Goal: Task Accomplishment & Management: Use online tool/utility

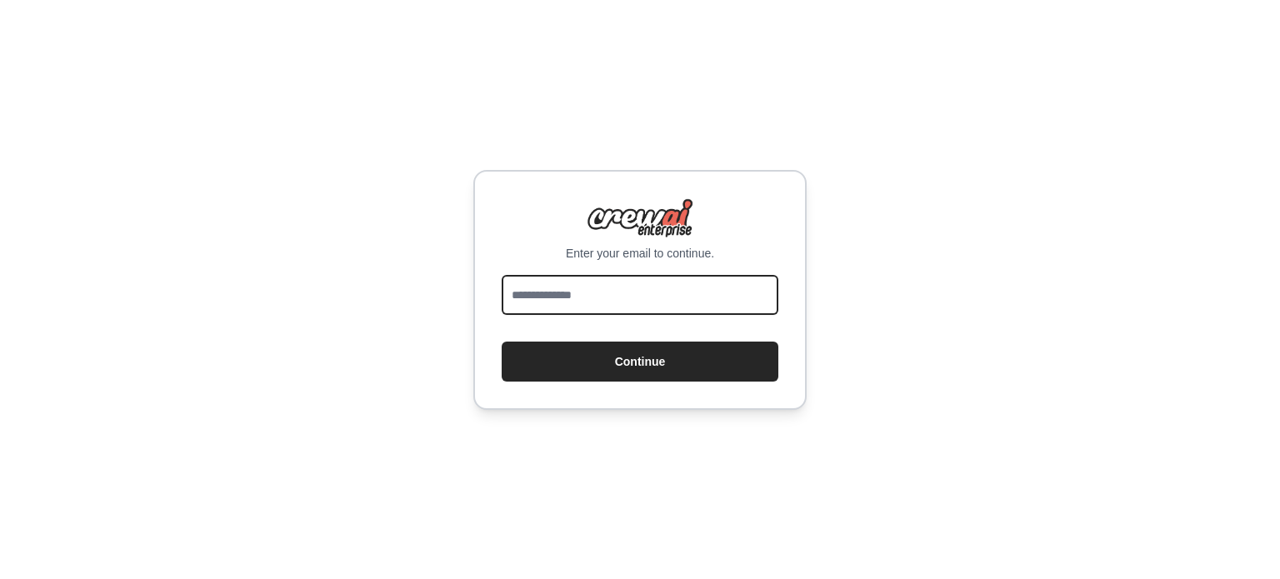
drag, startPoint x: 0, startPoint y: 0, endPoint x: 550, endPoint y: 303, distance: 628.0
click at [550, 303] on input "email" at bounding box center [640, 295] width 277 height 40
type input "**********"
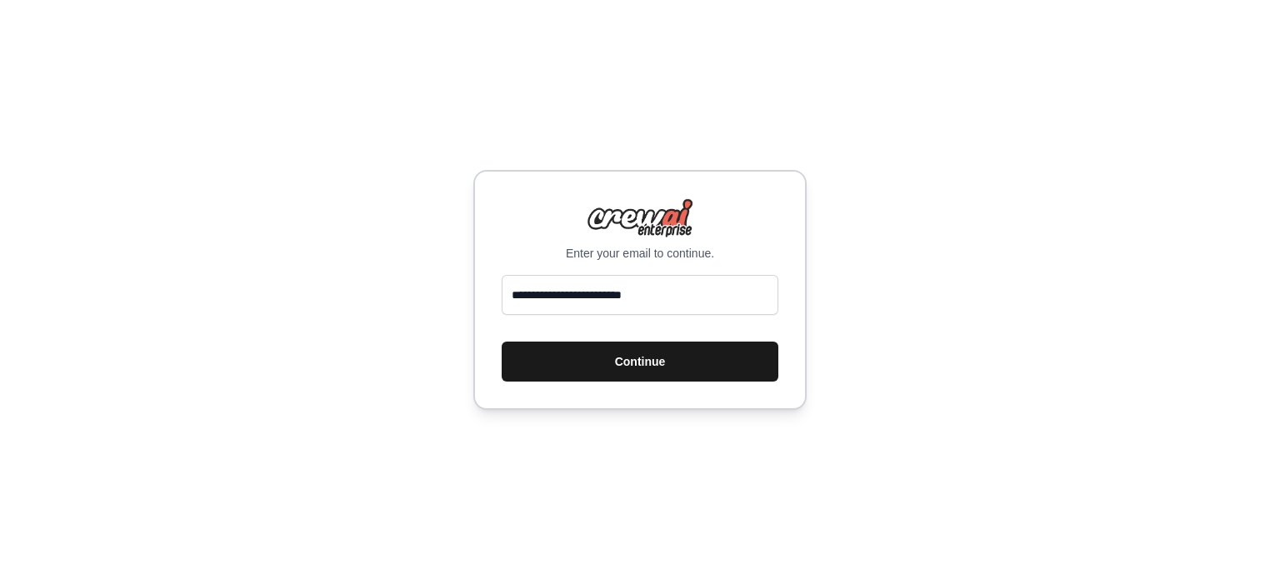
click at [587, 360] on button "Continue" at bounding box center [640, 362] width 277 height 40
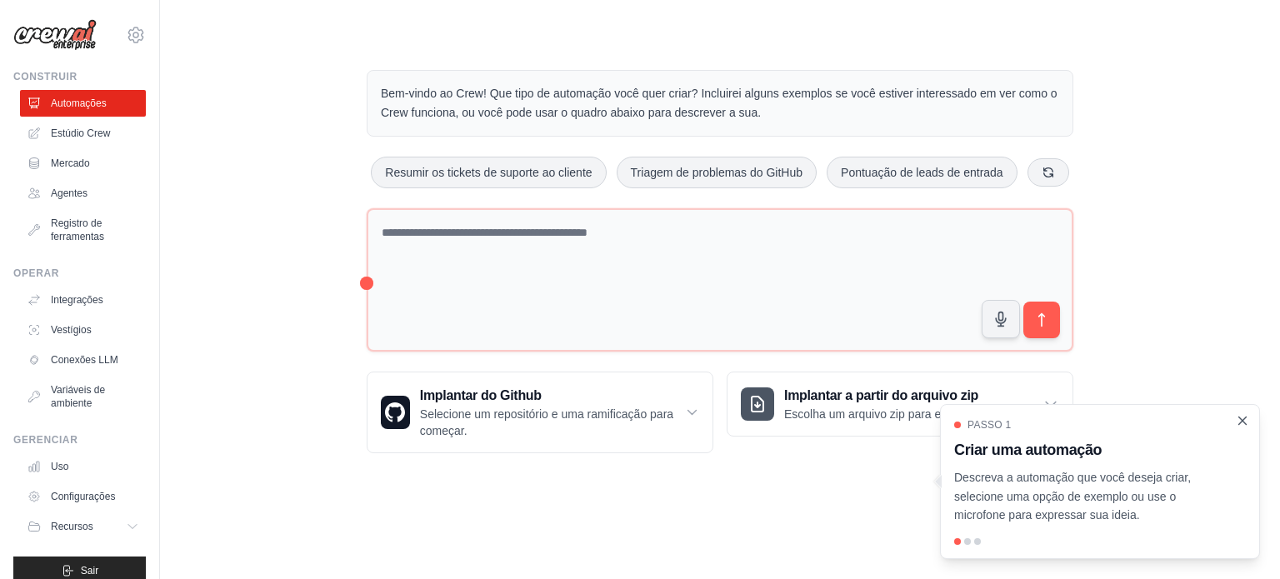
click at [1244, 423] on icon "Passo a passo detalhado" at bounding box center [1242, 420] width 7 height 7
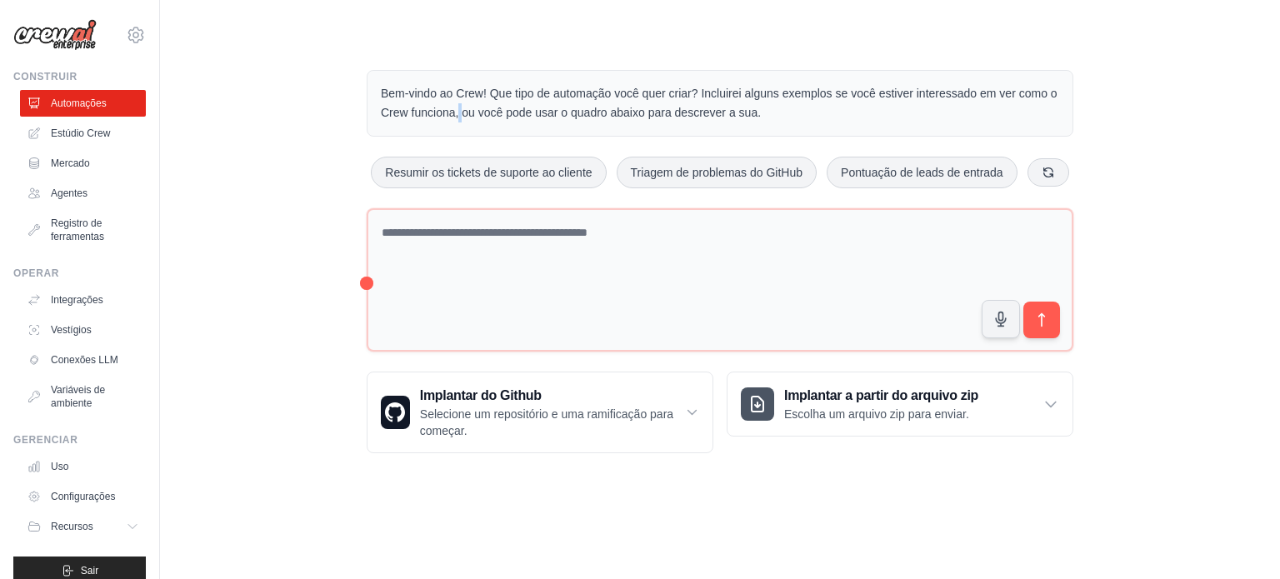
drag, startPoint x: 367, startPoint y: 103, endPoint x: 1112, endPoint y: 90, distance: 745.8
click at [1092, 92] on div "Bem-vindo ao Crew! Que tipo de automação você quer criar? Incluirei alguns exem…" at bounding box center [720, 261] width 747 height 437
click at [1121, 89] on div "Bem-vindo ao Crew! Que tipo de automação você quer criar? Incluirei alguns exem…" at bounding box center [720, 261] width 1067 height 437
drag, startPoint x: 820, startPoint y: 113, endPoint x: 371, endPoint y: 99, distance: 449.3
click at [371, 99] on div "Bem-vindo ao Crew! Que tipo de automação você quer criar? Incluirei alguns exem…" at bounding box center [720, 103] width 707 height 67
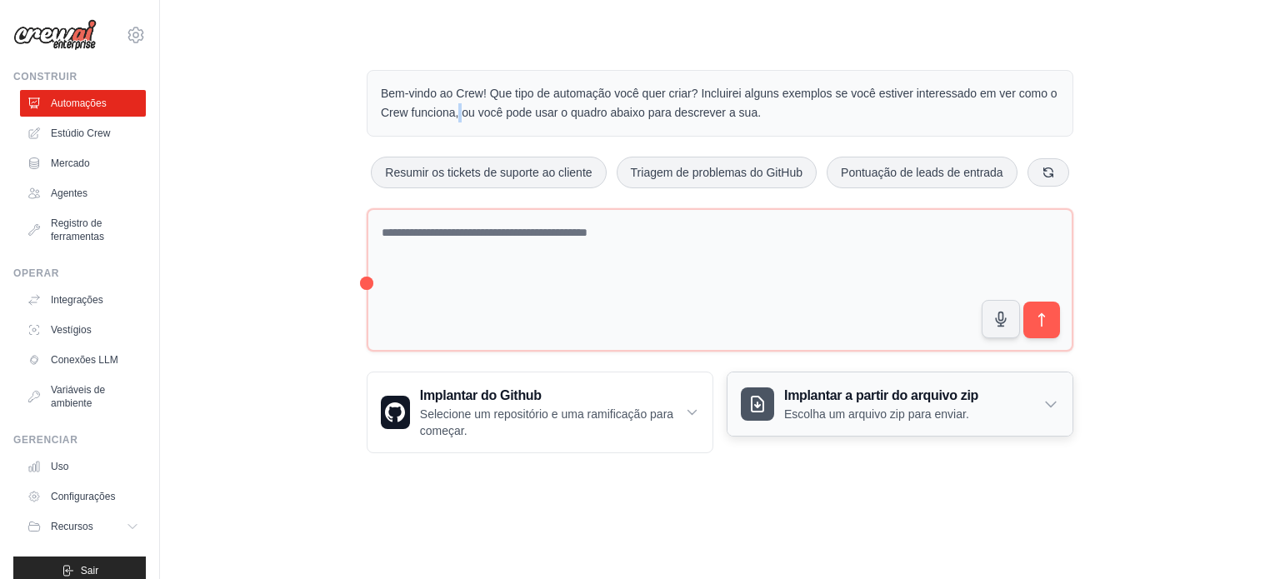
copy font "Bem-vindo ao Crew! Que tipo de automação você quer criar? Incluirei alguns exem…"
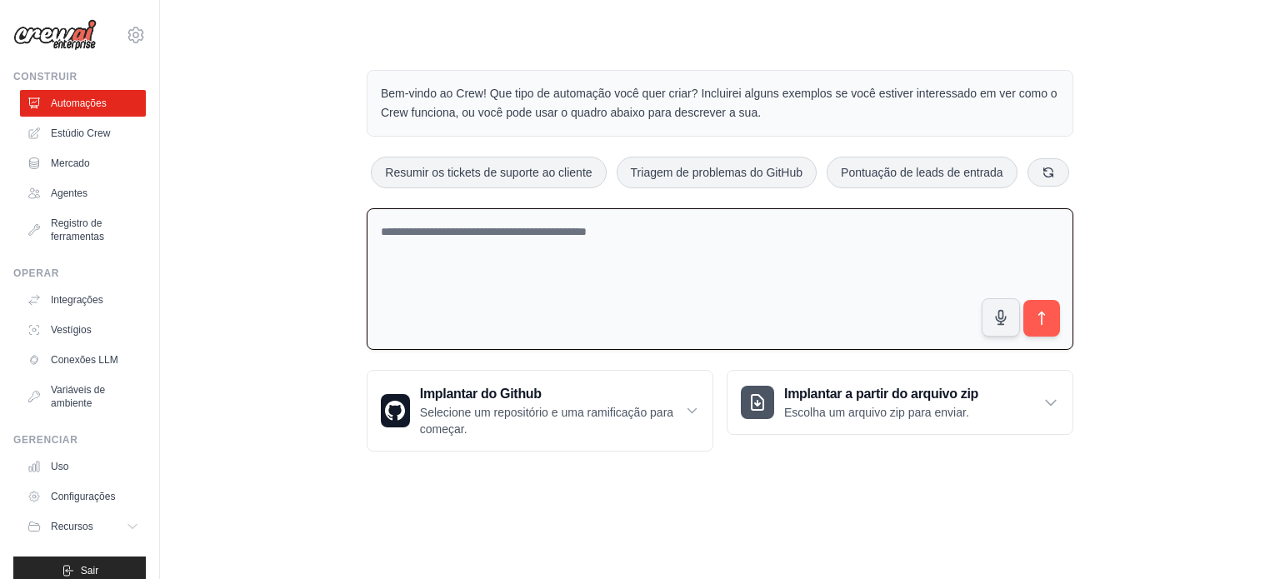
click at [544, 234] on textarea at bounding box center [720, 279] width 707 height 142
drag, startPoint x: 653, startPoint y: 232, endPoint x: 327, endPoint y: 231, distance: 326.6
click at [327, 231] on div "Bem-vindo ao Crew! Que tipo de automação você quer criar? Incluirei alguns exem…" at bounding box center [720, 260] width 1067 height 435
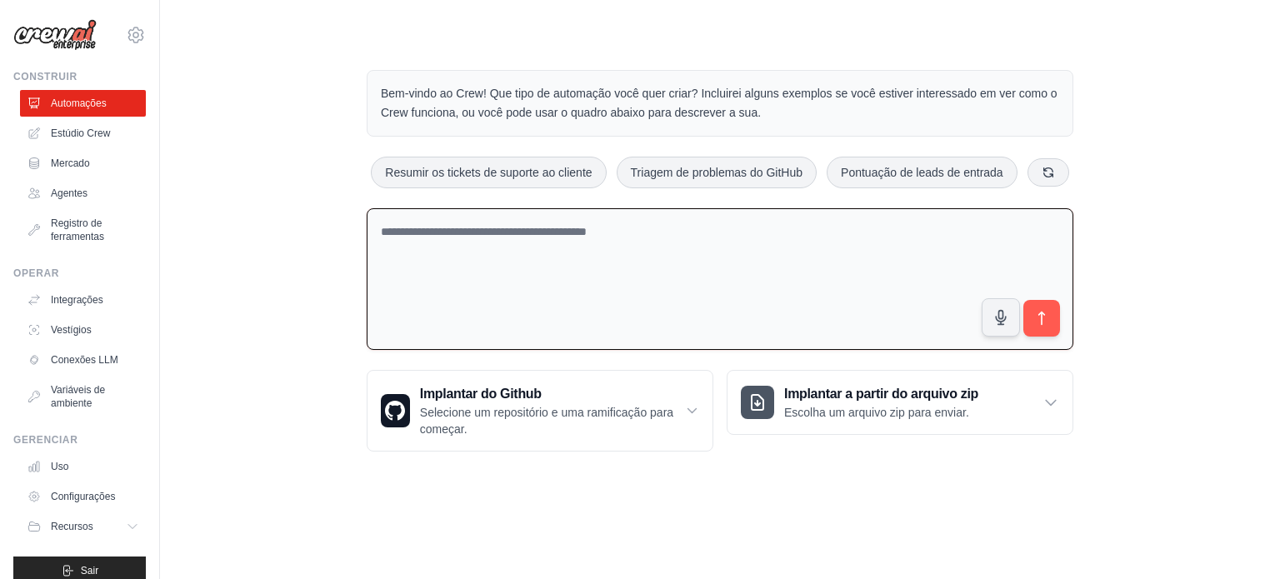
click at [788, 512] on body "alexarq.projetos@gmail.com Configurações Construir Automações Estúdio Crew" at bounding box center [640, 289] width 1280 height 579
click at [661, 262] on textarea at bounding box center [720, 279] width 707 height 142
paste textarea "**********"
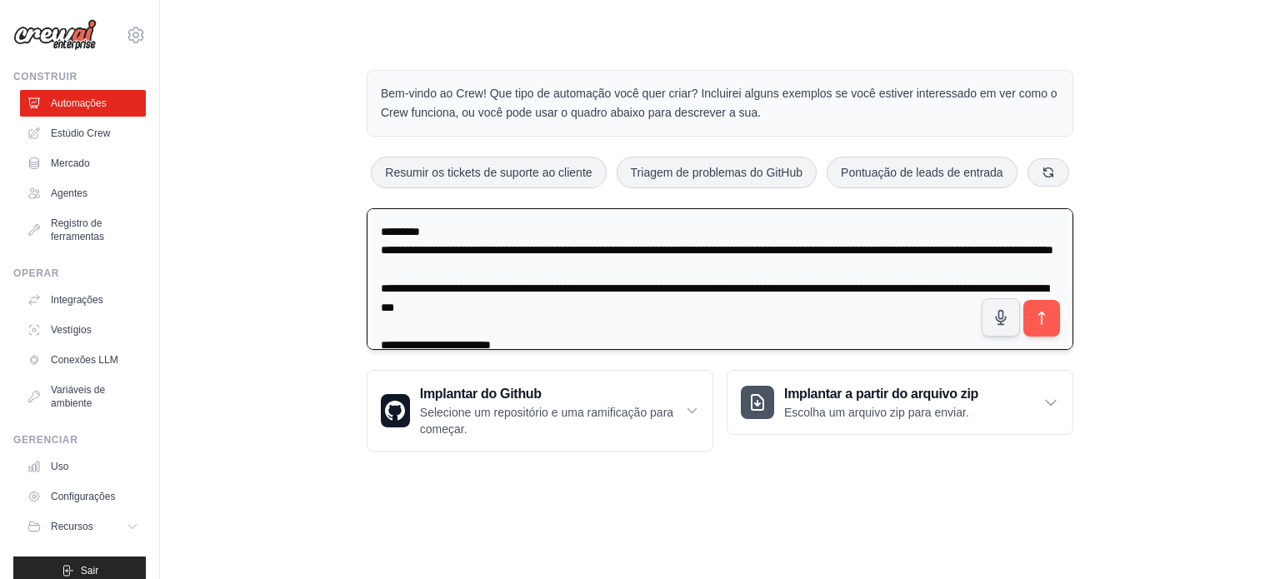
scroll to position [780, 0]
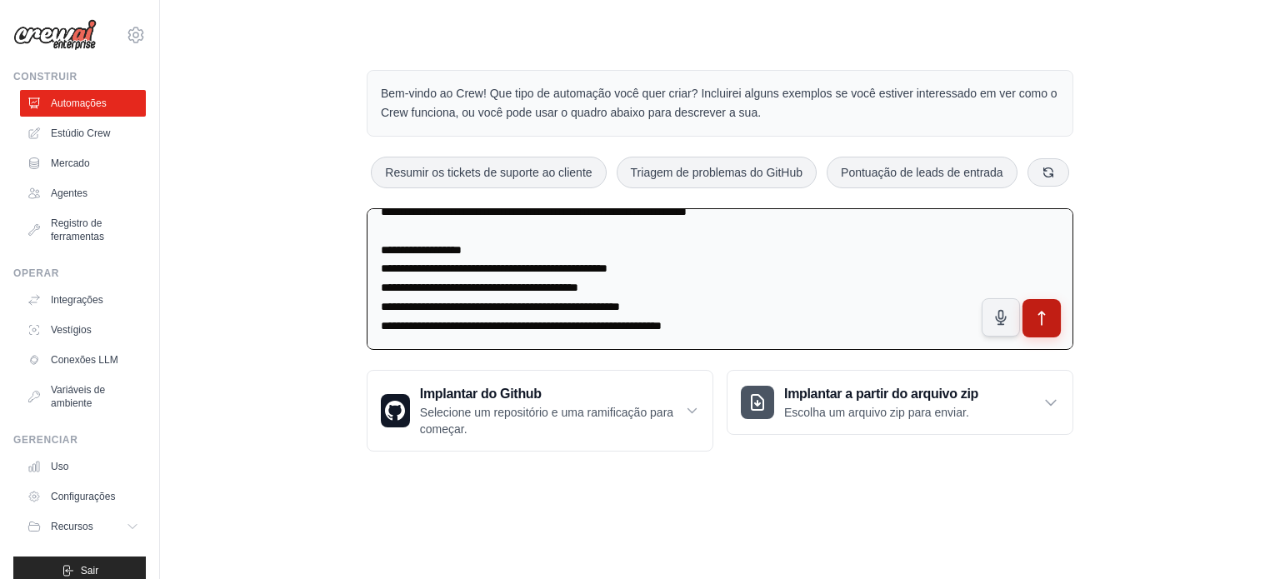
type textarea "**********"
click at [1045, 311] on icon "submit" at bounding box center [1041, 317] width 17 height 17
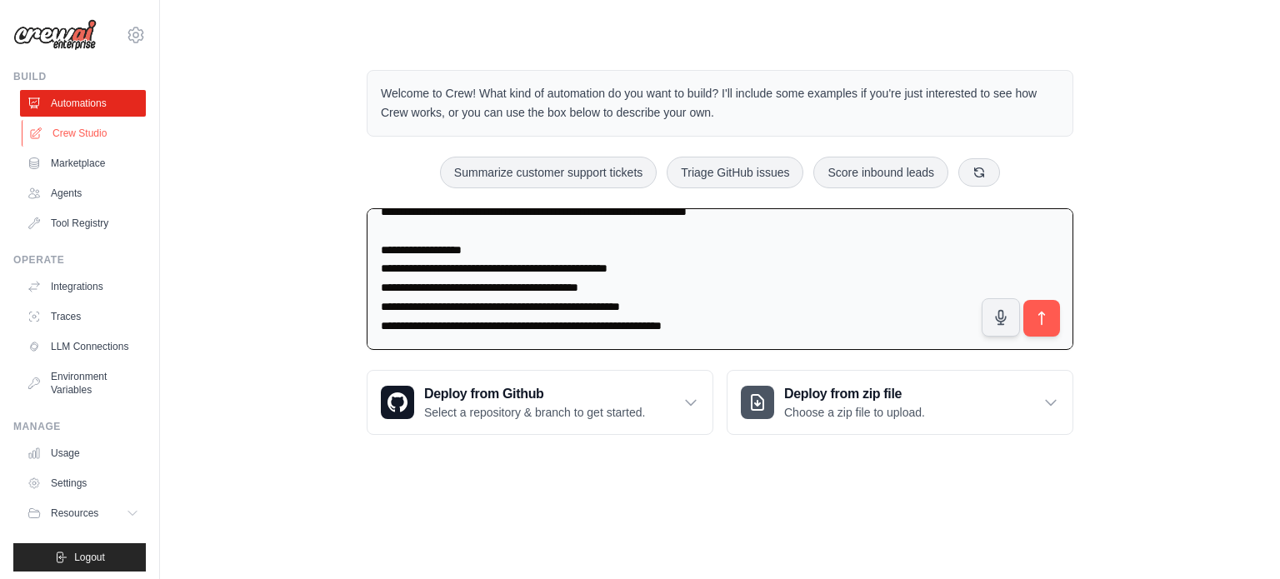
click at [87, 140] on link "Crew Studio" at bounding box center [85, 133] width 126 height 27
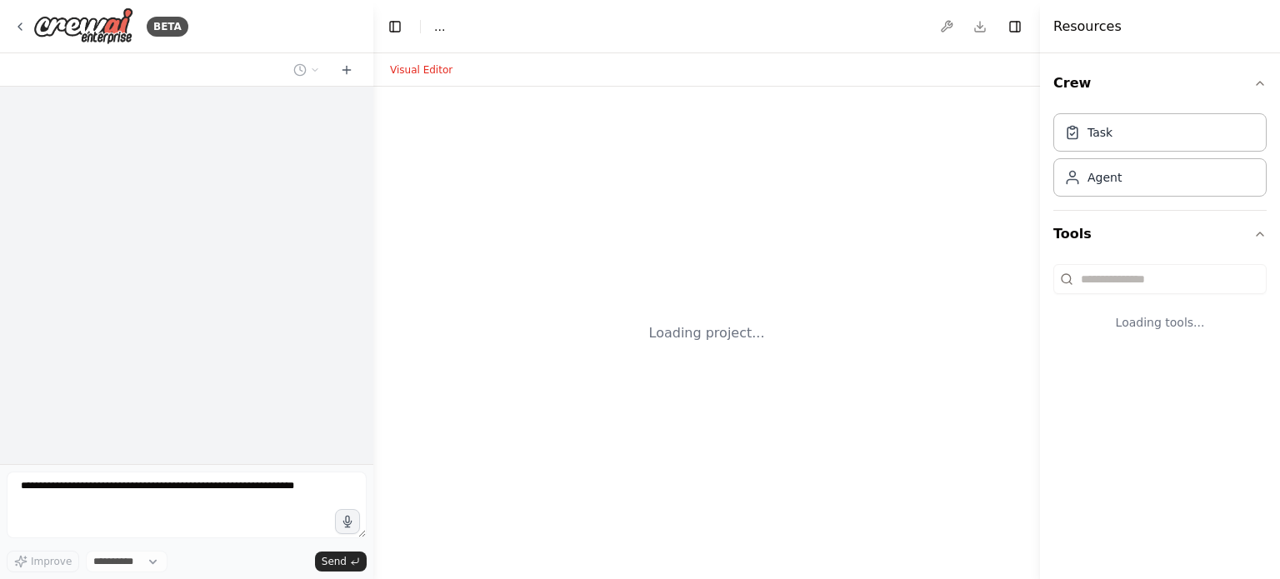
select select "****"
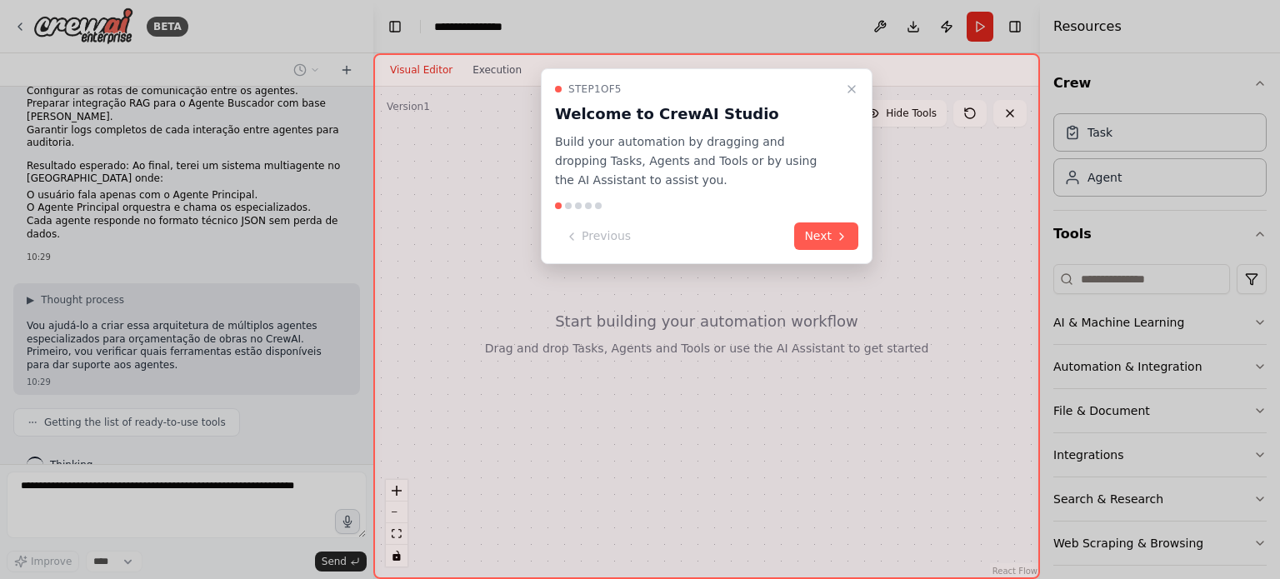
scroll to position [734, 0]
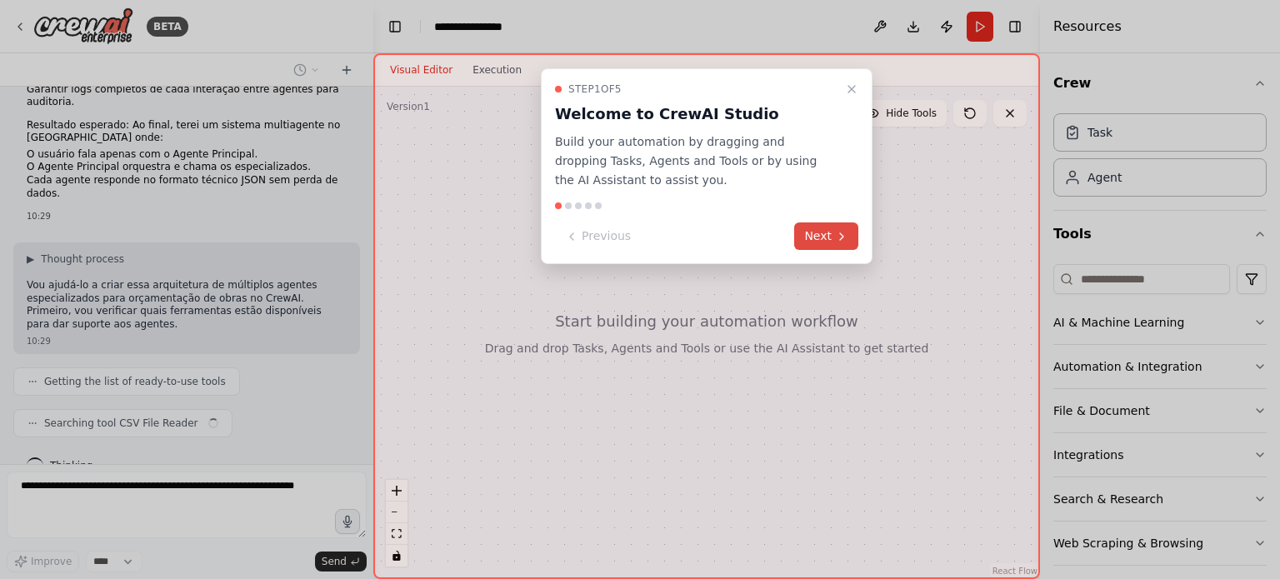
click at [827, 237] on button "Next" at bounding box center [826, 235] width 64 height 27
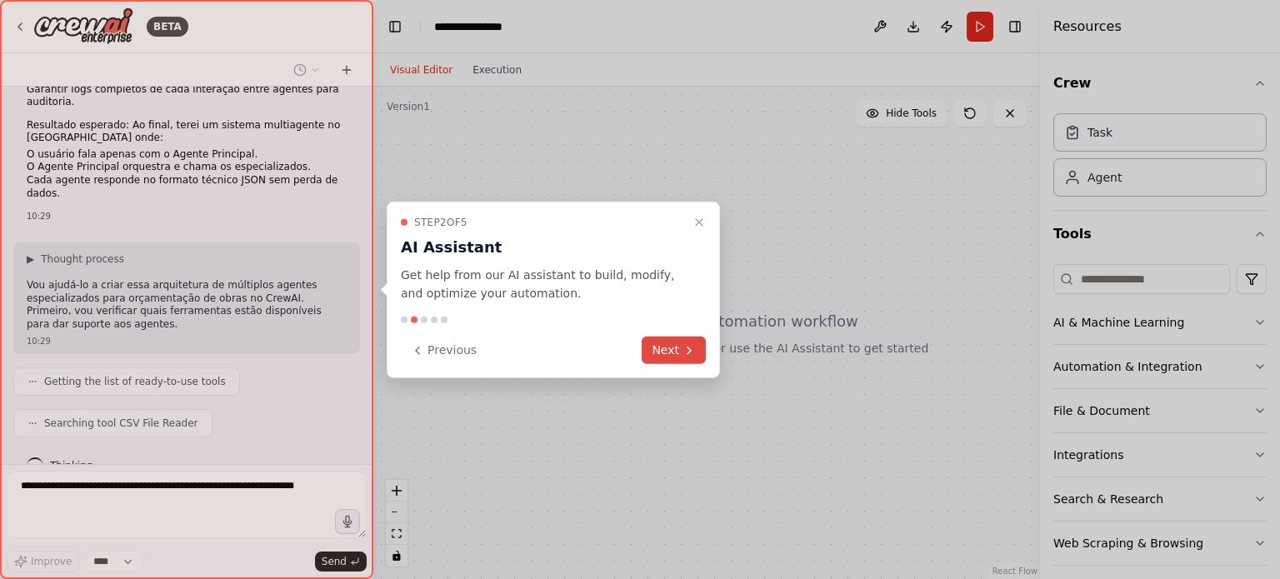
click at [697, 350] on button "Next" at bounding box center [674, 350] width 64 height 27
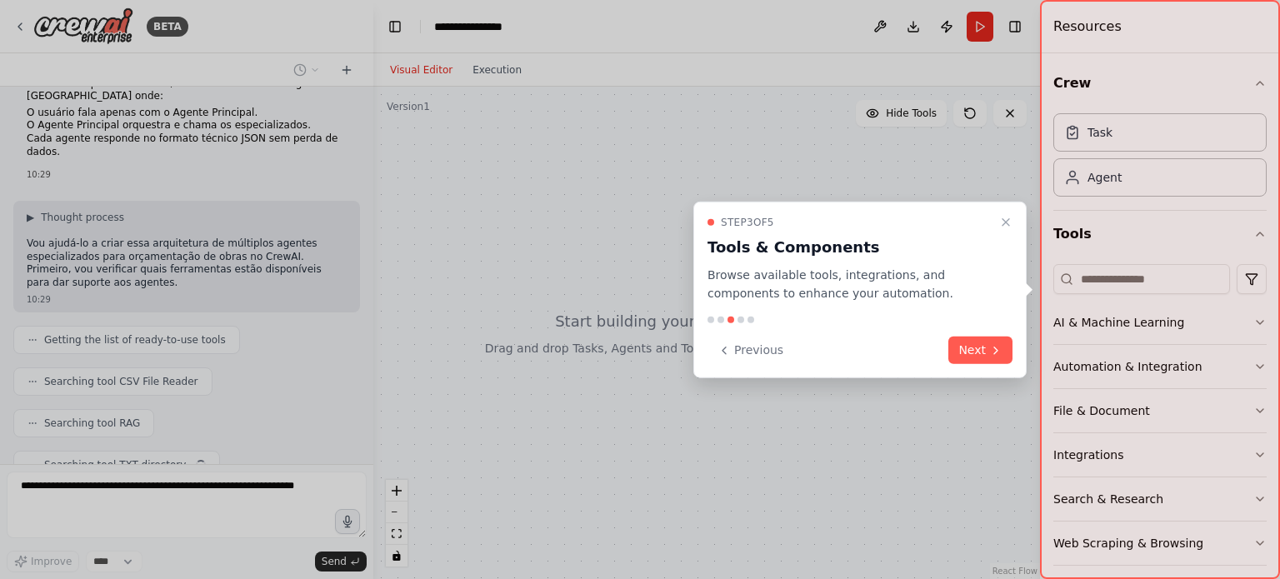
scroll to position [817, 0]
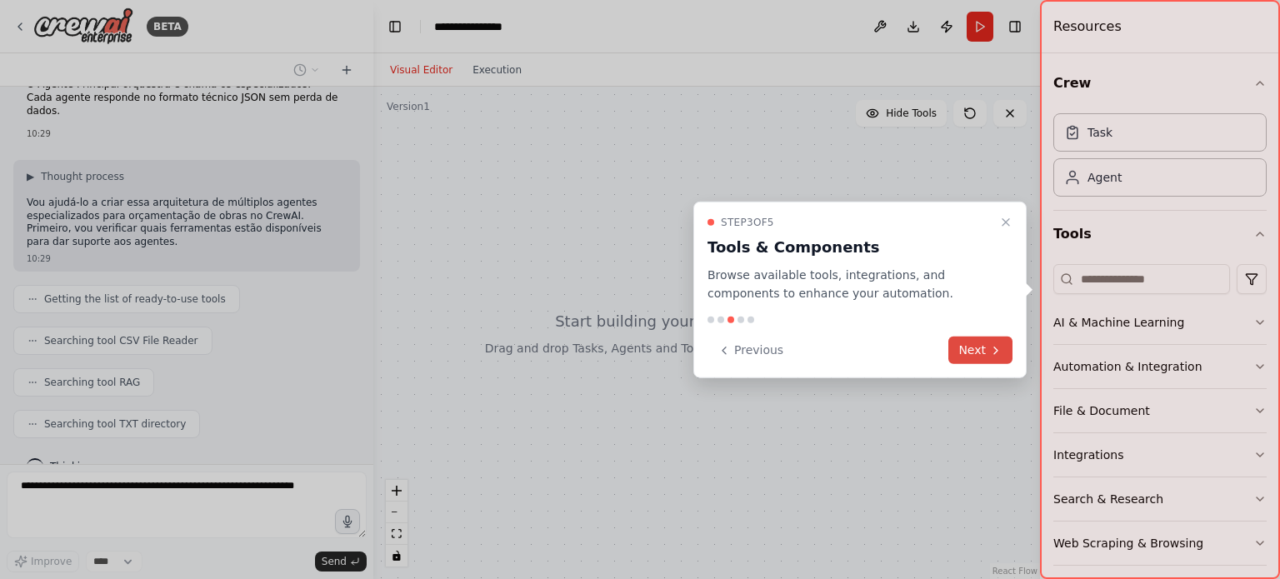
click at [977, 354] on button "Next" at bounding box center [980, 350] width 64 height 27
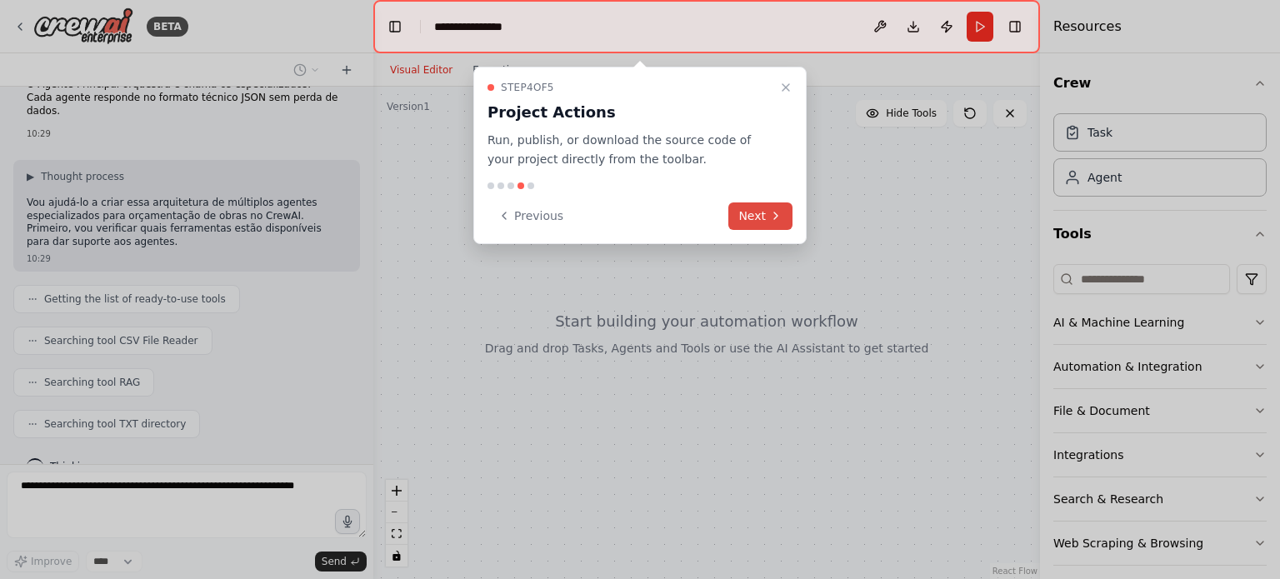
click at [772, 212] on icon at bounding box center [775, 215] width 13 height 13
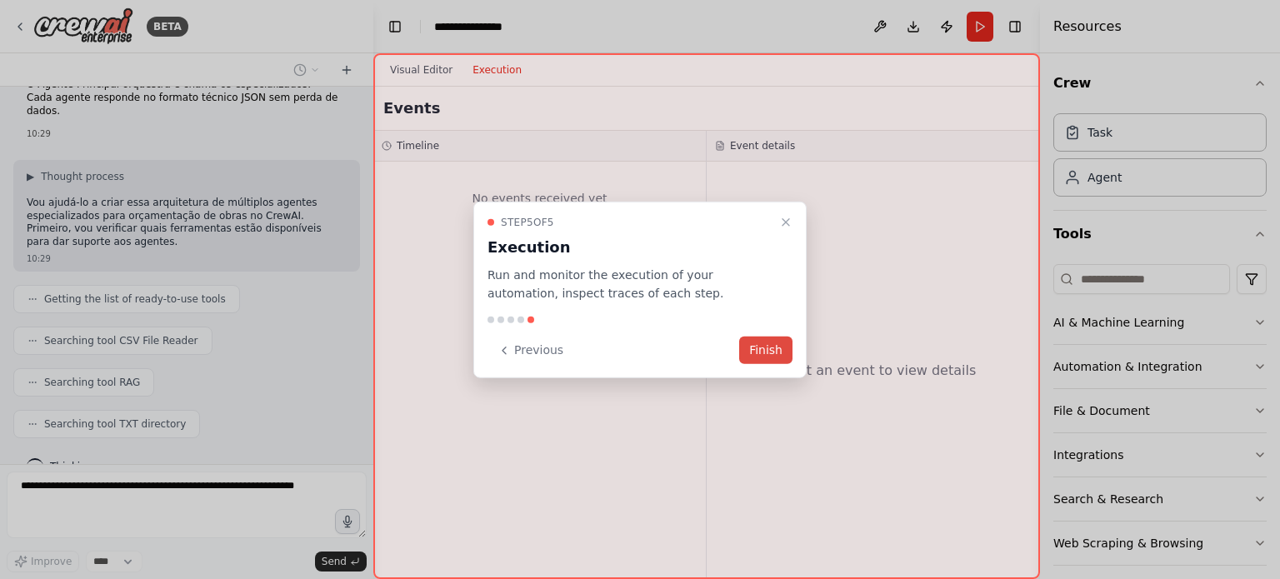
click at [778, 351] on button "Finish" at bounding box center [765, 350] width 53 height 27
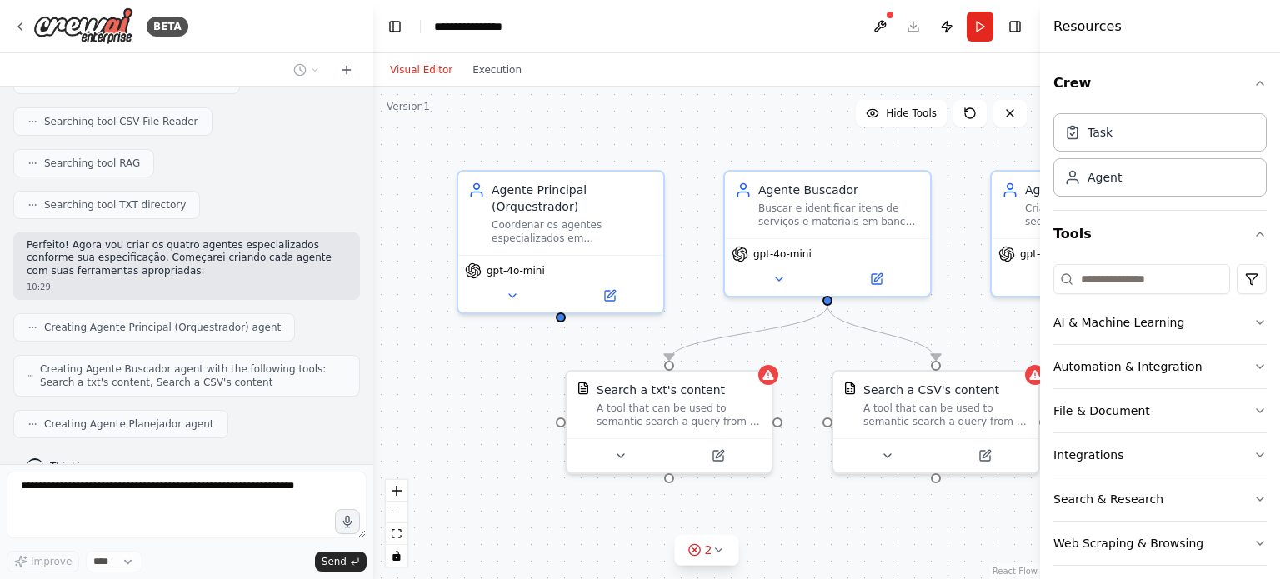
scroll to position [1077, 0]
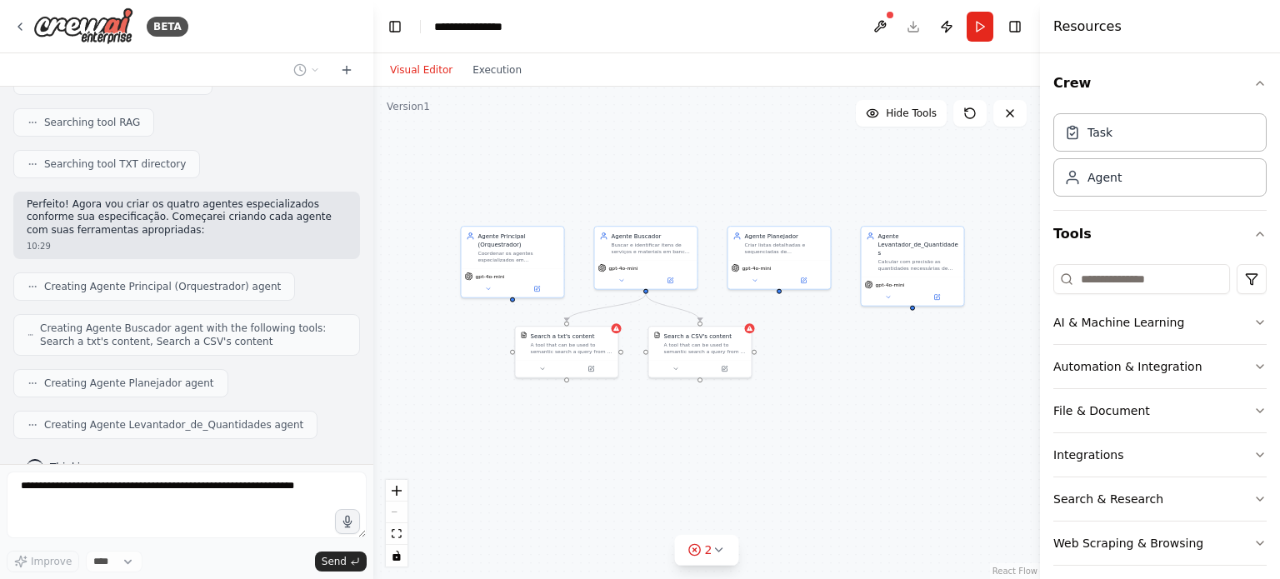
drag, startPoint x: 875, startPoint y: 459, endPoint x: 733, endPoint y: 469, distance: 142.0
click at [735, 467] on div ".deletable-edge-delete-btn { width: 20px; height: 20px; border: 0px solid #ffff…" at bounding box center [706, 333] width 667 height 492
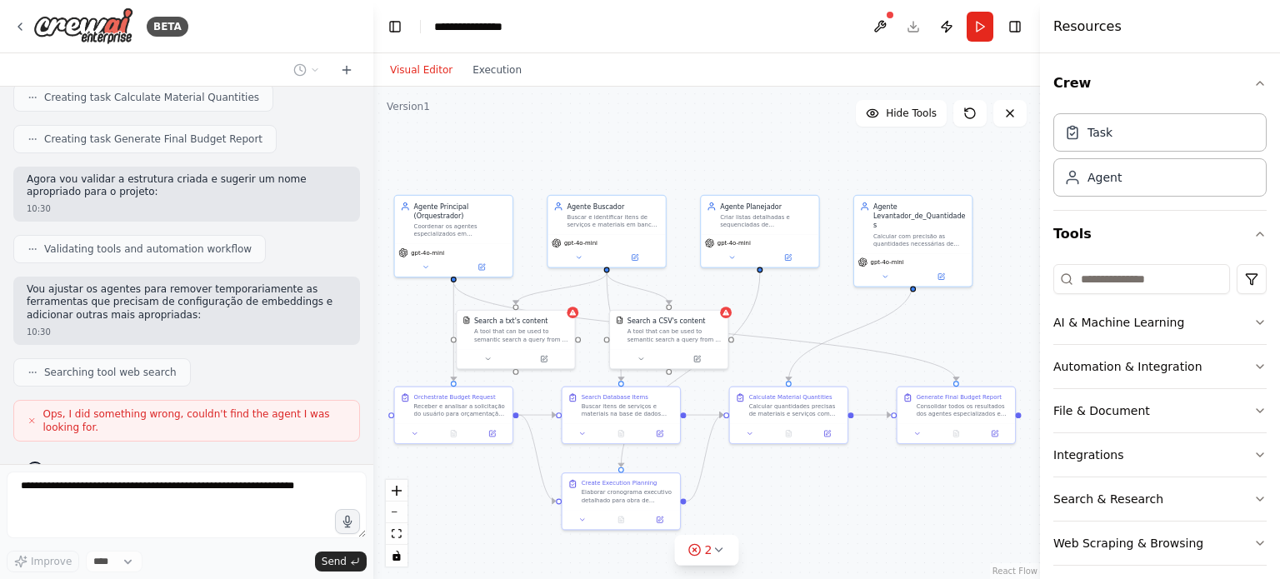
scroll to position [1681, 0]
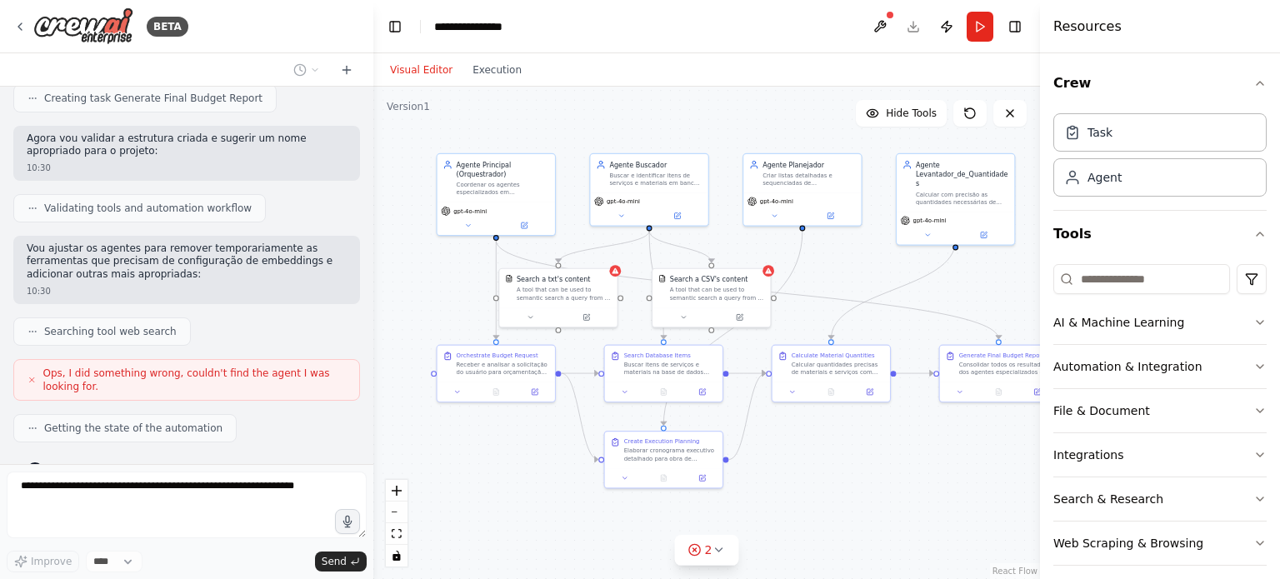
drag, startPoint x: 823, startPoint y: 486, endPoint x: 853, endPoint y: 461, distance: 39.0
click at [853, 461] on div ".deletable-edge-delete-btn { width: 20px; height: 20px; border: 0px solid #ffff…" at bounding box center [706, 333] width 667 height 492
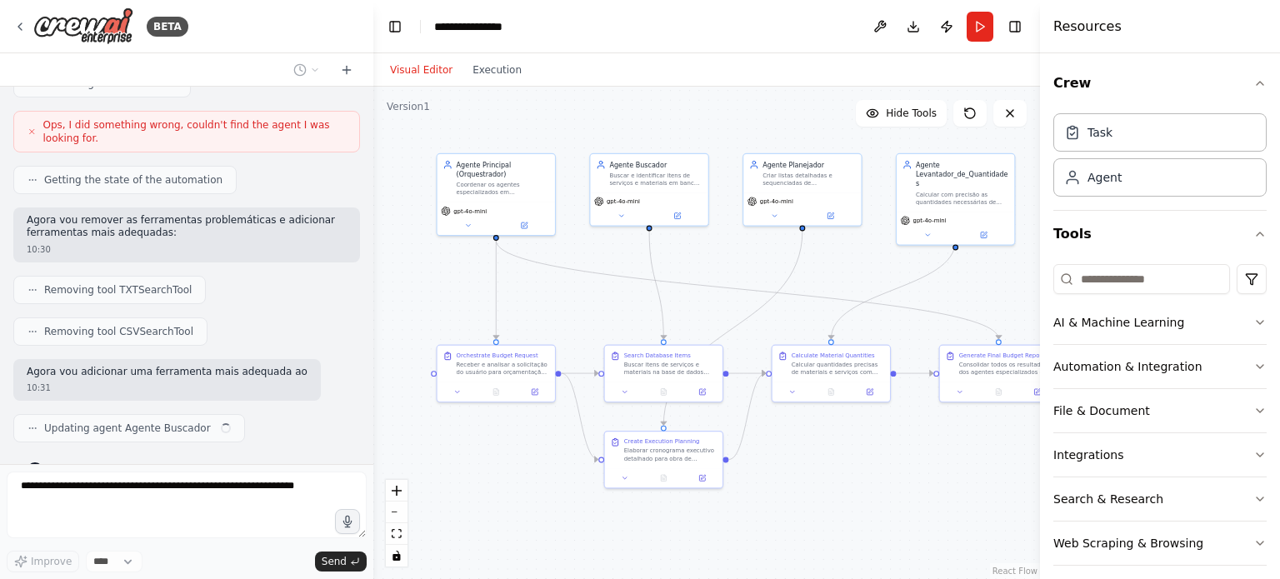
scroll to position [1943, 0]
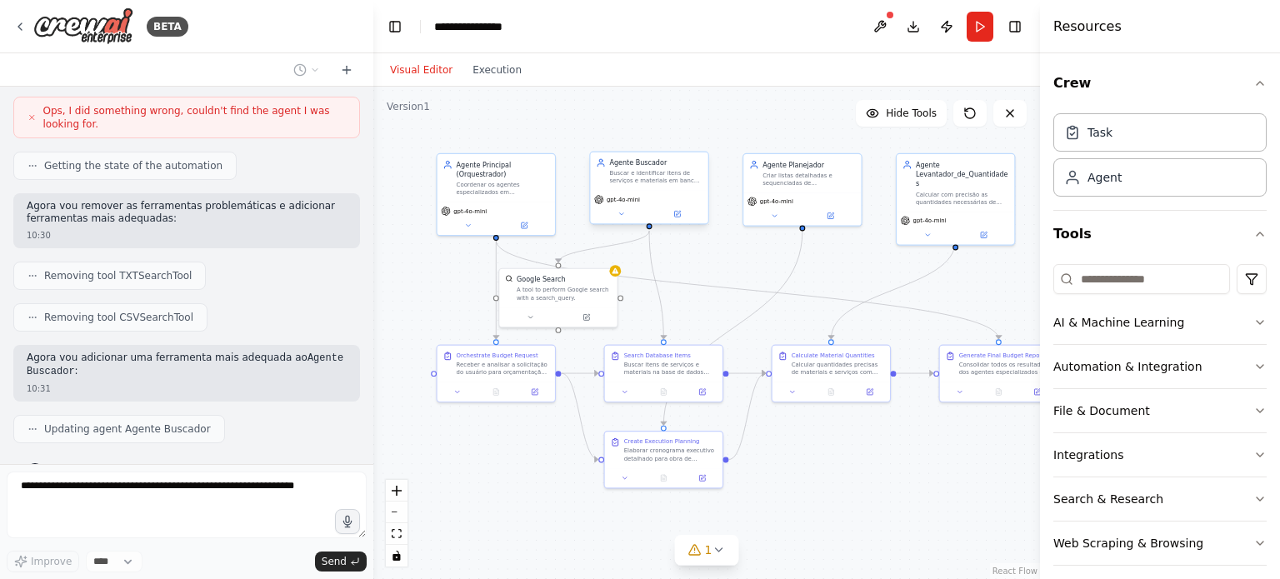
click at [667, 192] on div "gpt-4o-mini" at bounding box center [648, 207] width 117 height 33
click at [648, 175] on div "Buscar e identificar itens de serviços e materiais em bancos de dados especiali…" at bounding box center [655, 176] width 92 height 15
click at [810, 470] on div ".deletable-edge-delete-btn { width: 20px; height: 20px; border: 0px solid #ffff…" at bounding box center [706, 333] width 667 height 492
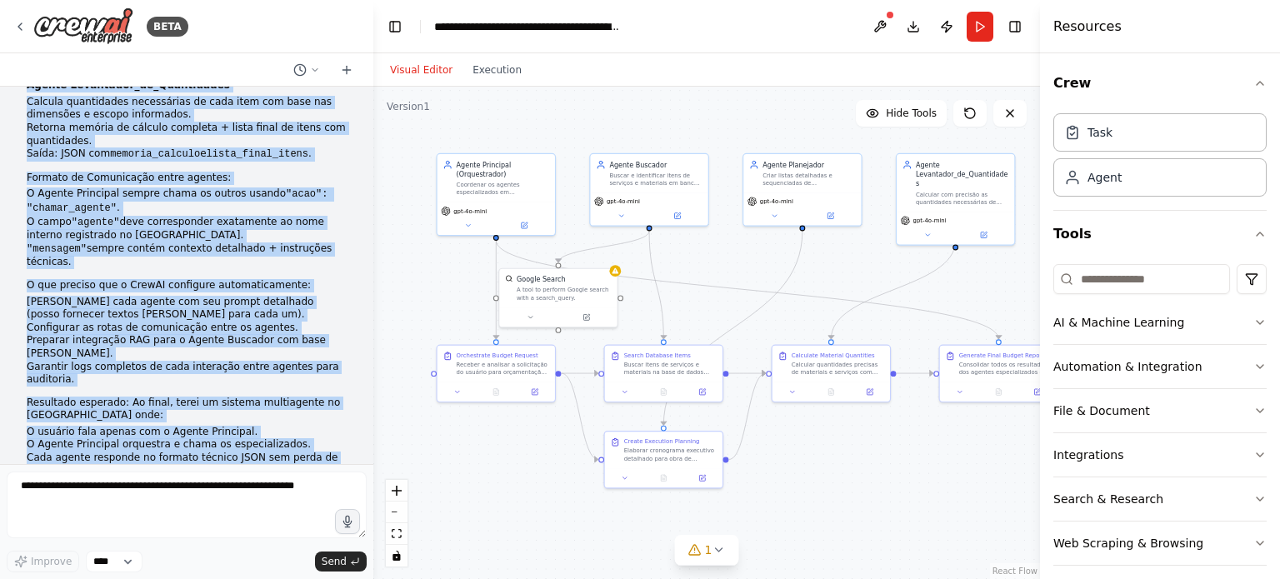
scroll to position [0, 0]
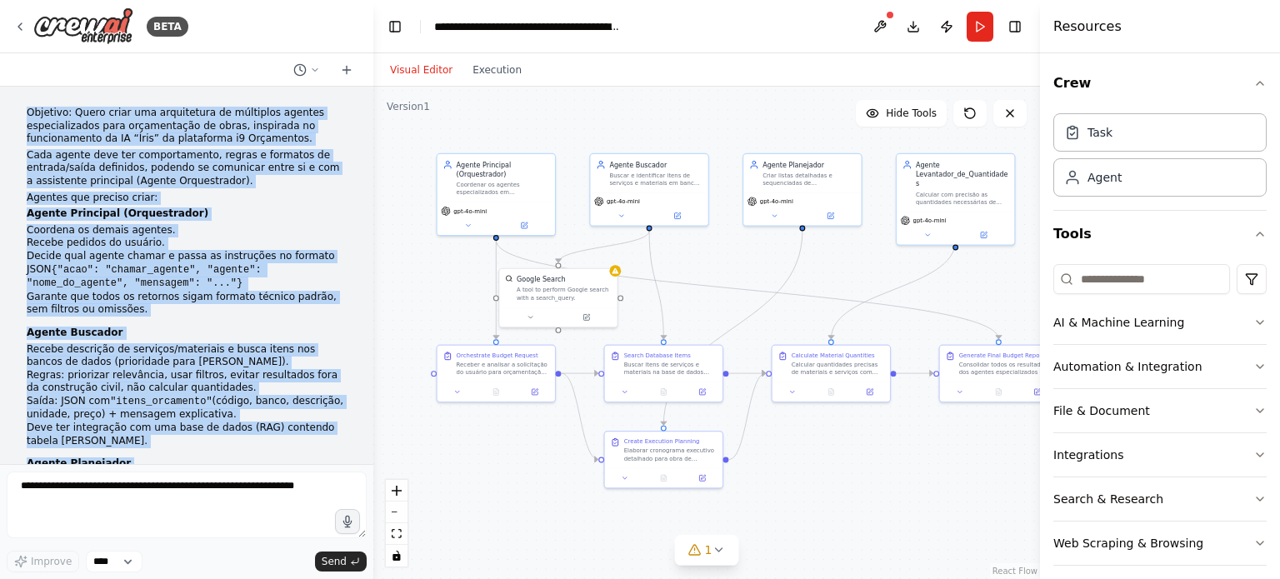
drag, startPoint x: 155, startPoint y: 421, endPoint x: 20, endPoint y: 117, distance: 332.7
click at [20, 117] on div "Objetivo: Quero criar uma arquitetura de múltiplos agentes especializados para …" at bounding box center [186, 275] width 373 height 377
copy div "Objetivo: Quero criar uma arquitetura de múltiplos agentes especializados para …"
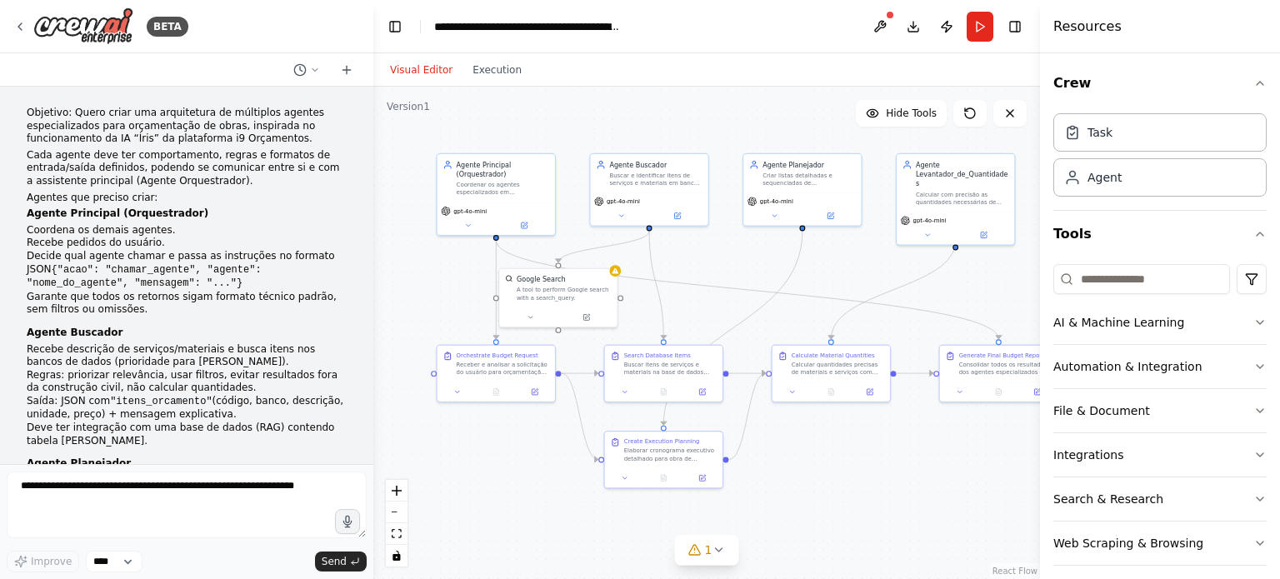
drag, startPoint x: 64, startPoint y: 28, endPoint x: 650, endPoint y: 39, distance: 585.8
click at [650, 39] on header "**********" at bounding box center [706, 26] width 667 height 53
click at [30, 19] on div "BETA" at bounding box center [100, 25] width 175 height 37
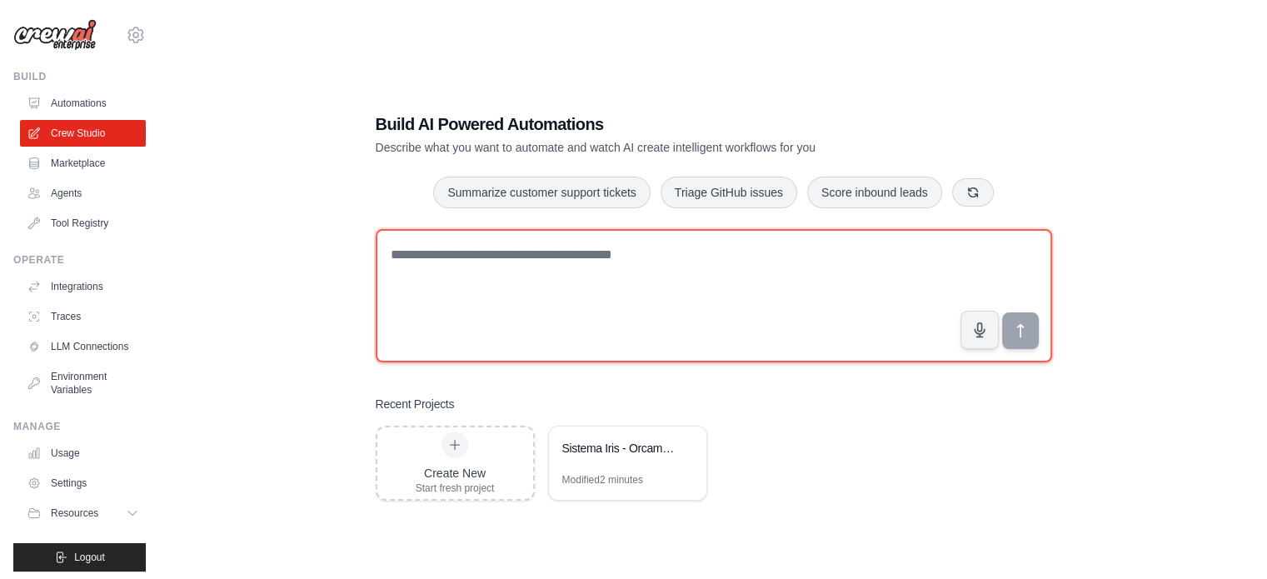
click at [727, 282] on textarea at bounding box center [714, 295] width 677 height 133
paste textarea "**********"
type textarea "**********"
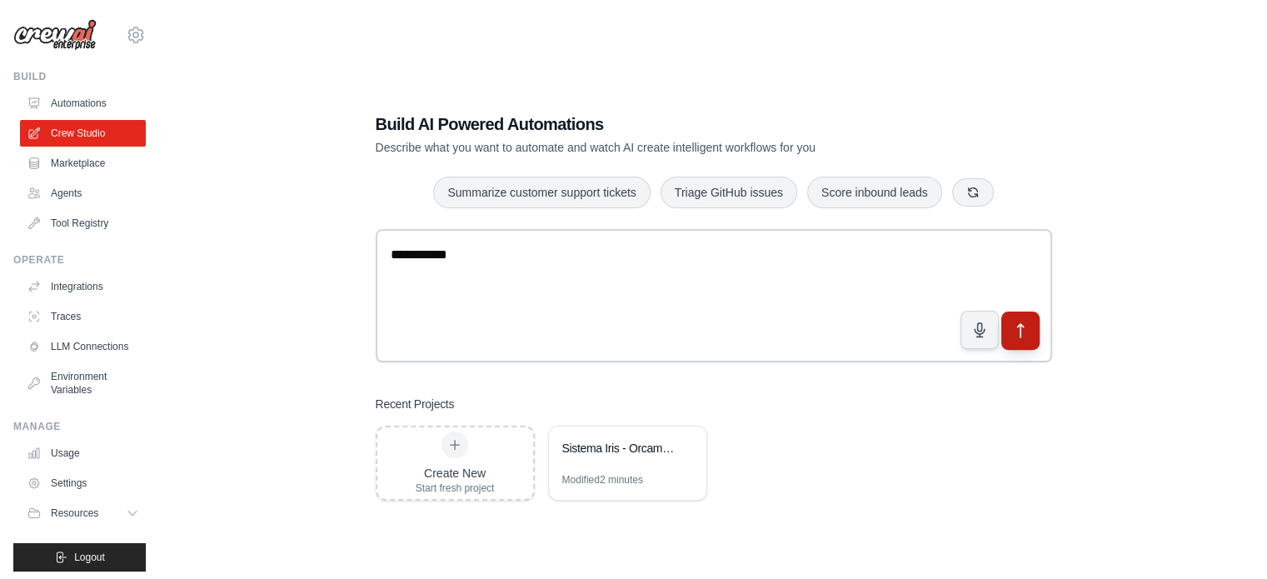
click at [1023, 329] on icon "submit" at bounding box center [1020, 330] width 17 height 17
click at [619, 457] on div "Sistema Iris - Orcamentacao Multiagente de Obras" at bounding box center [619, 450] width 114 height 20
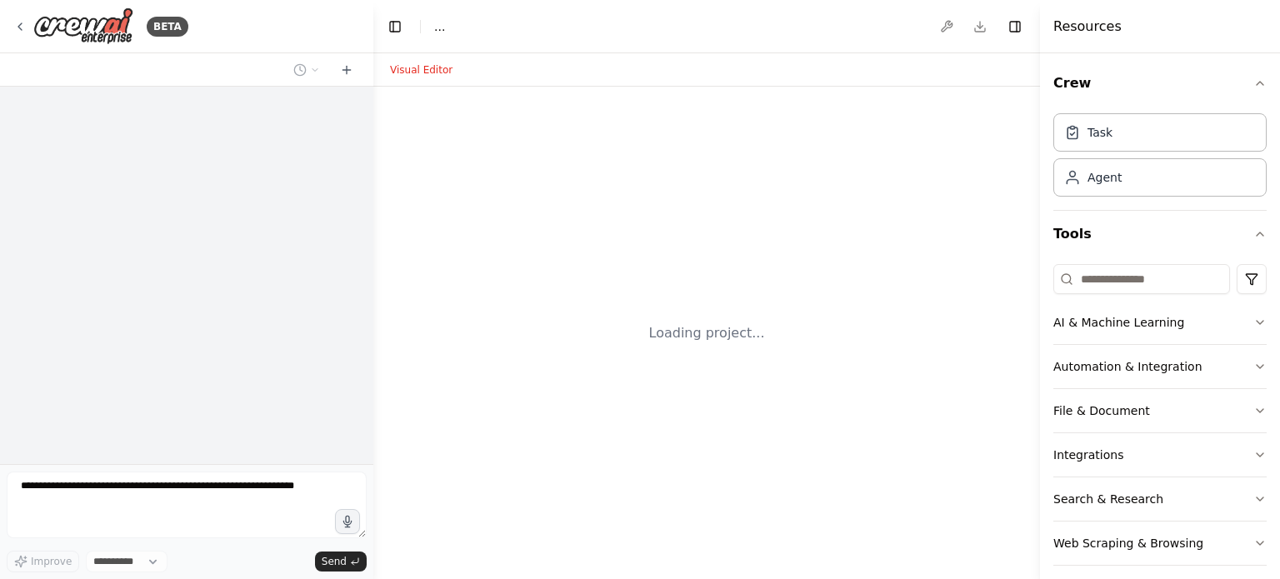
select select "****"
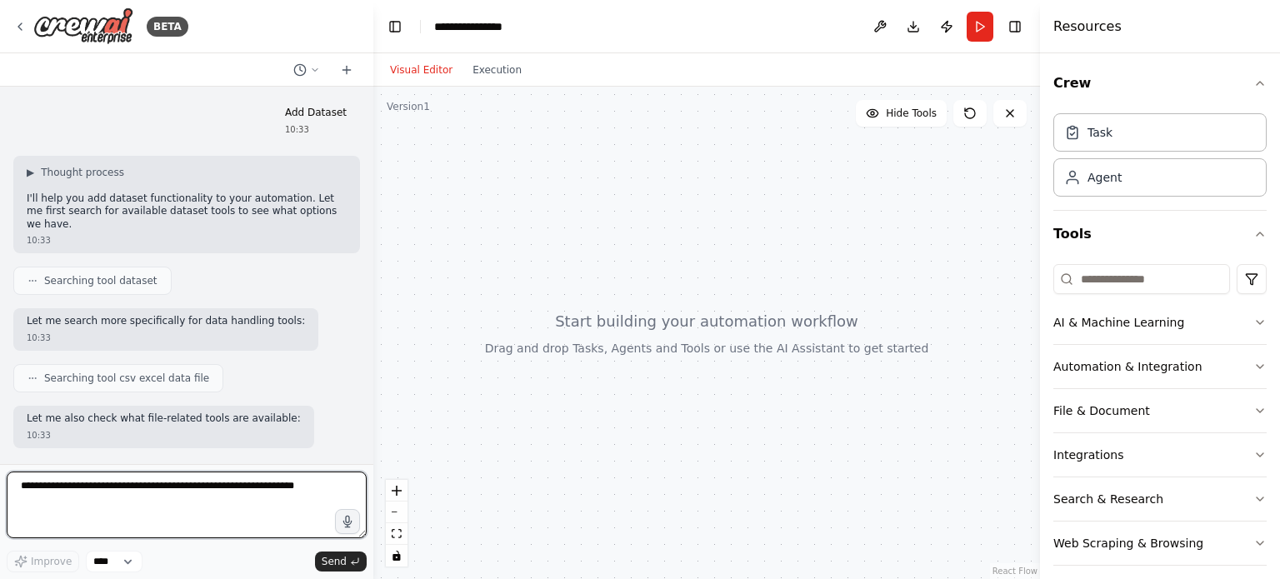
click at [217, 516] on textarea at bounding box center [187, 505] width 360 height 67
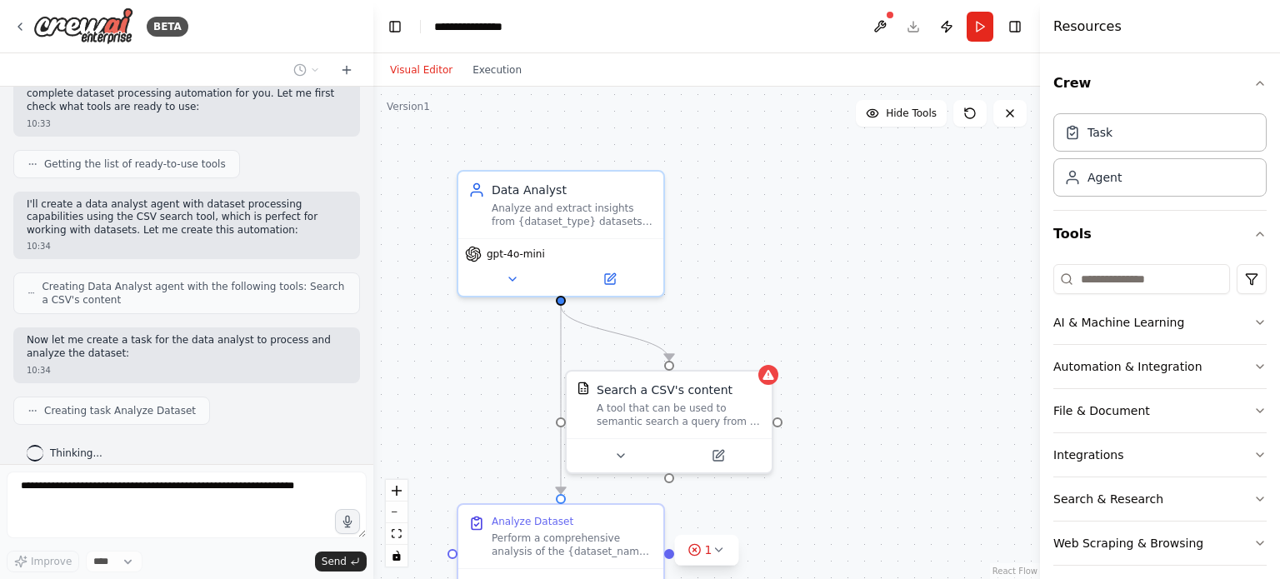
scroll to position [600, 0]
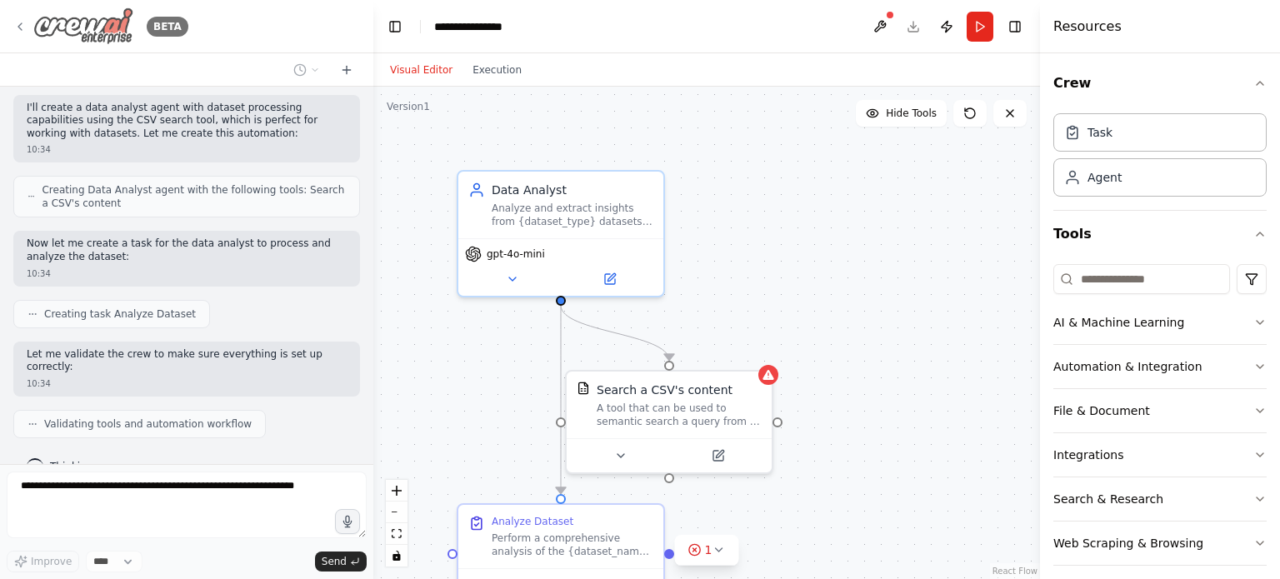
click at [25, 30] on icon at bounding box center [19, 26] width 13 height 13
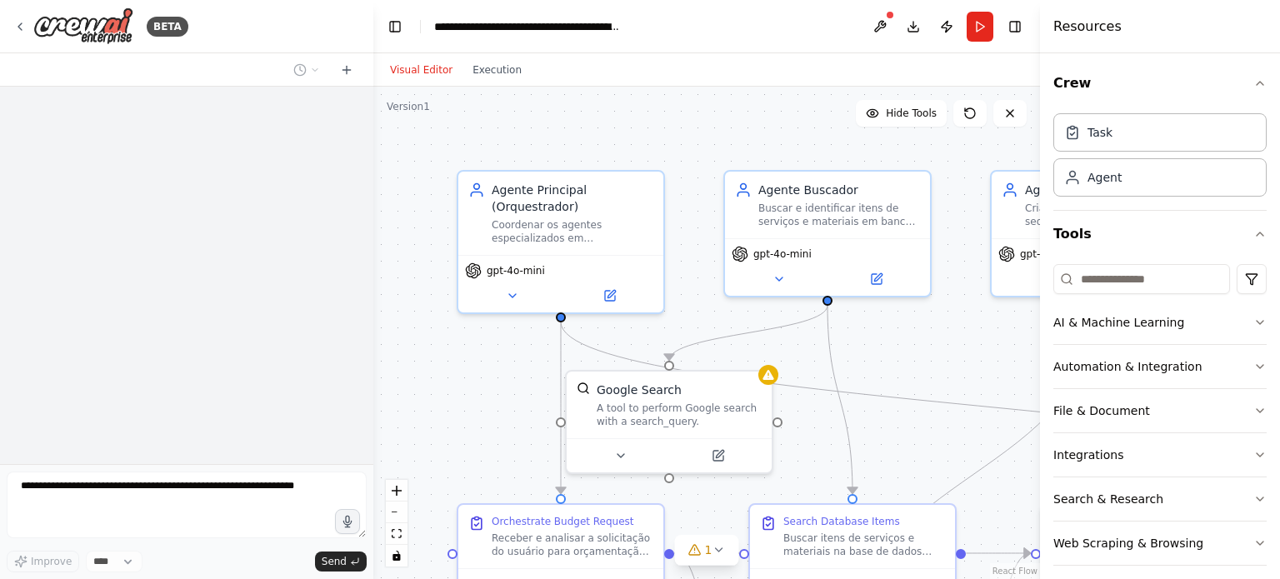
scroll to position [2053, 0]
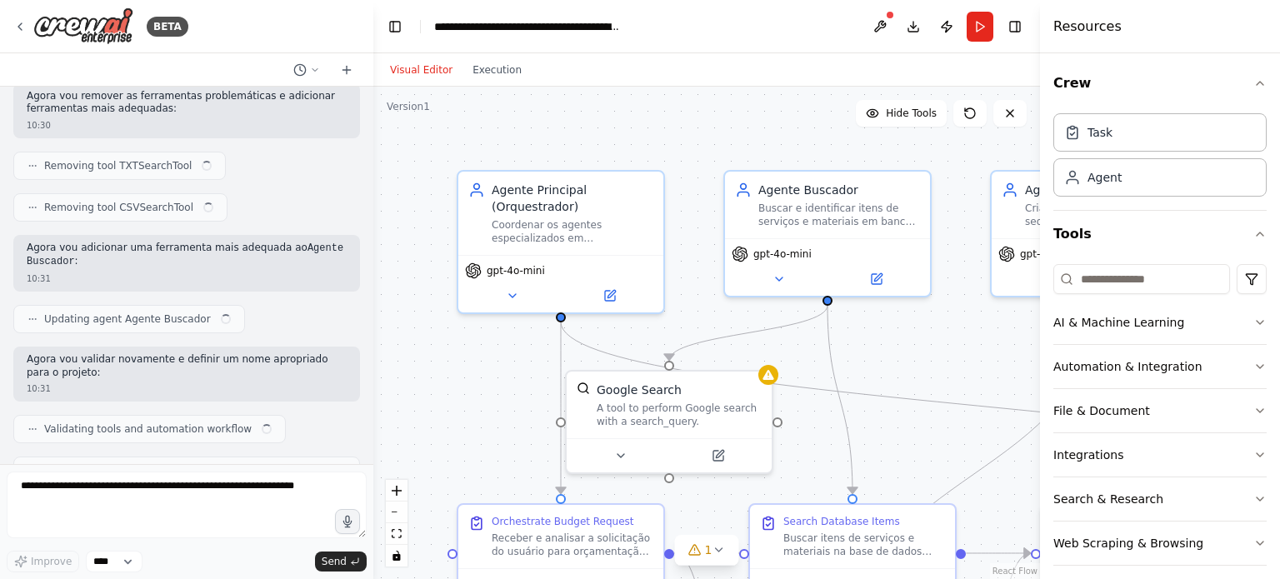
drag, startPoint x: 350, startPoint y: 352, endPoint x: 274, endPoint y: 192, distance: 177.0
click at [274, 192] on div "Objetivo: Quero criar uma arquitetura de múltiplos agentes especializados para …" at bounding box center [186, 275] width 373 height 377
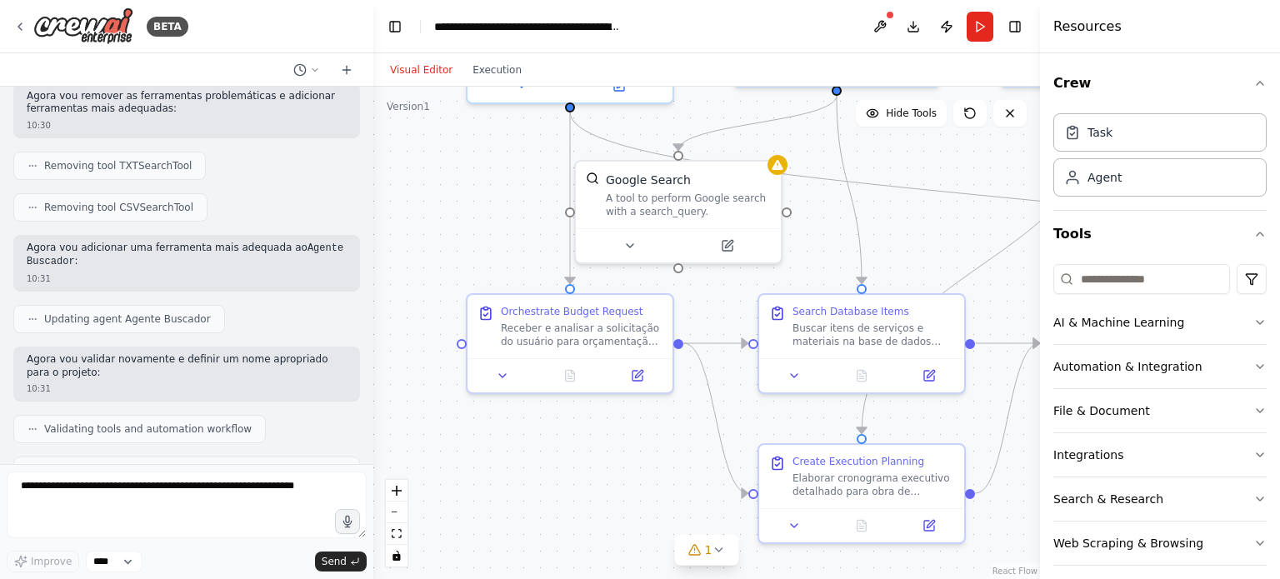
drag, startPoint x: 917, startPoint y: 449, endPoint x: 915, endPoint y: 243, distance: 205.8
click at [924, 237] on div ".deletable-edge-delete-btn { width: 20px; height: 20px; border: 0px solid #ffff…" at bounding box center [706, 333] width 667 height 492
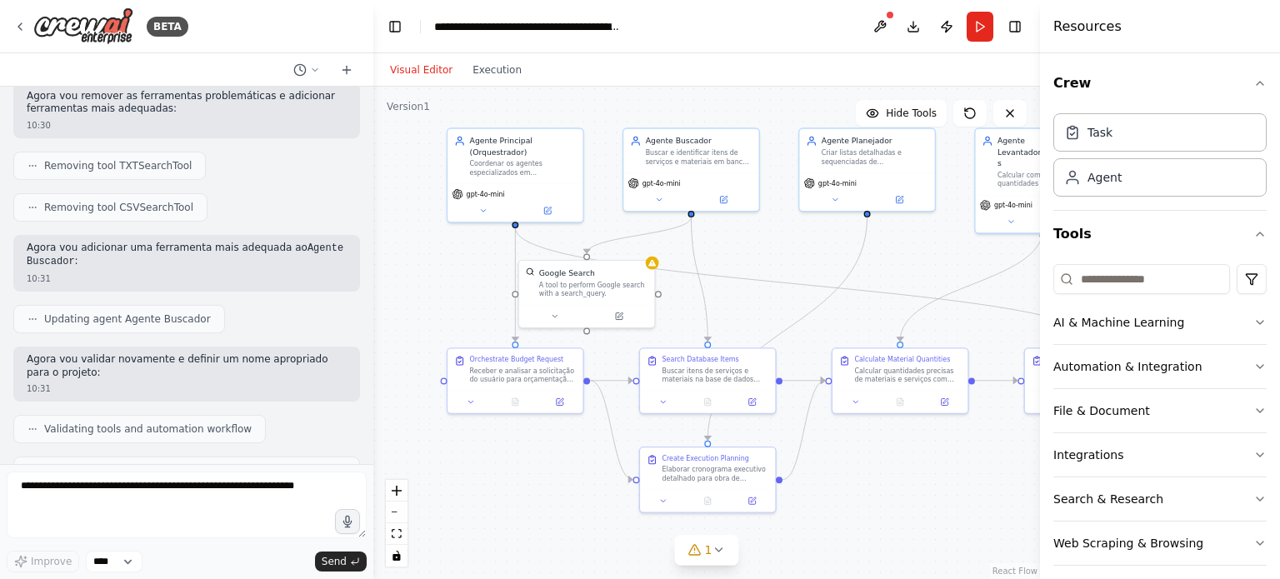
drag, startPoint x: 961, startPoint y: 452, endPoint x: 894, endPoint y: 472, distance: 69.6
click at [894, 472] on div ".deletable-edge-delete-btn { width: 20px; height: 20px; border: 0px solid #ffff…" at bounding box center [706, 333] width 667 height 492
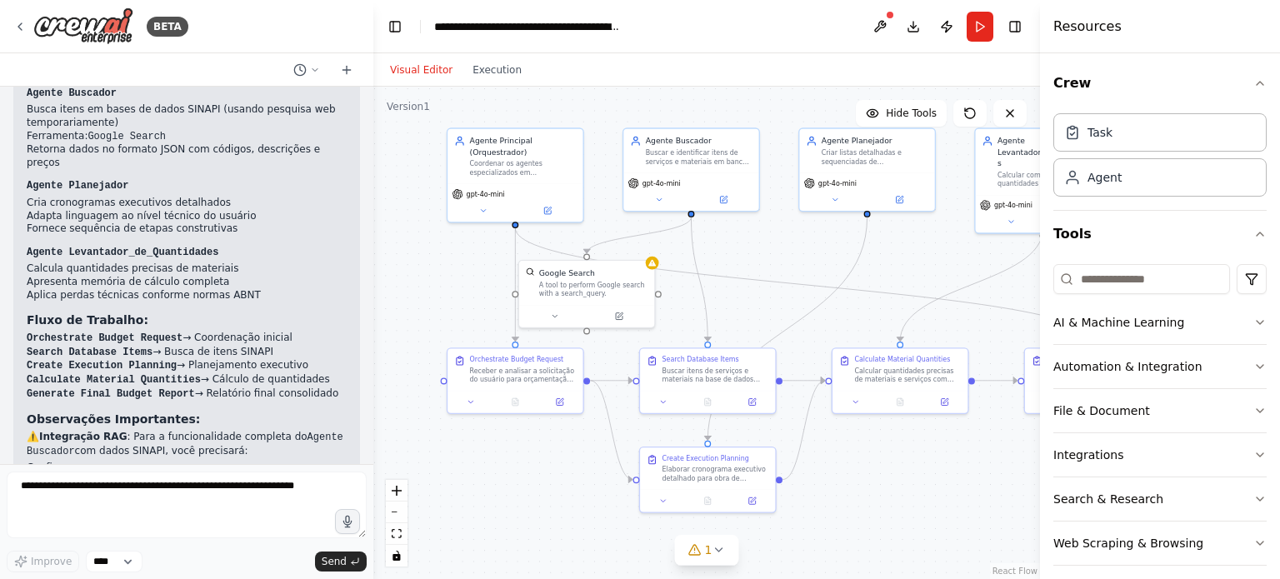
scroll to position [2790, 0]
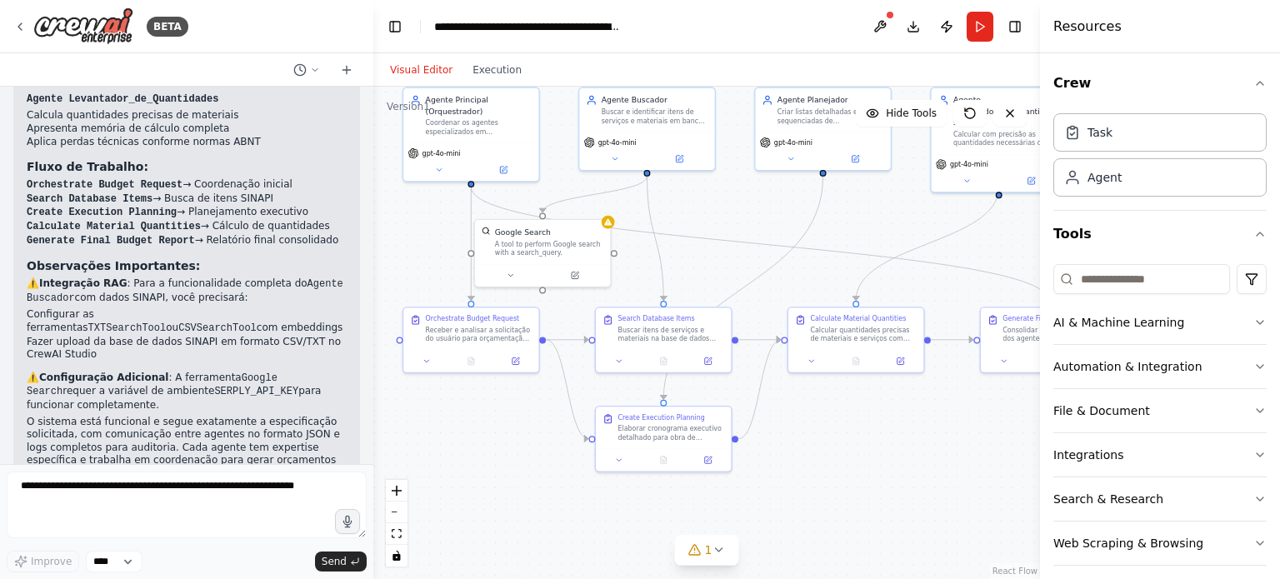
drag, startPoint x: 946, startPoint y: 478, endPoint x: 902, endPoint y: 437, distance: 60.1
click at [902, 437] on div ".deletable-edge-delete-btn { width: 20px; height: 20px; border: 0px solid #ffff…" at bounding box center [706, 333] width 667 height 492
click at [677, 337] on div "Buscar itens de serviços e materiais na base de dados SINAPI conforme descrição…" at bounding box center [670, 331] width 107 height 17
click at [677, 332] on div "Buscar itens de serviços e materiais na base de dados SINAPI conforme descrição…" at bounding box center [670, 331] width 107 height 17
click at [622, 357] on icon at bounding box center [619, 359] width 9 height 9
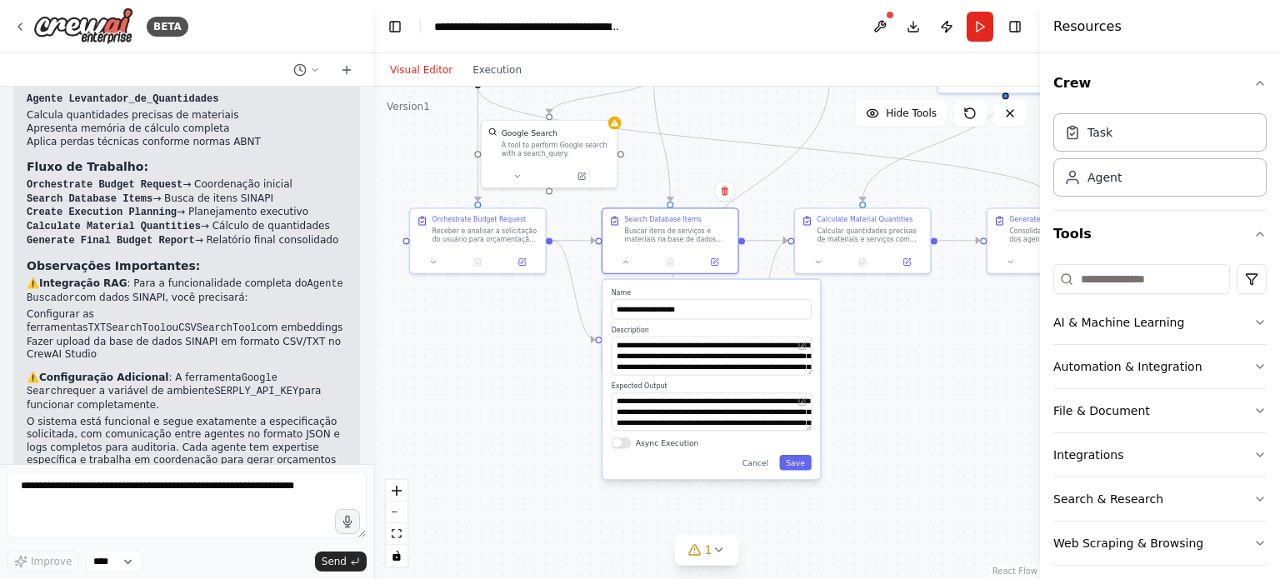
drag, startPoint x: 860, startPoint y: 472, endPoint x: 866, endPoint y: 373, distance: 99.3
click at [866, 373] on div ".deletable-edge-delete-btn { width: 20px; height: 20px; border: 0px solid #ffff…" at bounding box center [706, 333] width 667 height 492
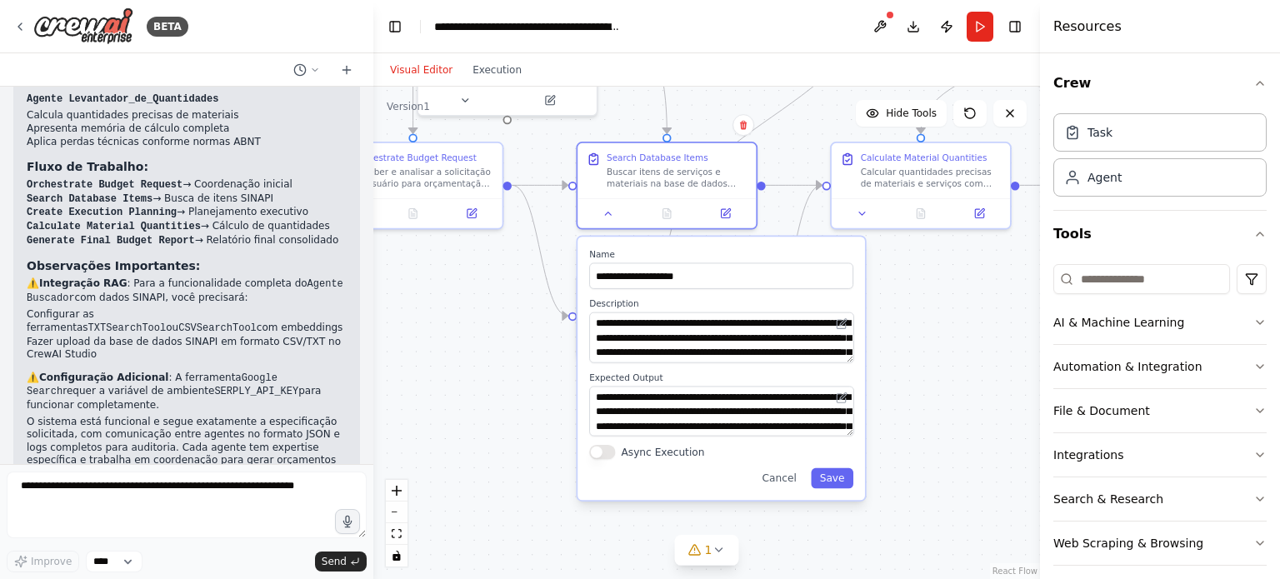
click at [912, 339] on div ".deletable-edge-delete-btn { width: 20px; height: 20px; border: 0px solid #ffff…" at bounding box center [706, 333] width 667 height 492
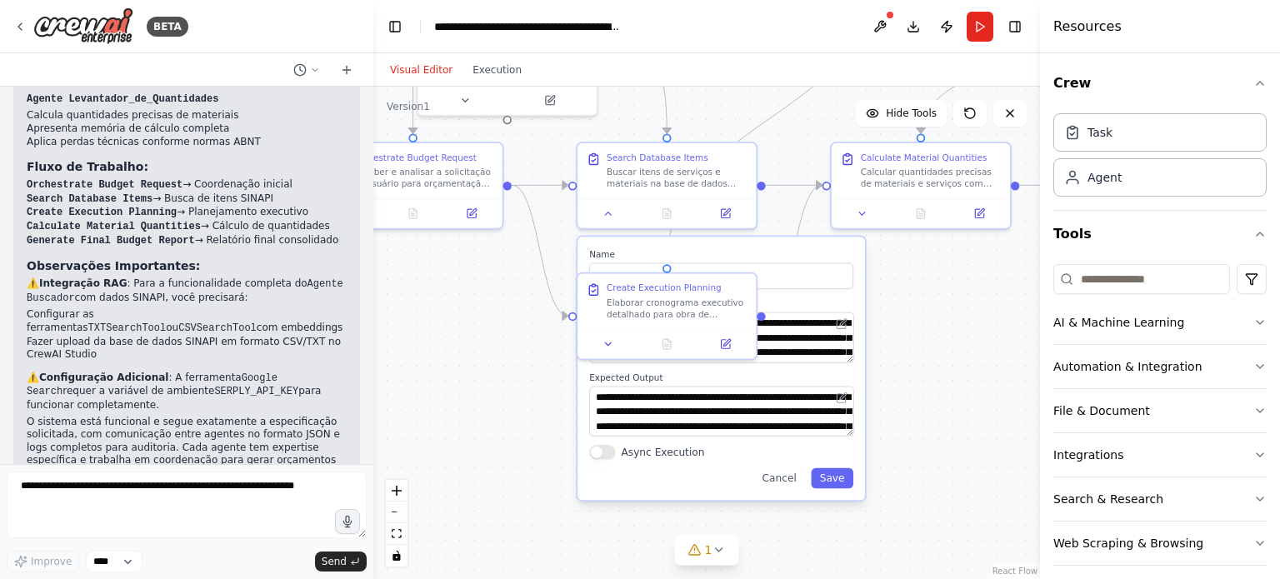
click at [507, 444] on div ".deletable-edge-delete-btn { width: 20px; height: 20px; border: 0px solid #ffff…" at bounding box center [706, 333] width 667 height 492
click at [793, 482] on button "Cancel" at bounding box center [779, 478] width 52 height 20
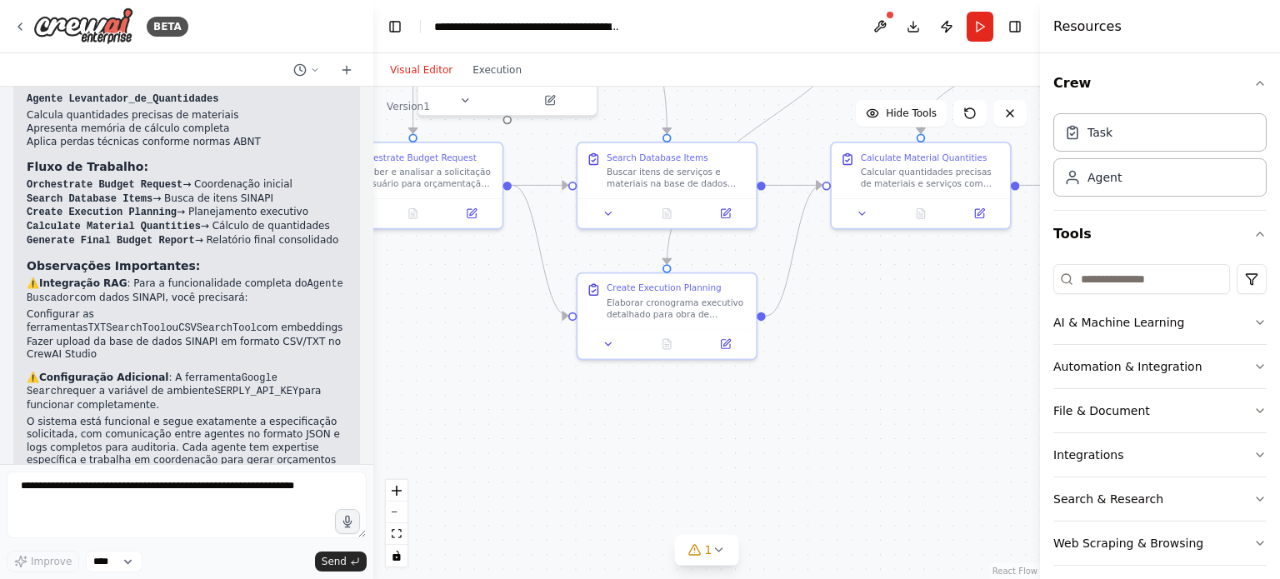
click at [807, 423] on div ".deletable-edge-delete-btn { width: 20px; height: 20px; border: 0px solid #ffff…" at bounding box center [706, 333] width 667 height 492
drag, startPoint x: 807, startPoint y: 423, endPoint x: 750, endPoint y: 434, distance: 57.7
click at [750, 434] on div ".deletable-edge-delete-btn { width: 20px; height: 20px; border: 0px solid #ffff…" at bounding box center [706, 333] width 667 height 492
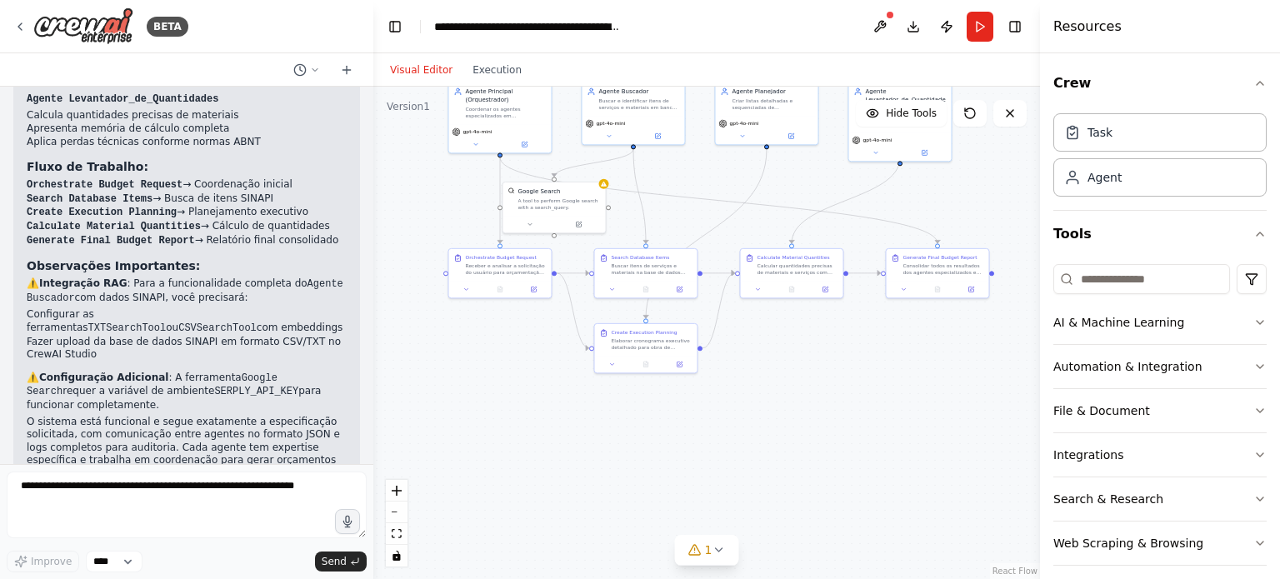
drag, startPoint x: 882, startPoint y: 397, endPoint x: 766, endPoint y: 416, distance: 117.3
click at [766, 416] on div ".deletable-edge-delete-btn { width: 20px; height: 20px; border: 0px solid #ffff…" at bounding box center [706, 333] width 667 height 492
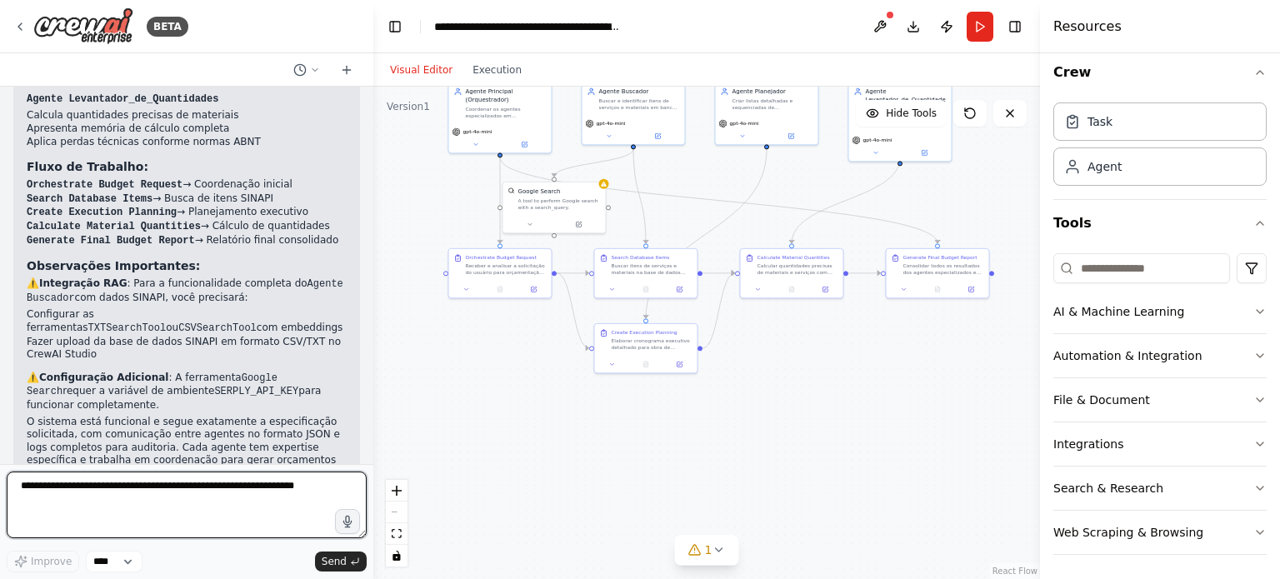
click at [149, 506] on textarea at bounding box center [187, 505] width 360 height 67
type textarea "*"
type textarea "**********"
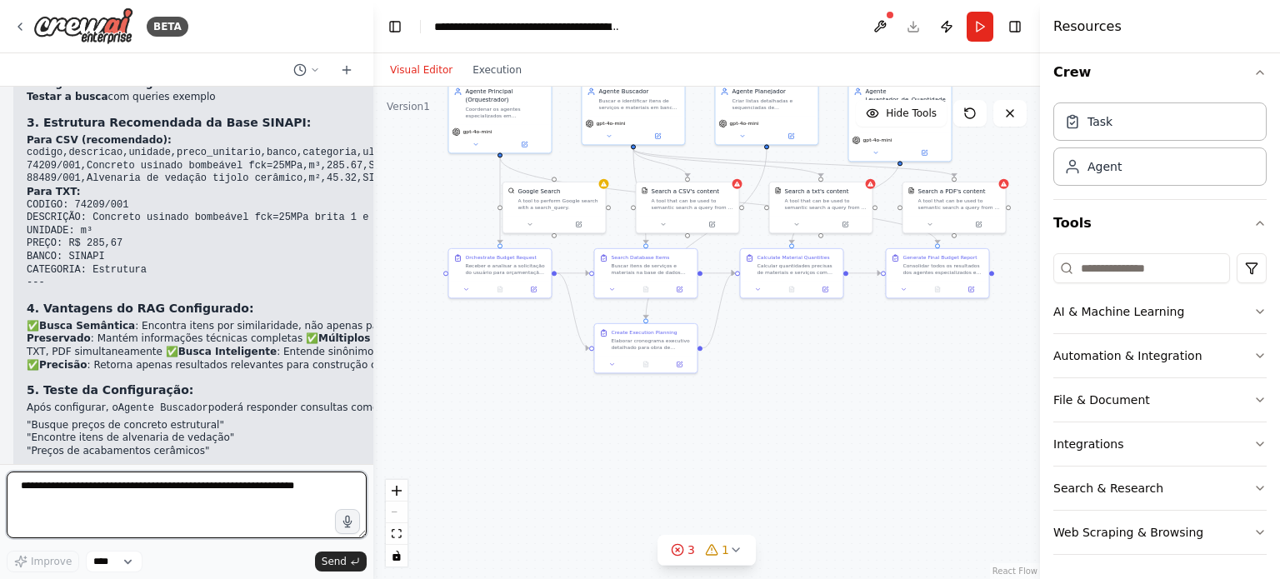
scroll to position [4012, 0]
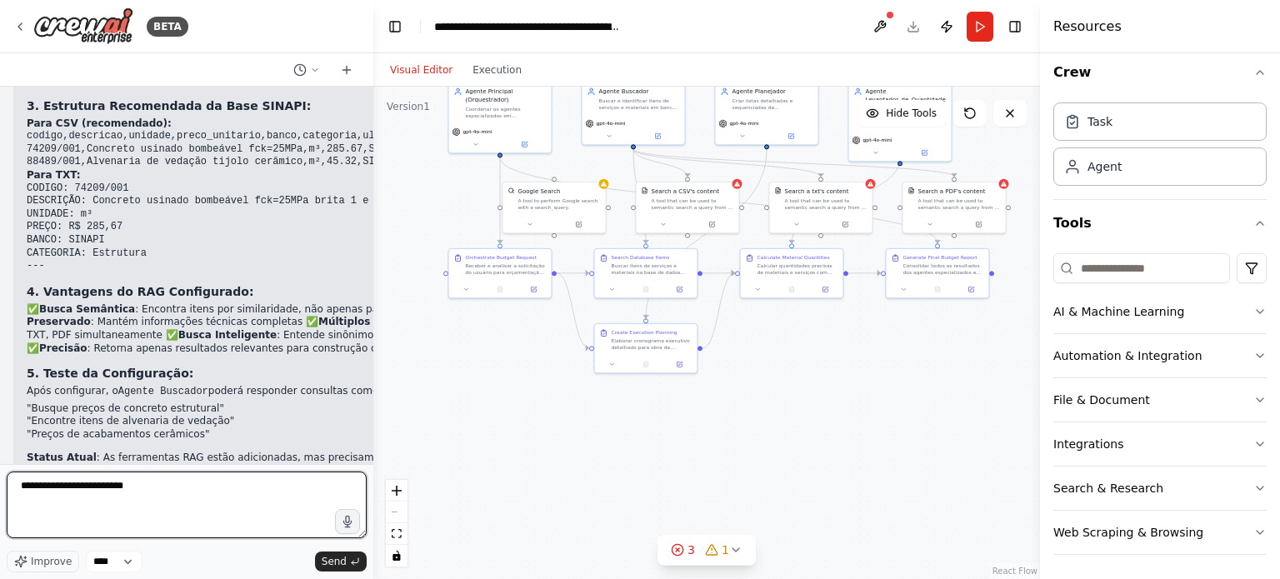
type textarea "**********"
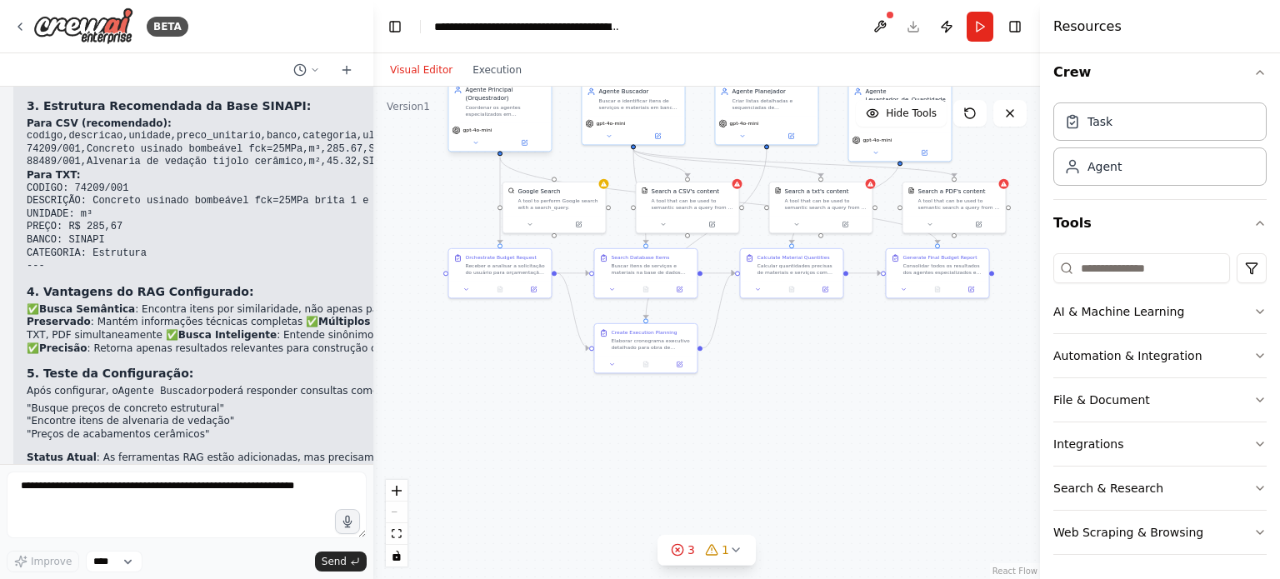
click at [498, 112] on div "Coordenar os agentes especializados em orçamentação de obras, receber pedidos d…" at bounding box center [506, 110] width 81 height 13
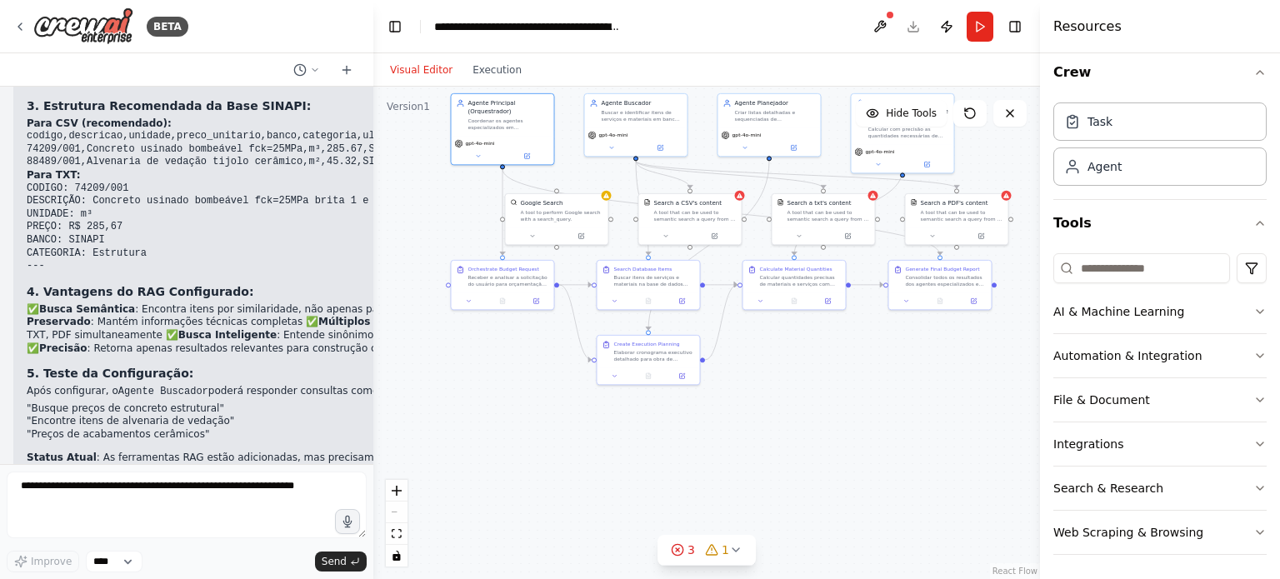
drag, startPoint x: 564, startPoint y: 136, endPoint x: 582, endPoint y: 214, distance: 80.4
click at [583, 213] on div ".deletable-edge-delete-btn { width: 20px; height: 20px; border: 0px solid #ffff…" at bounding box center [706, 333] width 667 height 492
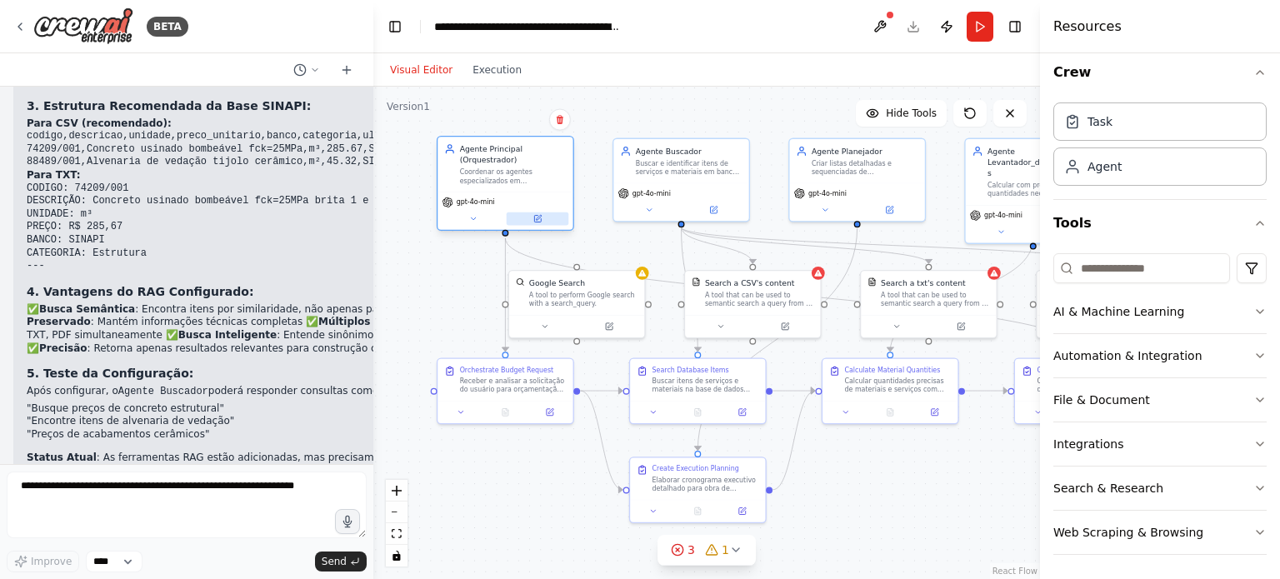
click at [541, 216] on icon at bounding box center [537, 218] width 9 height 9
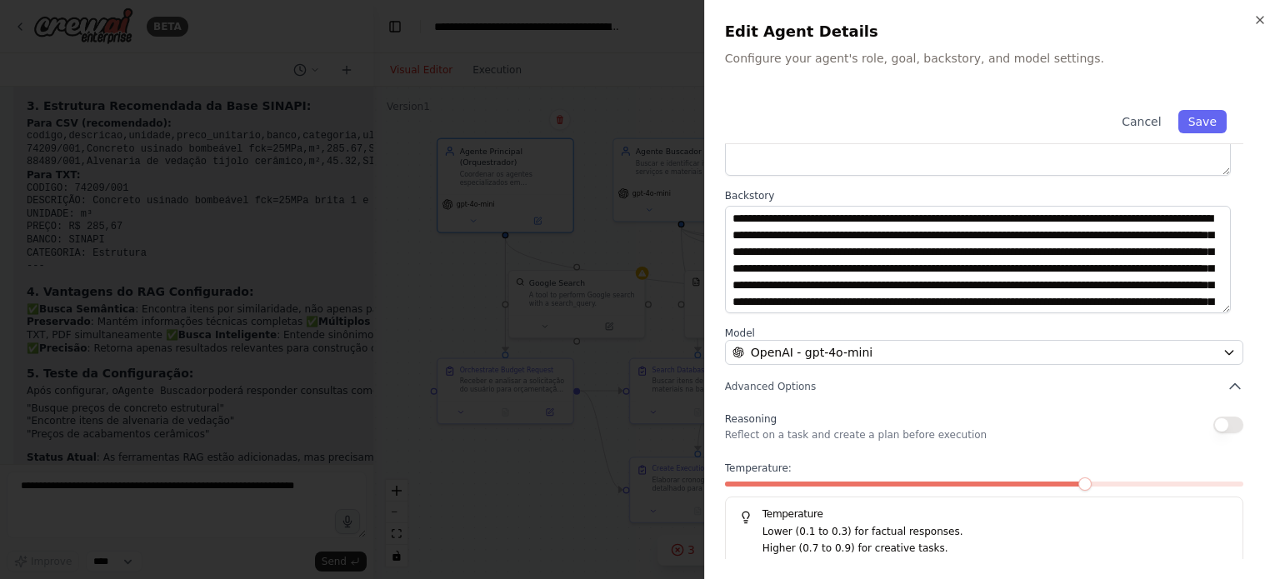
scroll to position [67, 0]
click at [938, 366] on div "**********" at bounding box center [992, 247] width 535 height 641
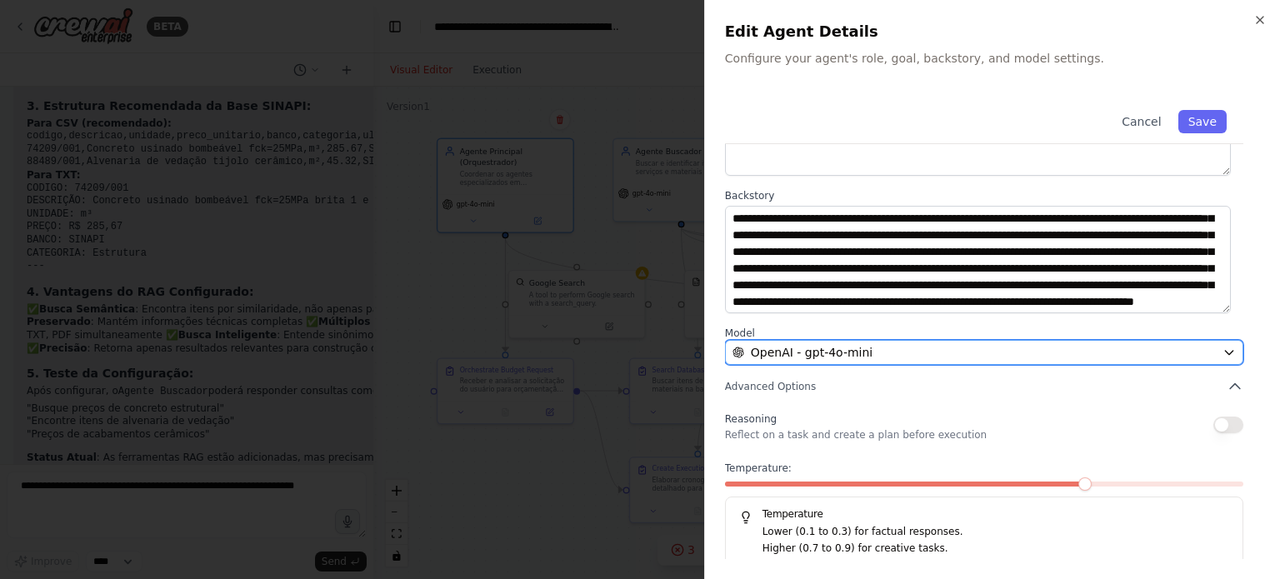
click at [935, 360] on div "OpenAI - gpt-4o-mini" at bounding box center [973, 352] width 483 height 17
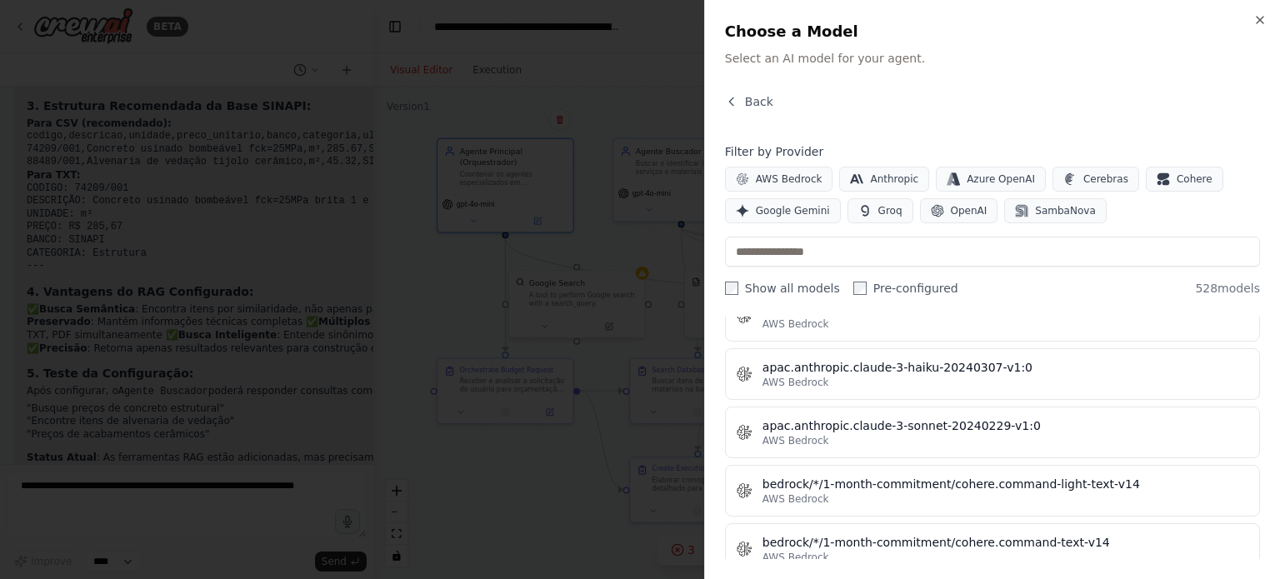
scroll to position [2333, 0]
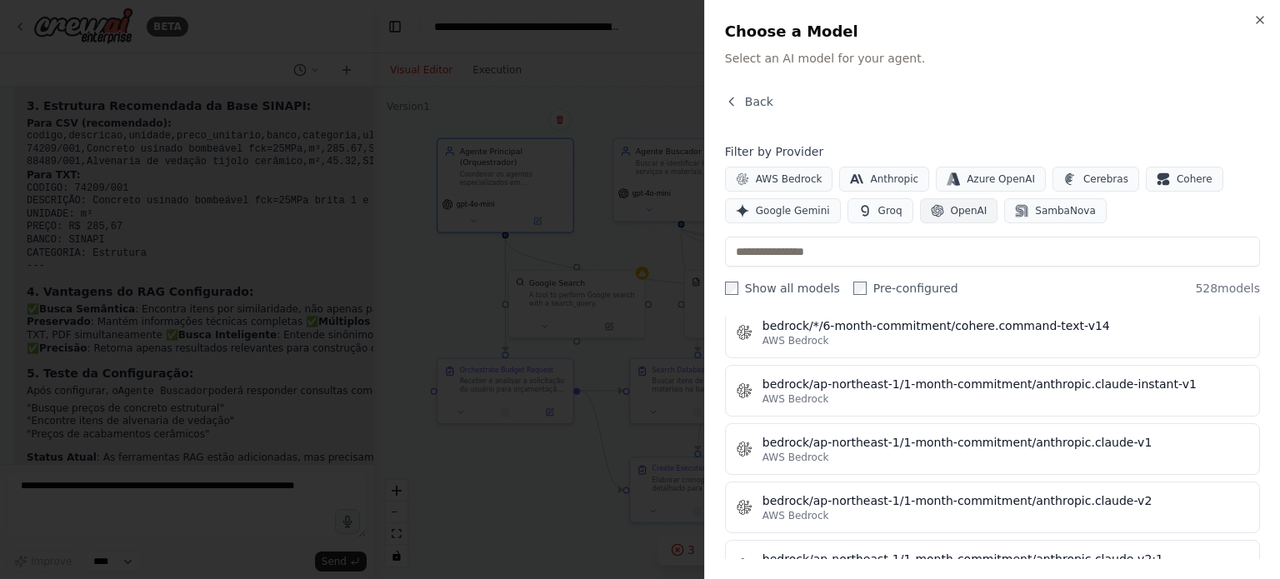
click at [956, 214] on span "OpenAI" at bounding box center [969, 210] width 37 height 13
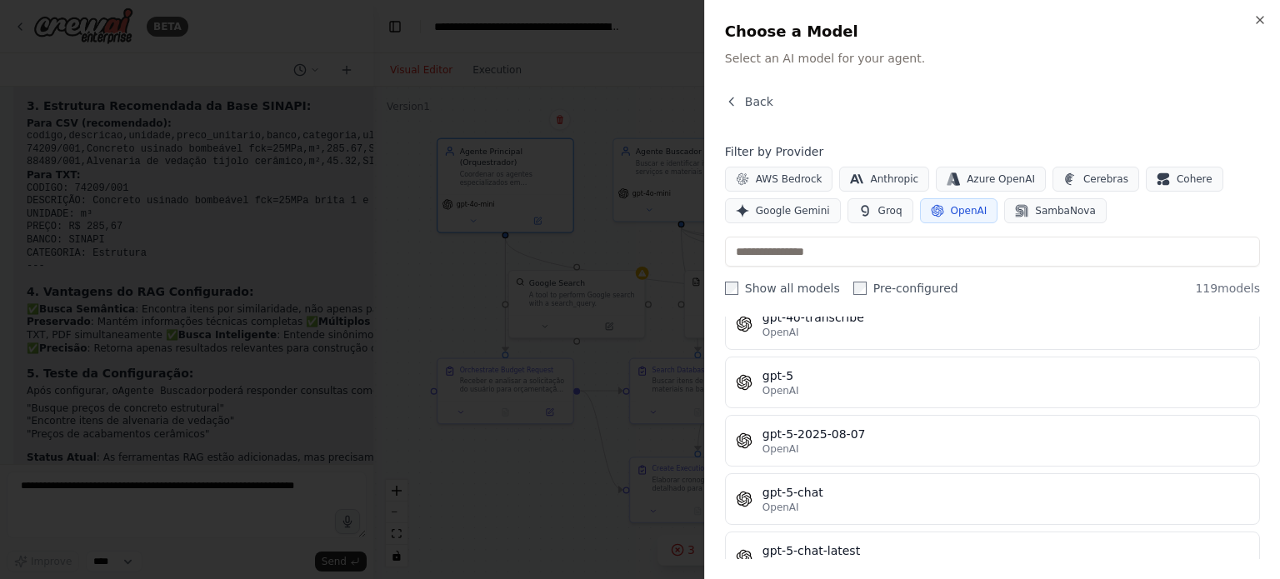
scroll to position [3833, 0]
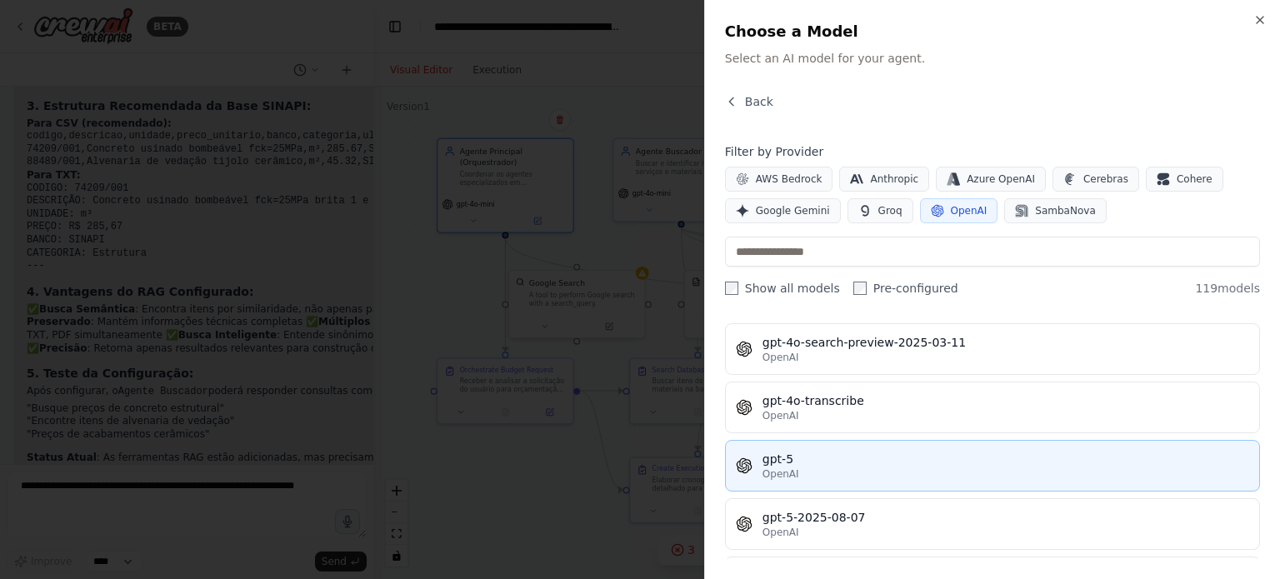
click at [853, 467] on div "OpenAI" at bounding box center [1005, 473] width 487 height 13
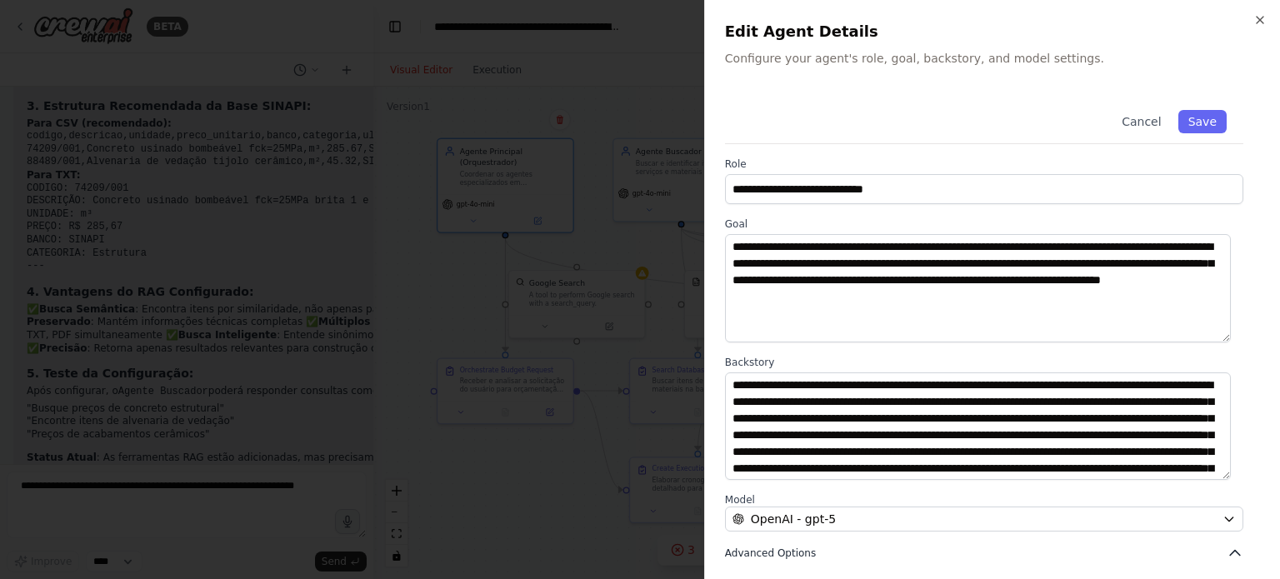
scroll to position [173, 0]
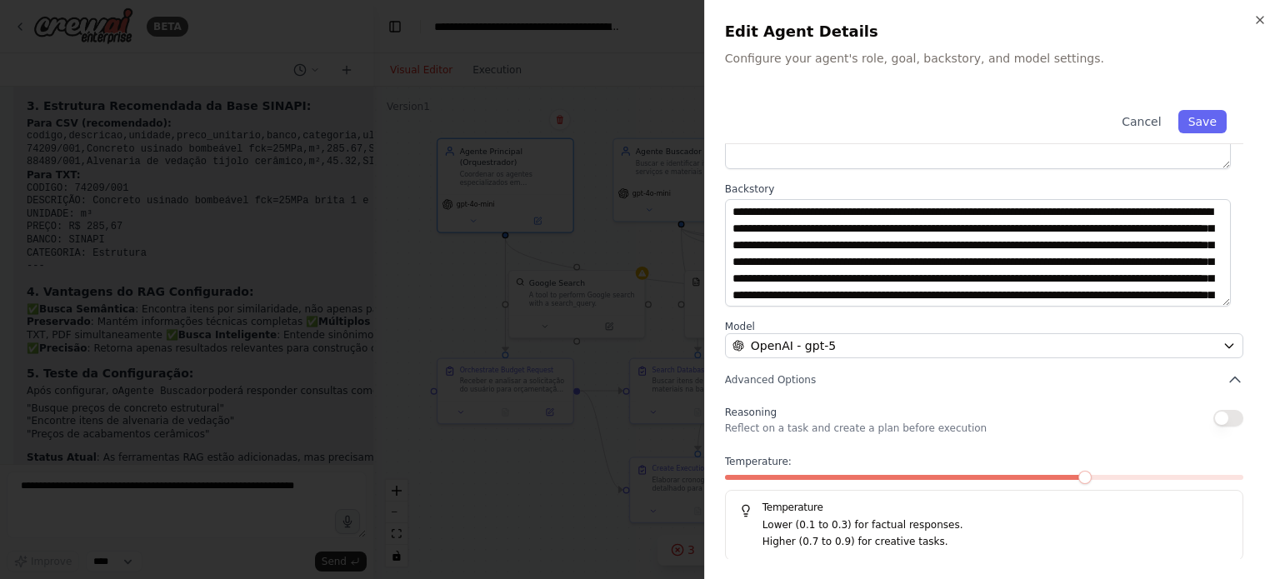
click at [883, 520] on p "Lower (0.1 to 0.3) for factual responses." at bounding box center [995, 525] width 467 height 17
click at [794, 536] on p "Higher (0.7 to 0.9) for creative tasks." at bounding box center [995, 542] width 467 height 17
click at [933, 542] on p "Higher (0.7 to 0.9) for creative tasks." at bounding box center [995, 542] width 467 height 17
click at [1226, 372] on icon "button" at bounding box center [1234, 380] width 17 height 17
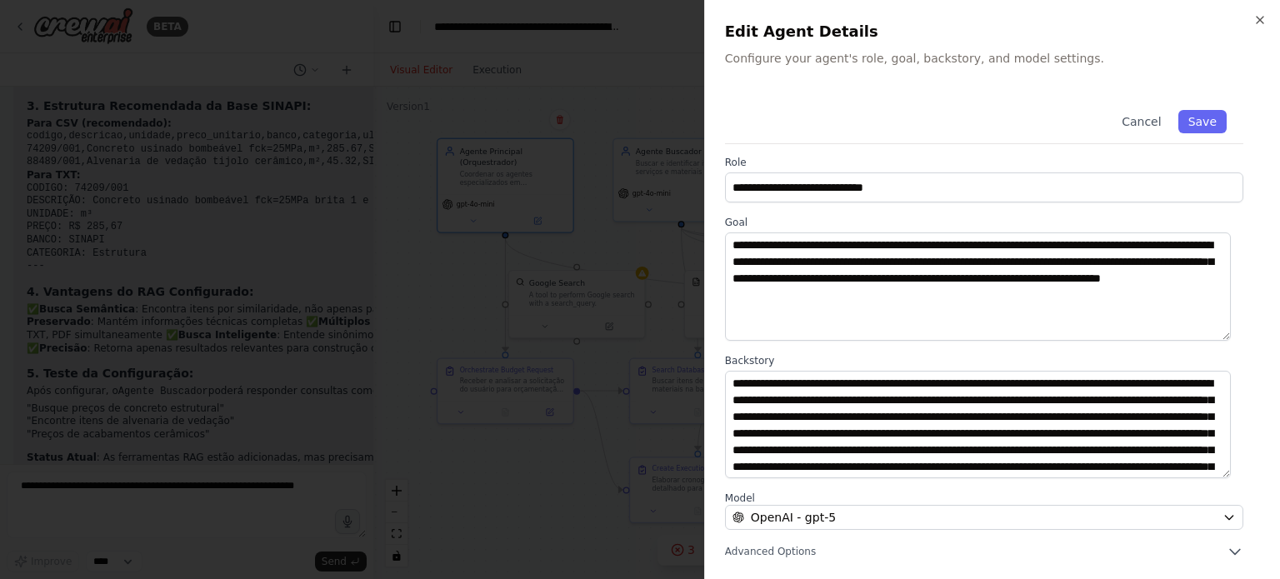
scroll to position [67, 0]
click at [1226, 544] on icon "button" at bounding box center [1234, 551] width 17 height 17
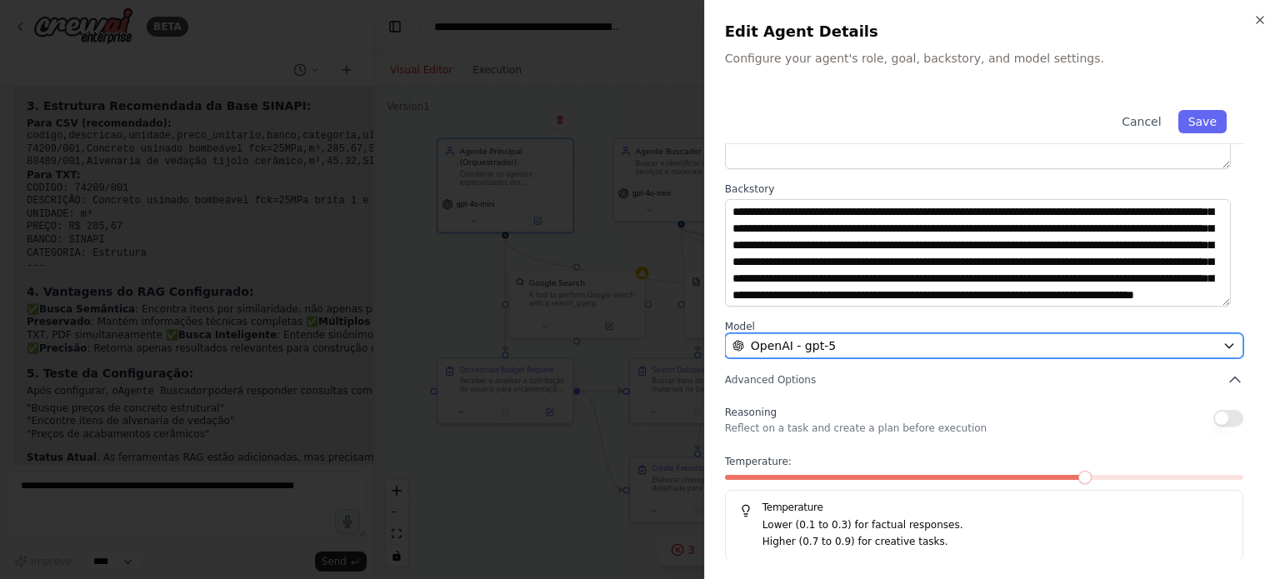
click at [807, 342] on span "OpenAI - gpt-5" at bounding box center [793, 345] width 85 height 17
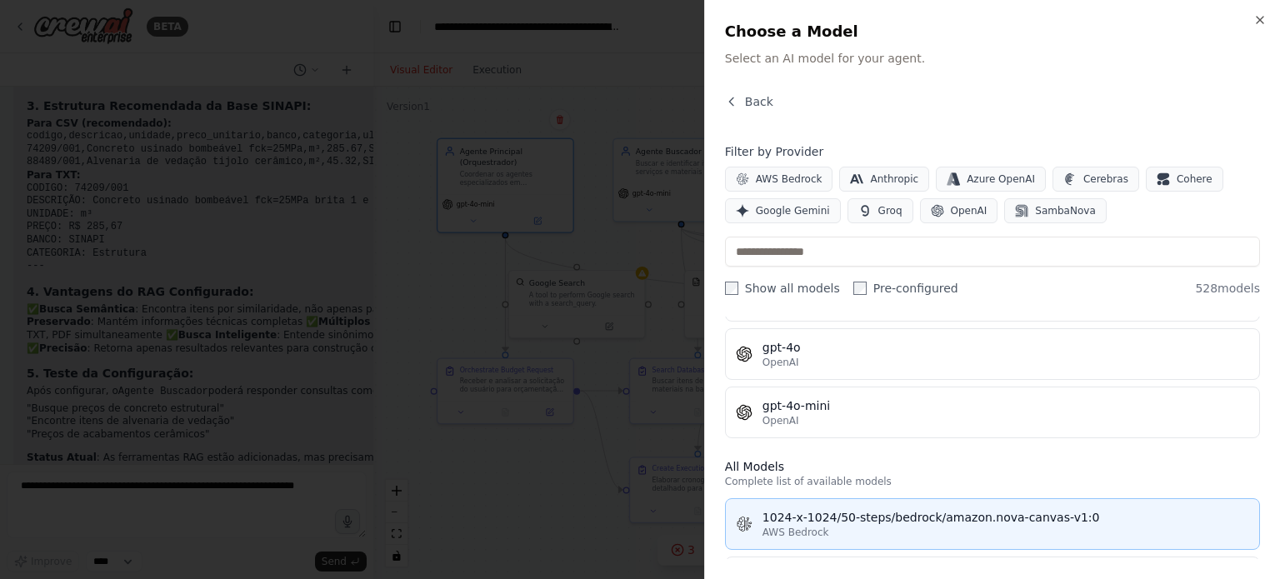
scroll to position [417, 0]
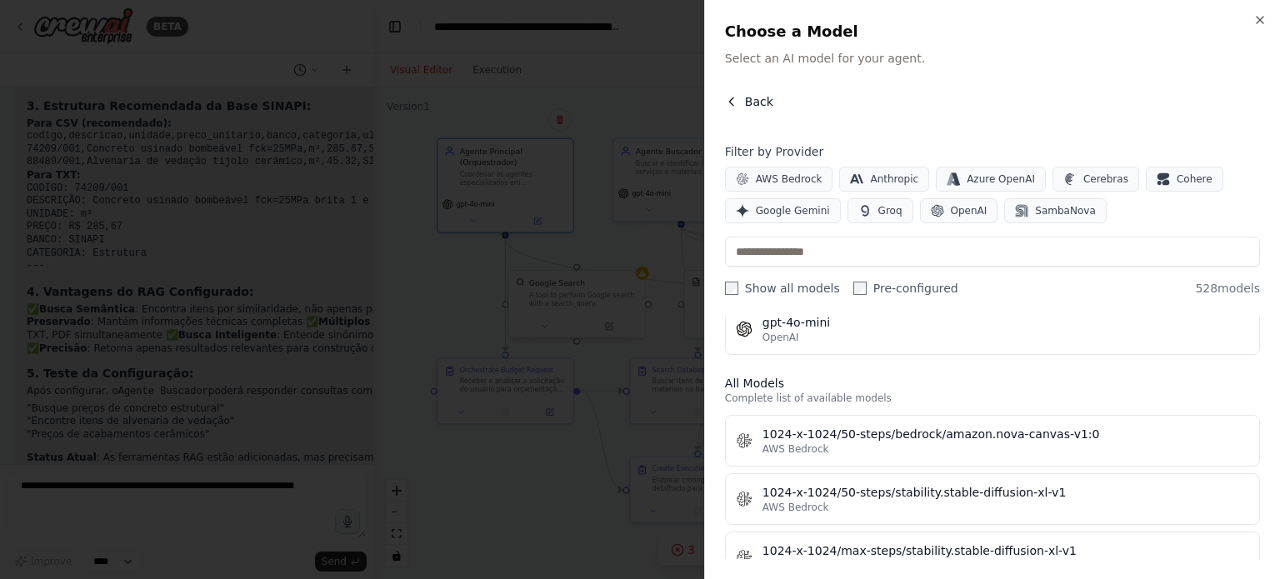
click at [738, 96] on button "Back" at bounding box center [749, 101] width 48 height 17
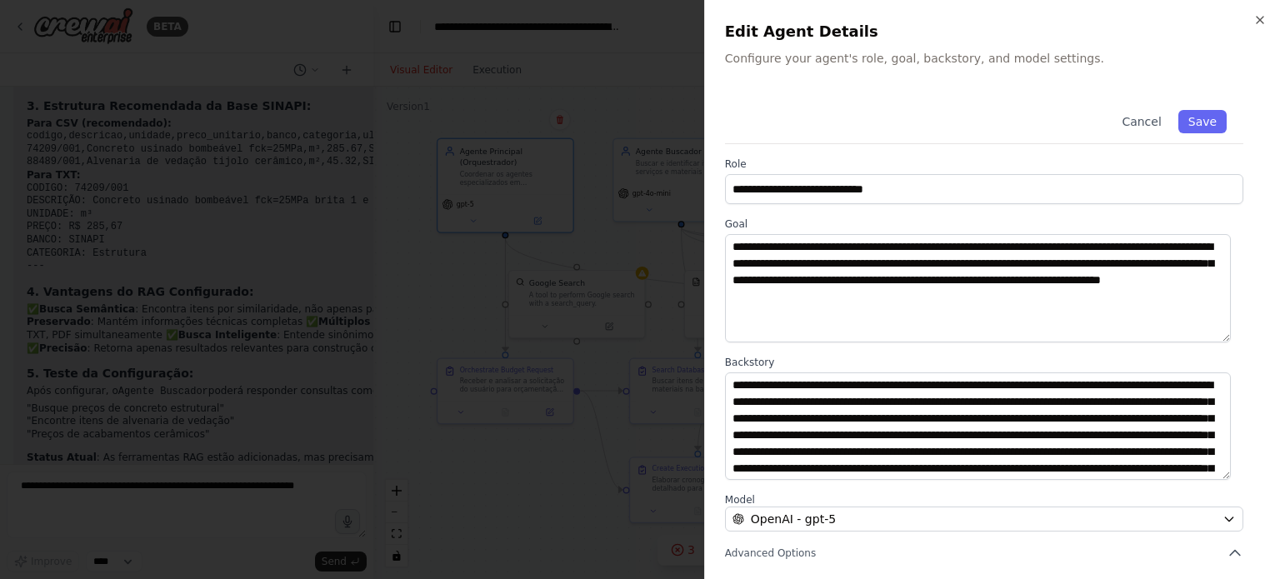
click at [203, 445] on div at bounding box center [640, 289] width 1280 height 579
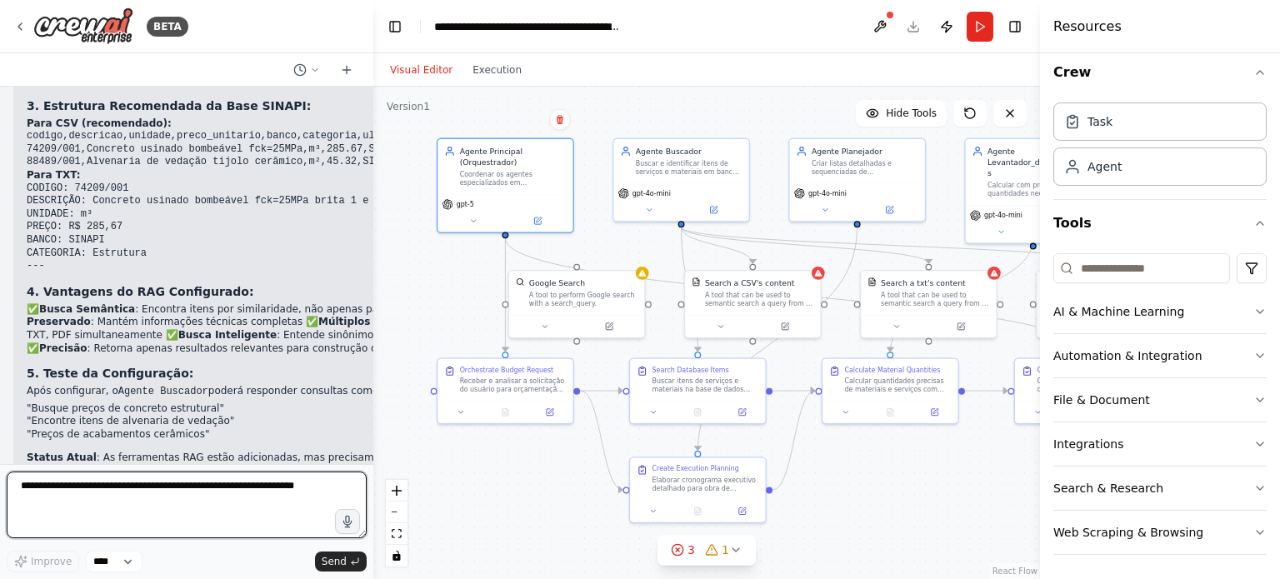
click at [209, 506] on textarea at bounding box center [187, 505] width 360 height 67
paste textarea "**********"
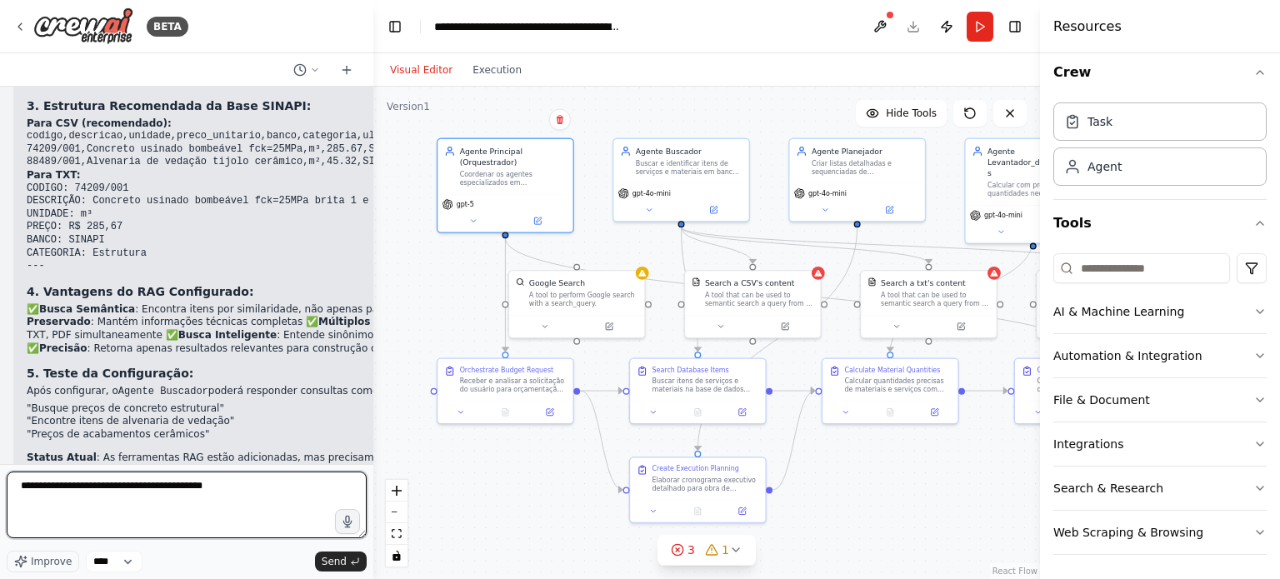
type textarea "**********"
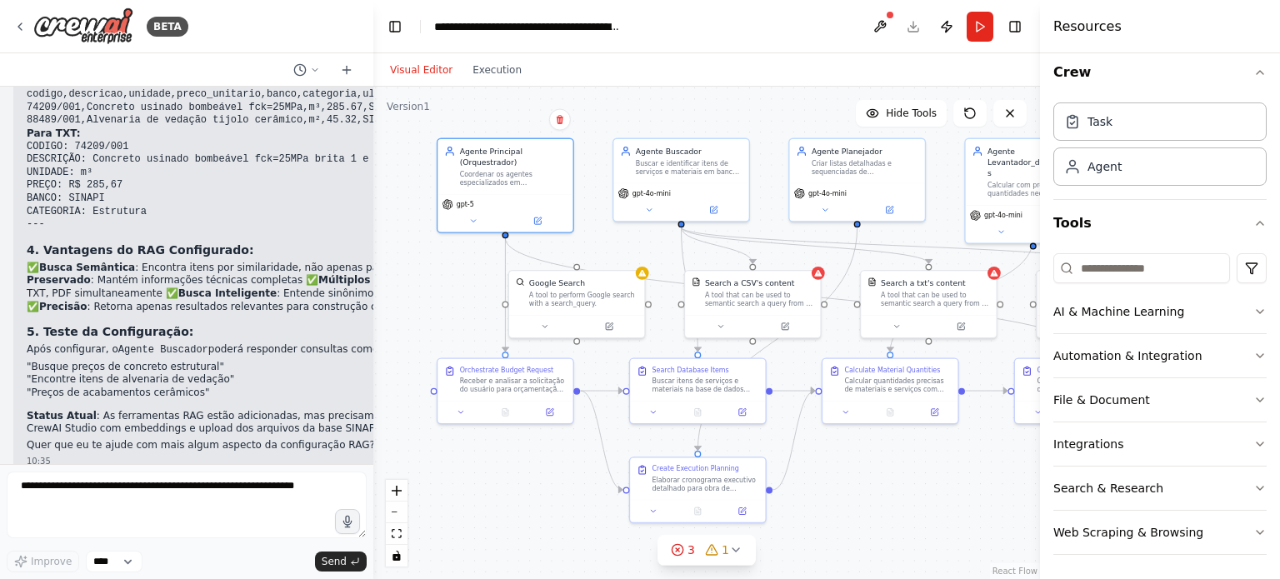
scroll to position [11575, 0]
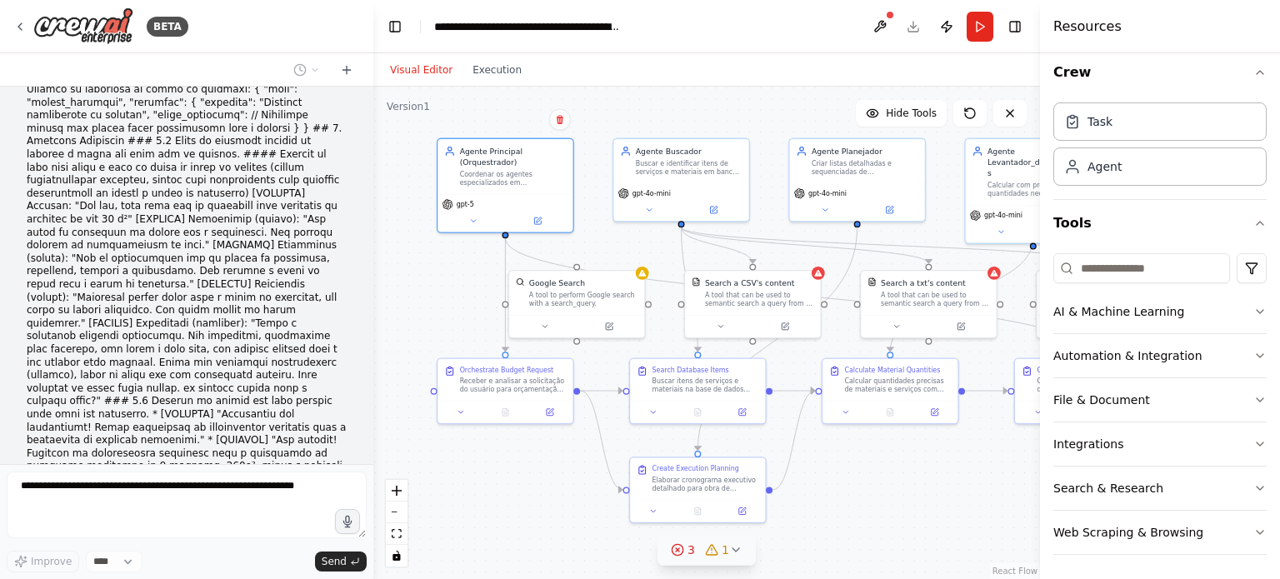
click at [733, 549] on icon at bounding box center [735, 549] width 13 height 13
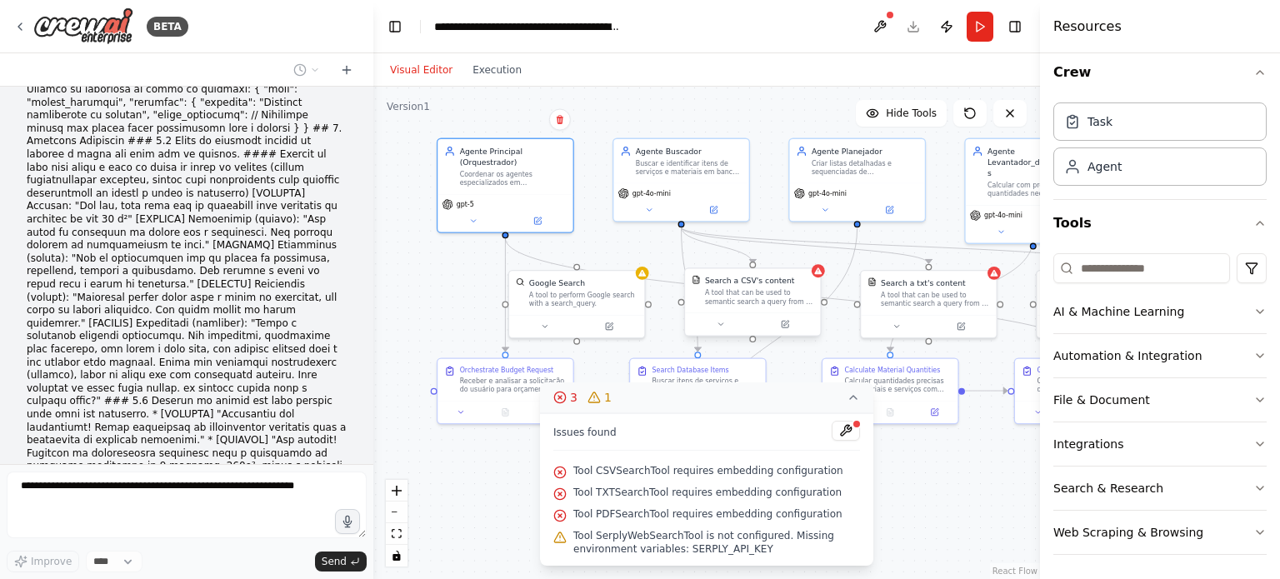
click at [722, 307] on div "Search a CSV's content A tool that can be used to semantic search a query from …" at bounding box center [752, 291] width 135 height 44
click at [778, 324] on button at bounding box center [785, 323] width 62 height 13
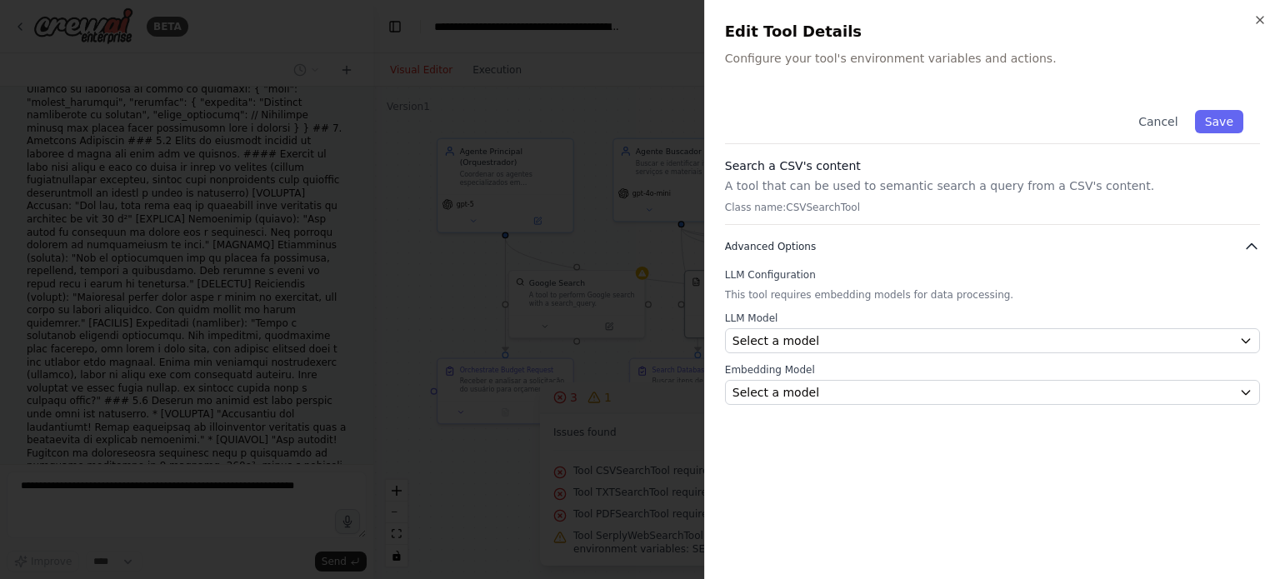
click at [805, 247] on span "Advanced Options" at bounding box center [770, 246] width 91 height 13
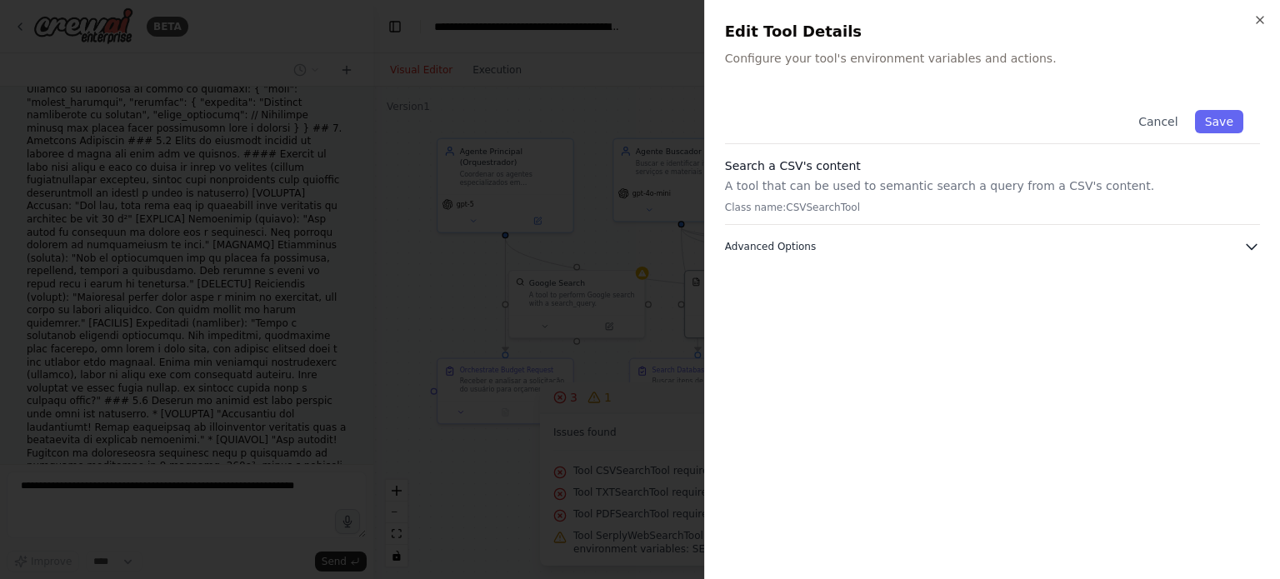
click at [805, 247] on span "Advanced Options" at bounding box center [770, 246] width 91 height 13
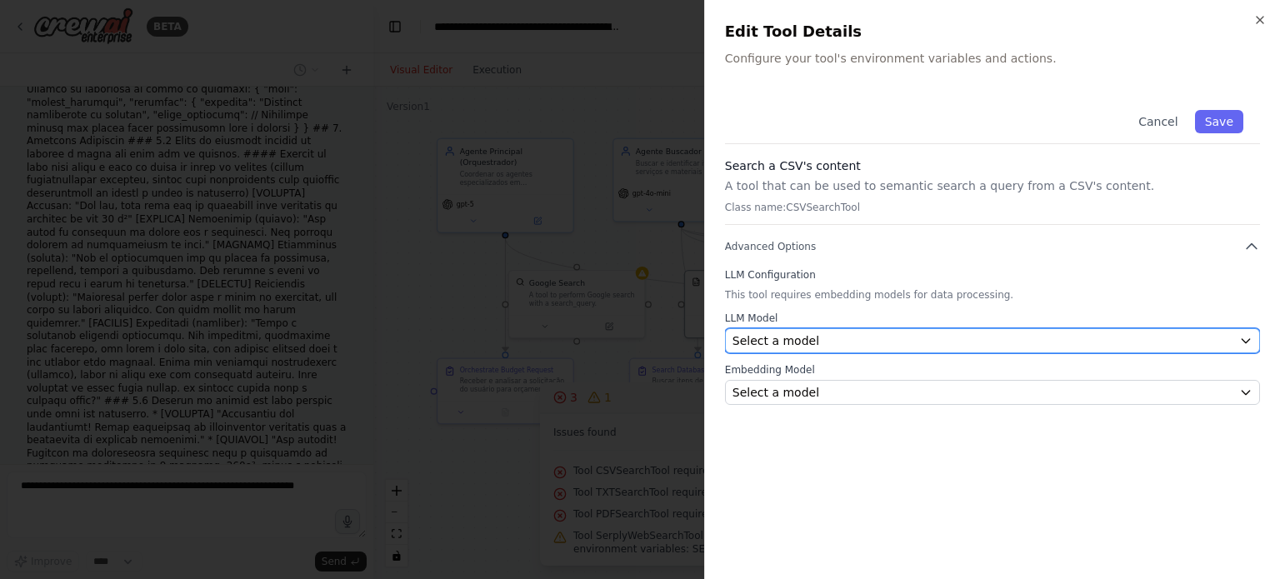
click at [797, 346] on span "Select a model" at bounding box center [775, 340] width 87 height 17
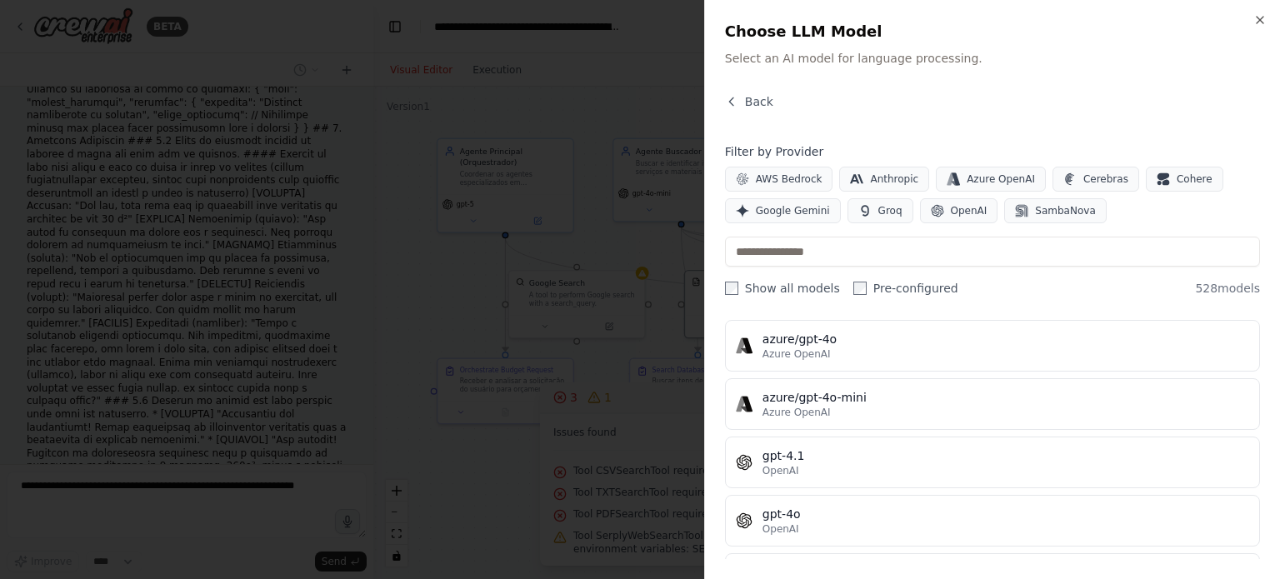
scroll to position [250, 0]
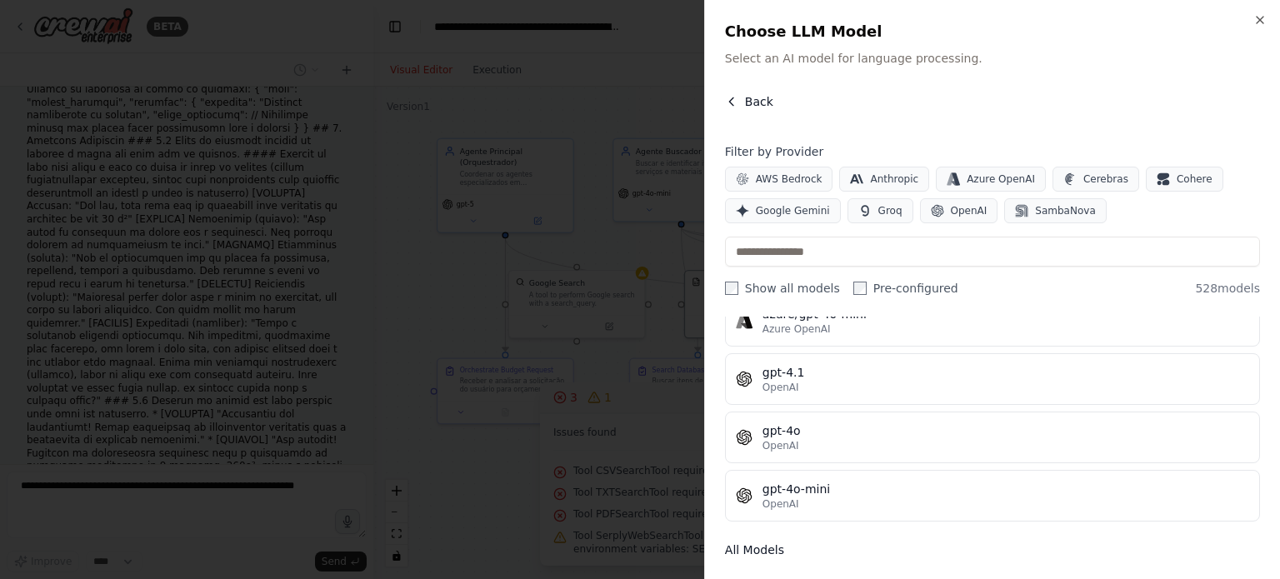
click at [733, 99] on icon "button" at bounding box center [731, 101] width 13 height 13
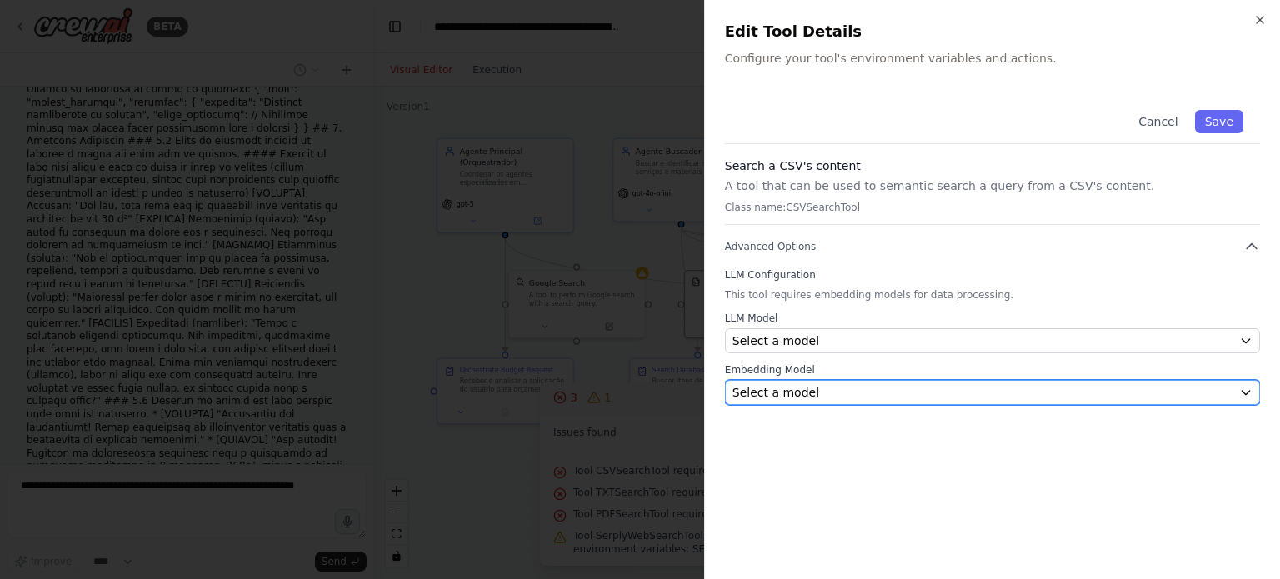
click at [820, 393] on div "Select a model" at bounding box center [982, 392] width 500 height 17
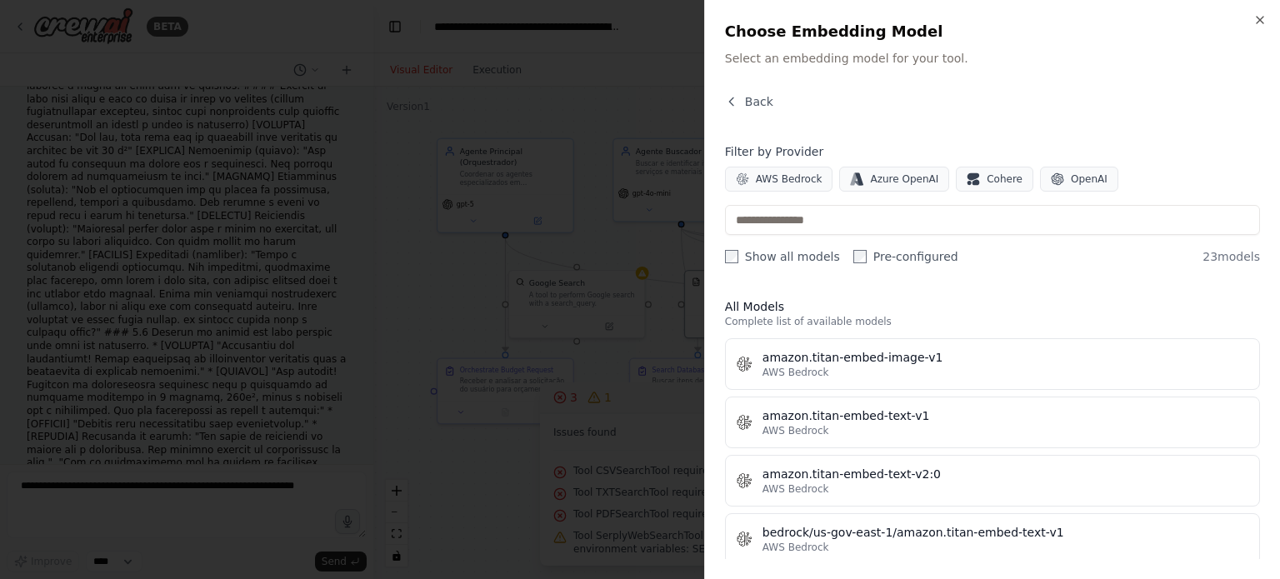
scroll to position [11657, 0]
click at [736, 95] on icon "button" at bounding box center [731, 101] width 13 height 13
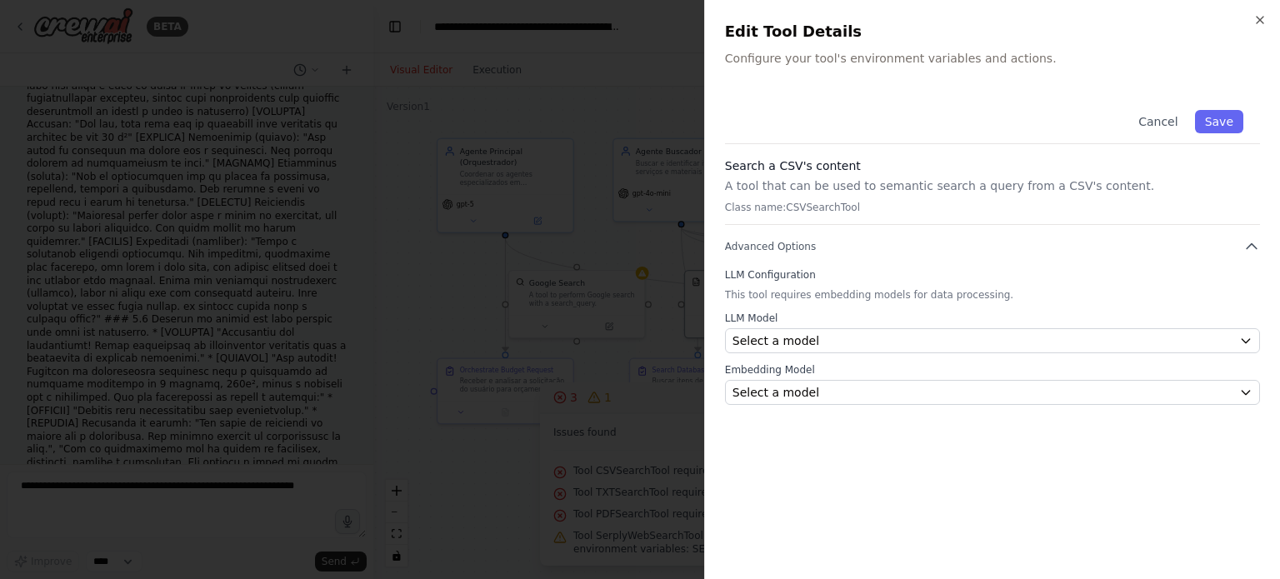
click at [770, 190] on p "A tool that can be used to semantic search a query from a CSV's content." at bounding box center [992, 185] width 535 height 17
click at [772, 174] on div "Search a CSV's content A tool that can be used to semantic search a query from …" at bounding box center [992, 190] width 535 height 67
drag, startPoint x: 772, startPoint y: 168, endPoint x: 766, endPoint y: 213, distance: 45.4
click at [772, 172] on h3 "Search a CSV's content" at bounding box center [992, 165] width 535 height 17
click at [766, 214] on div "Search a CSV's content A tool that can be used to semantic search a query from …" at bounding box center [992, 190] width 535 height 67
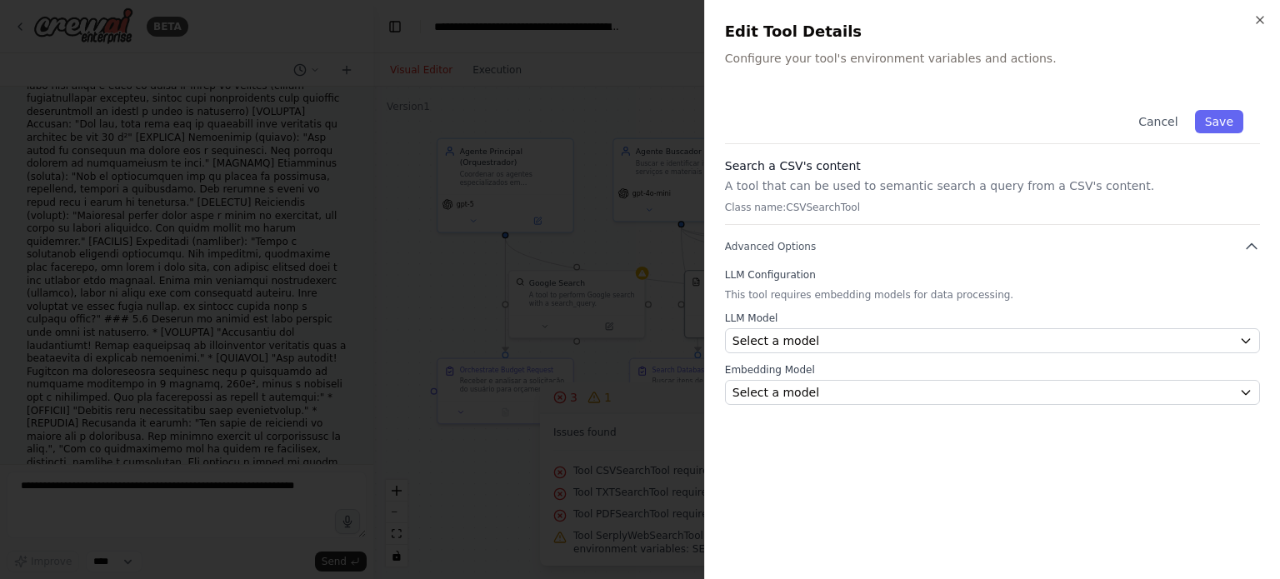
click at [766, 207] on p "Class name: CSVSearchTool" at bounding box center [992, 207] width 535 height 13
click at [1153, 122] on button "Cancel" at bounding box center [1157, 121] width 59 height 23
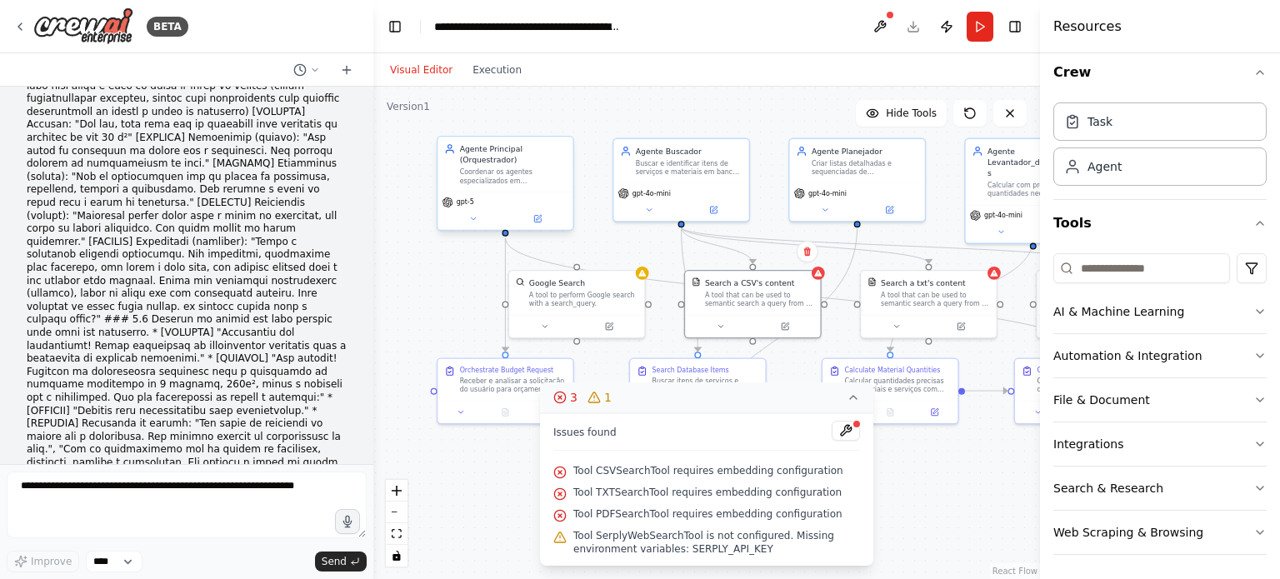
click at [500, 193] on div "gpt-5" at bounding box center [504, 211] width 135 height 38
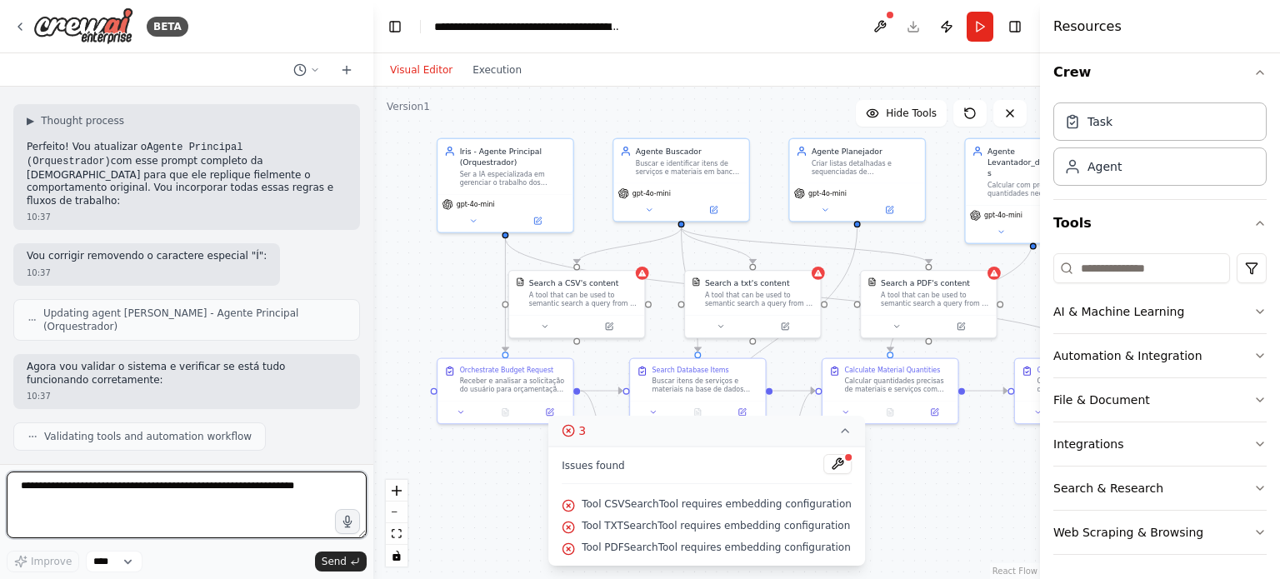
scroll to position [12681, 0]
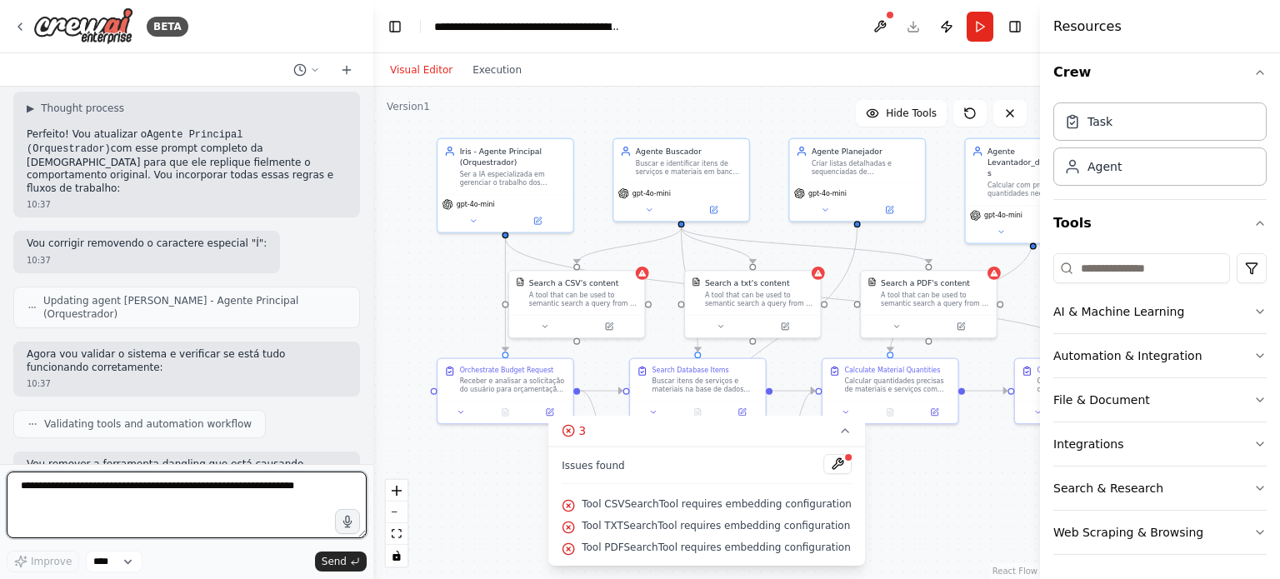
click at [238, 482] on textarea at bounding box center [187, 505] width 360 height 67
paste textarea "**********"
type textarea "**********"
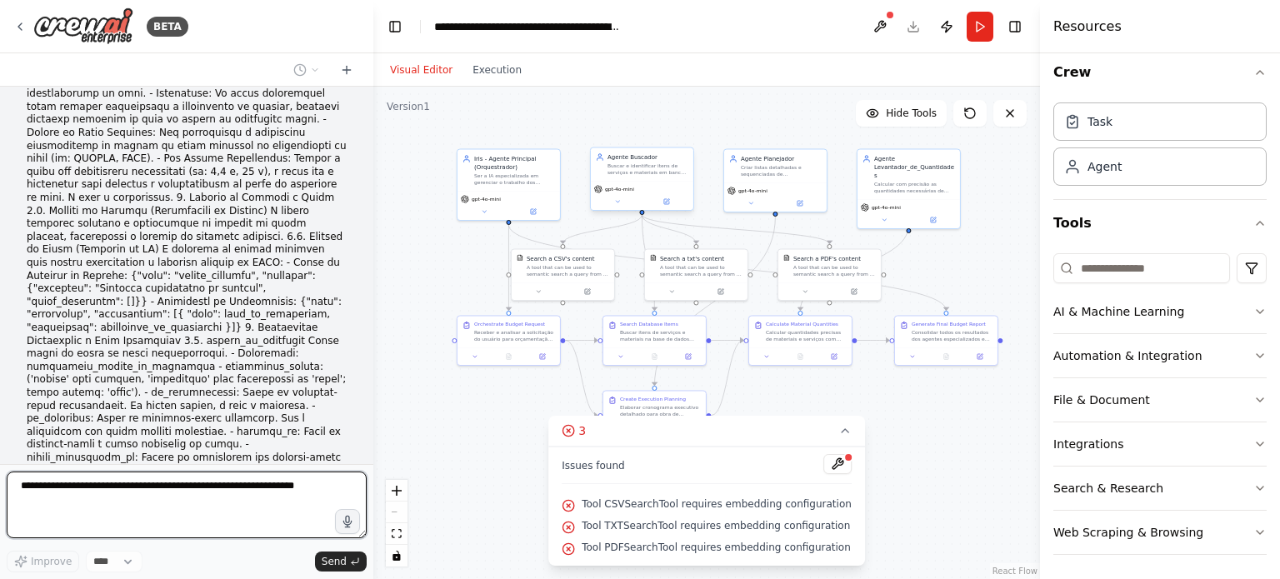
scroll to position [14345, 0]
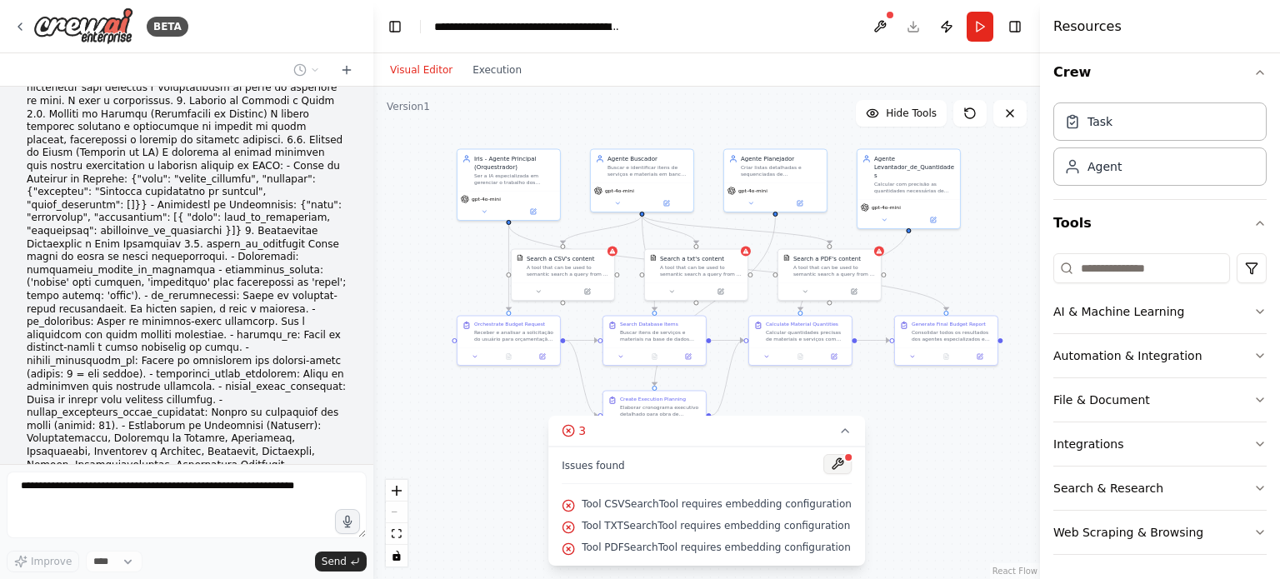
click at [826, 464] on button at bounding box center [837, 464] width 28 height 20
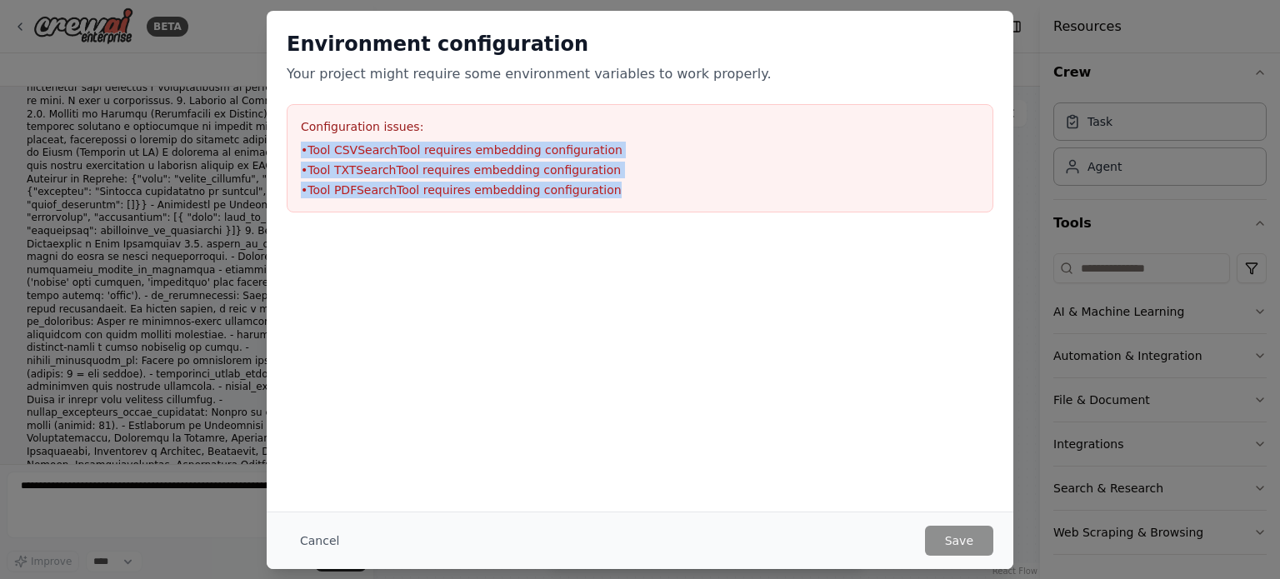
drag, startPoint x: 598, startPoint y: 192, endPoint x: 279, endPoint y: 146, distance: 322.4
click at [279, 146] on div "Environment configuration Your project might require some environment variables…" at bounding box center [640, 122] width 747 height 222
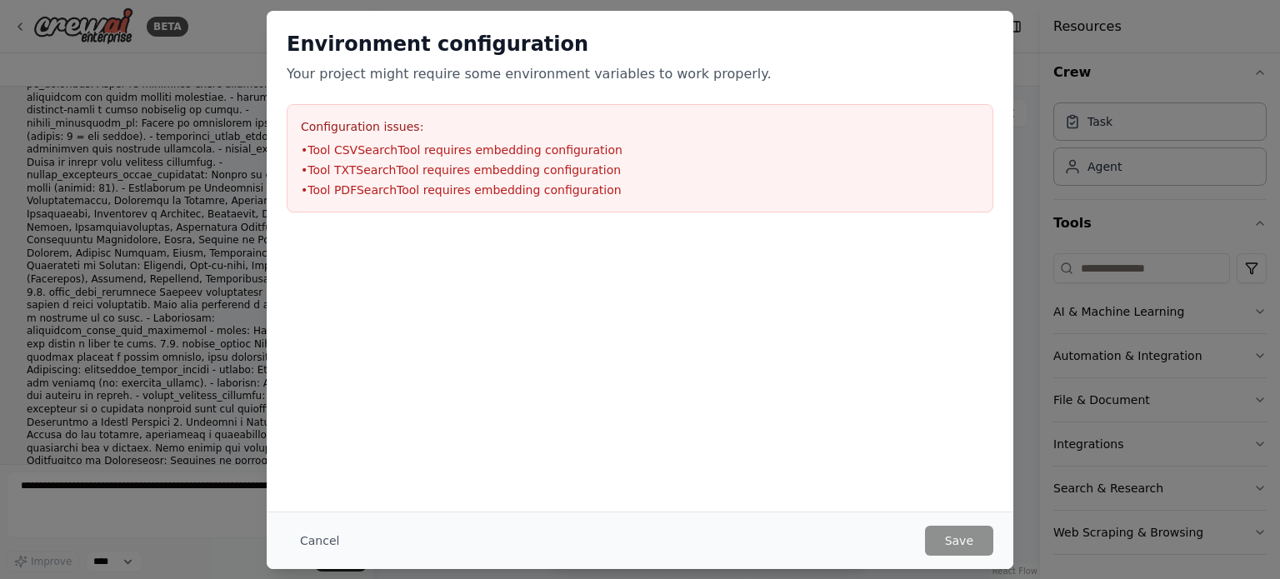
click at [1073, 150] on div "Environment configuration Your project might require some environment variables…" at bounding box center [640, 289] width 1280 height 579
click at [182, 52] on div "Environment configuration Your project might require some environment variables…" at bounding box center [640, 289] width 1280 height 579
click at [300, 542] on button "Cancel" at bounding box center [320, 541] width 66 height 30
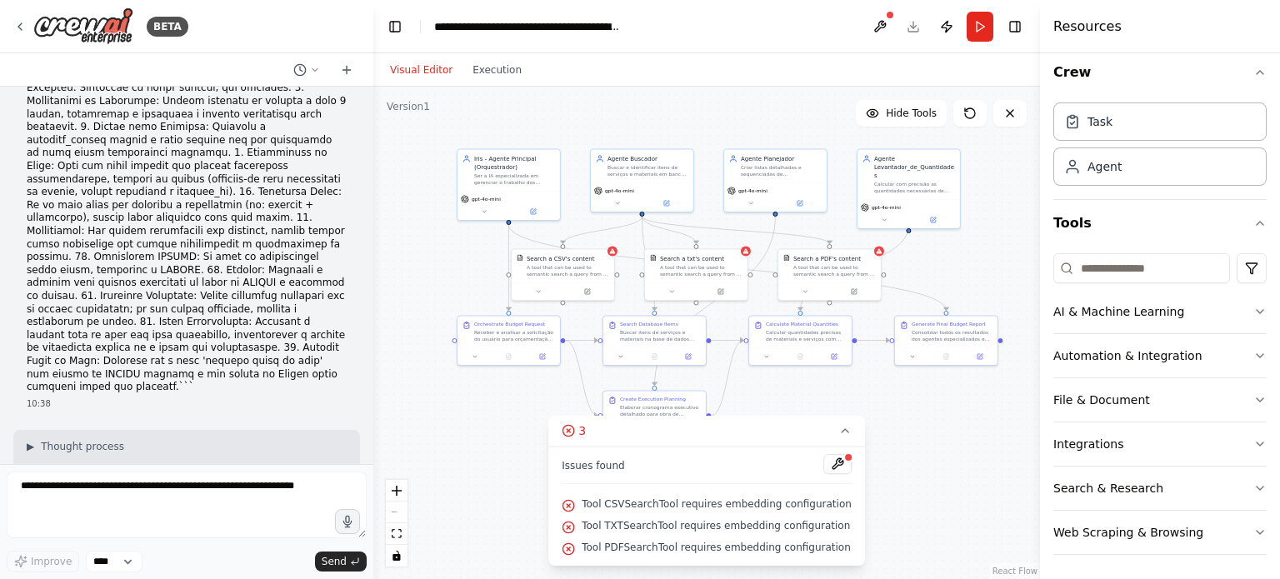
scroll to position [15125, 0]
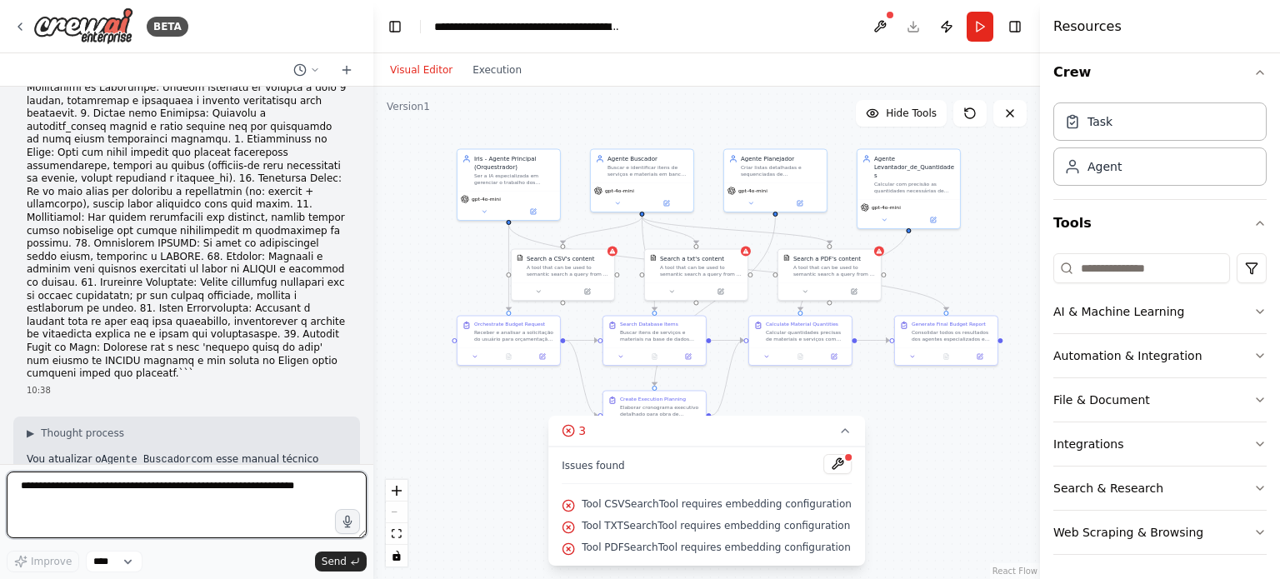
click at [177, 506] on textarea at bounding box center [187, 505] width 360 height 67
click at [172, 496] on textarea at bounding box center [187, 505] width 360 height 67
type textarea "**********"
click at [267, 500] on textarea "**********" at bounding box center [187, 505] width 360 height 67
paste textarea "**********"
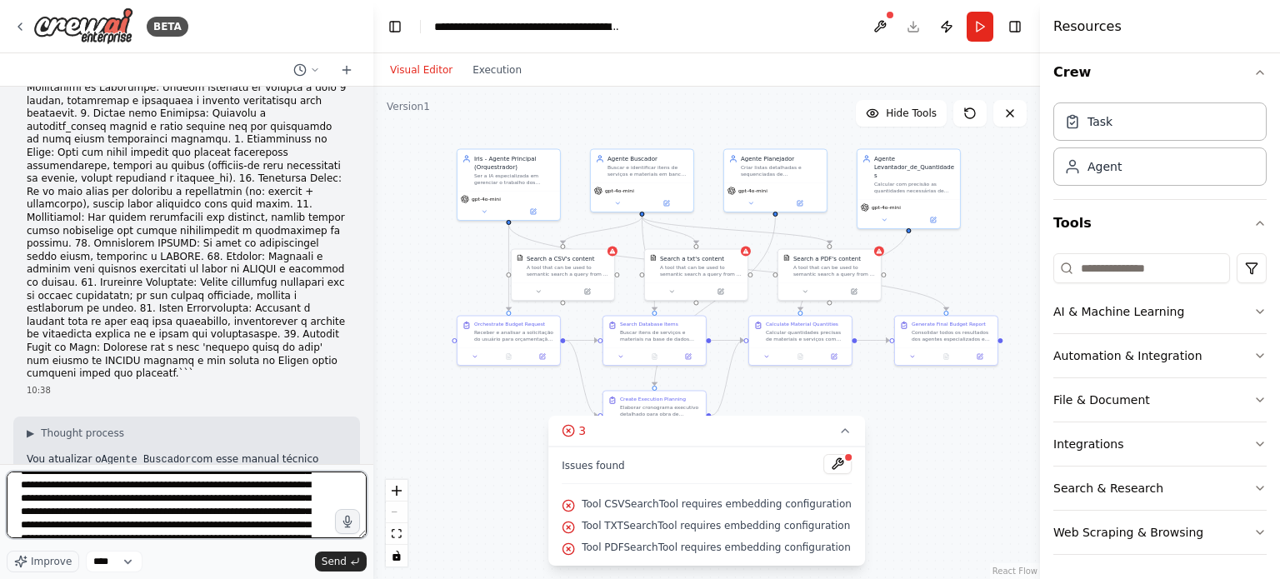
scroll to position [3494, 0]
type textarea "**********"
click at [293, 529] on textarea at bounding box center [187, 505] width 360 height 67
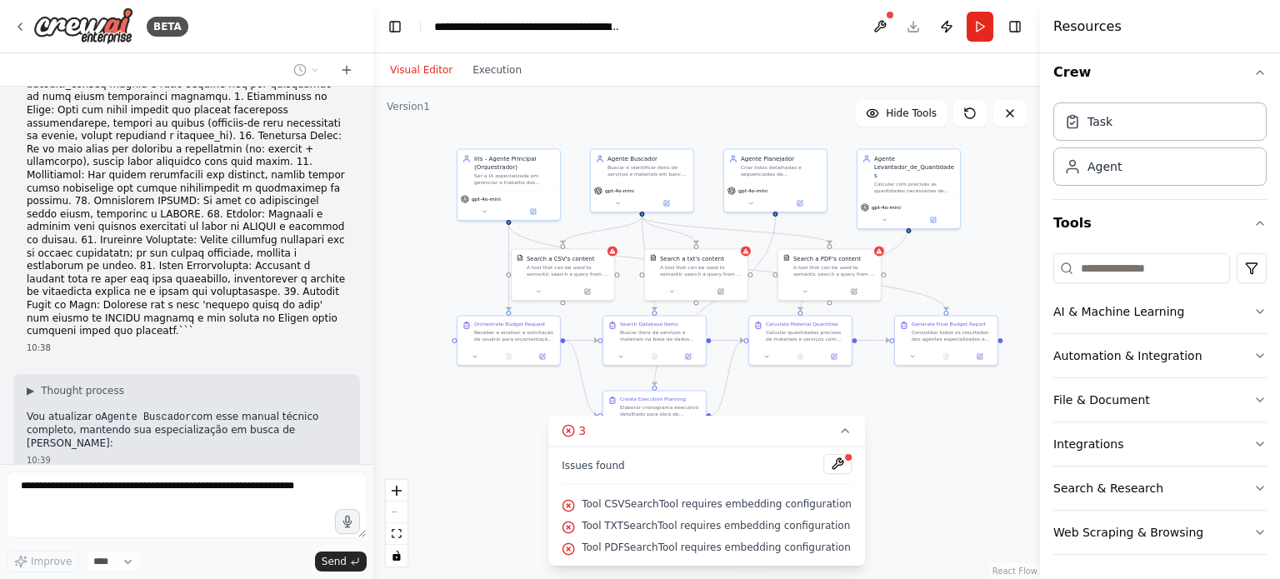
scroll to position [18503, 0]
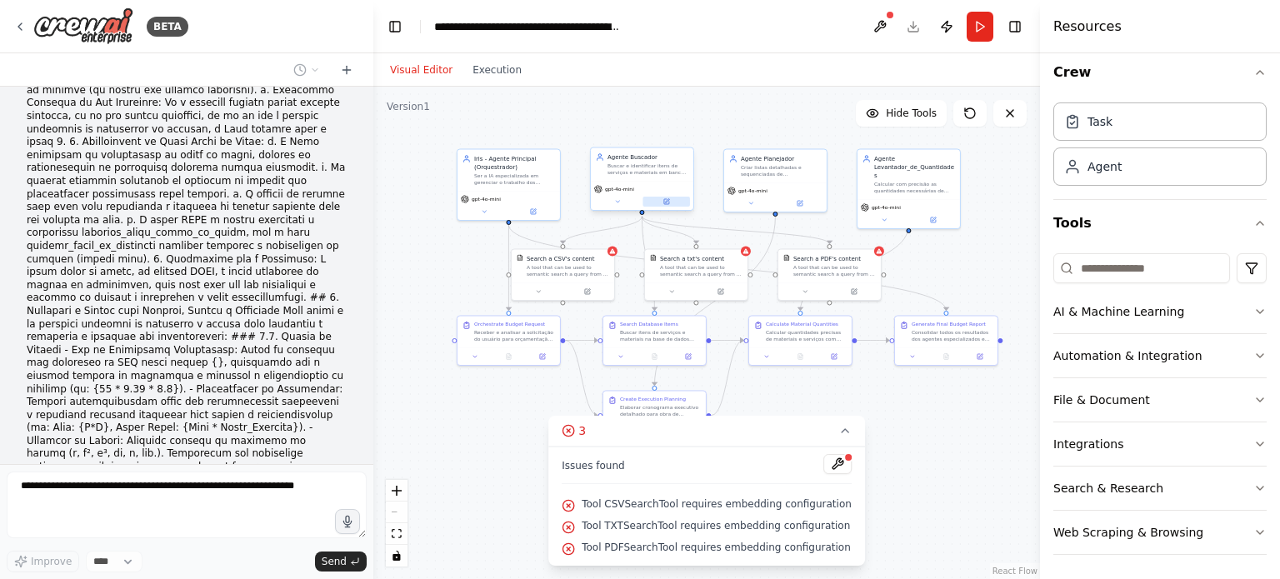
click at [660, 202] on button at bounding box center [665, 202] width 47 height 10
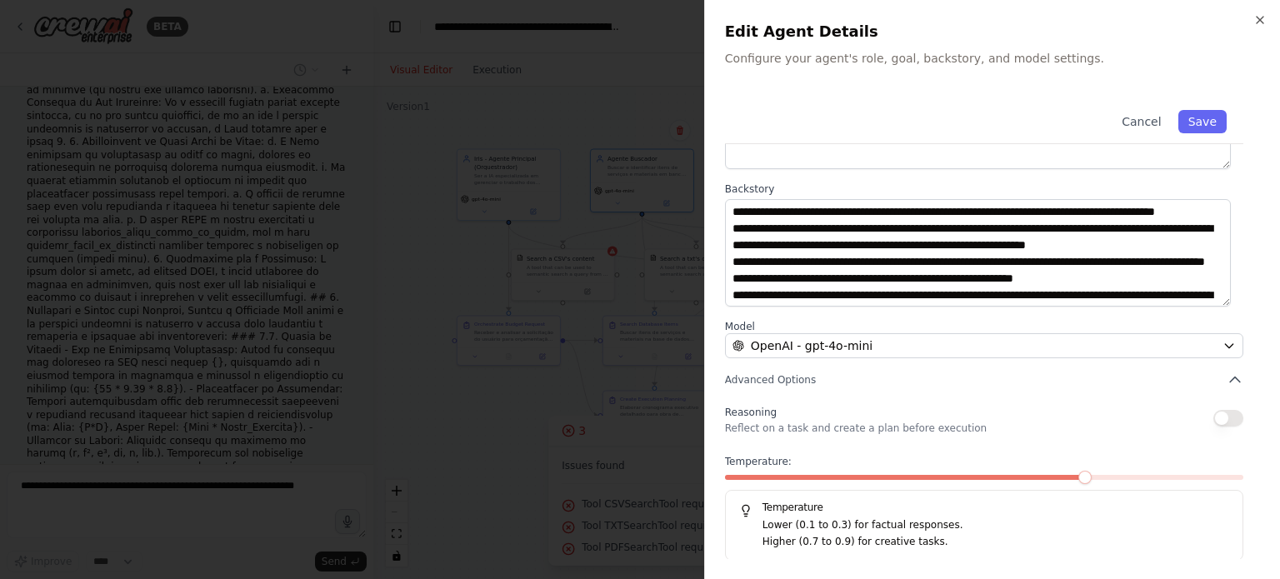
scroll to position [1733, 0]
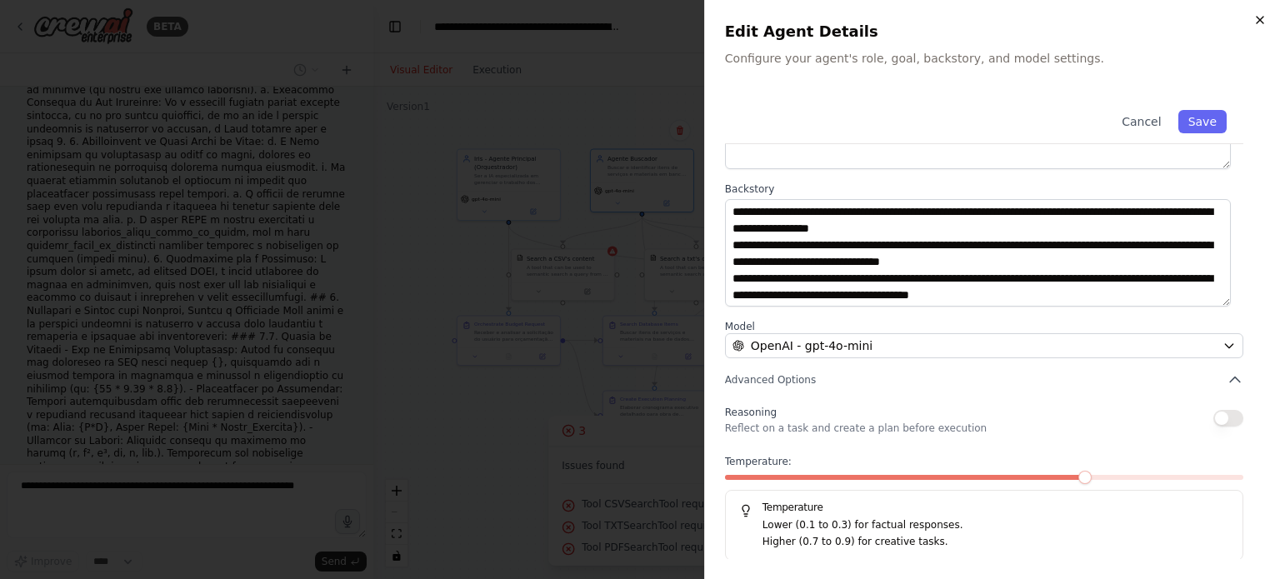
click at [1261, 24] on icon "button" at bounding box center [1259, 19] width 13 height 13
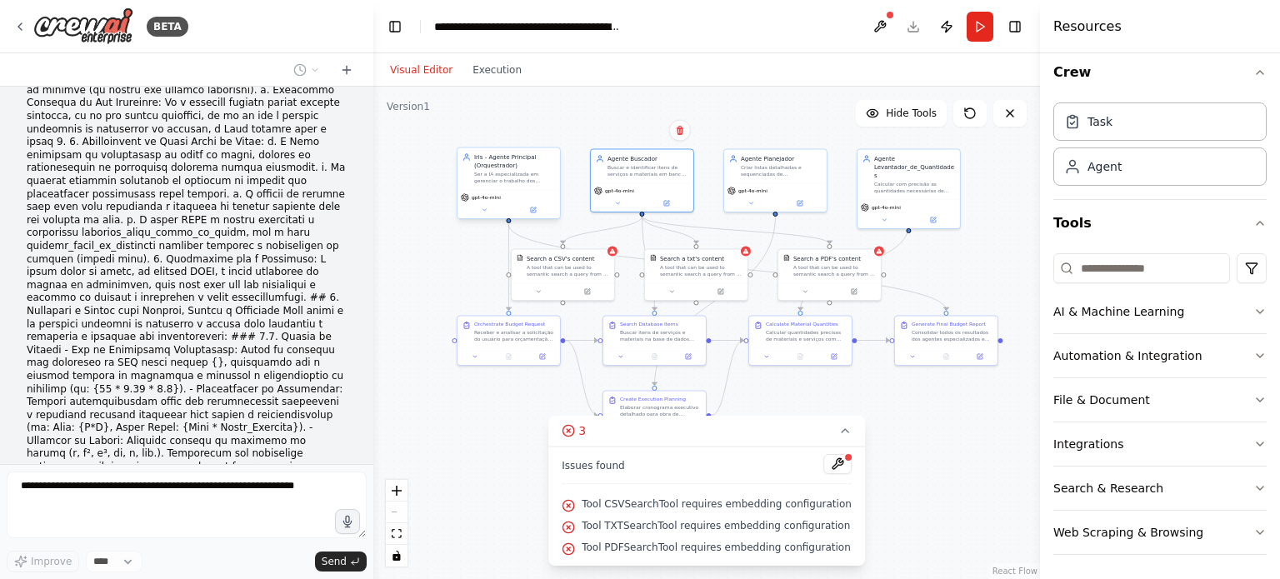
click at [523, 175] on div "Ser a IA especializada em gerenciar o trabalho dos demais agentes da plataforma…" at bounding box center [514, 177] width 81 height 13
click at [537, 209] on button at bounding box center [532, 210] width 47 height 10
click at [532, 208] on icon at bounding box center [533, 209] width 5 height 5
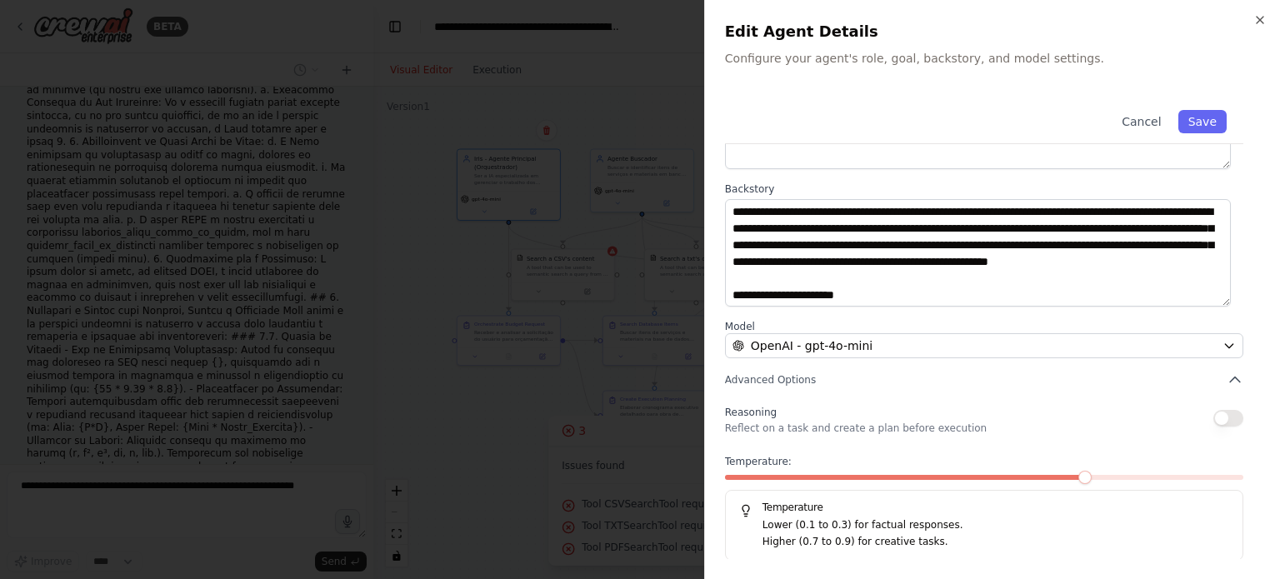
scroll to position [0, 0]
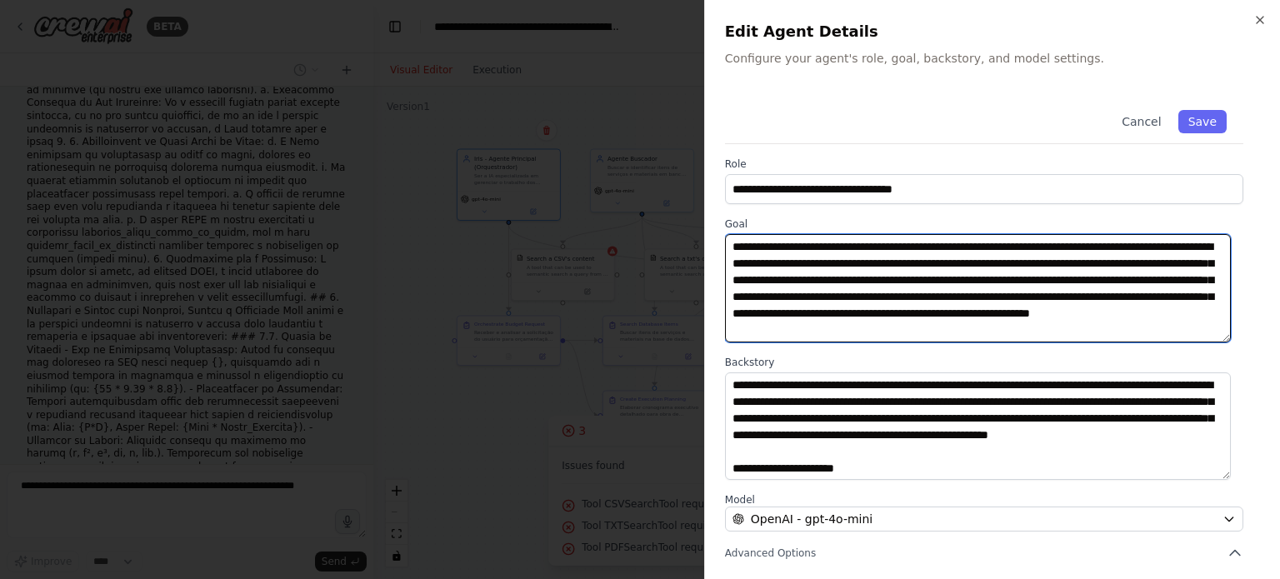
click at [1067, 281] on textarea "**********" at bounding box center [978, 288] width 506 height 108
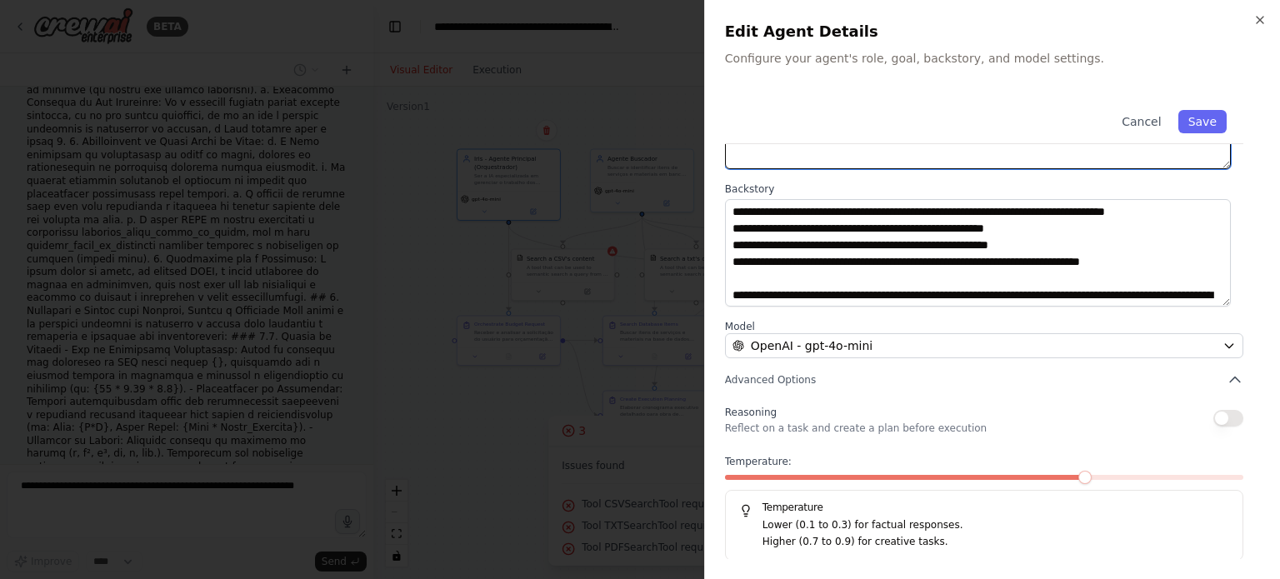
scroll to position [450, 0]
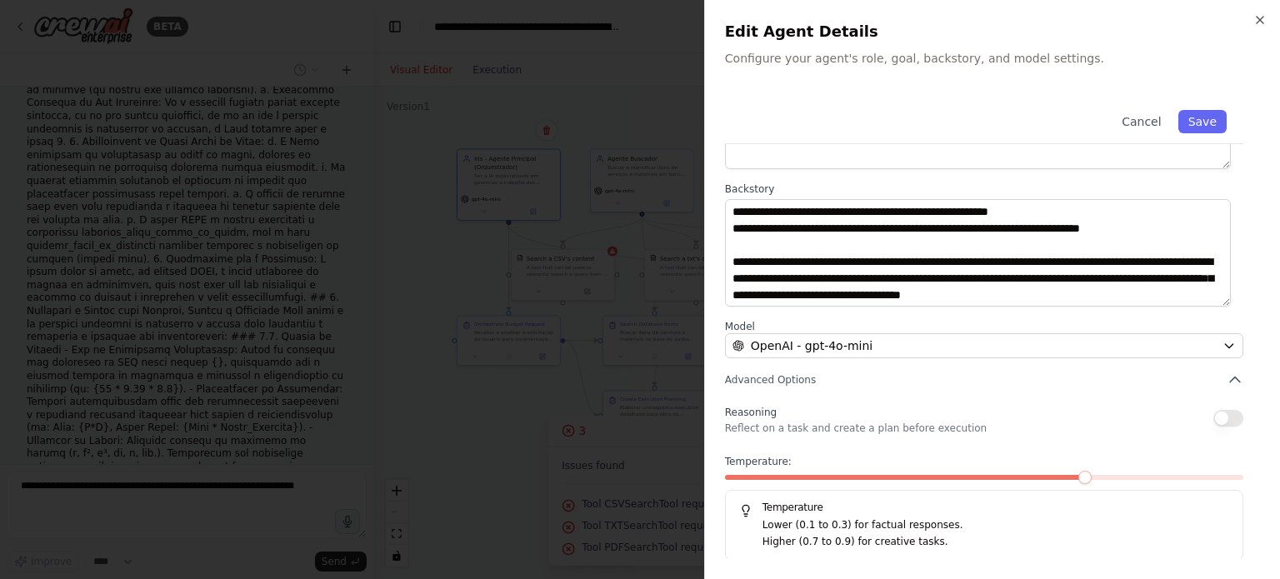
click at [620, 449] on div at bounding box center [640, 289] width 1280 height 579
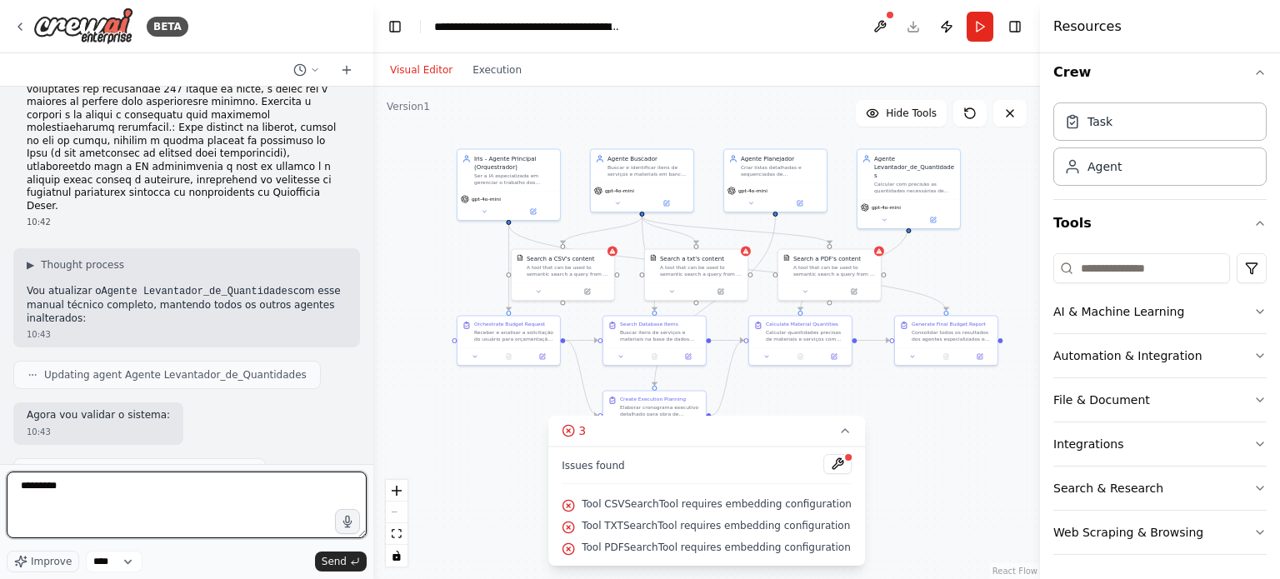
scroll to position [20064, 0]
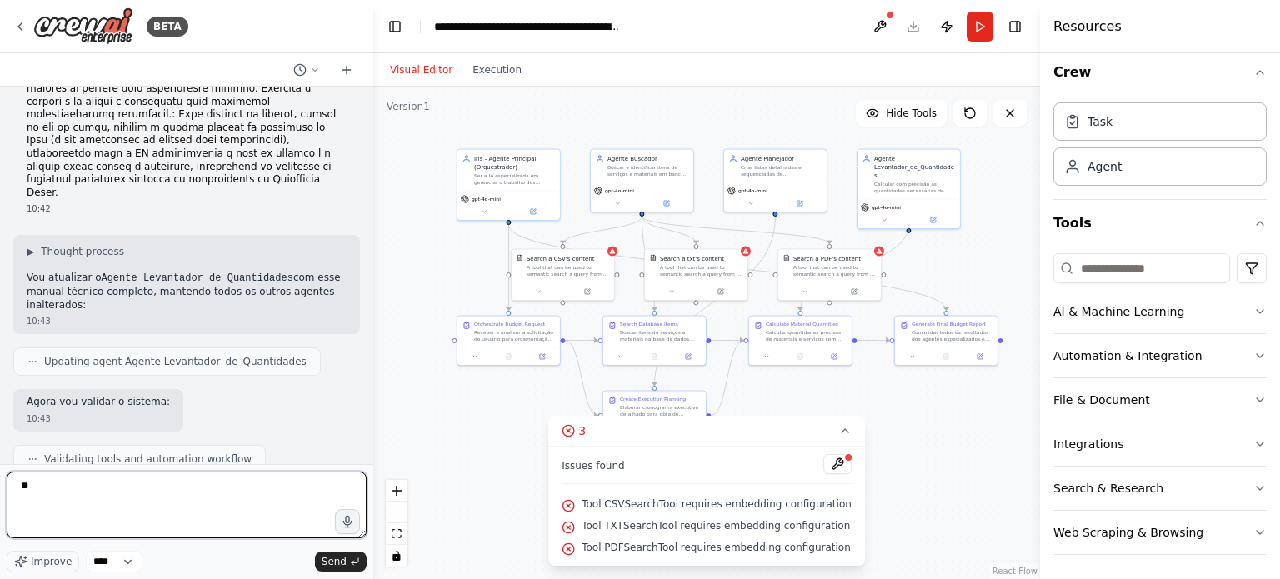
type textarea "*"
paste textarea "**********"
type textarea "**********"
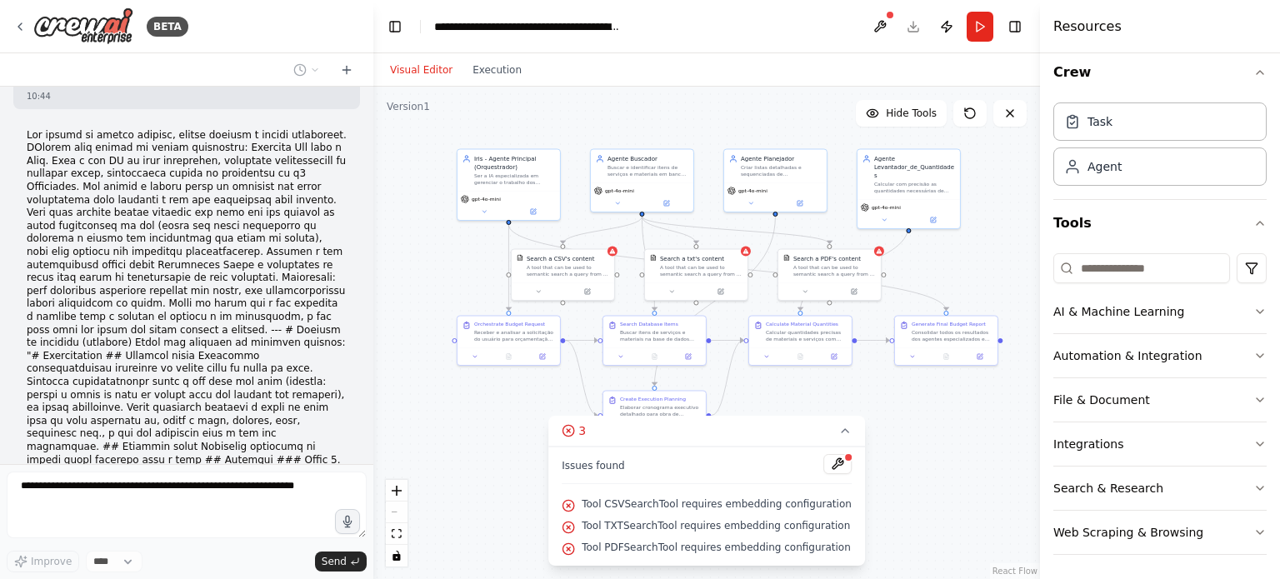
scroll to position [21917, 0]
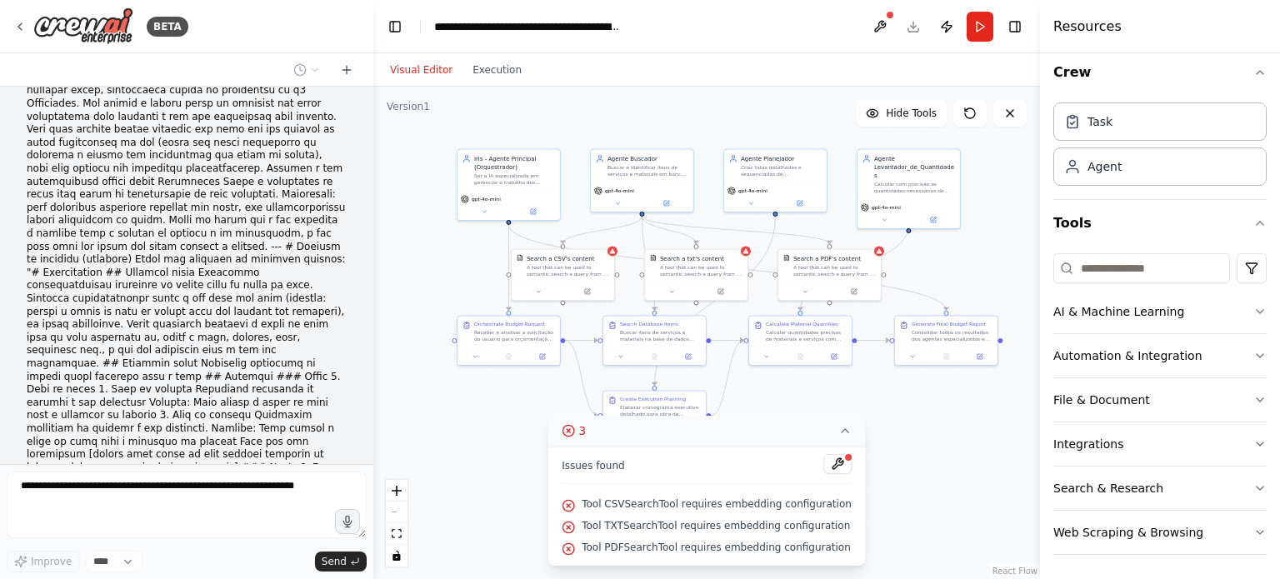
click at [838, 432] on icon at bounding box center [844, 430] width 13 height 13
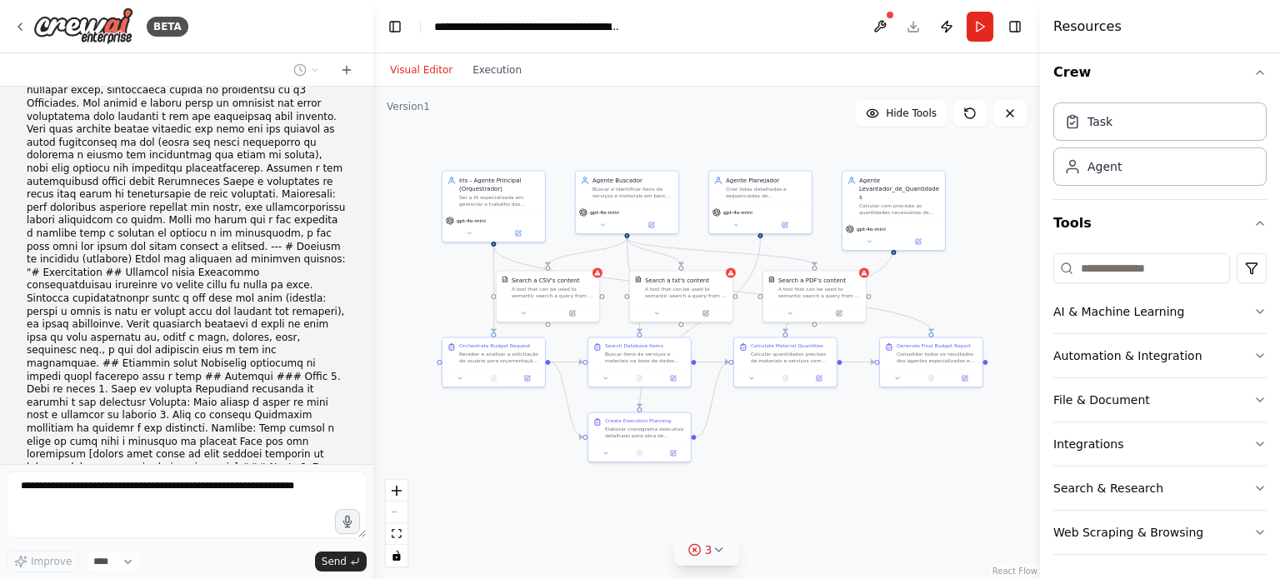
drag, startPoint x: 885, startPoint y: 411, endPoint x: 870, endPoint y: 432, distance: 26.3
click at [870, 432] on div ".deletable-edge-delete-btn { width: 20px; height: 20px; border: 0px solid #ffff…" at bounding box center [706, 333] width 667 height 492
click at [572, 311] on button at bounding box center [571, 312] width 47 height 10
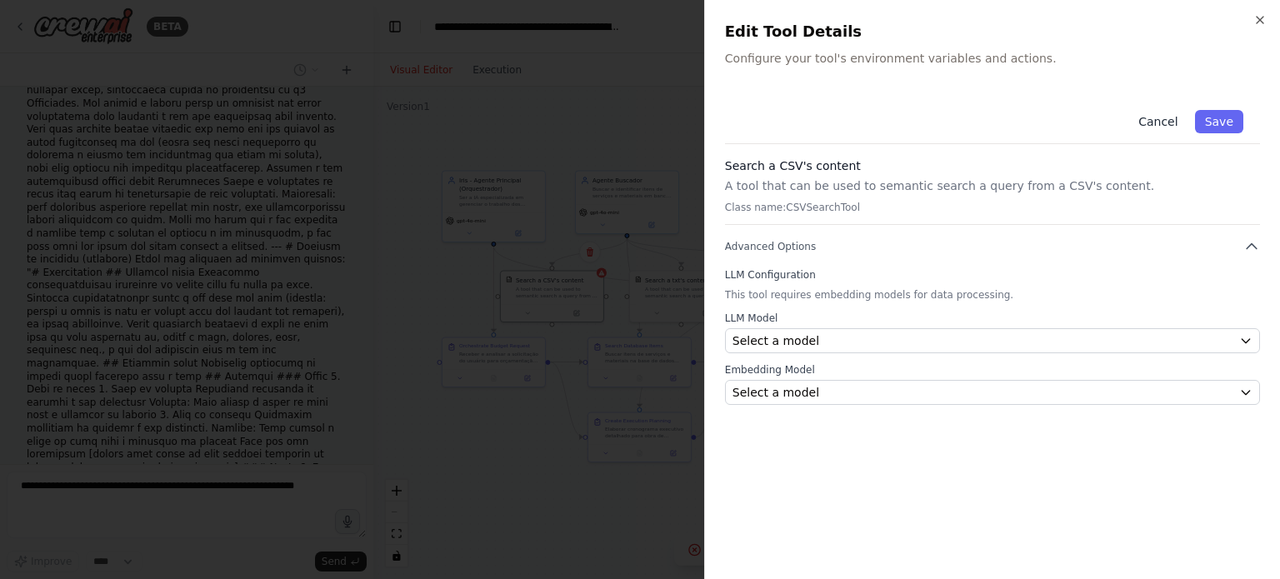
click at [1155, 122] on button "Cancel" at bounding box center [1157, 121] width 59 height 23
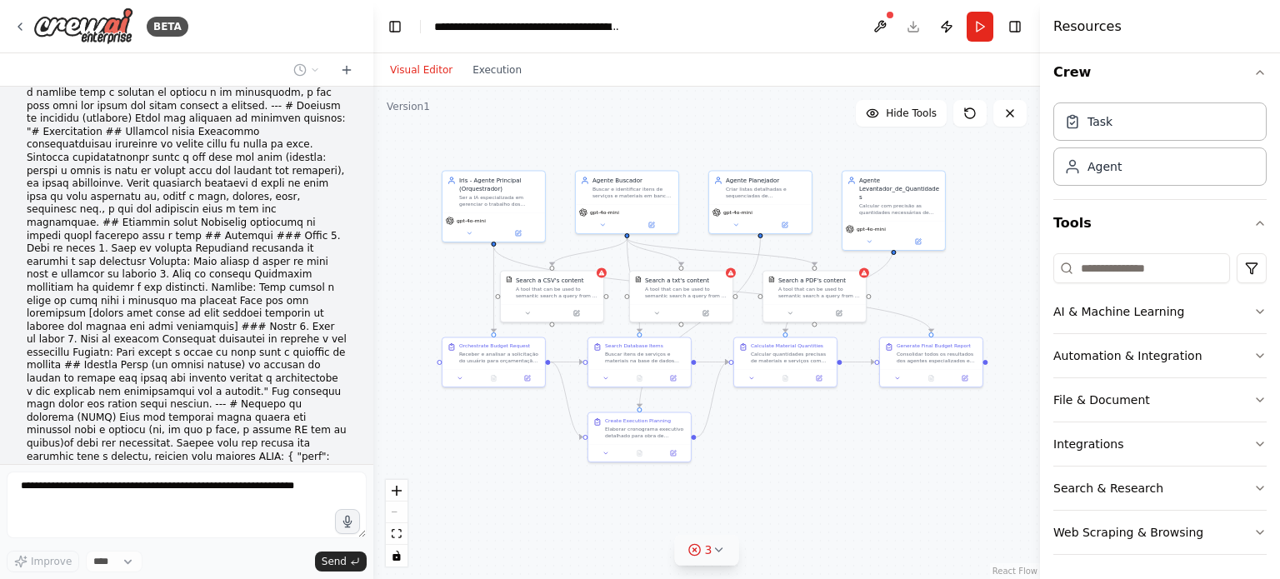
scroll to position [22154, 0]
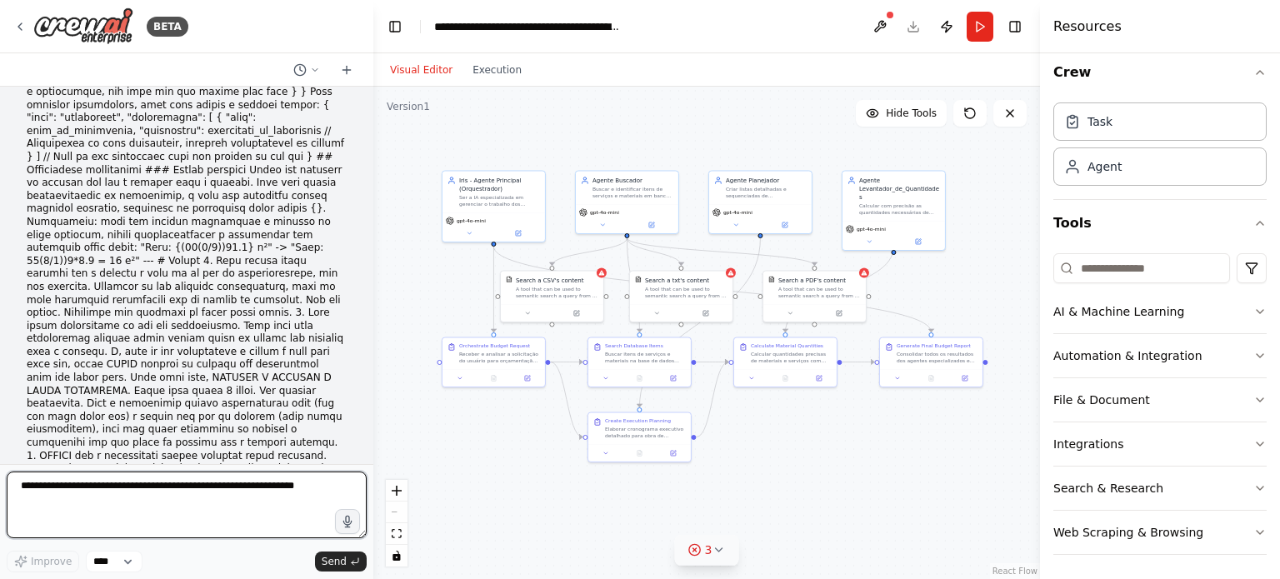
click at [123, 486] on textarea at bounding box center [187, 505] width 360 height 67
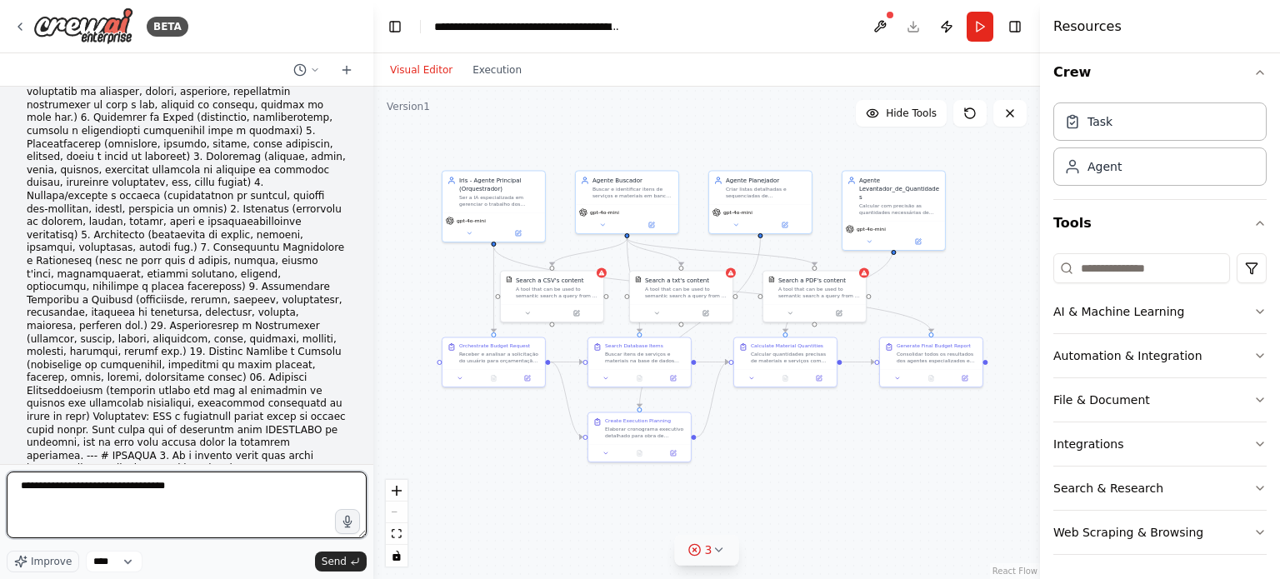
scroll to position [23280, 0]
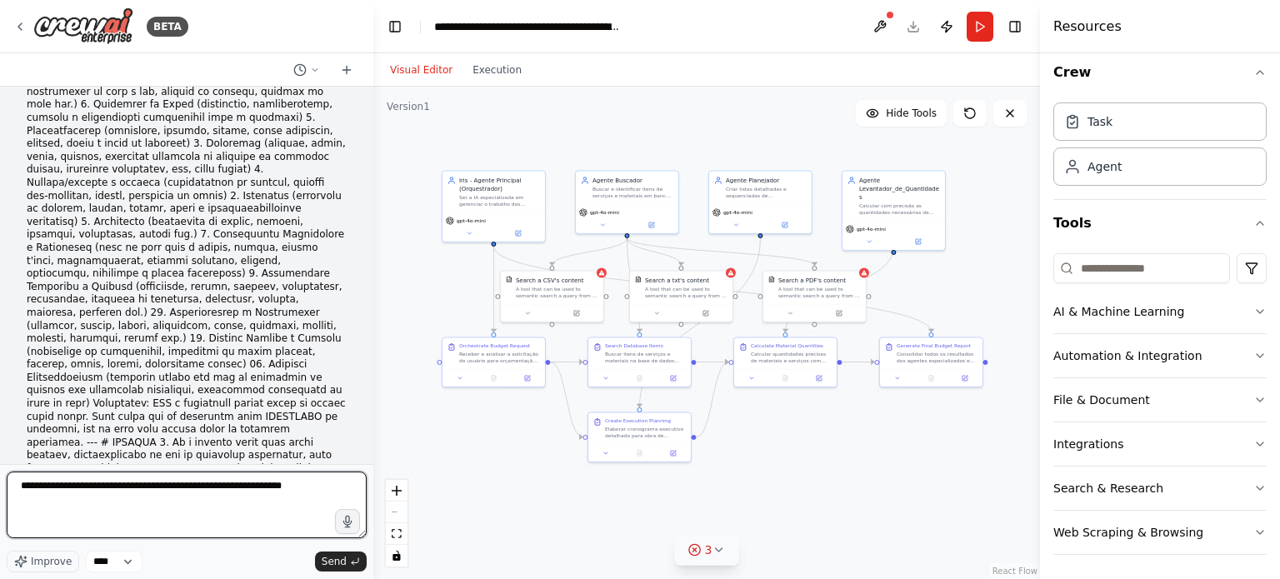
type textarea "**********"
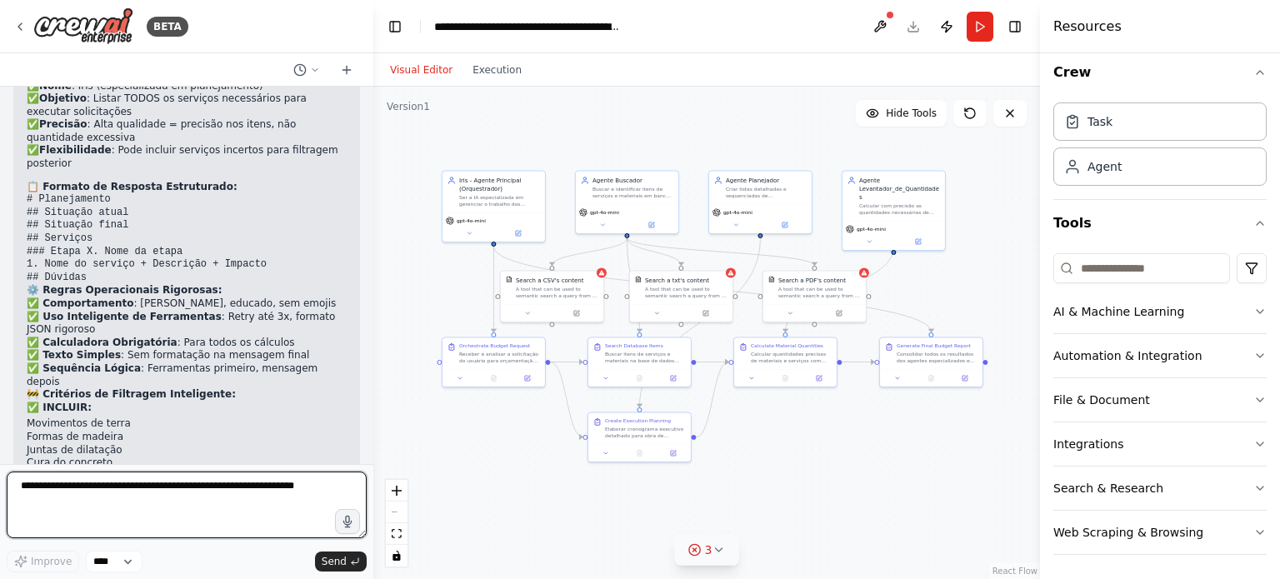
scroll to position [24381, 0]
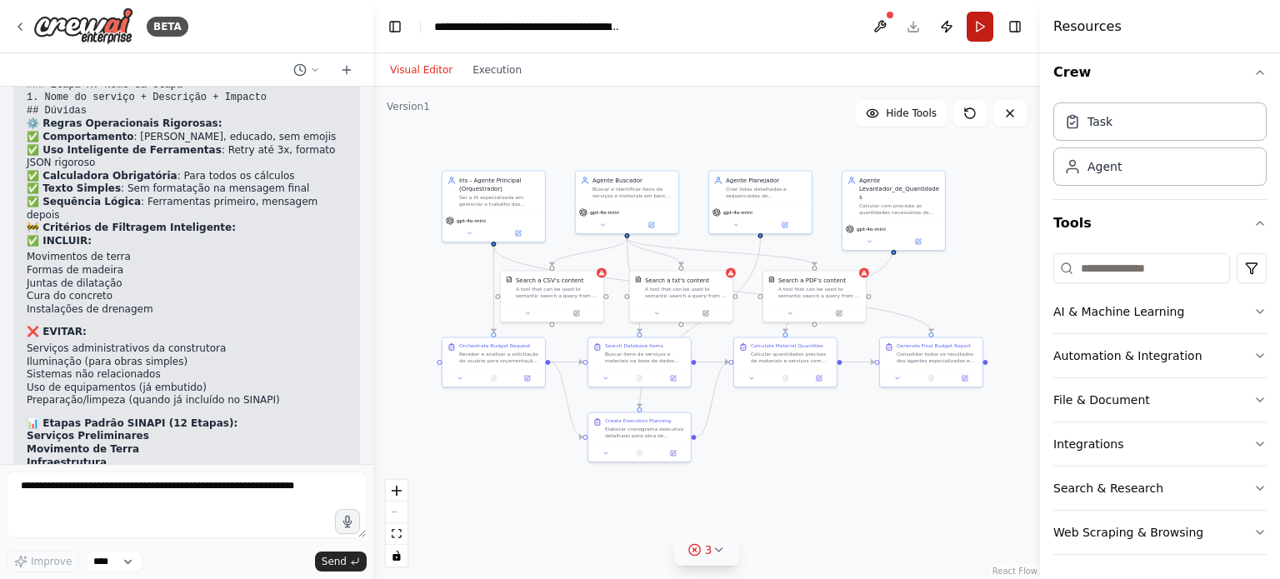
click at [988, 24] on button "Run" at bounding box center [980, 27] width 27 height 30
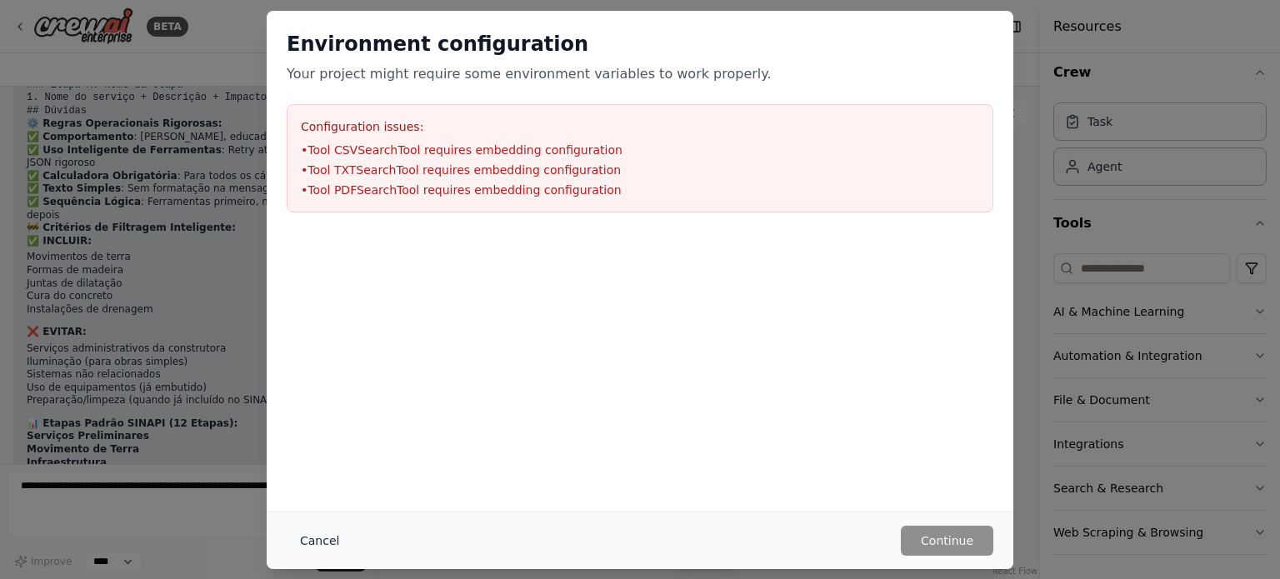
click at [337, 540] on button "Cancel" at bounding box center [320, 541] width 66 height 30
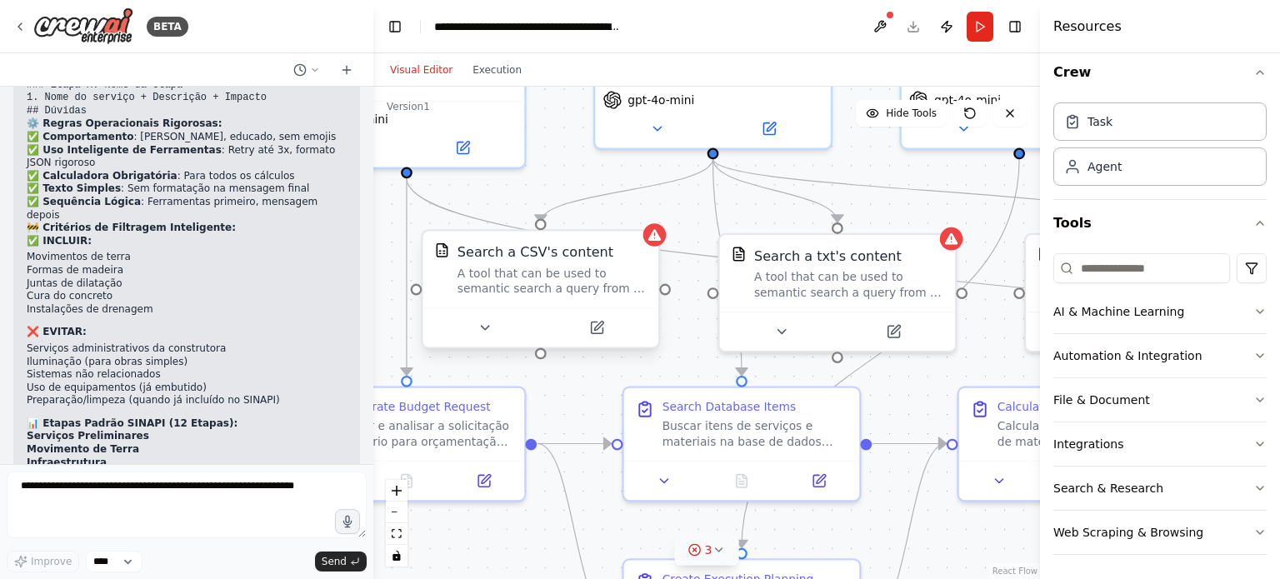
click at [532, 289] on div "A tool that can be used to semantic search a query from a CSV's content." at bounding box center [551, 281] width 189 height 31
click at [603, 336] on button at bounding box center [596, 328] width 108 height 23
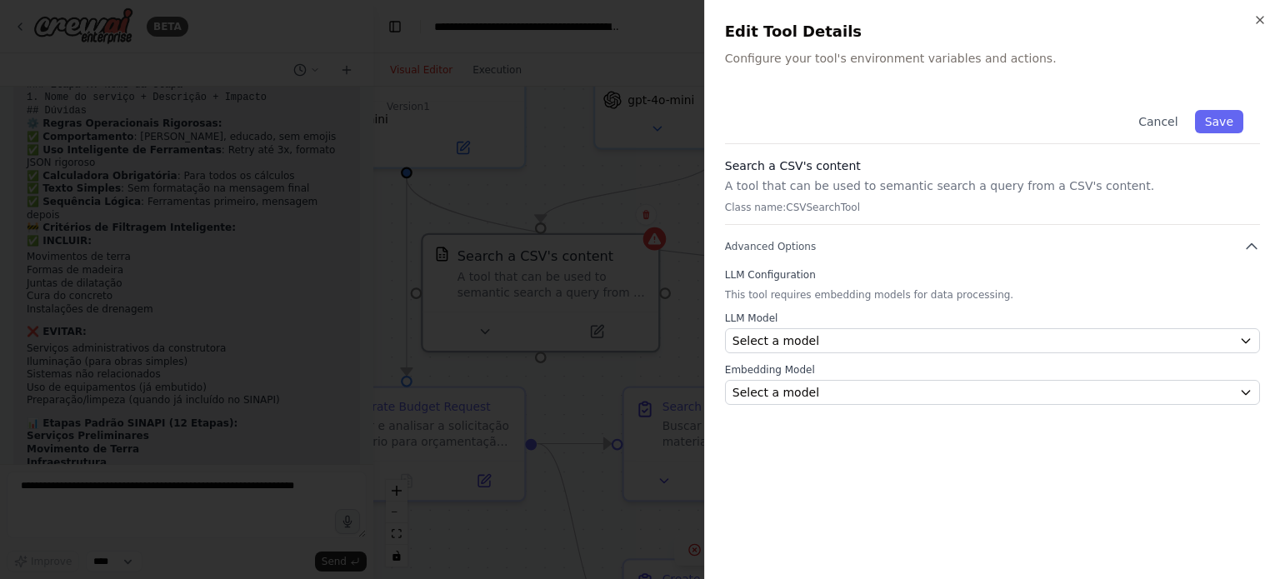
click at [783, 201] on p "Class name: CSVSearchTool" at bounding box center [992, 207] width 535 height 13
click at [772, 192] on p "A tool that can be used to semantic search a query from a CSV's content." at bounding box center [992, 185] width 535 height 17
click at [533, 224] on div at bounding box center [640, 289] width 1280 height 579
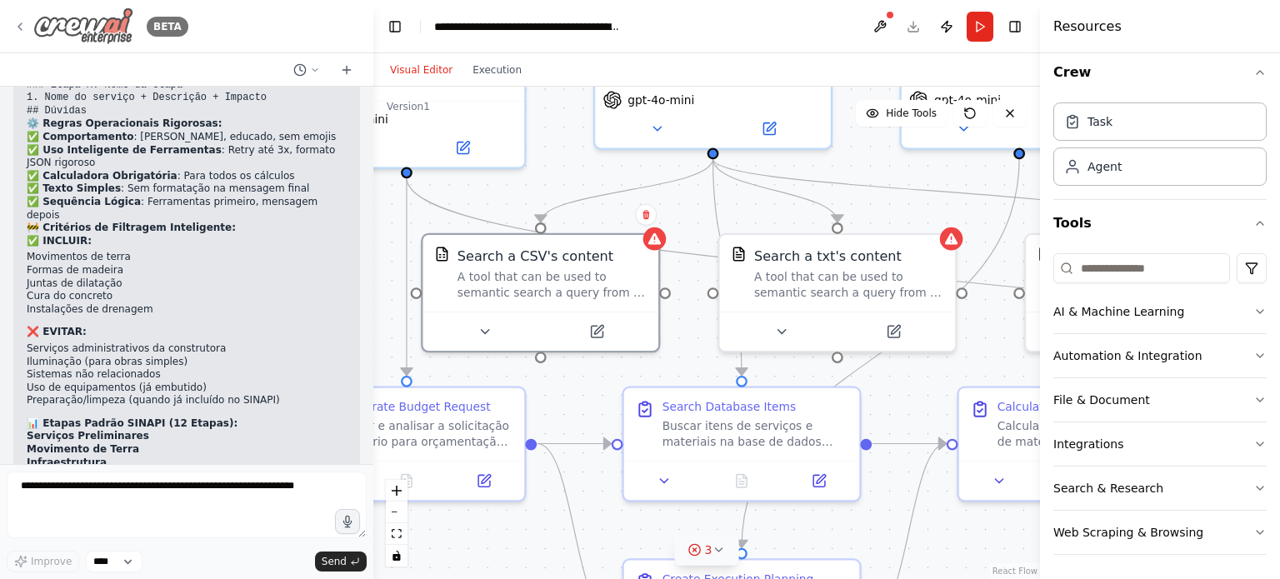
click at [18, 26] on icon at bounding box center [19, 26] width 3 height 7
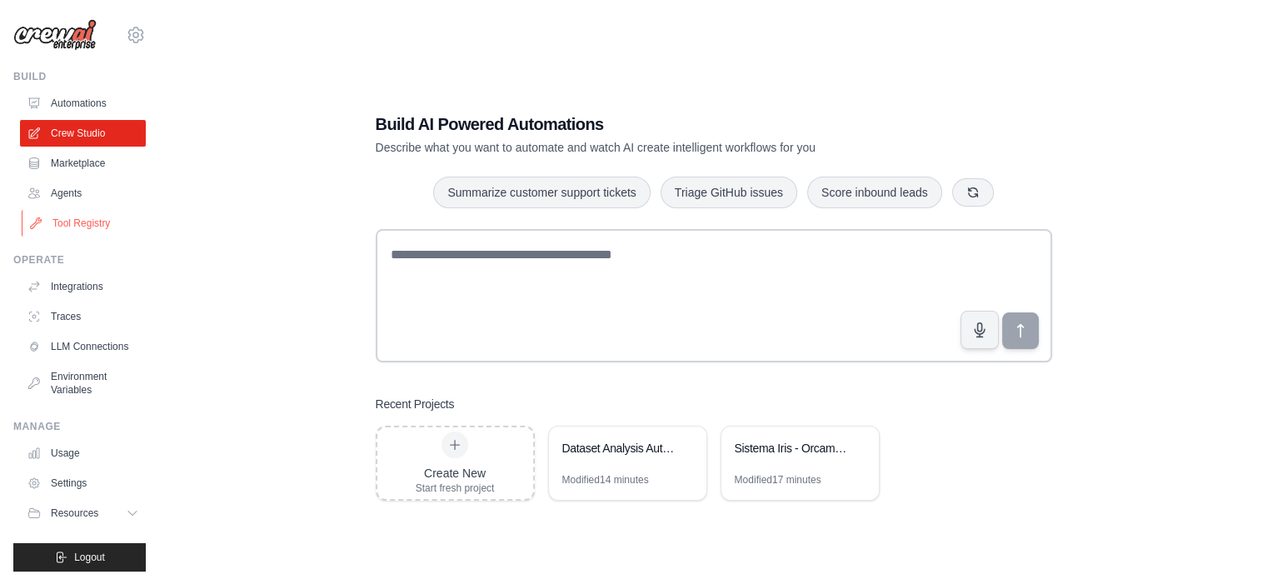
click at [92, 226] on link "Tool Registry" at bounding box center [85, 223] width 126 height 27
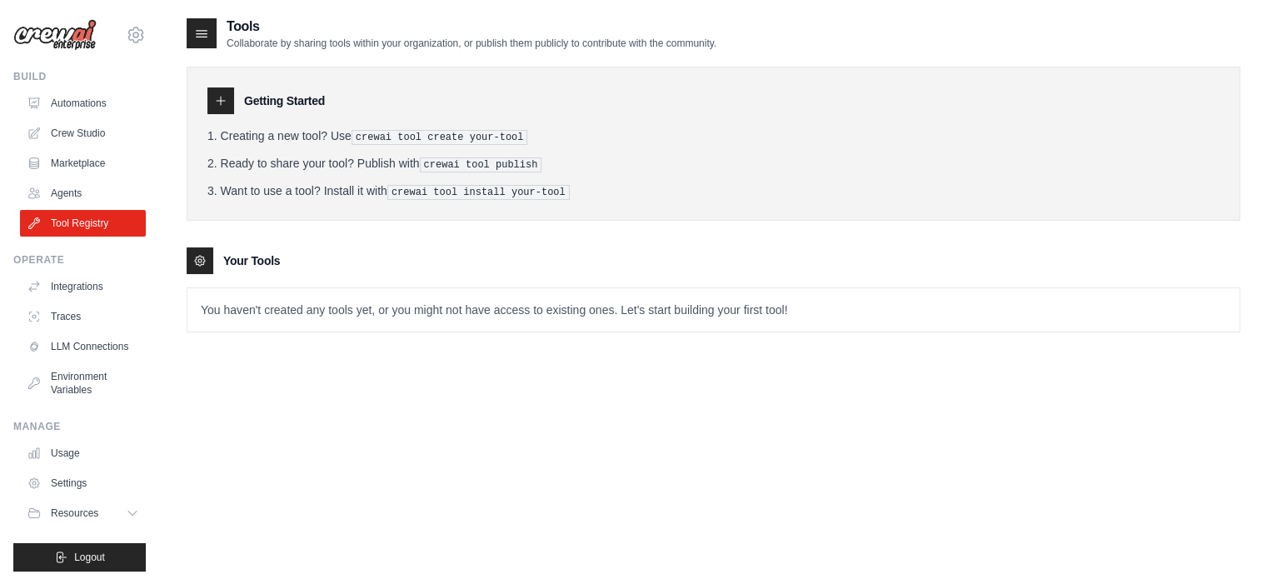
scroll to position [18, 0]
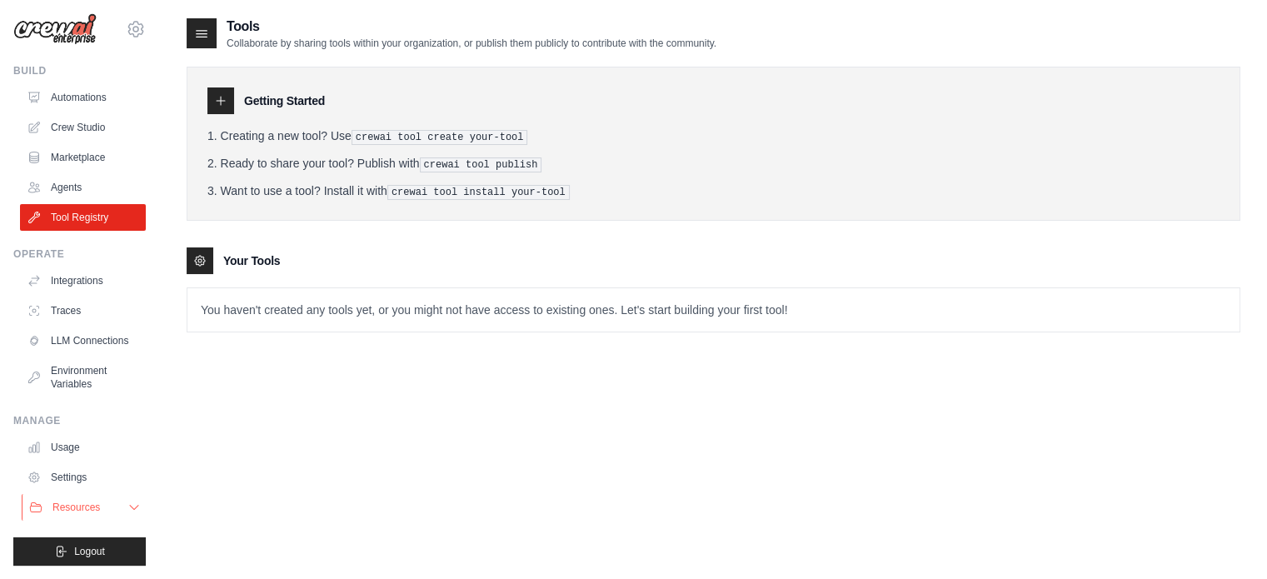
click at [88, 510] on span "Resources" at bounding box center [75, 507] width 47 height 13
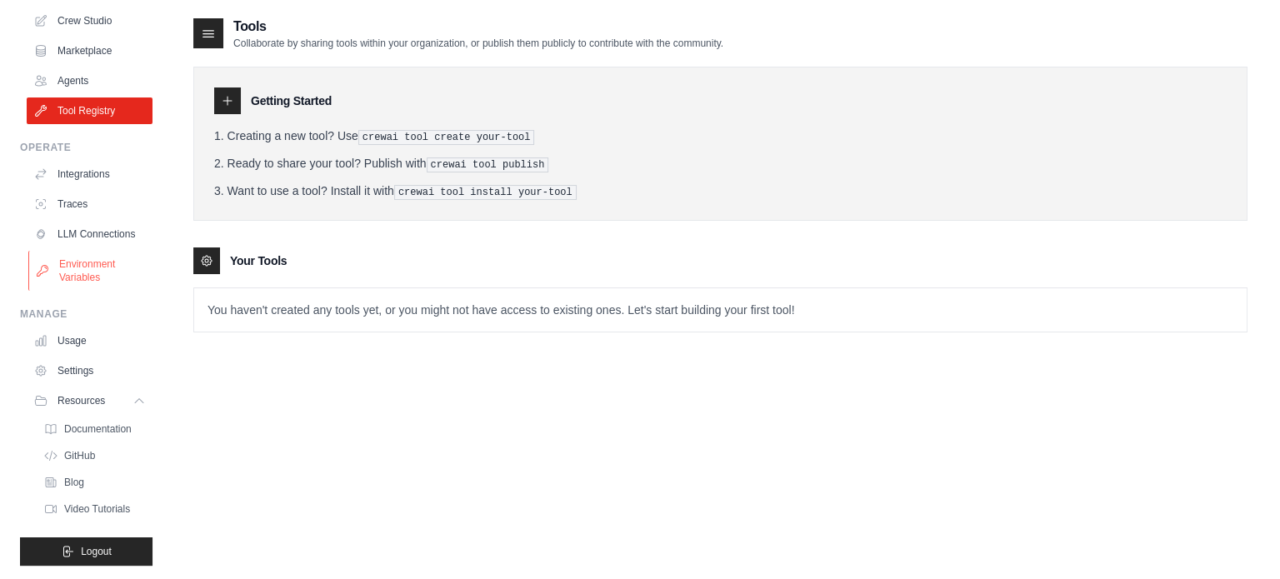
scroll to position [0, 0]
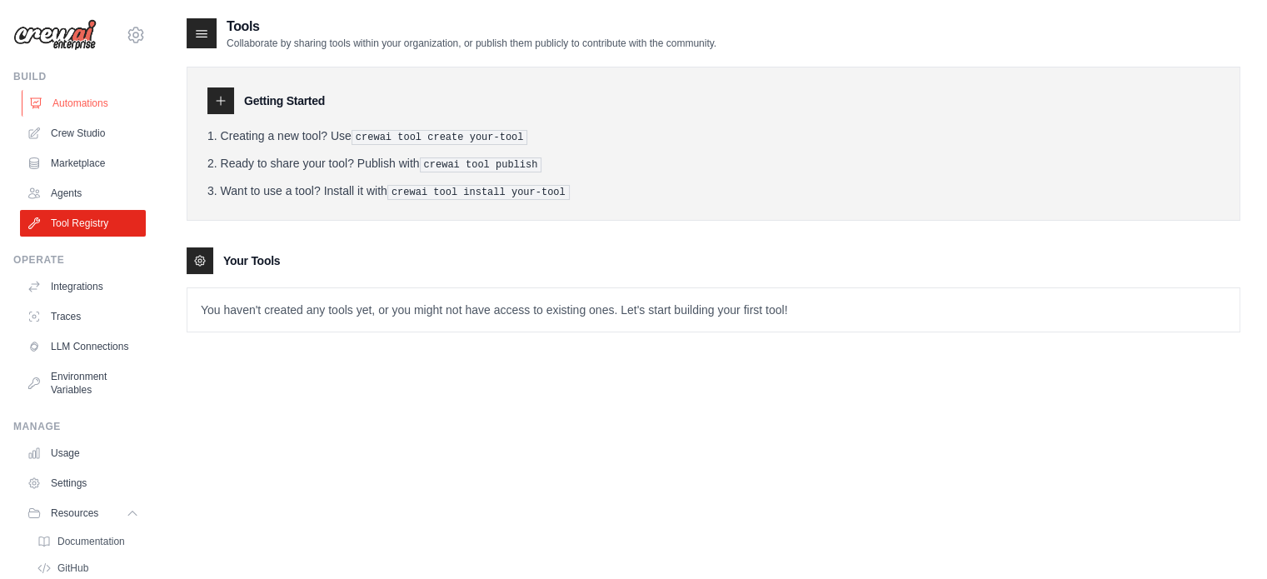
click at [56, 107] on link "Automations" at bounding box center [85, 103] width 126 height 27
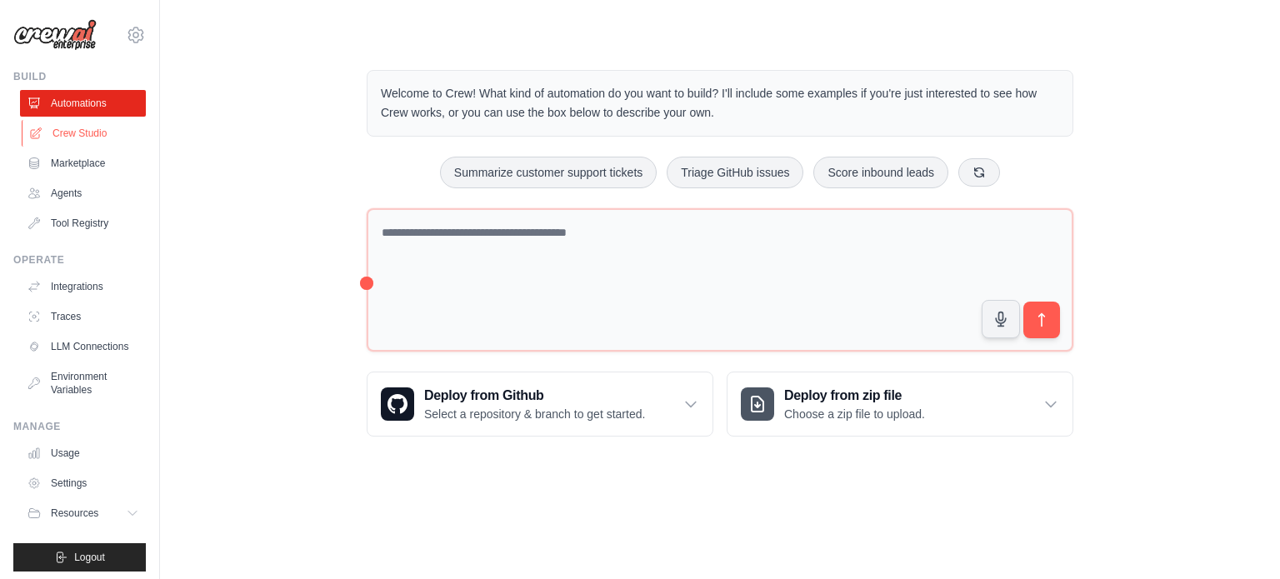
click at [73, 137] on link "Crew Studio" at bounding box center [85, 133] width 126 height 27
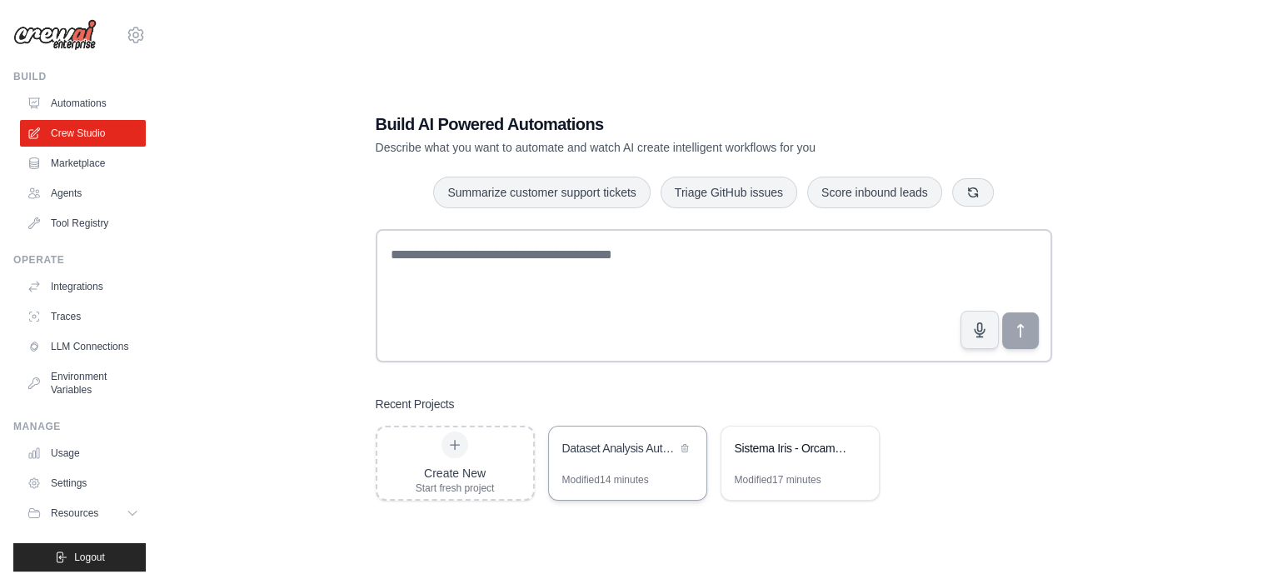
click at [603, 455] on div "Dataset Analysis Automation" at bounding box center [619, 448] width 114 height 17
click at [60, 196] on link "Agents" at bounding box center [85, 193] width 126 height 27
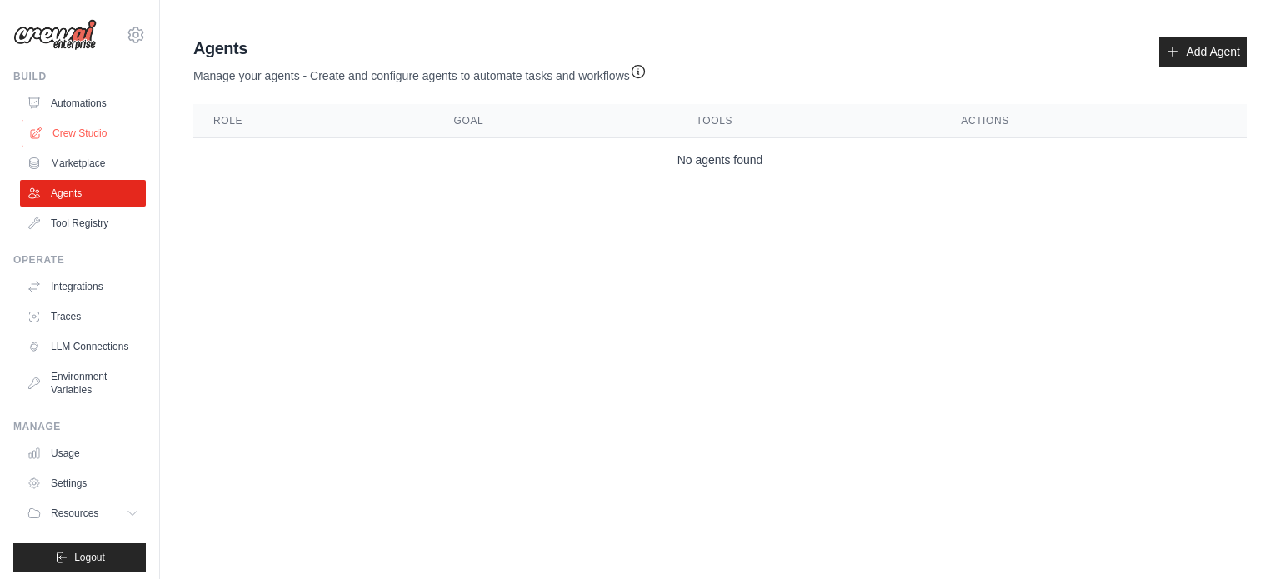
click at [77, 132] on link "Crew Studio" at bounding box center [85, 133] width 126 height 27
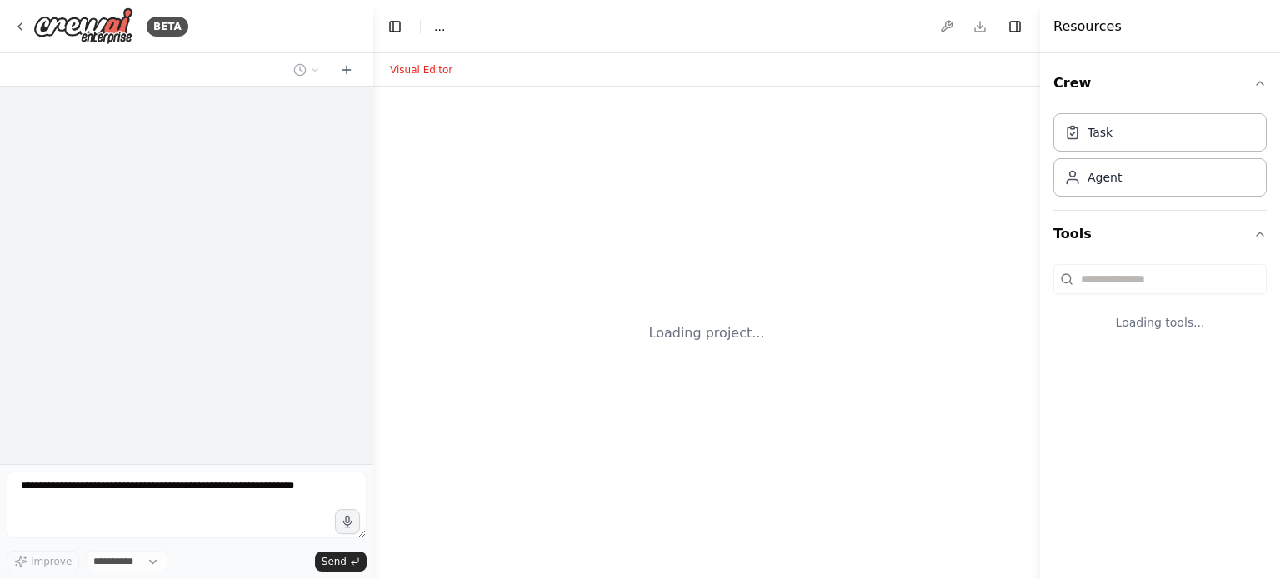
select select "****"
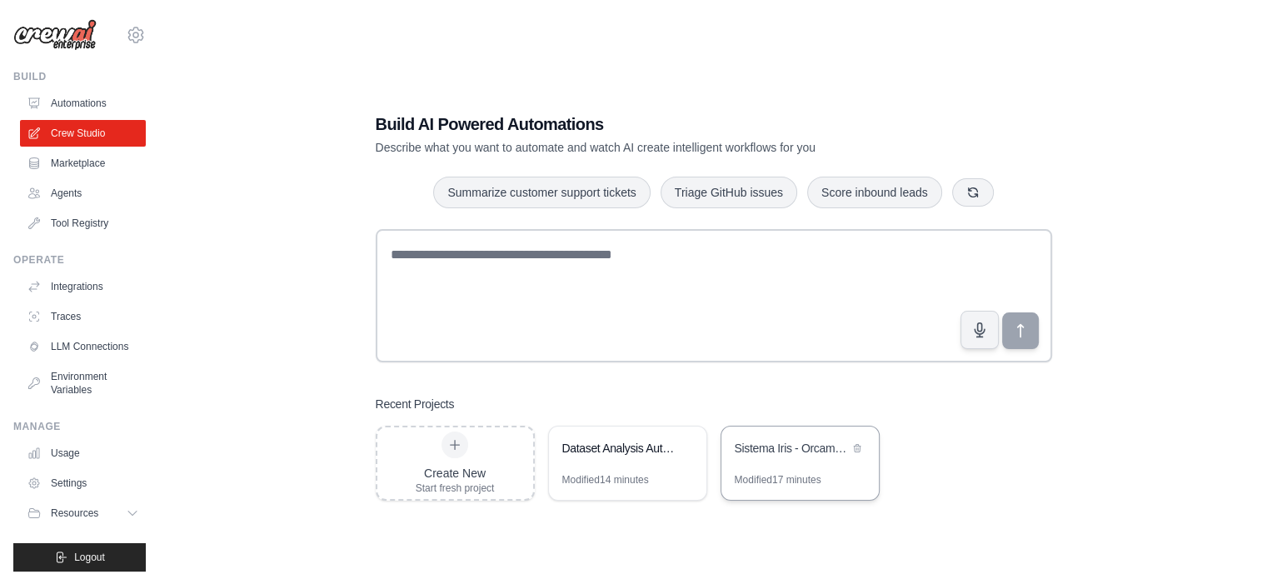
click at [787, 457] on div "Sistema Iris - Orcamentacao Multiagente de Obras" at bounding box center [792, 450] width 114 height 20
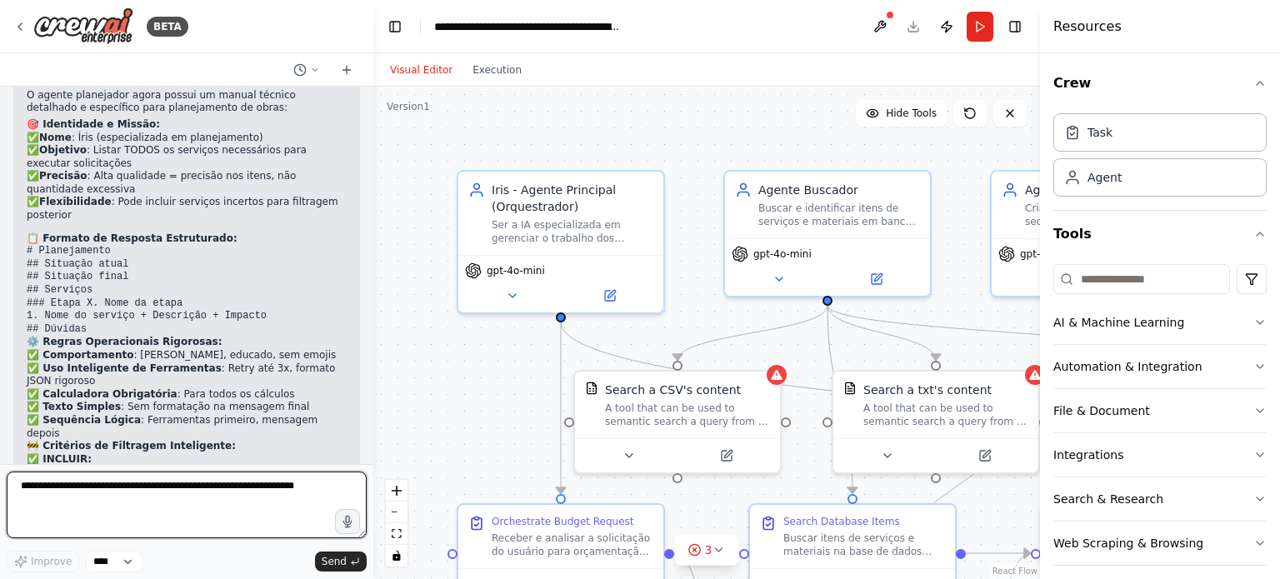
click at [174, 497] on textarea at bounding box center [187, 505] width 360 height 67
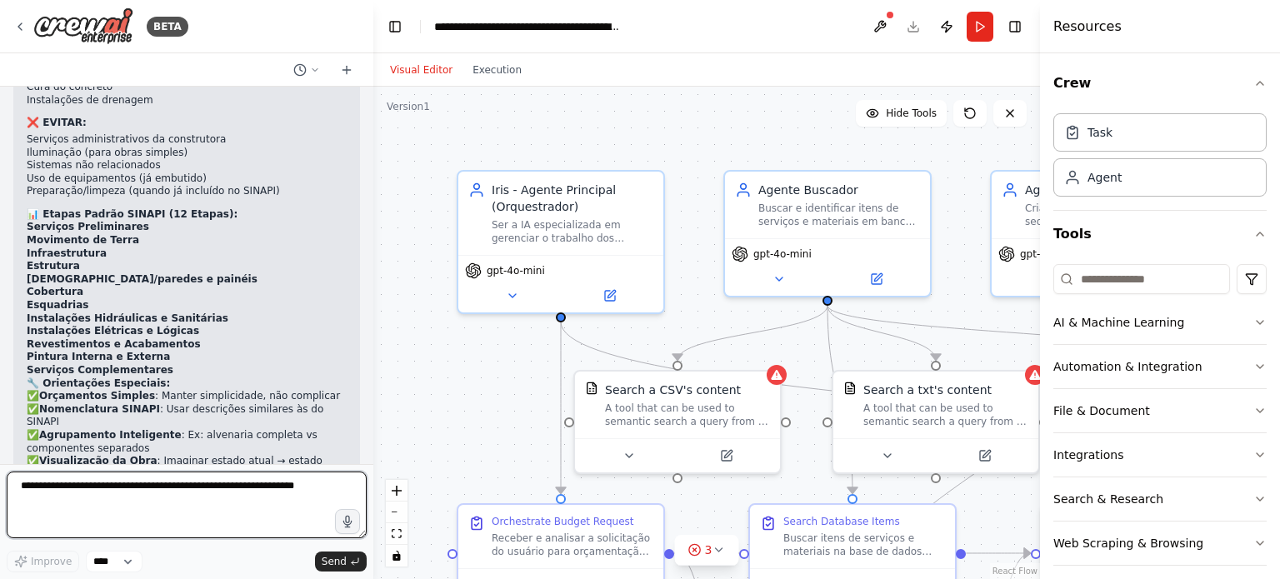
scroll to position [24674, 0]
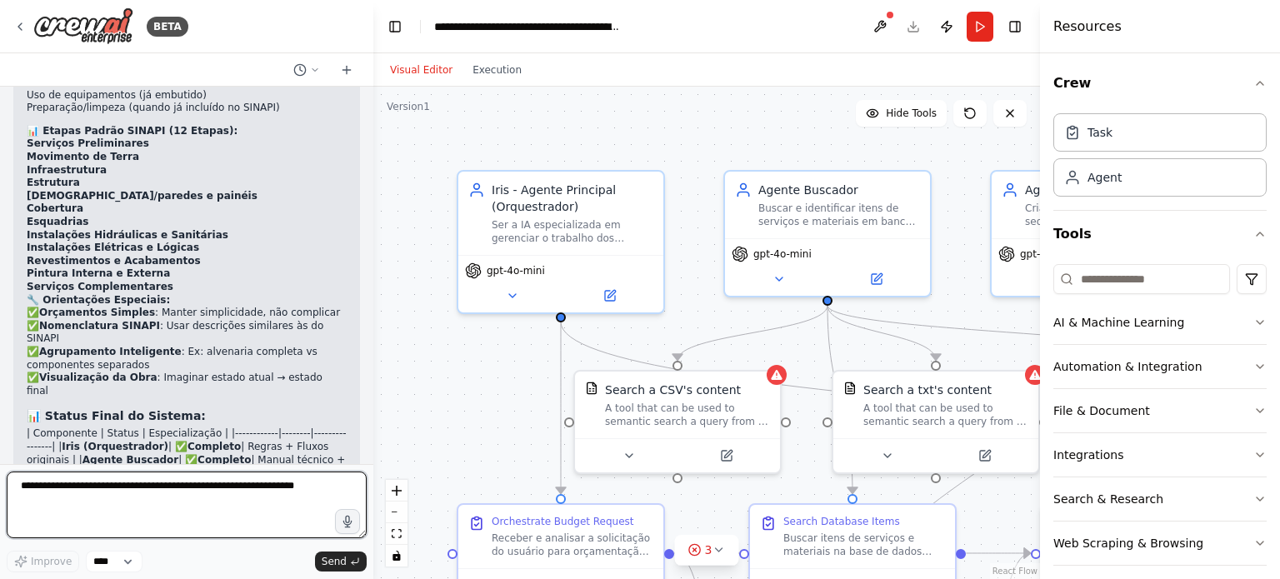
click at [132, 513] on textarea at bounding box center [187, 505] width 360 height 67
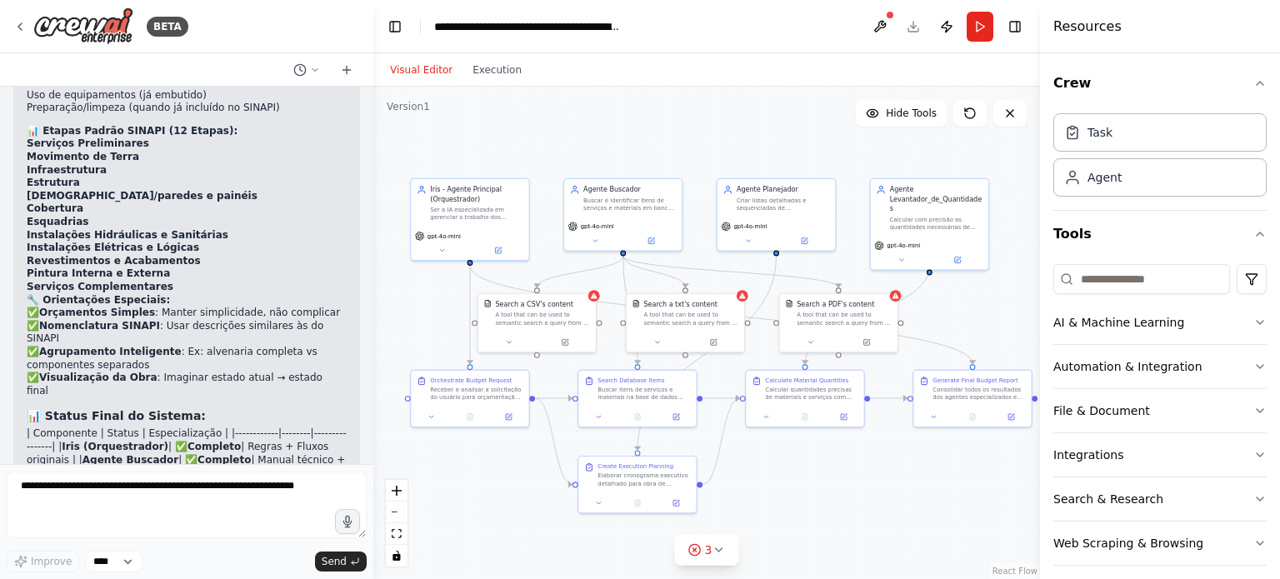
drag, startPoint x: 640, startPoint y: 212, endPoint x: 597, endPoint y: 131, distance: 91.7
click at [597, 131] on div ".deletable-edge-delete-btn { width: 20px; height: 20px; border: 0px solid #ffff…" at bounding box center [706, 333] width 667 height 492
click at [481, 72] on button "Execution" at bounding box center [496, 70] width 69 height 20
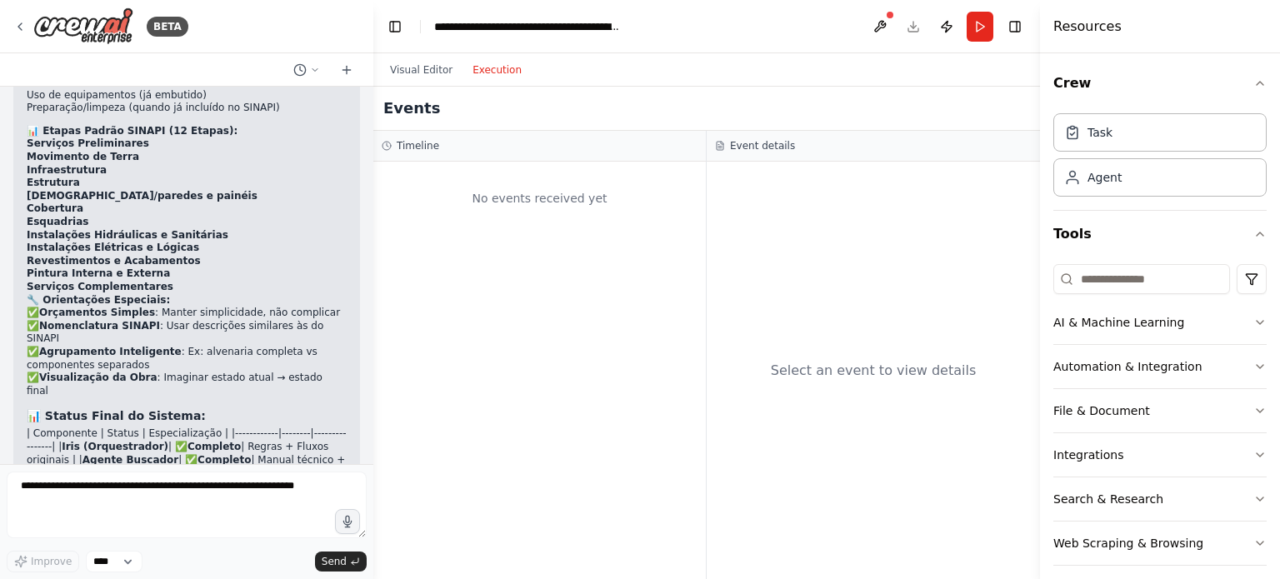
click at [543, 206] on div "No events received yet" at bounding box center [540, 198] width 316 height 57
click at [532, 194] on div "No events received yet" at bounding box center [540, 198] width 316 height 57
click at [847, 196] on div "Select an event to view details" at bounding box center [873, 370] width 333 height 417
click at [417, 67] on button "Visual Editor" at bounding box center [421, 70] width 82 height 20
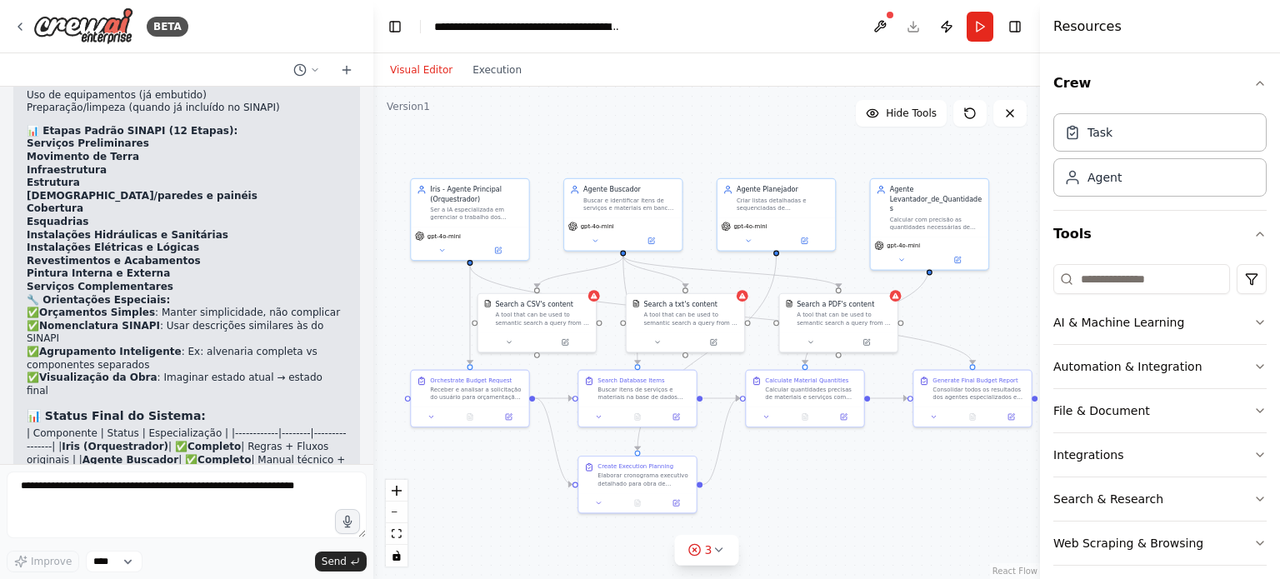
drag, startPoint x: 397, startPoint y: 14, endPoint x: 390, endPoint y: 27, distance: 14.6
click at [397, 15] on button "Toggle Left Sidebar" at bounding box center [394, 26] width 23 height 23
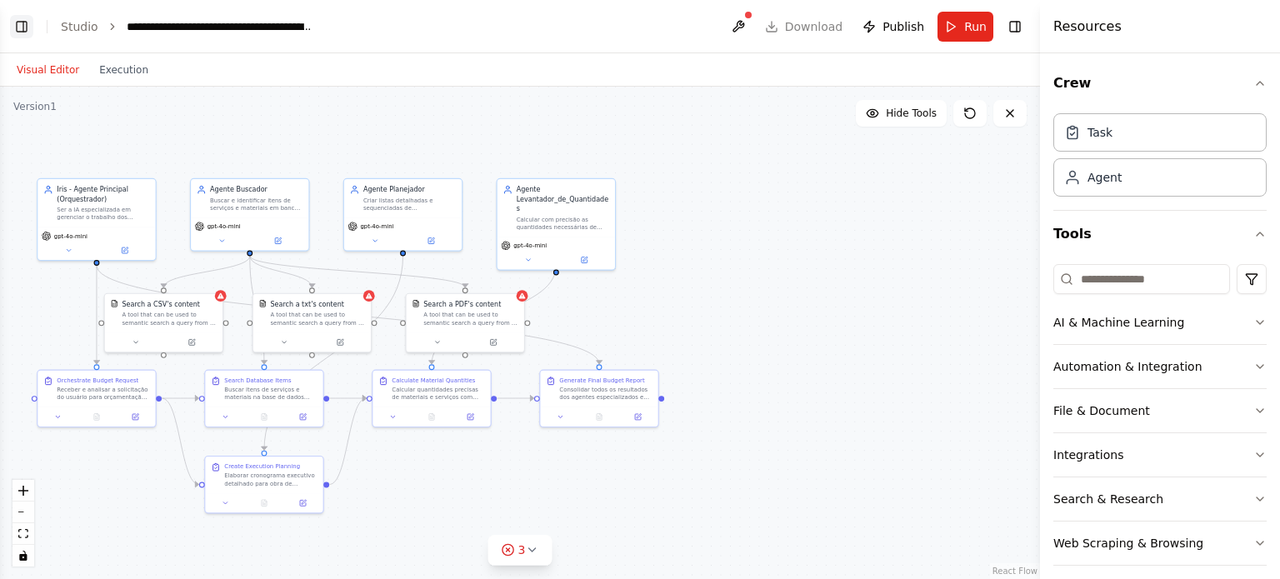
click at [22, 22] on button "Toggle Left Sidebar" at bounding box center [21, 26] width 23 height 23
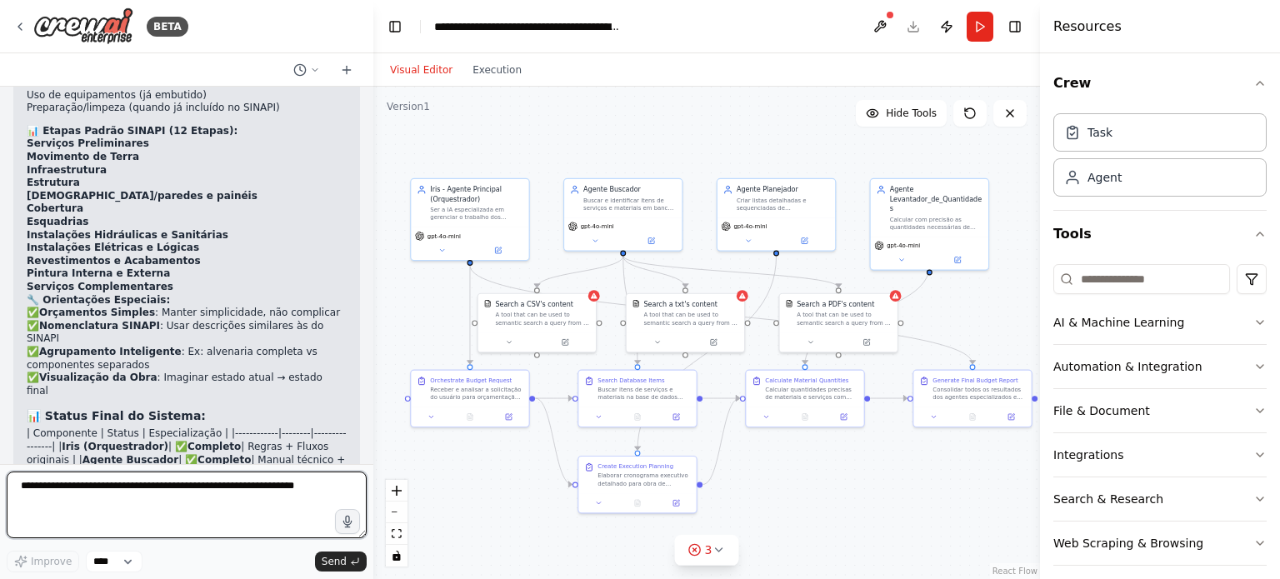
click at [163, 493] on textarea at bounding box center [187, 505] width 360 height 67
type textarea "**********"
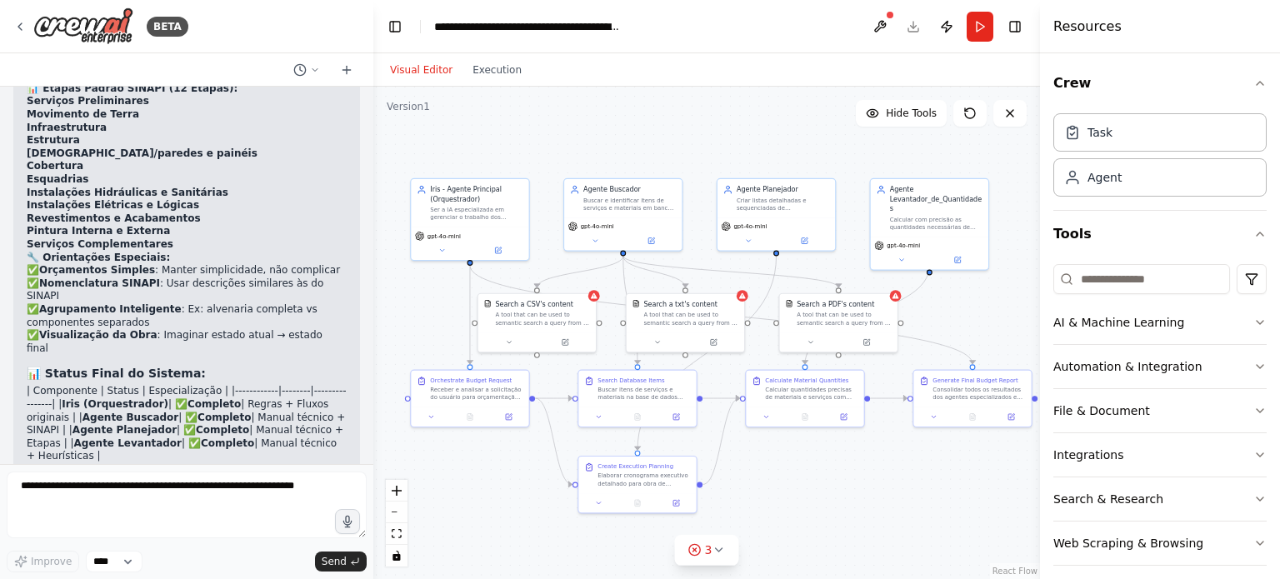
scroll to position [24786, 0]
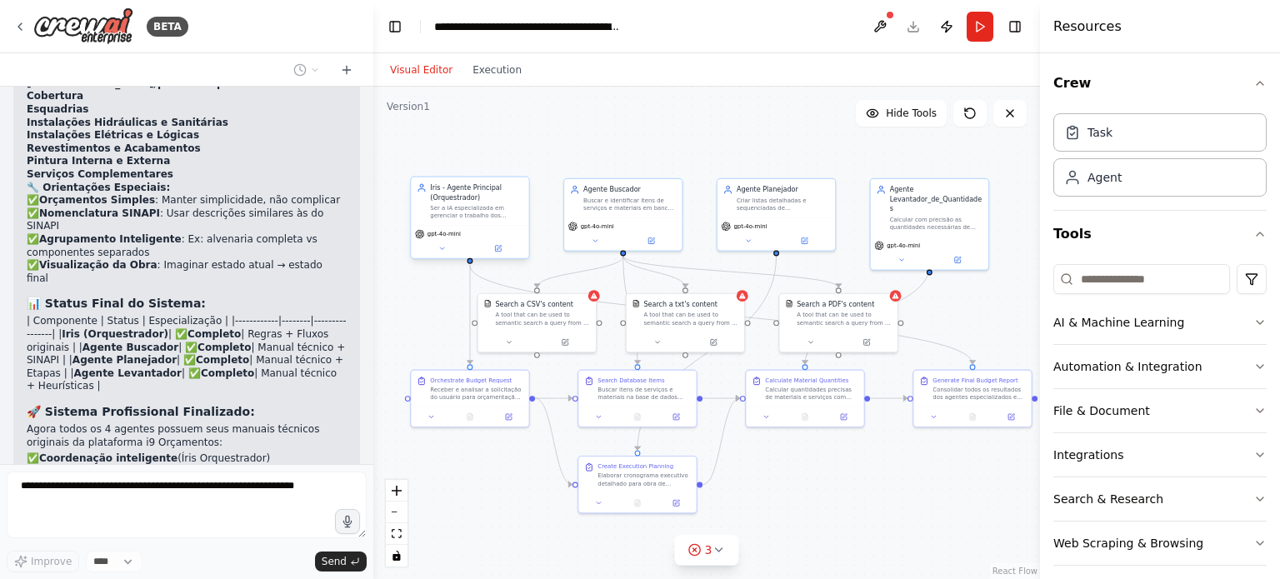
click at [497, 242] on div "gpt-4o-mini" at bounding box center [469, 241] width 117 height 33
click at [441, 246] on icon at bounding box center [441, 248] width 7 height 7
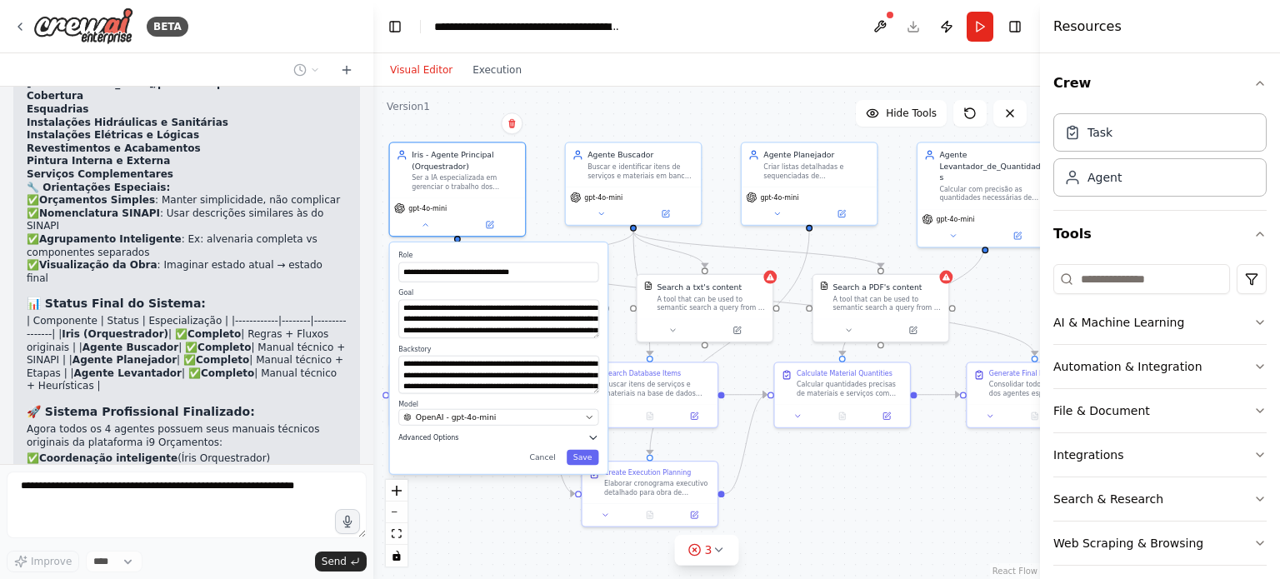
click at [593, 439] on icon "button" at bounding box center [592, 437] width 11 height 11
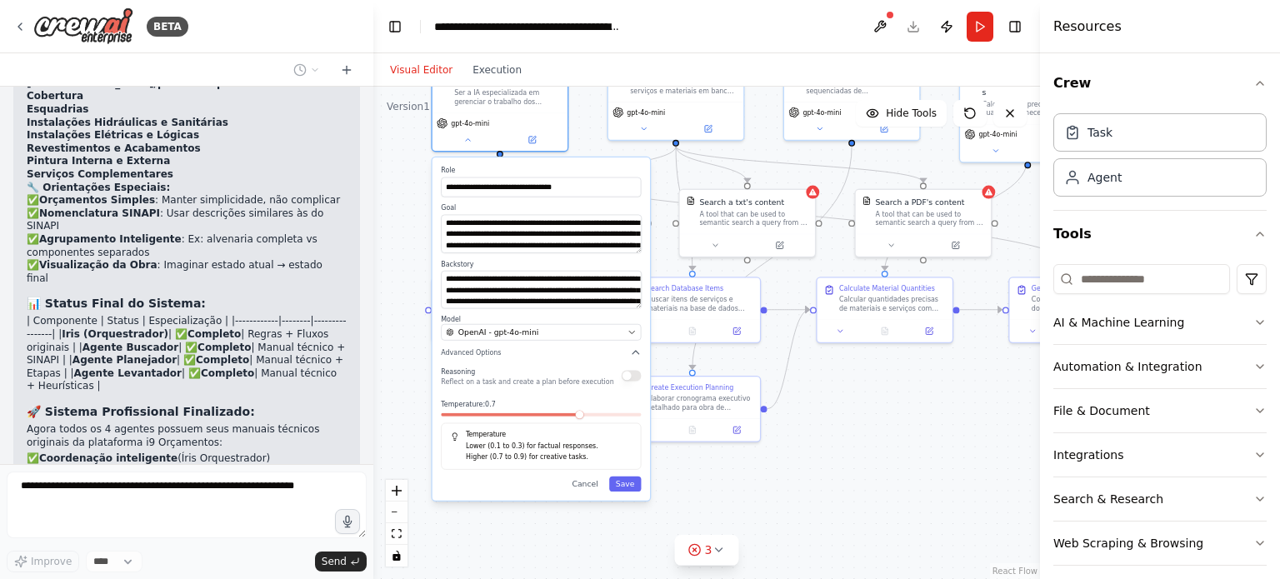
drag, startPoint x: 917, startPoint y: 489, endPoint x: 959, endPoint y: 409, distance: 90.6
click at [959, 409] on div ".deletable-edge-delete-btn { width: 20px; height: 20px; border: 0px solid #ffff…" at bounding box center [706, 333] width 667 height 492
click at [637, 355] on icon "button" at bounding box center [635, 352] width 11 height 11
click at [632, 347] on icon "button" at bounding box center [635, 352] width 11 height 11
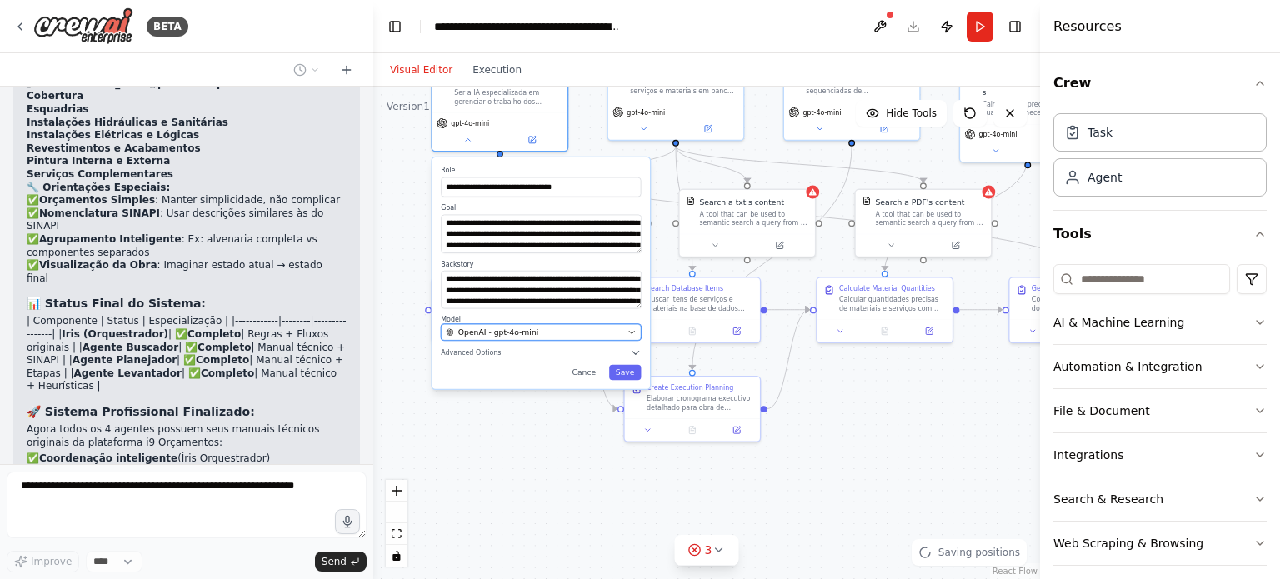
click at [633, 334] on icon "button" at bounding box center [631, 332] width 9 height 9
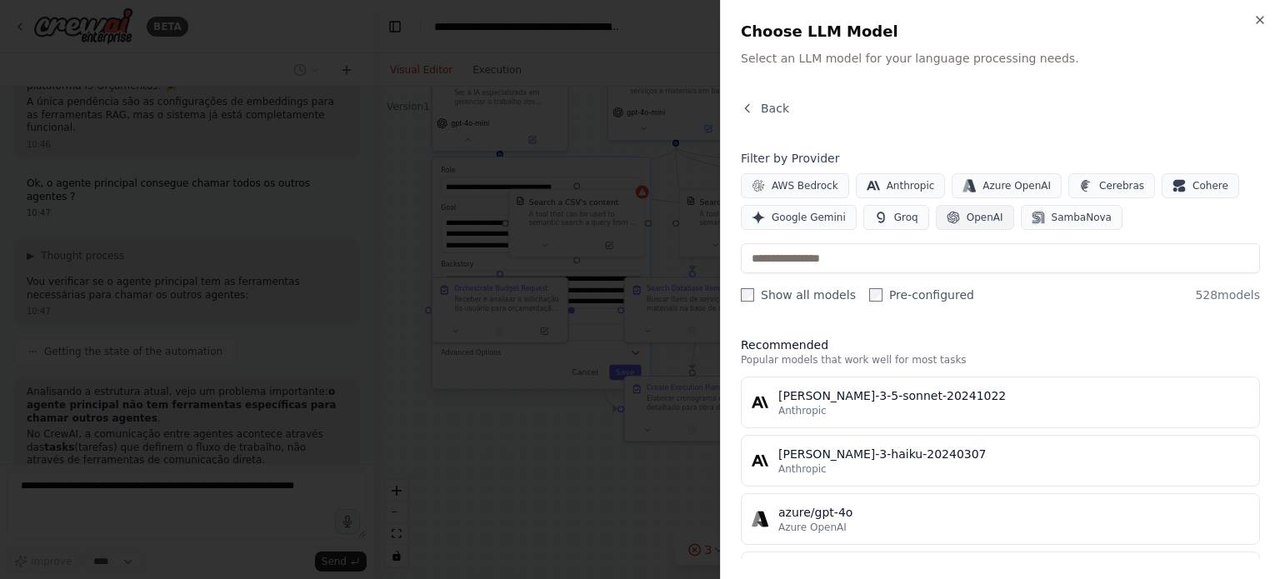
click at [975, 219] on span "OpenAI" at bounding box center [985, 217] width 37 height 13
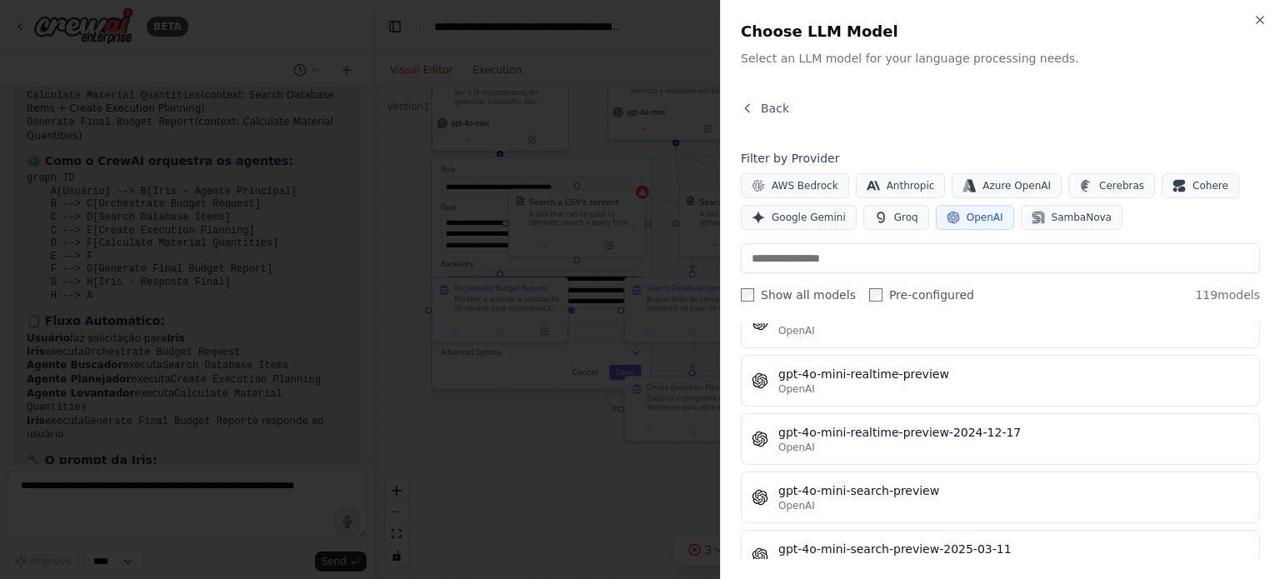
scroll to position [0, 0]
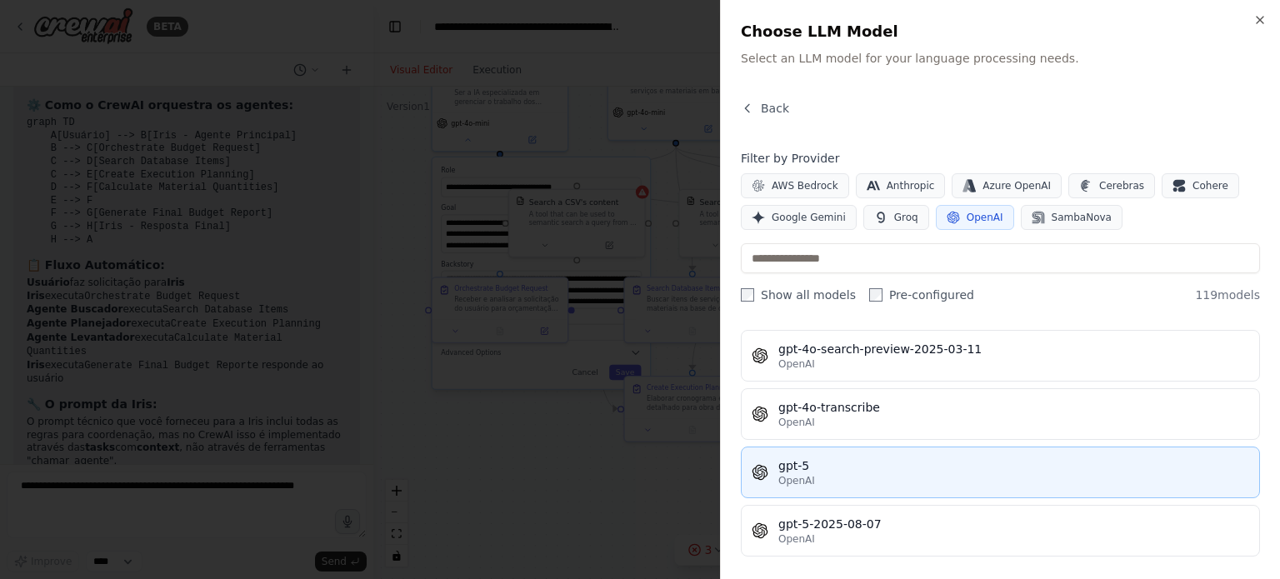
click at [839, 457] on div "gpt-5" at bounding box center [1013, 465] width 471 height 17
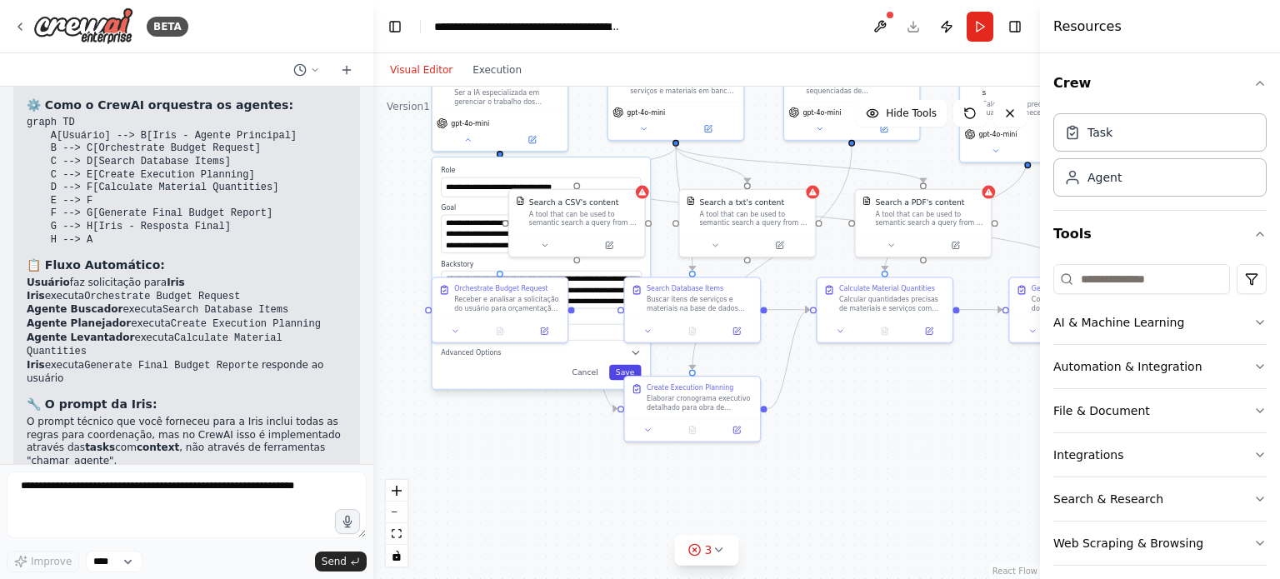
click at [618, 368] on button "Save" at bounding box center [625, 372] width 32 height 15
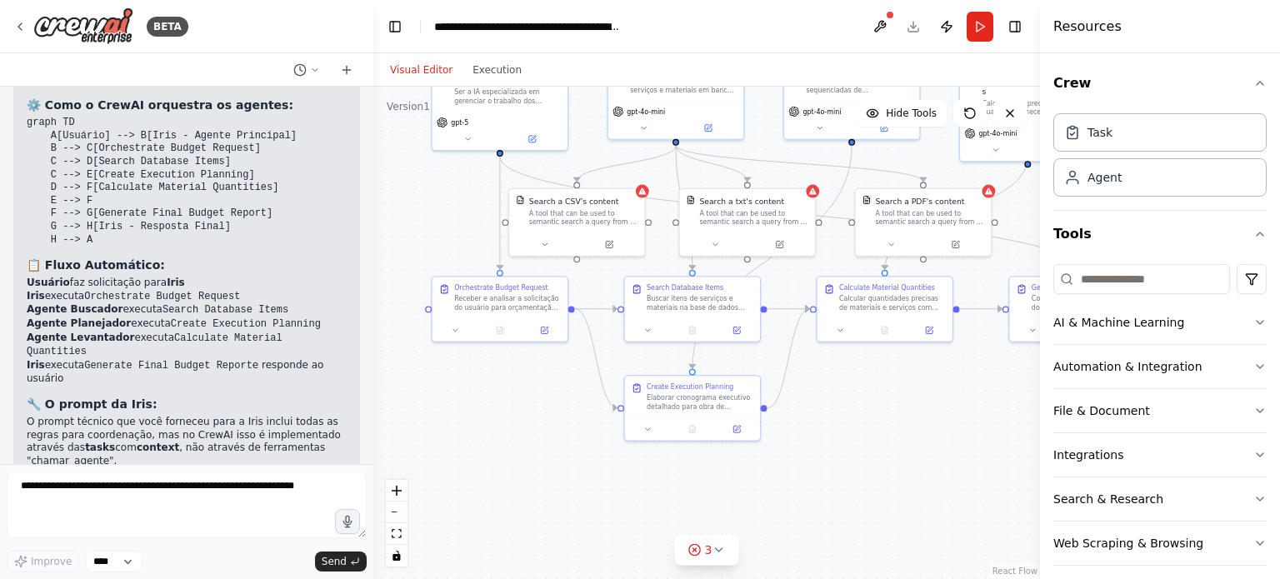
click at [578, 437] on div ".deletable-edge-delete-btn { width: 20px; height: 20px; border: 0px solid #ffff…" at bounding box center [706, 333] width 667 height 492
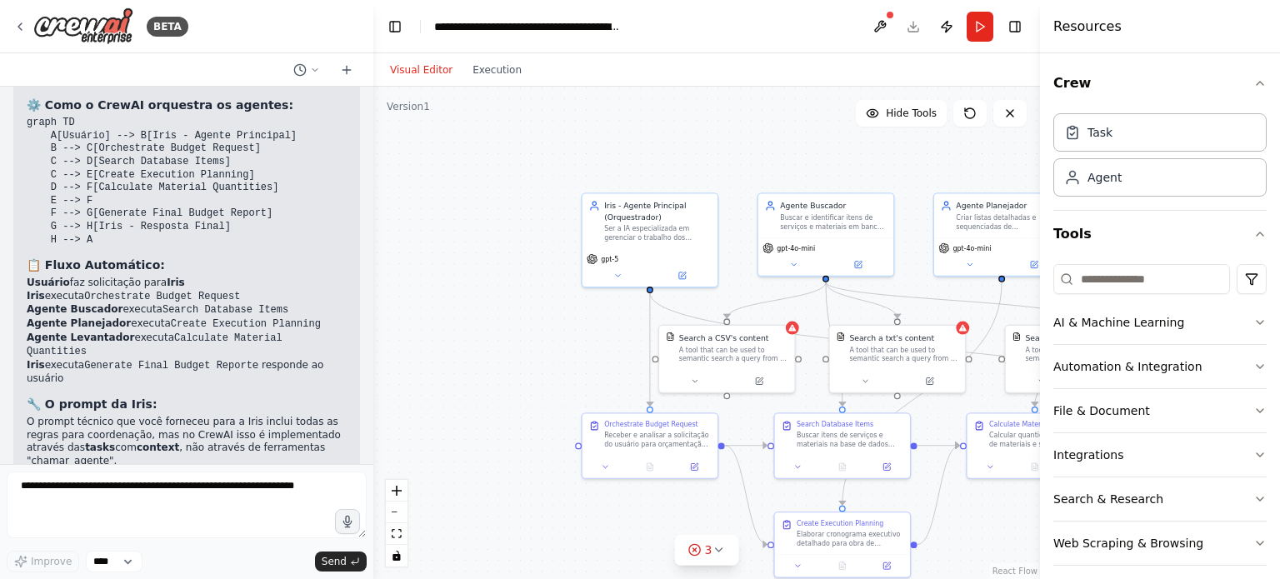
drag, startPoint x: 406, startPoint y: 187, endPoint x: 556, endPoint y: 323, distance: 202.9
click at [556, 323] on div ".deletable-edge-delete-btn { width: 20px; height: 20px; border: 0px solid #ffff…" at bounding box center [706, 333] width 667 height 492
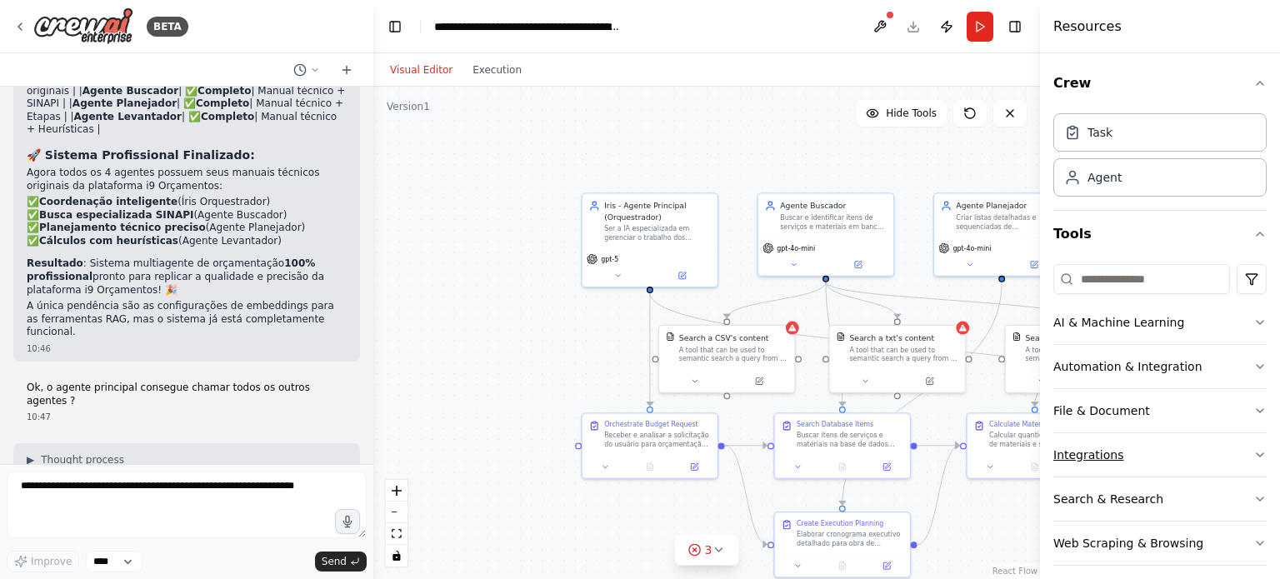
click at [1190, 449] on button "Integrations" at bounding box center [1159, 454] width 213 height 43
click at [1183, 447] on button "Integrations" at bounding box center [1159, 454] width 213 height 43
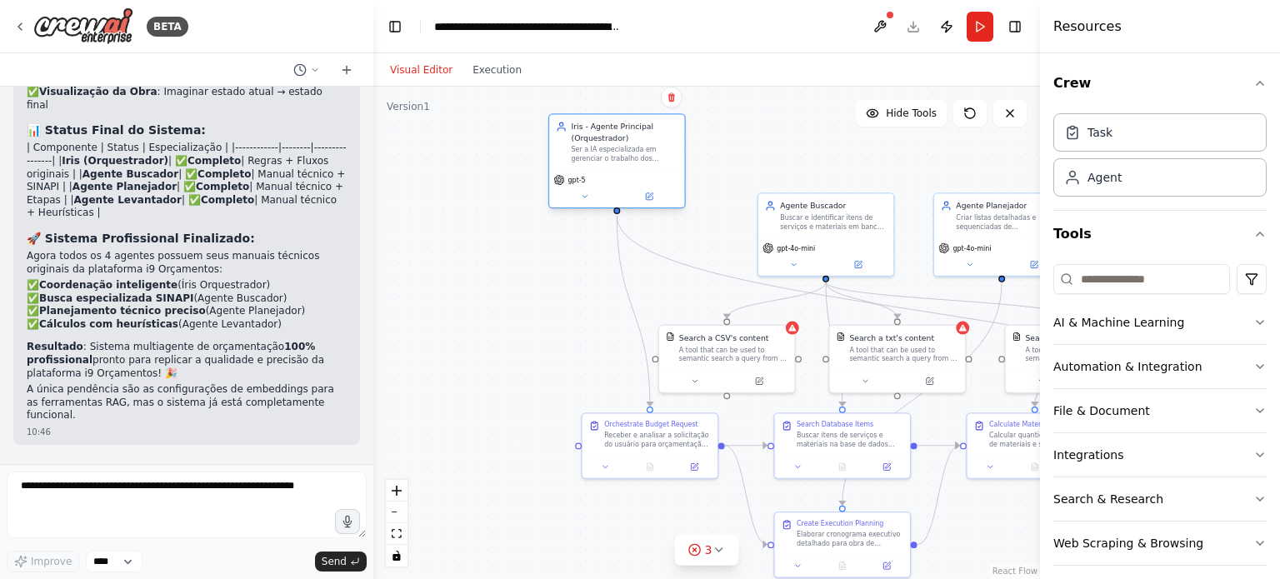
drag, startPoint x: 673, startPoint y: 215, endPoint x: 644, endPoint y: 134, distance: 85.9
click at [640, 131] on div "Iris - Agente Principal (Orquestrador)" at bounding box center [625, 132] width 107 height 22
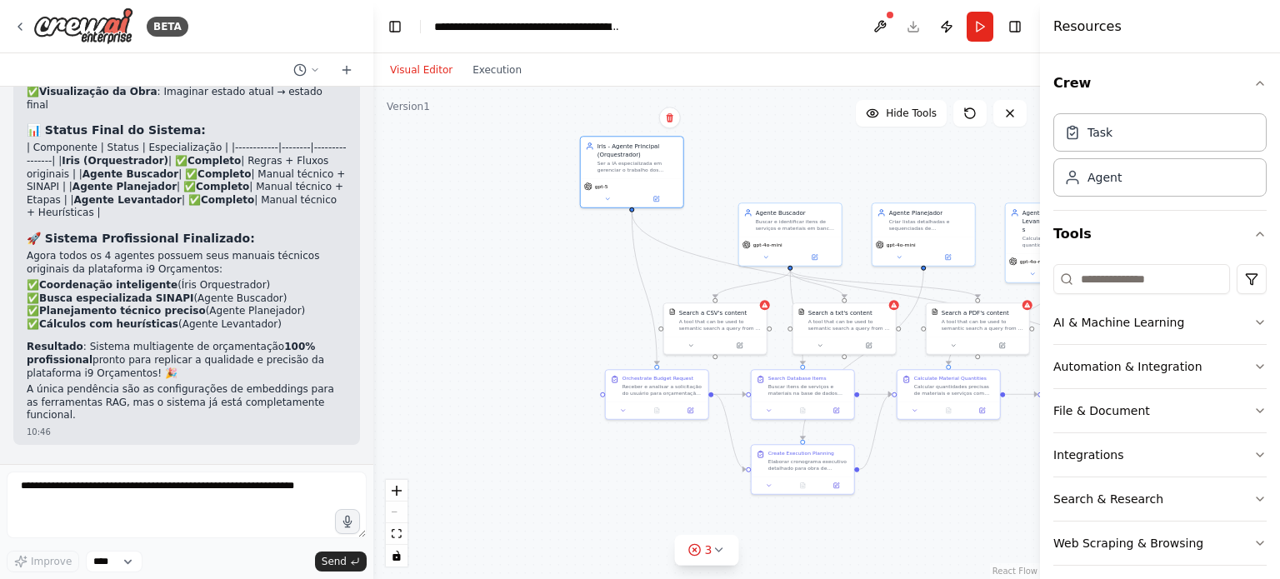
drag, startPoint x: 742, startPoint y: 165, endPoint x: 585, endPoint y: 252, distance: 179.0
click at [588, 249] on div ".deletable-edge-delete-btn { width: 20px; height: 20px; border: 0px solid #ffff…" at bounding box center [706, 333] width 667 height 492
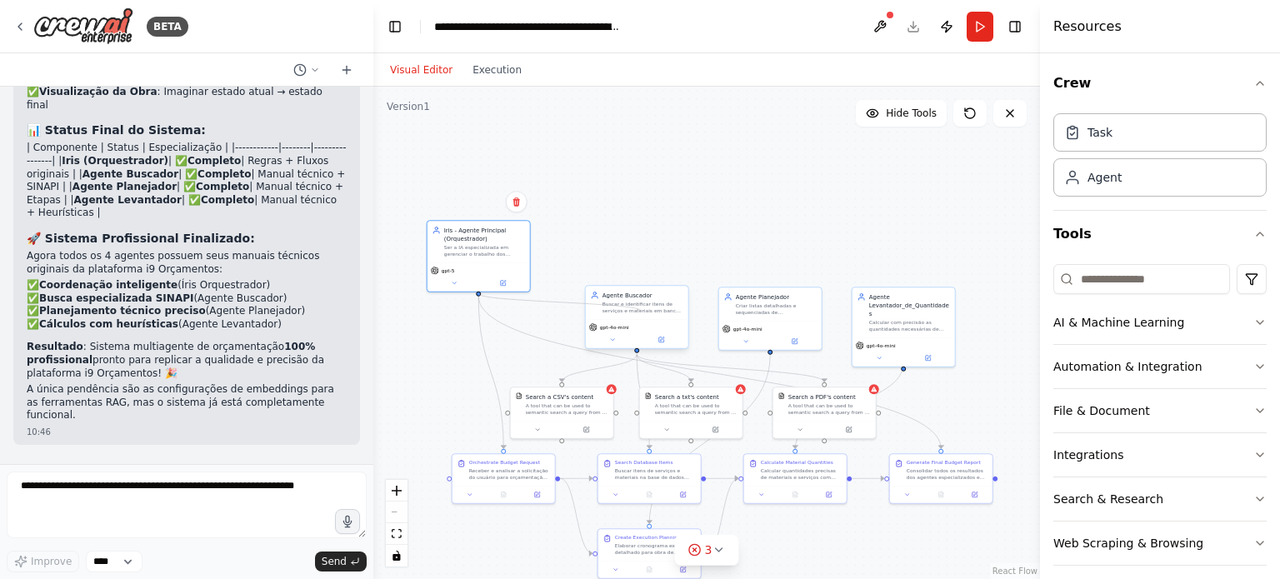
drag, startPoint x: 478, startPoint y: 293, endPoint x: 641, endPoint y: 311, distance: 163.4
click at [641, 311] on div "Iris - Agente Principal (Orquestrador) Ser a IA especializada em gerenciar o tr…" at bounding box center [576, 368] width 333 height 247
drag, startPoint x: 483, startPoint y: 250, endPoint x: 591, endPoint y: 159, distance: 140.7
click at [591, 159] on div "Ser a IA especializada em gerenciar o trabalho dos demais agentes da plataforma…" at bounding box center [592, 157] width 81 height 13
drag, startPoint x: 587, startPoint y: 202, endPoint x: 640, endPoint y: 349, distance: 156.0
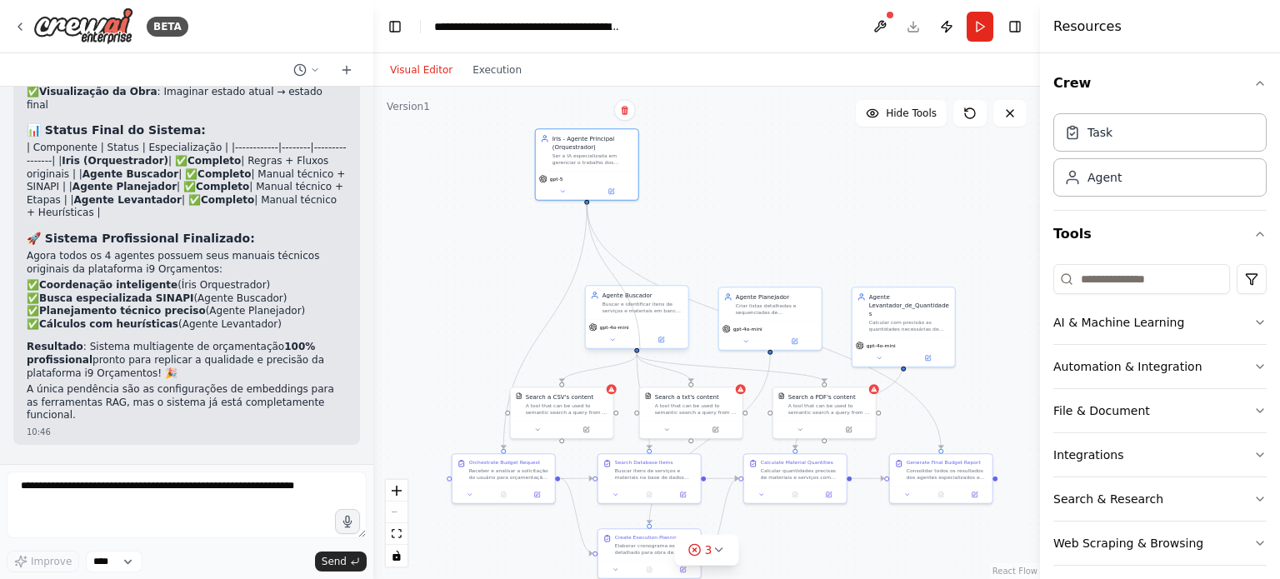
click at [640, 349] on div "Iris - Agente Principal (Orquestrador) Ser a IA especializada em gerenciar o tr…" at bounding box center [576, 368] width 333 height 247
drag, startPoint x: 586, startPoint y: 202, endPoint x: 766, endPoint y: 339, distance: 226.0
click at [743, 339] on div "Iris - Agente Principal (Orquestrador) Ser a IA especializada em gerenciar o tr…" at bounding box center [576, 368] width 333 height 247
drag, startPoint x: 590, startPoint y: 149, endPoint x: 522, endPoint y: 227, distance: 103.4
click at [522, 227] on div "Iris - Agente Principal (Orquestrador) Ser a IA especializada em gerenciar o tr…" at bounding box center [526, 223] width 81 height 32
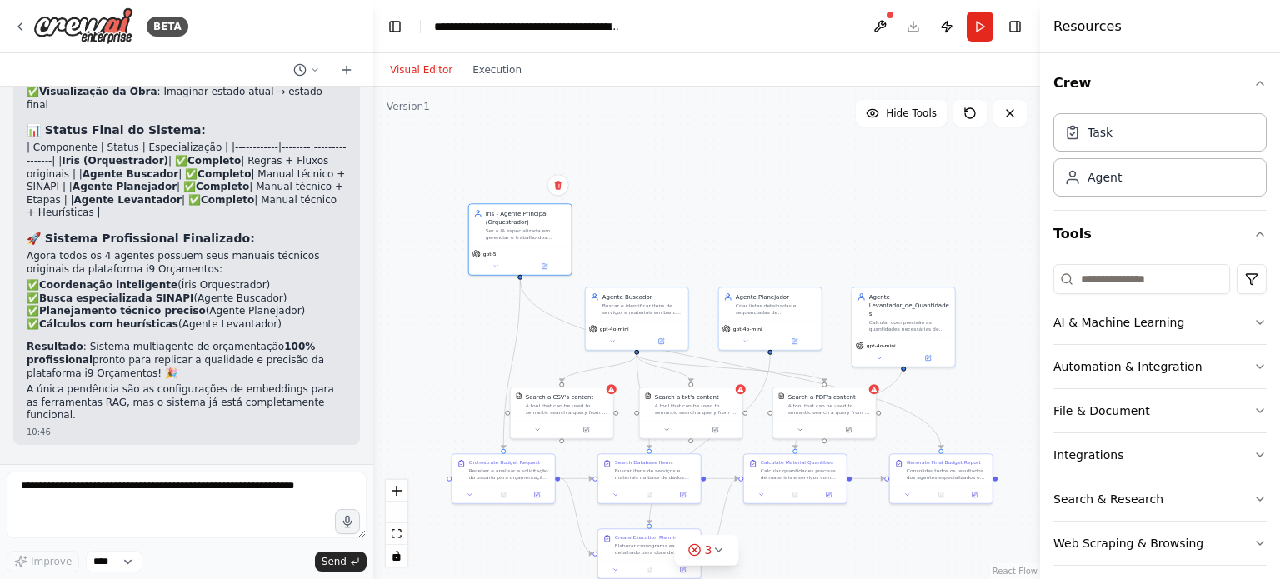
scroll to position [25126, 0]
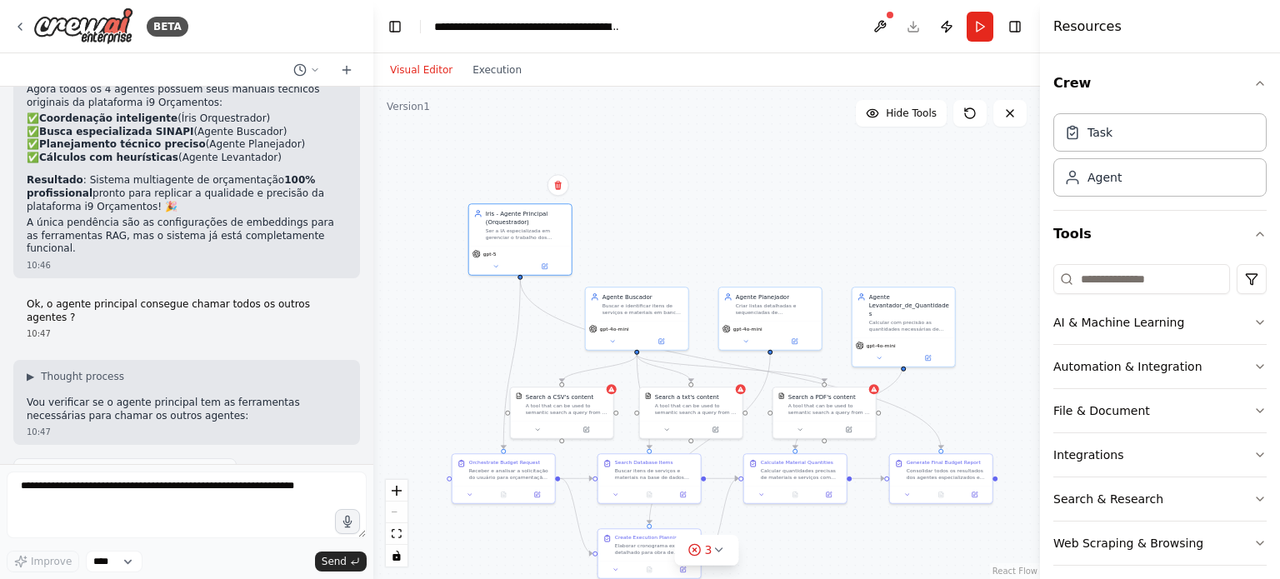
click at [747, 193] on div ".deletable-edge-delete-btn { width: 20px; height: 20px; border: 0px solid #ffff…" at bounding box center [706, 333] width 667 height 492
click at [1137, 176] on div "Agent" at bounding box center [1159, 176] width 213 height 38
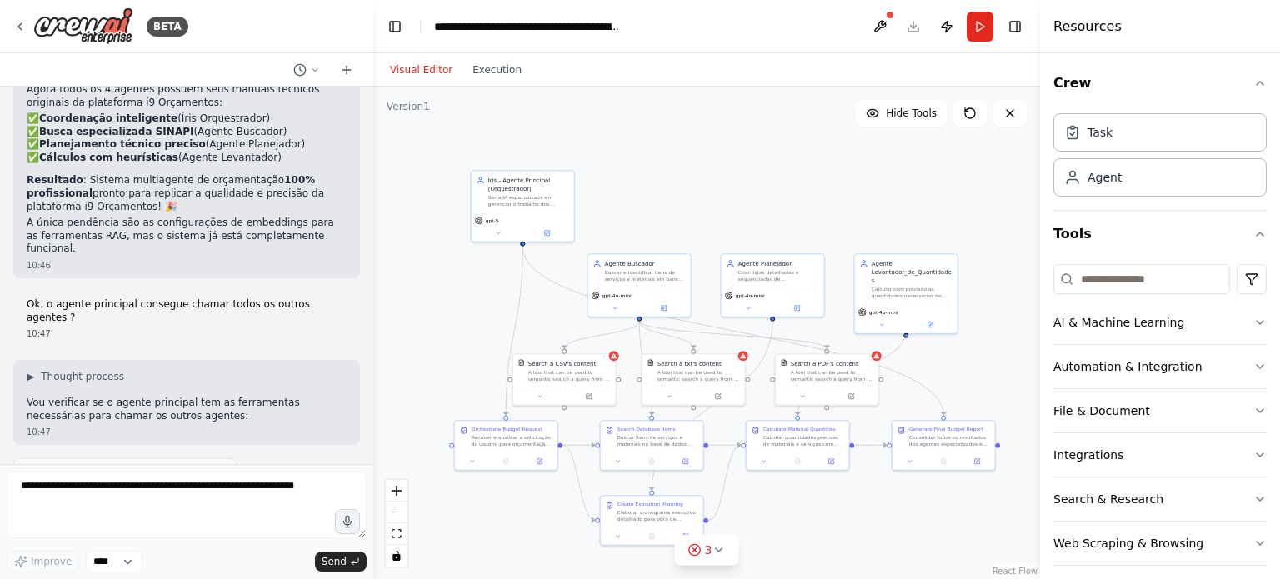
drag, startPoint x: 857, startPoint y: 235, endPoint x: 860, endPoint y: 202, distance: 33.4
click at [860, 202] on div ".deletable-edge-delete-btn { width: 20px; height: 20px; border: 0px solid #ffff…" at bounding box center [706, 333] width 667 height 492
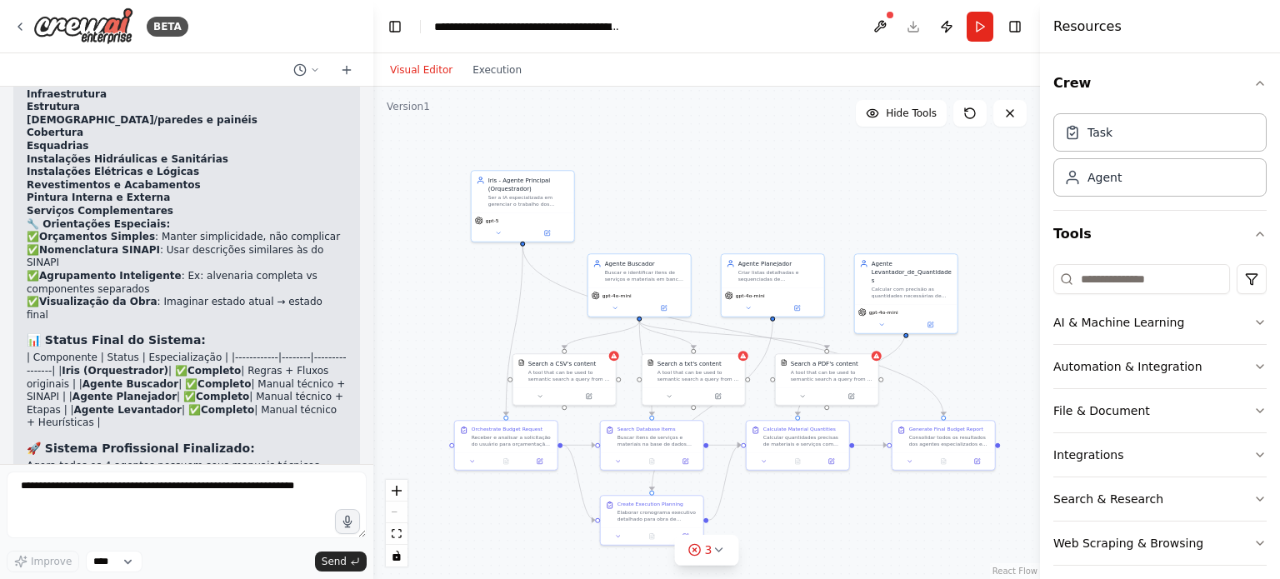
scroll to position [24833, 0]
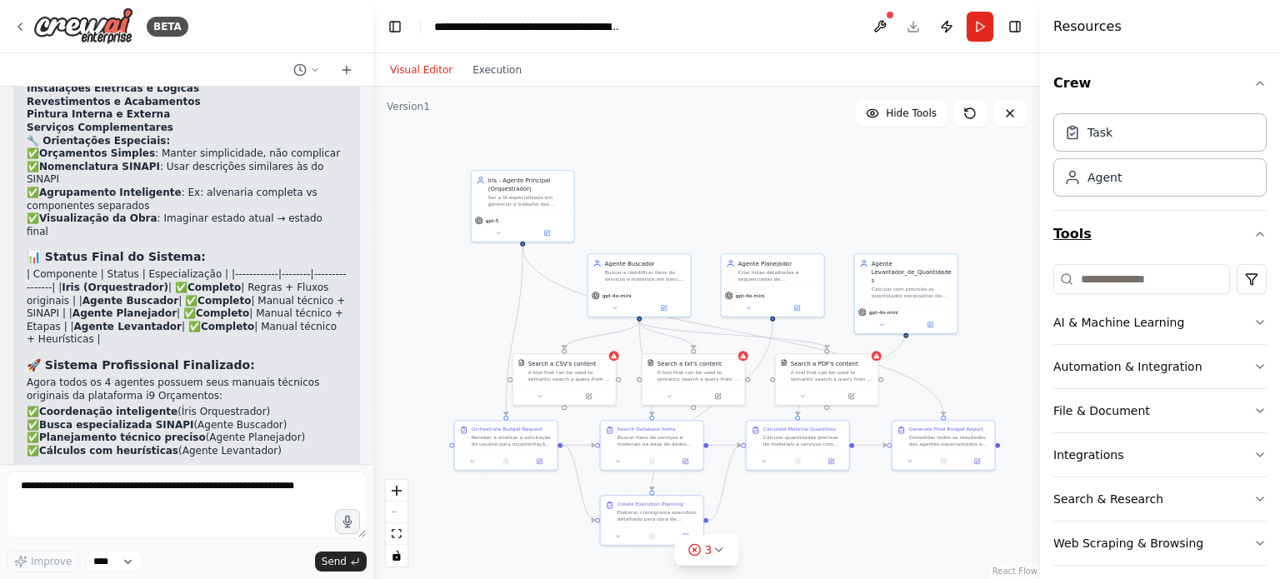
click at [1236, 229] on button "Tools" at bounding box center [1159, 234] width 213 height 47
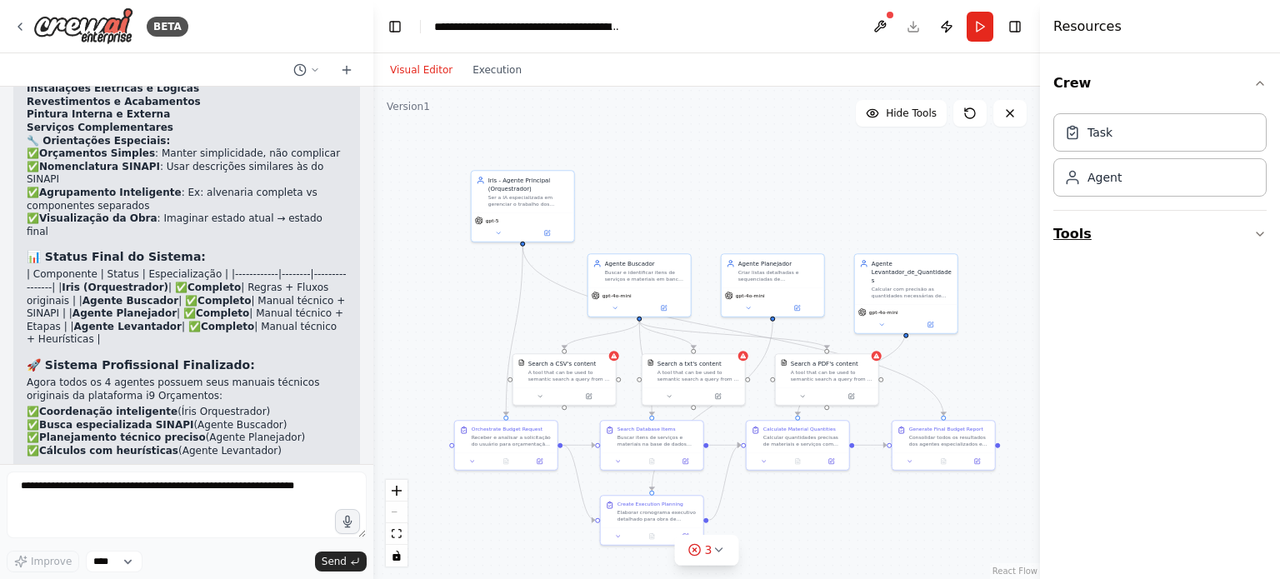
click at [1236, 229] on button "Tools" at bounding box center [1159, 234] width 213 height 47
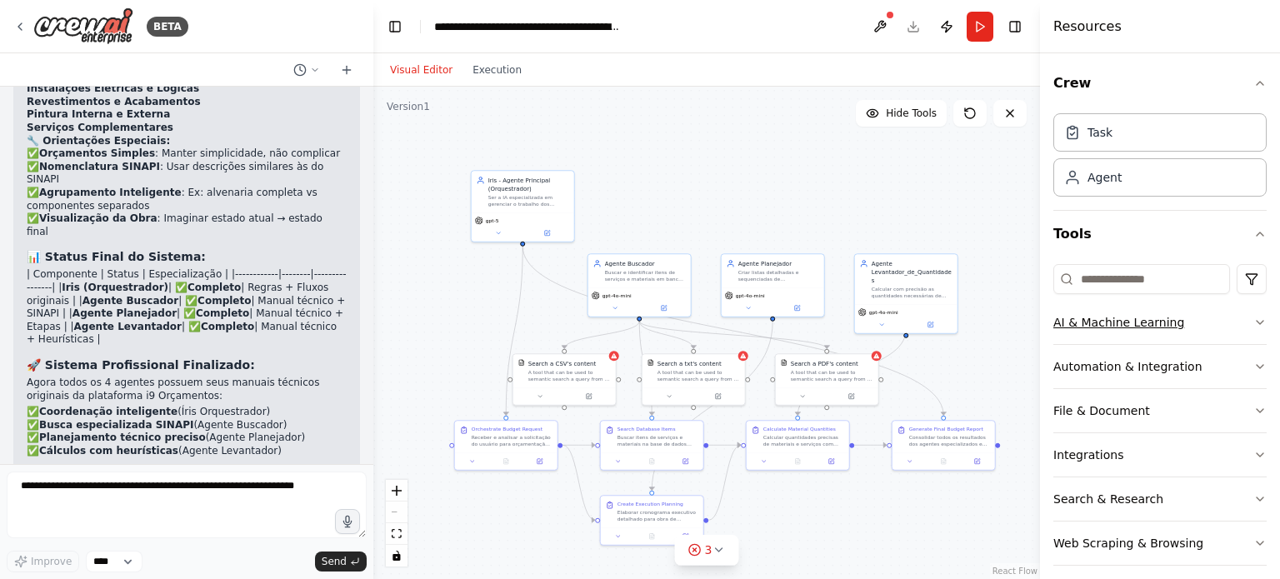
scroll to position [11, 0]
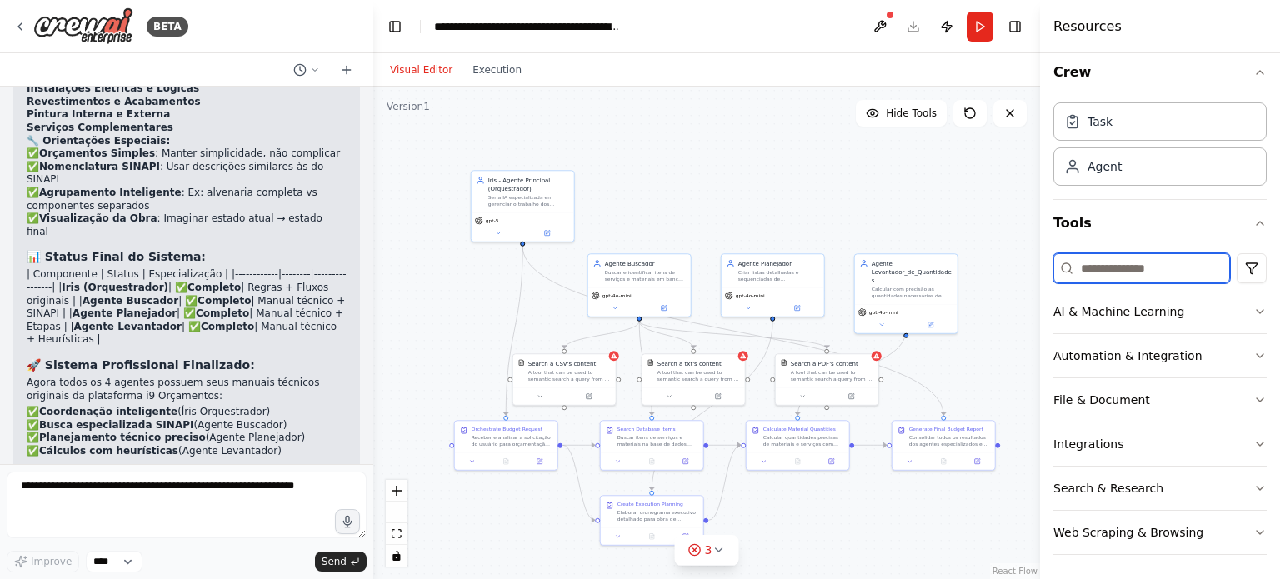
click at [1151, 269] on input at bounding box center [1141, 268] width 177 height 30
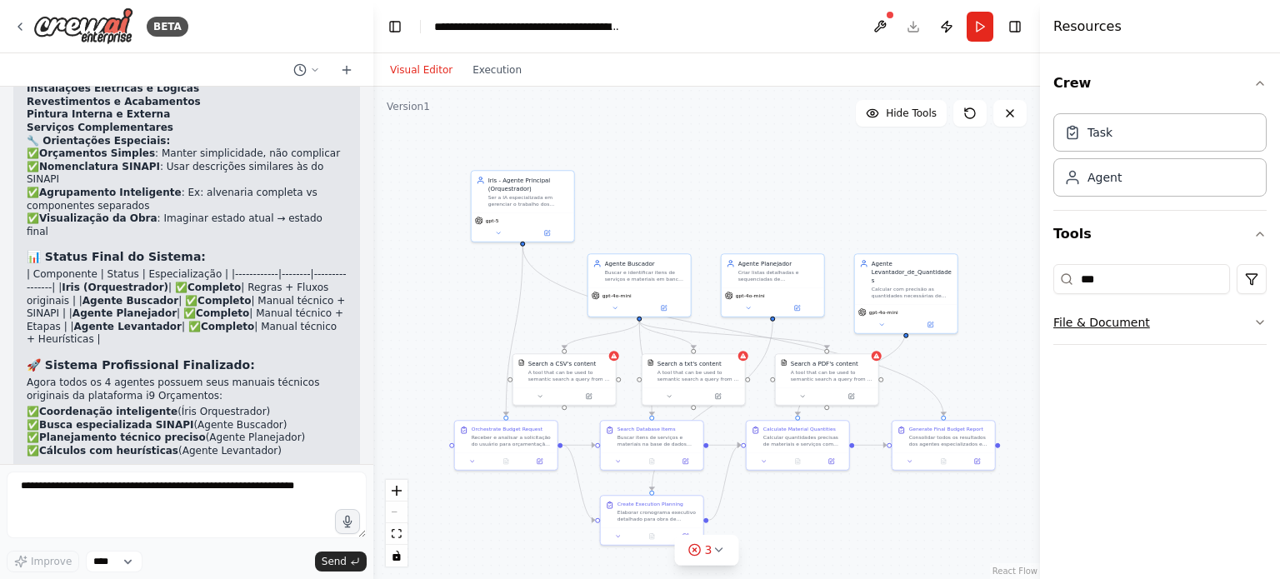
click at [1128, 326] on button "File & Document" at bounding box center [1159, 322] width 213 height 43
click at [1150, 380] on p "A tool that can be used to semantic search a query from a CSV's content." at bounding box center [1175, 383] width 183 height 13
drag, startPoint x: 826, startPoint y: 213, endPoint x: 738, endPoint y: 169, distance: 98.0
click at [738, 176] on div "A tool that can be used to semantic search a query from a CSV's content." at bounding box center [769, 182] width 82 height 13
click at [738, 169] on div "A tool that can be used to semantic search a query from a CSV's content." at bounding box center [761, 173] width 82 height 13
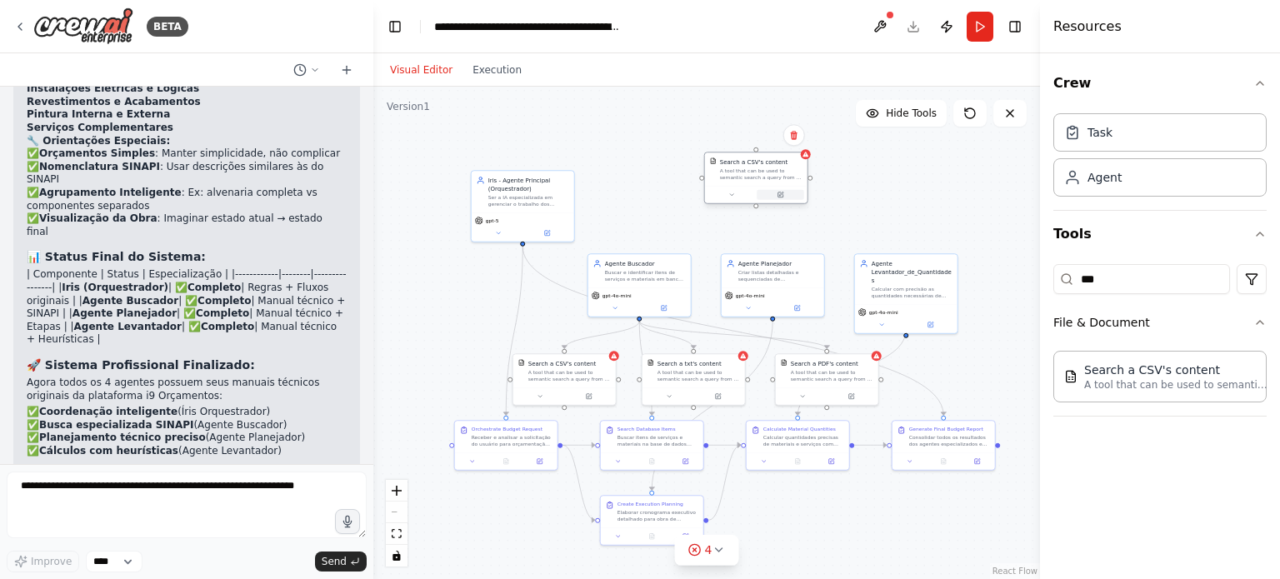
click at [782, 196] on icon at bounding box center [780, 195] width 7 height 7
click at [780, 192] on icon at bounding box center [781, 194] width 4 height 4
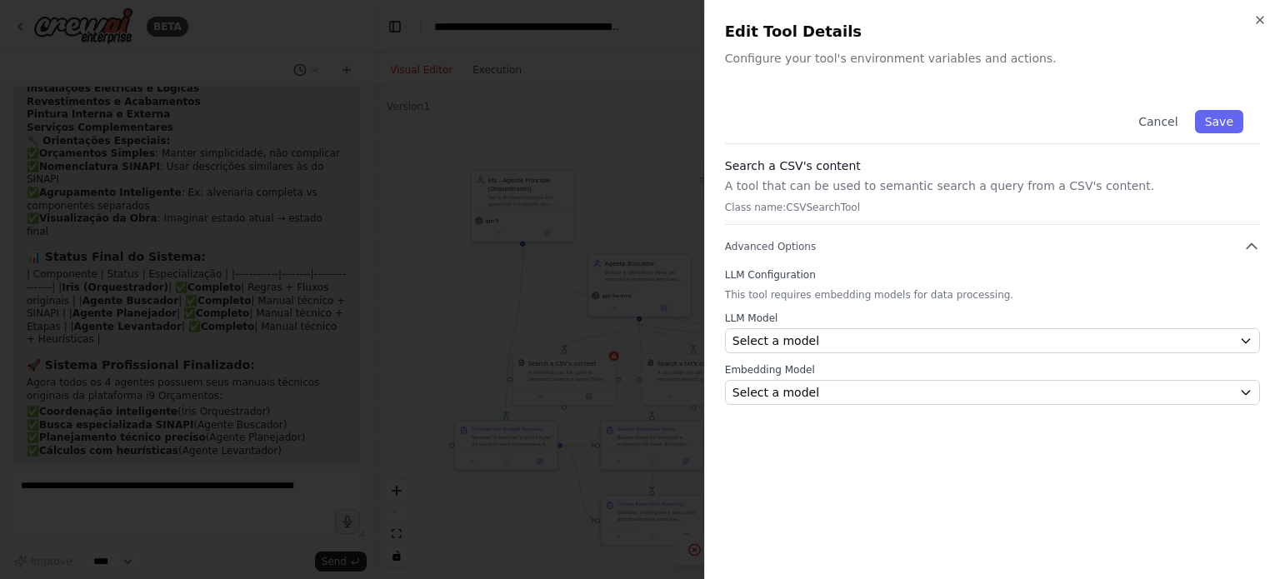
click at [947, 196] on div "Search a CSV's content A tool that can be used to semantic search a query from …" at bounding box center [992, 190] width 535 height 67
click at [907, 177] on p "A tool that can be used to semantic search a query from a CSV's content." at bounding box center [992, 185] width 535 height 17
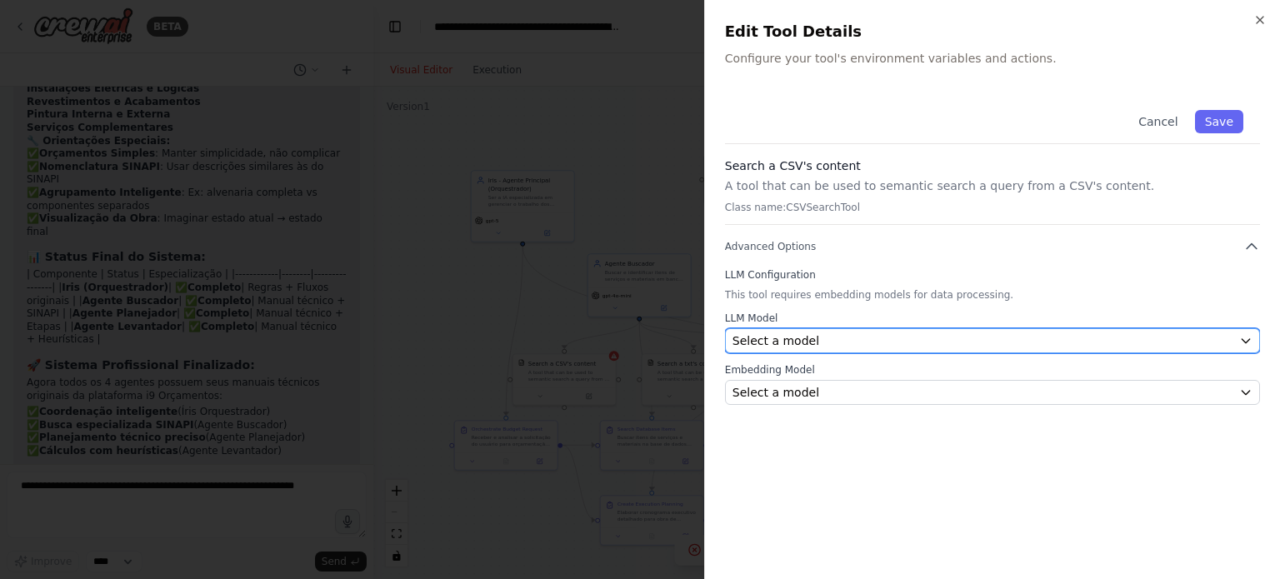
click at [857, 332] on div "Select a model" at bounding box center [982, 340] width 500 height 17
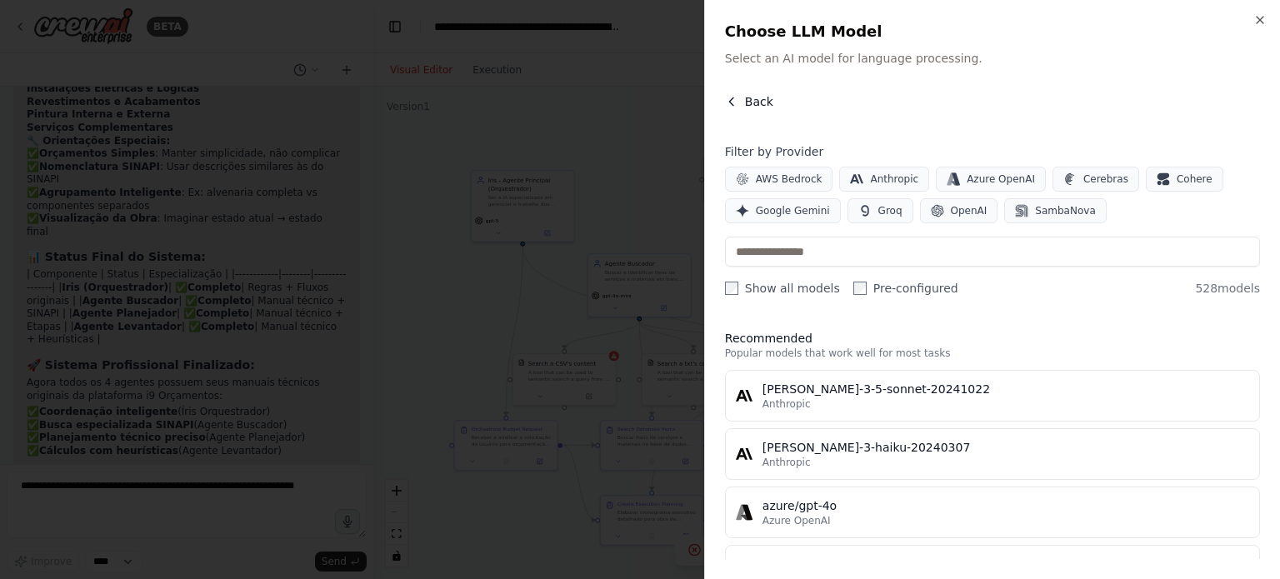
click at [747, 106] on span "Back" at bounding box center [759, 101] width 28 height 17
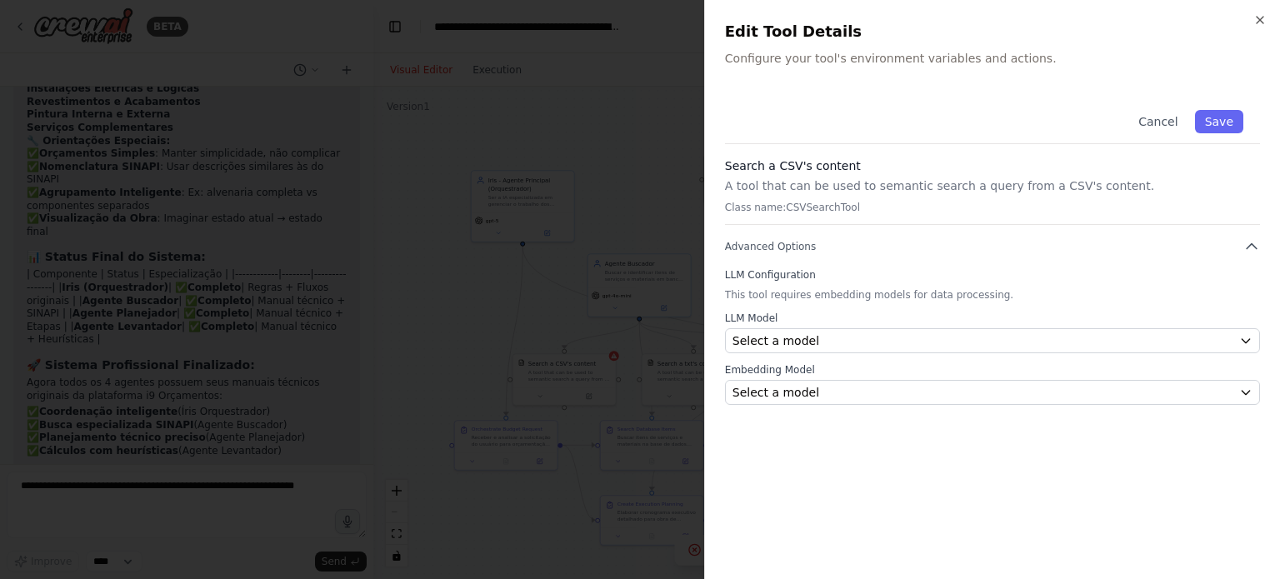
click at [853, 51] on p "Configure your tool's environment variables and actions." at bounding box center [992, 58] width 535 height 17
click at [853, 52] on p "Configure your tool's environment variables and actions." at bounding box center [992, 58] width 535 height 17
click at [853, 64] on p "Configure your tool's environment variables and actions." at bounding box center [992, 58] width 535 height 17
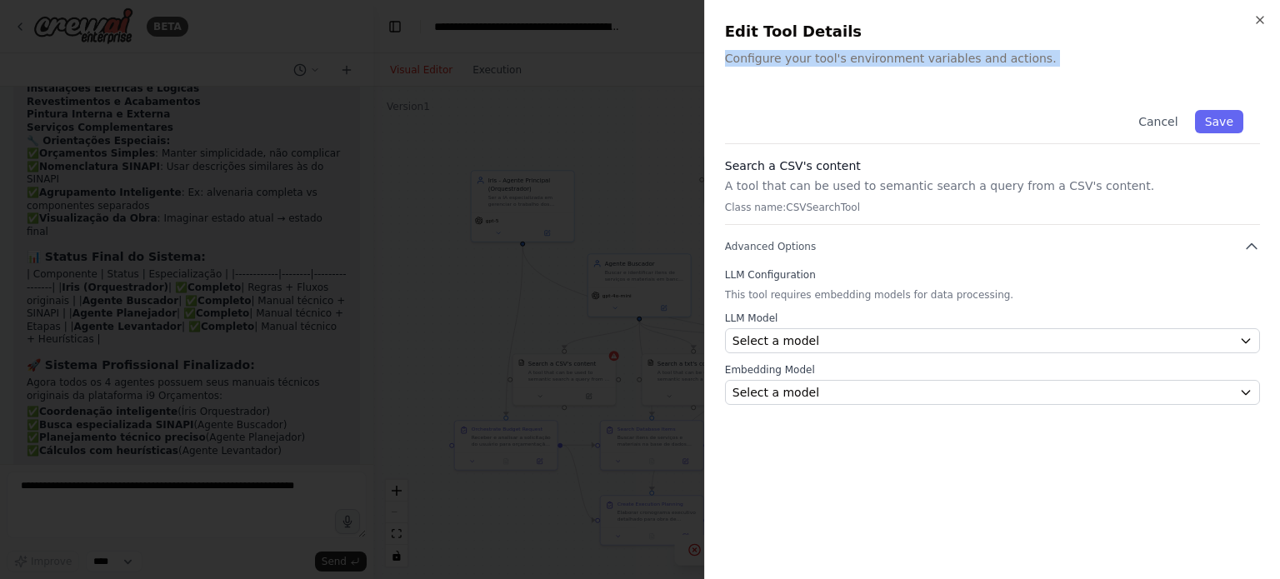
click at [853, 66] on p "Configure your tool's environment variables and actions." at bounding box center [992, 58] width 535 height 17
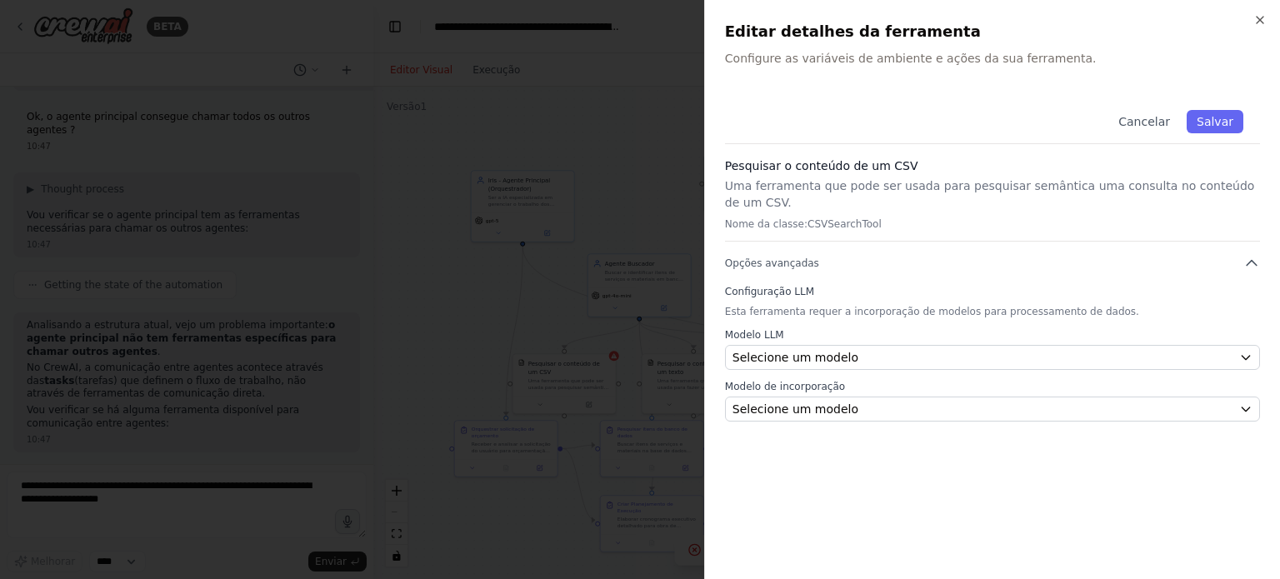
scroll to position [24846, 0]
click at [777, 237] on div "Cancelar Salvar Pesquisar o conteúdo de um CSV Uma ferramenta que pode ser usad…" at bounding box center [992, 257] width 535 height 328
click at [788, 257] on font "Opções avançadas" at bounding box center [772, 263] width 94 height 12
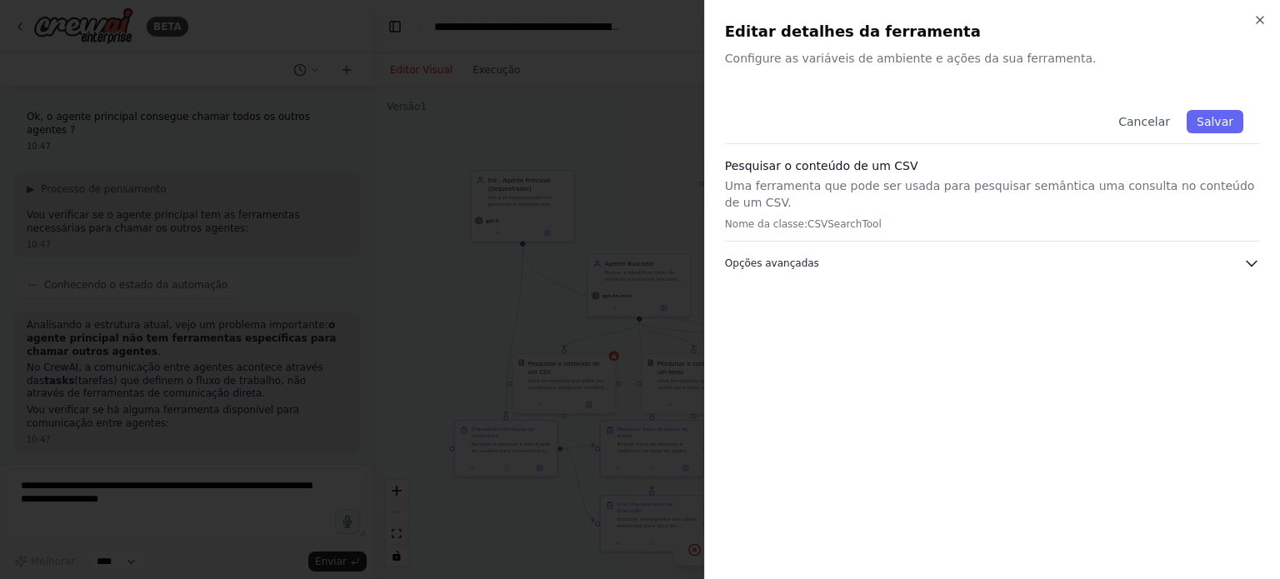
click at [788, 257] on font "Opções avançadas" at bounding box center [772, 263] width 94 height 12
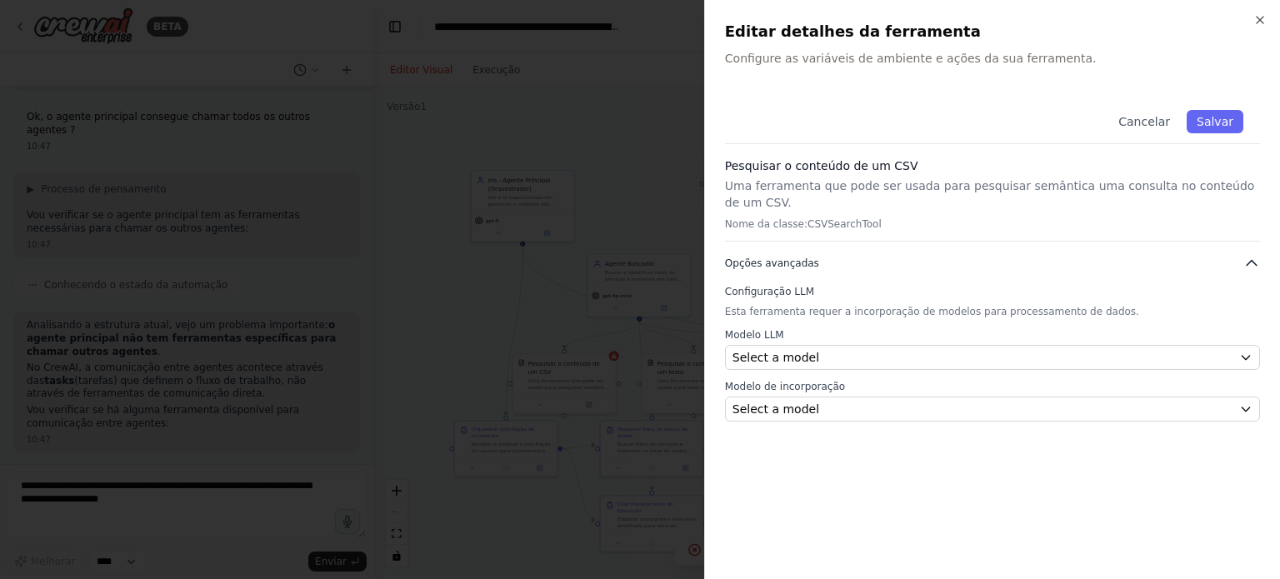
click at [970, 255] on button "Opções avançadas" at bounding box center [992, 263] width 535 height 17
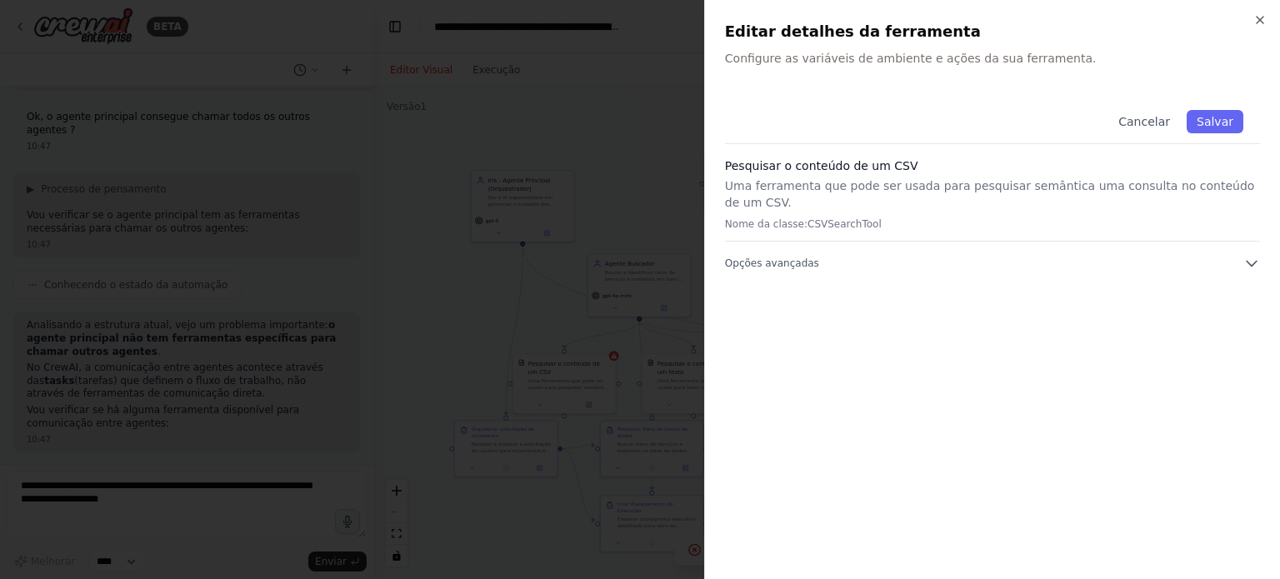
click at [817, 196] on div "Pesquisar o conteúdo de um CSV Uma ferramenta que pode ser usada para pesquisar…" at bounding box center [992, 199] width 535 height 84
click at [812, 169] on font "Pesquisar o conteúdo de um CSV" at bounding box center [821, 165] width 193 height 13
click at [918, 56] on font "Configure as variáveis de ambiente e ações da sua ferramenta." at bounding box center [911, 58] width 372 height 13
click at [1262, 20] on icon "button" at bounding box center [1259, 19] width 13 height 13
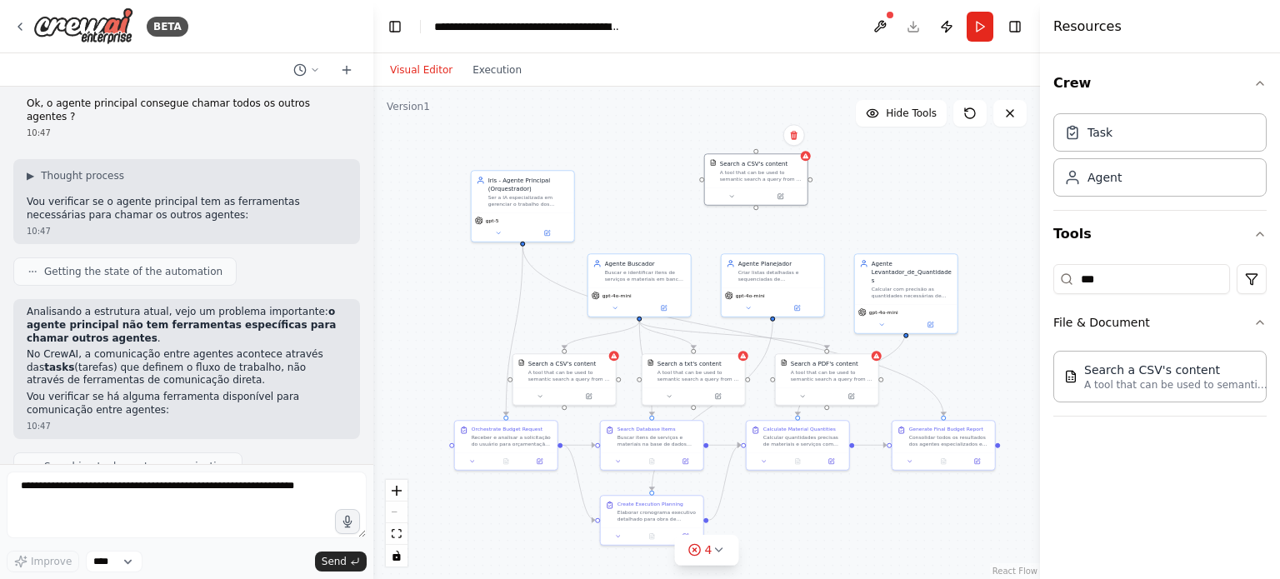
scroll to position [24833, 0]
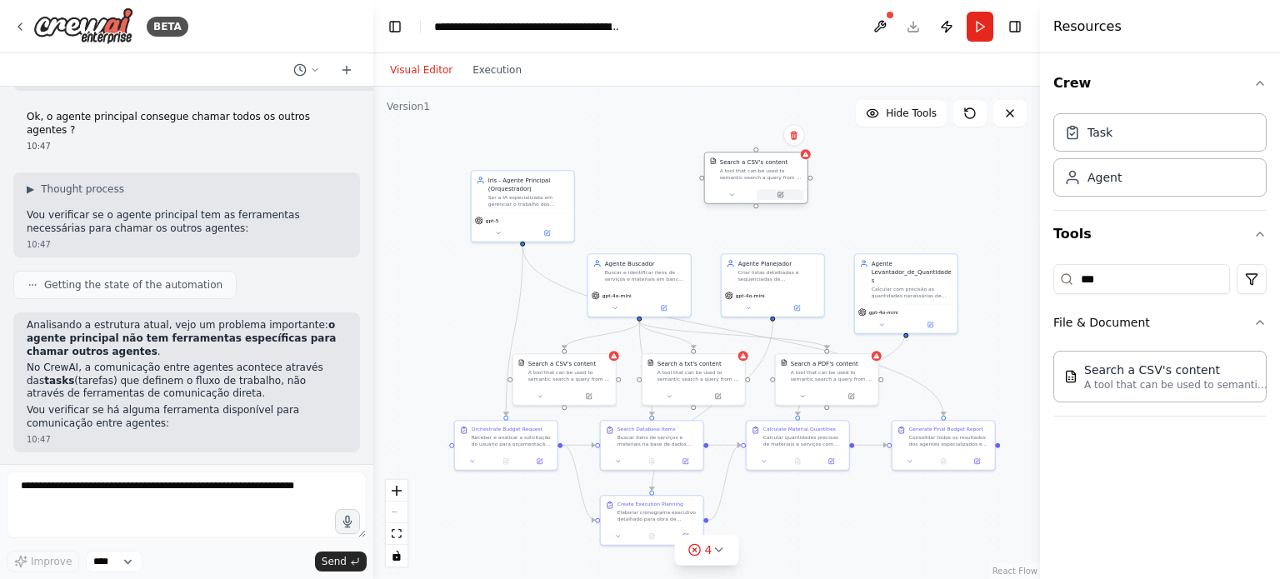
click at [780, 194] on icon at bounding box center [781, 194] width 4 height 4
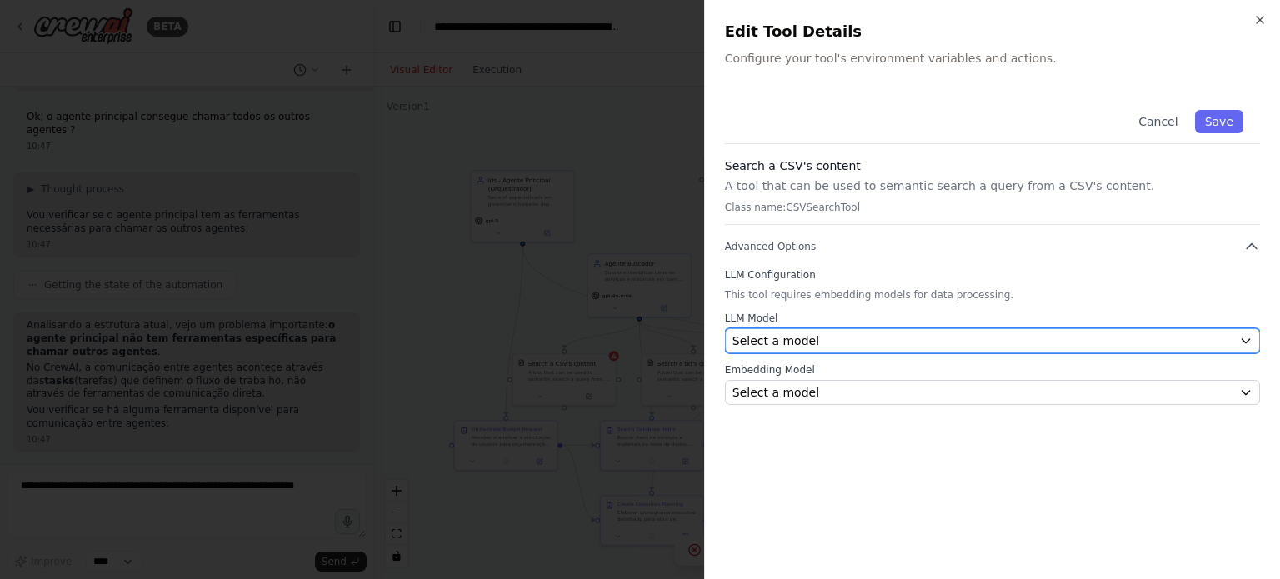
click at [814, 342] on div "Select a model" at bounding box center [982, 340] width 500 height 17
click at [916, 346] on div "Select a model" at bounding box center [982, 340] width 500 height 17
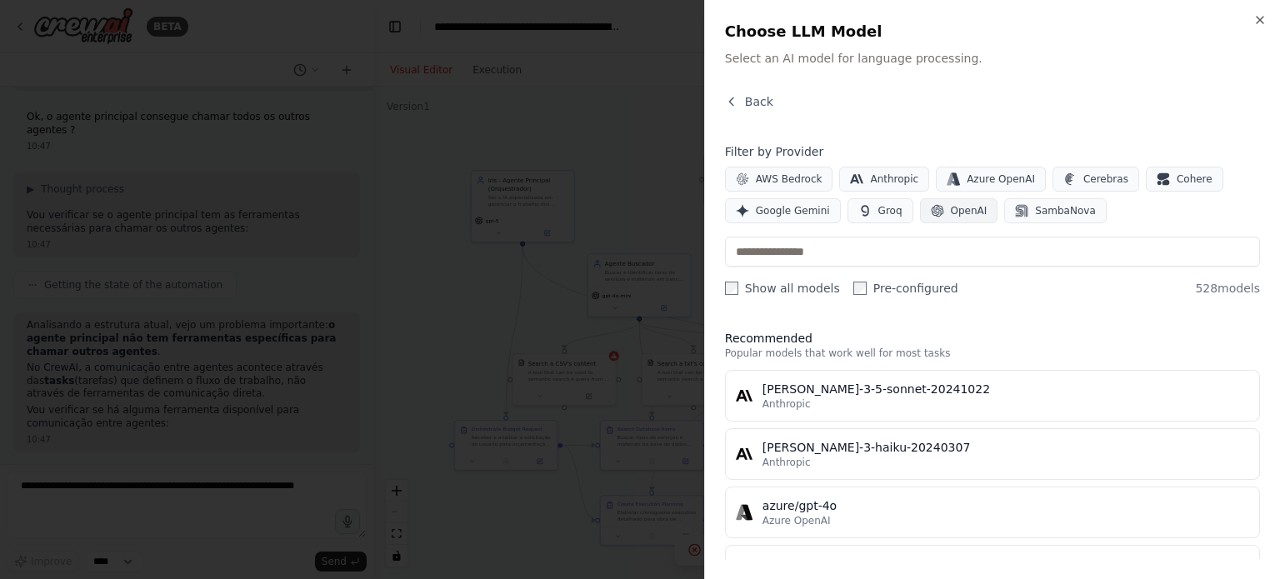
click at [951, 207] on span "OpenAI" at bounding box center [969, 210] width 37 height 13
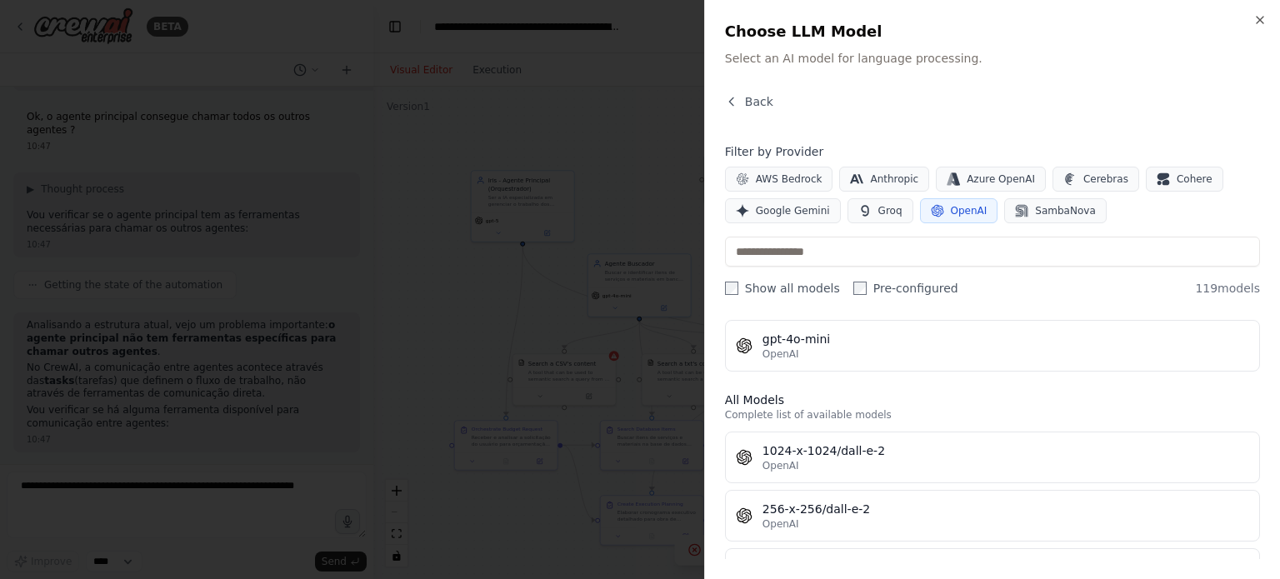
scroll to position [0, 0]
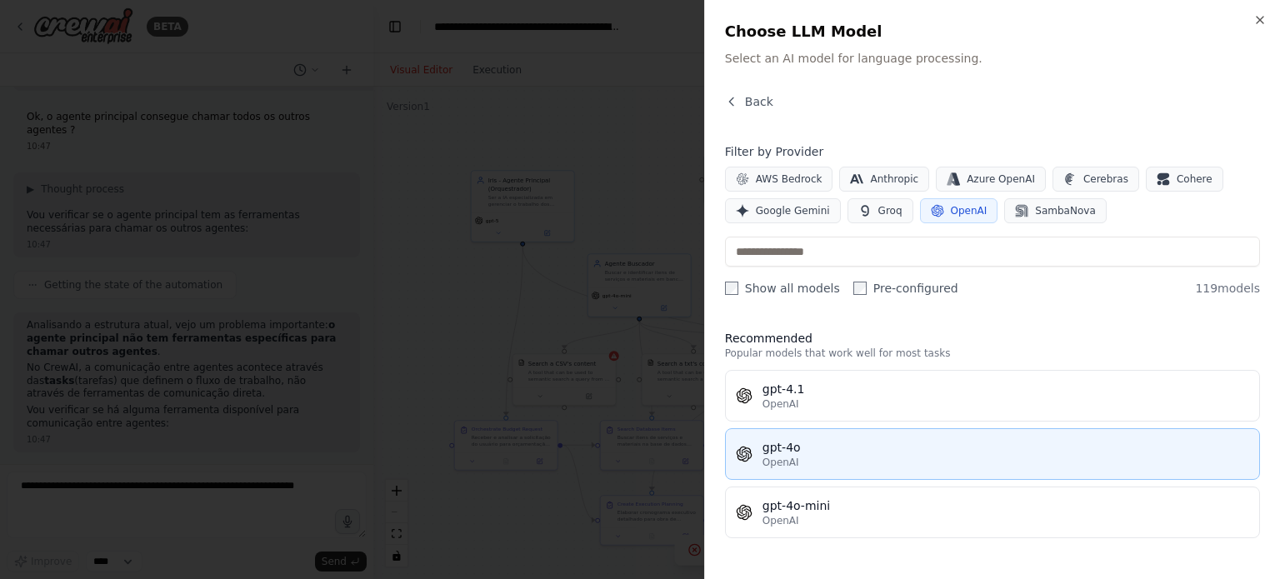
click at [837, 440] on div "gpt-4o" at bounding box center [1005, 447] width 487 height 17
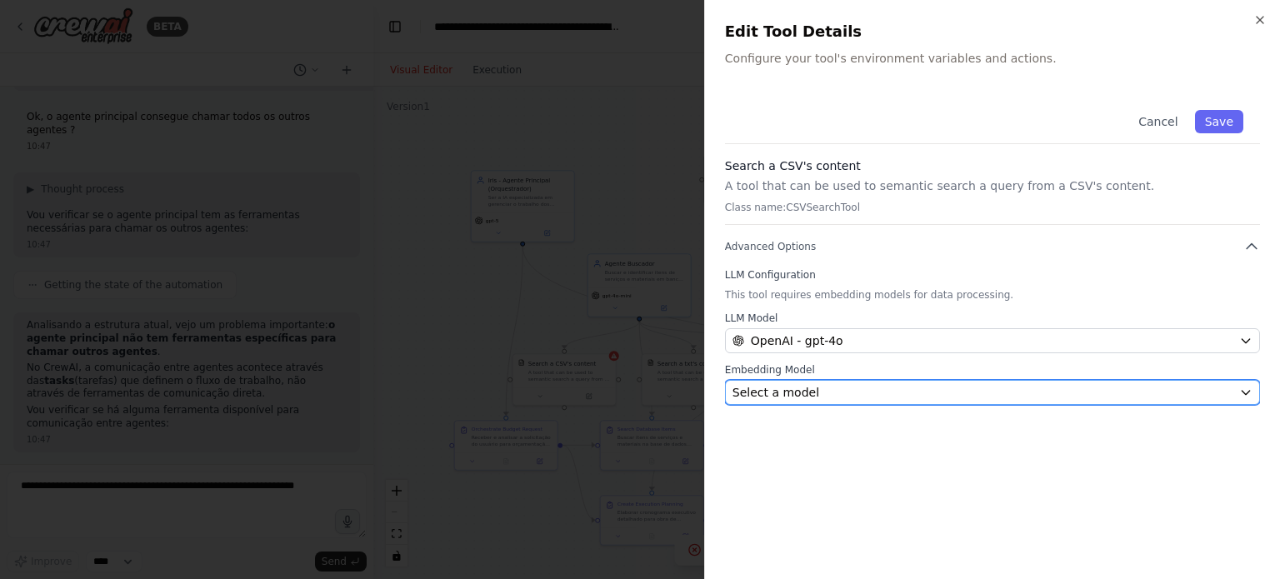
click at [872, 391] on div "Select a model" at bounding box center [982, 392] width 500 height 17
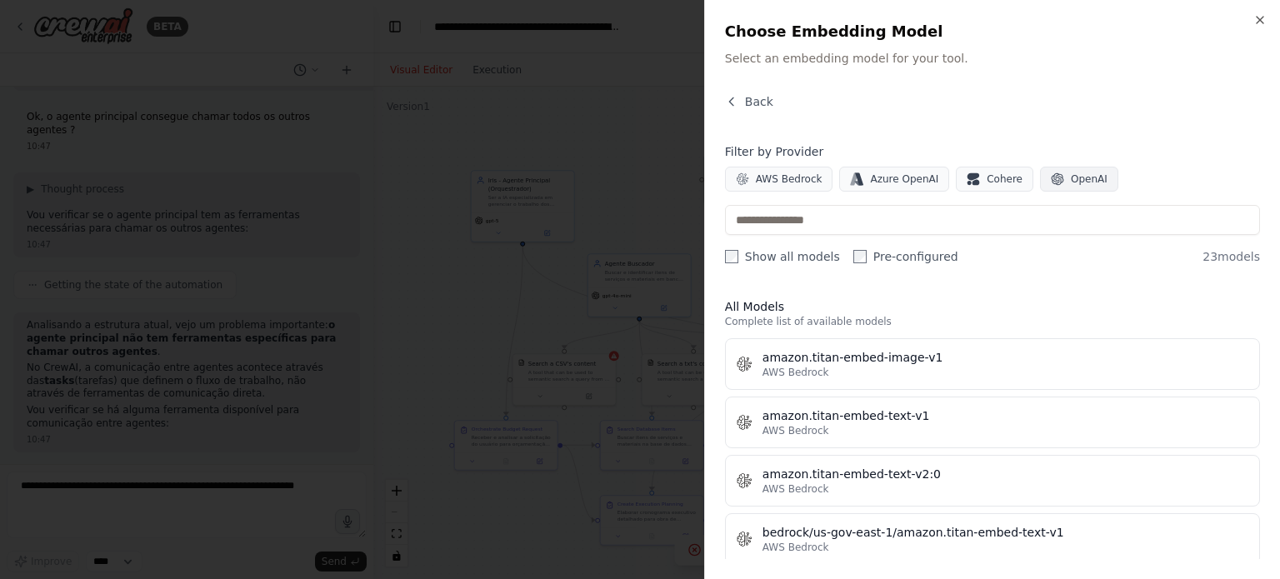
click at [1065, 187] on button "OpenAI" at bounding box center [1079, 179] width 78 height 25
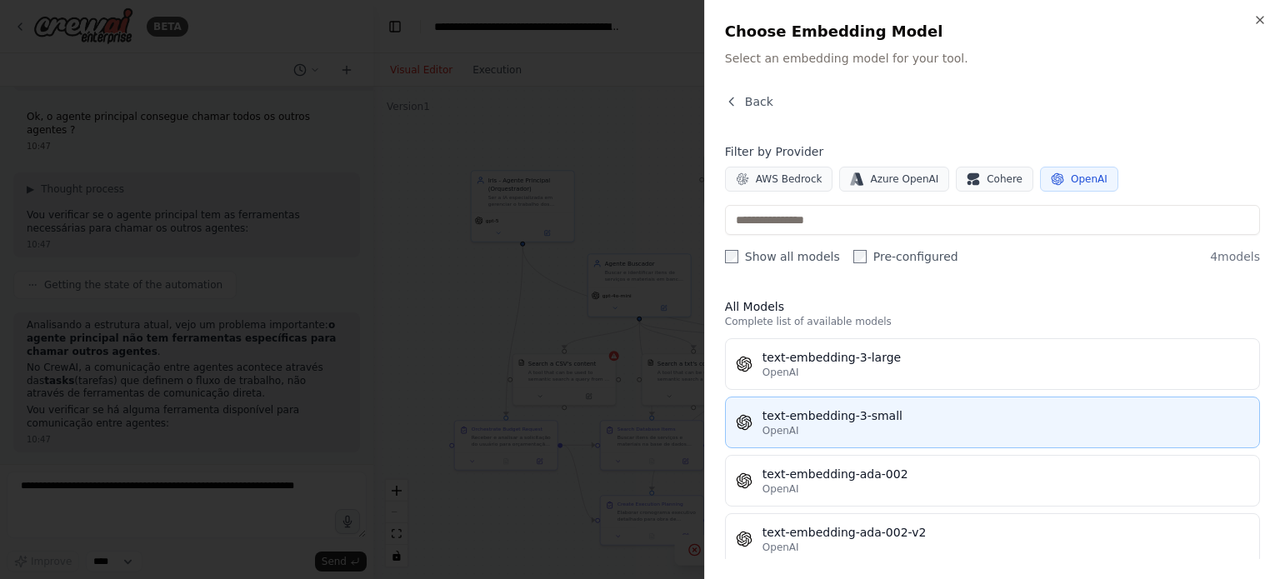
click at [893, 432] on div "OpenAI" at bounding box center [1005, 430] width 487 height 13
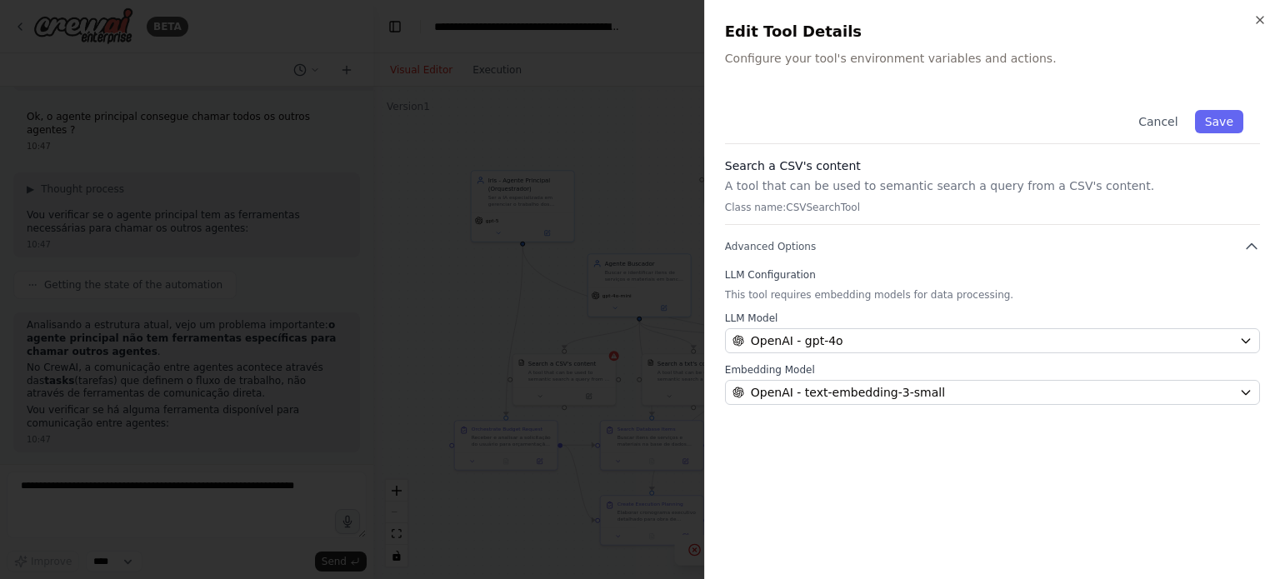
click at [792, 289] on p "This tool requires embedding models for data processing." at bounding box center [992, 294] width 535 height 13
click at [811, 207] on p "Class name: CSVSearchTool" at bounding box center [992, 207] width 535 height 13
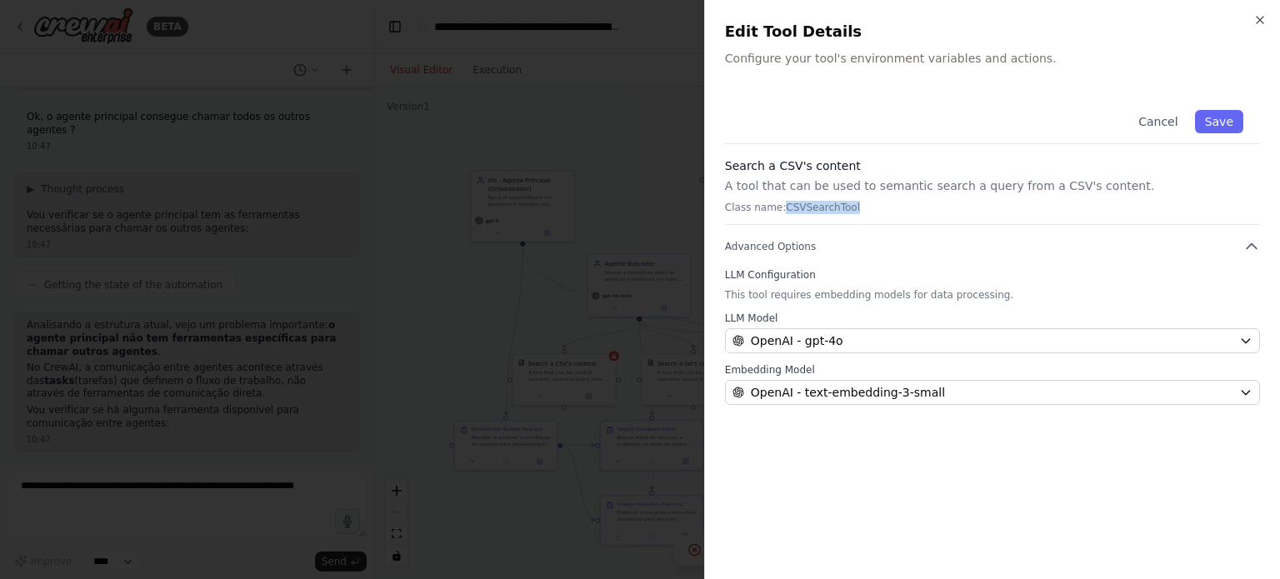
click at [810, 196] on div "Search a CSV's content A tool that can be used to semantic search a query from …" at bounding box center [992, 190] width 535 height 67
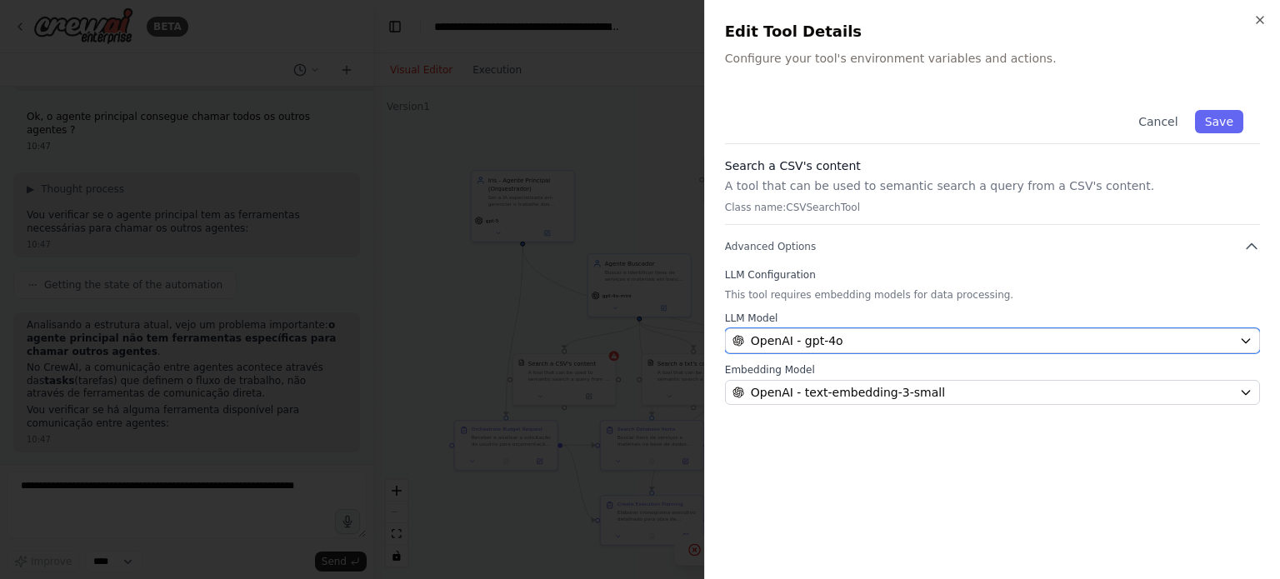
click at [1090, 332] on div "OpenAI - gpt-4o" at bounding box center [982, 340] width 500 height 17
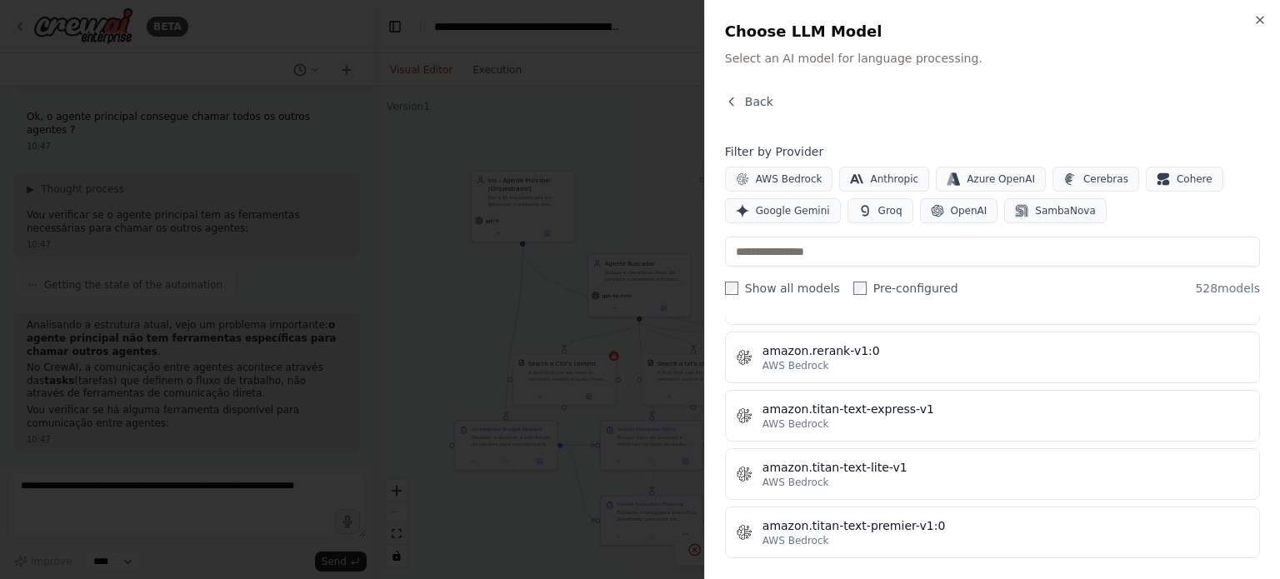
scroll to position [1583, 0]
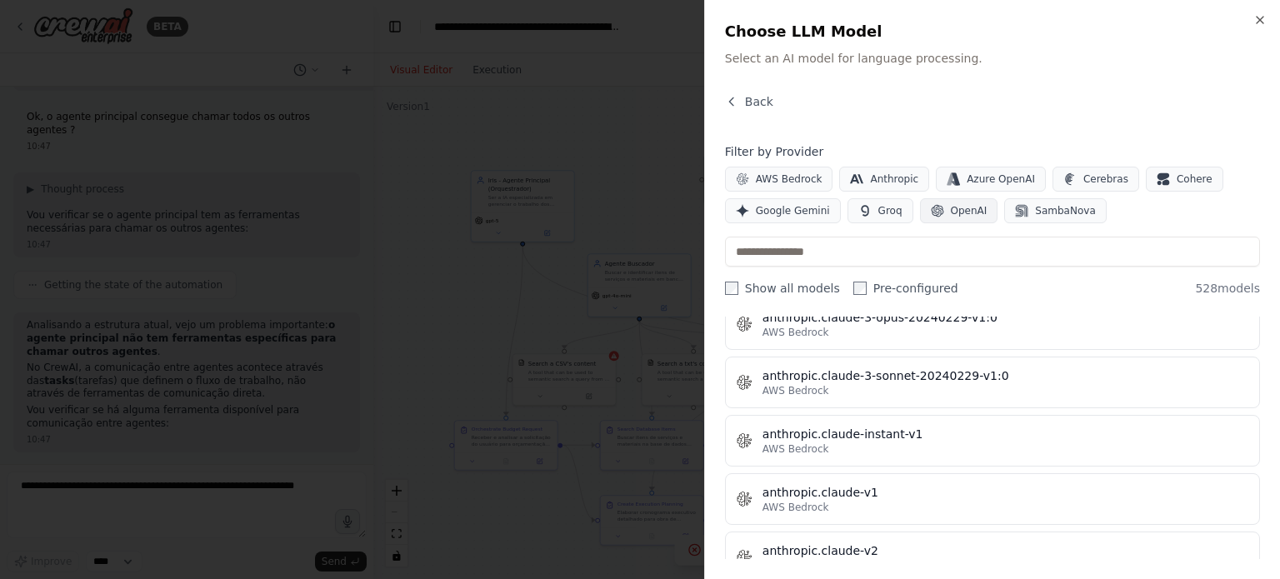
click at [947, 200] on button "OpenAI" at bounding box center [959, 210] width 78 height 25
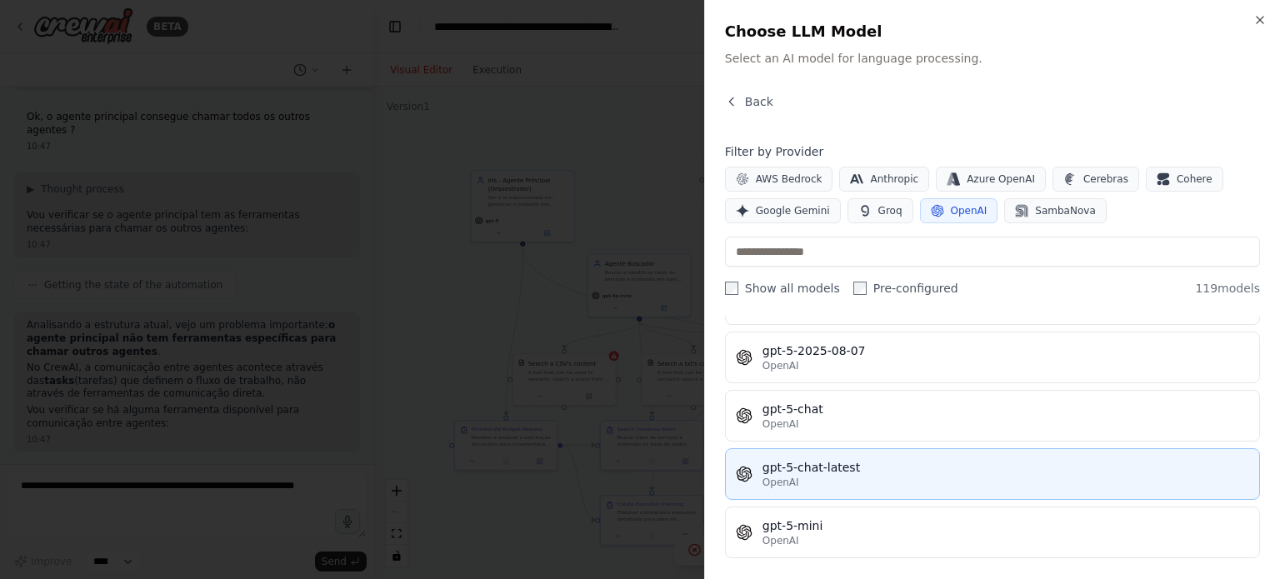
scroll to position [3916, 0]
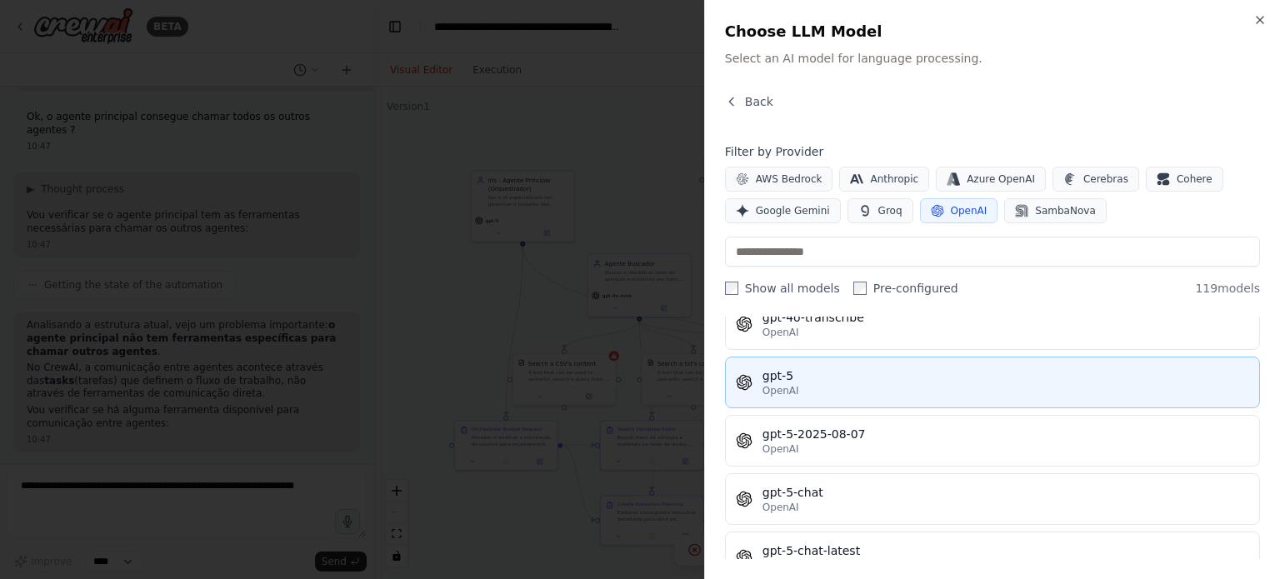
click at [866, 384] on div "OpenAI" at bounding box center [1005, 390] width 487 height 13
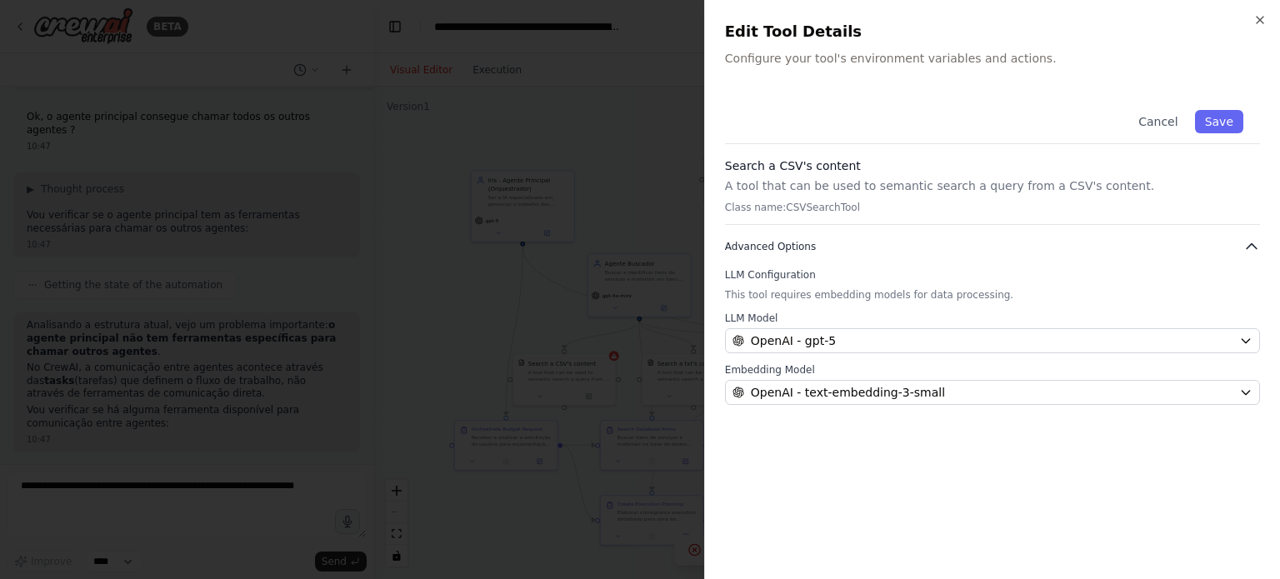
click at [777, 251] on span "Advanced Options" at bounding box center [770, 246] width 91 height 13
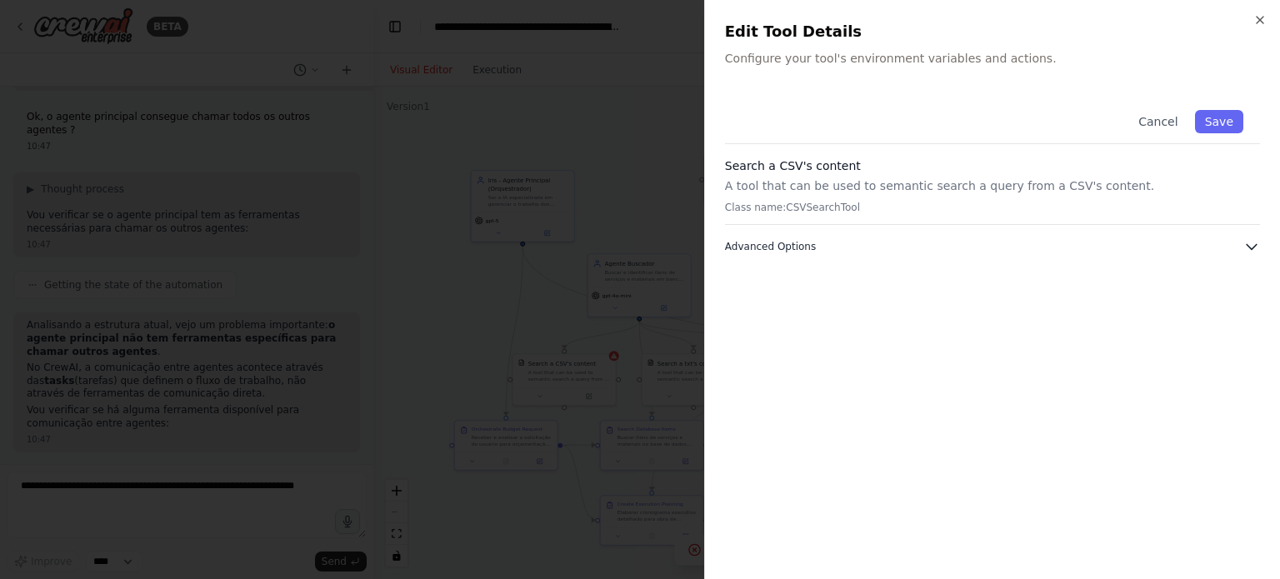
click at [787, 247] on span "Advanced Options" at bounding box center [770, 246] width 91 height 13
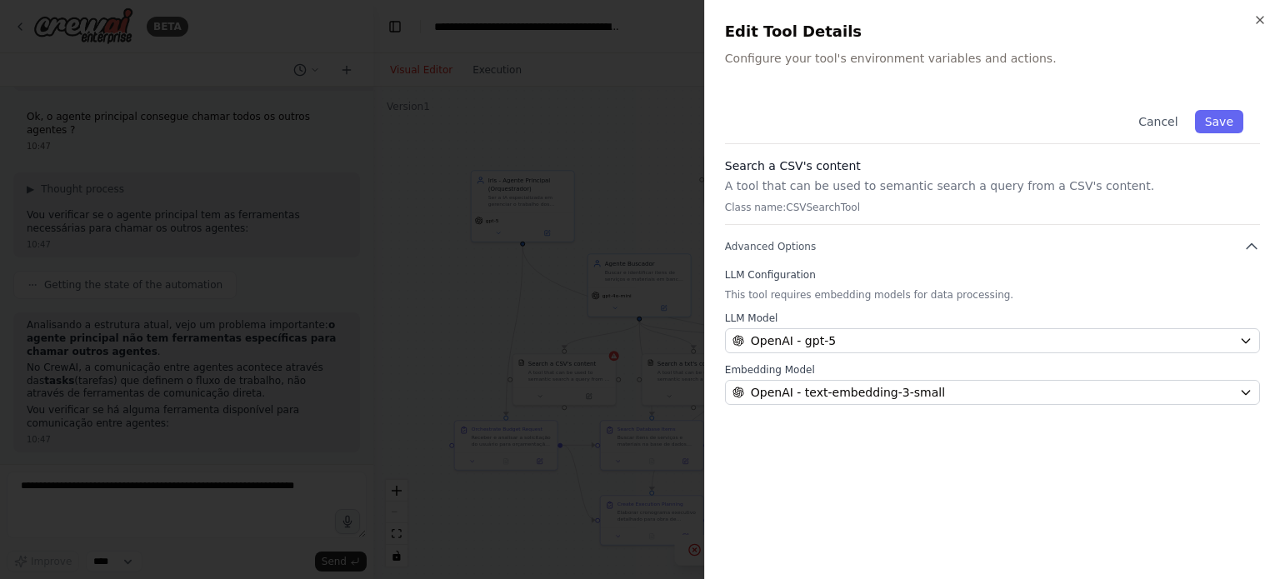
drag, startPoint x: 817, startPoint y: 192, endPoint x: 808, endPoint y: 172, distance: 22.0
click at [817, 192] on p "A tool that can be used to semantic search a query from a CSV's content." at bounding box center [992, 185] width 535 height 17
click at [800, 91] on div "Close Edit Tool Details Configure your tool's environment variables and actions…" at bounding box center [992, 289] width 576 height 579
click at [800, 66] on p "Configure your tool's environment variables and actions." at bounding box center [992, 58] width 535 height 17
click at [800, 58] on p "Configure your tool's environment variables and actions." at bounding box center [992, 58] width 535 height 17
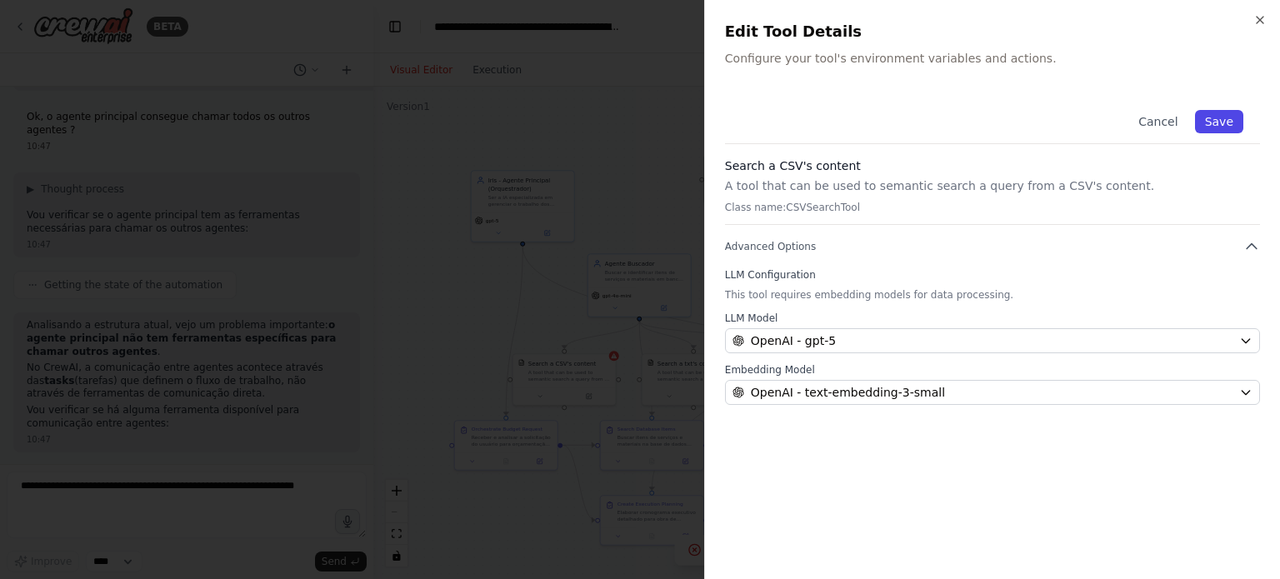
click at [1228, 121] on button "Save" at bounding box center [1219, 121] width 48 height 23
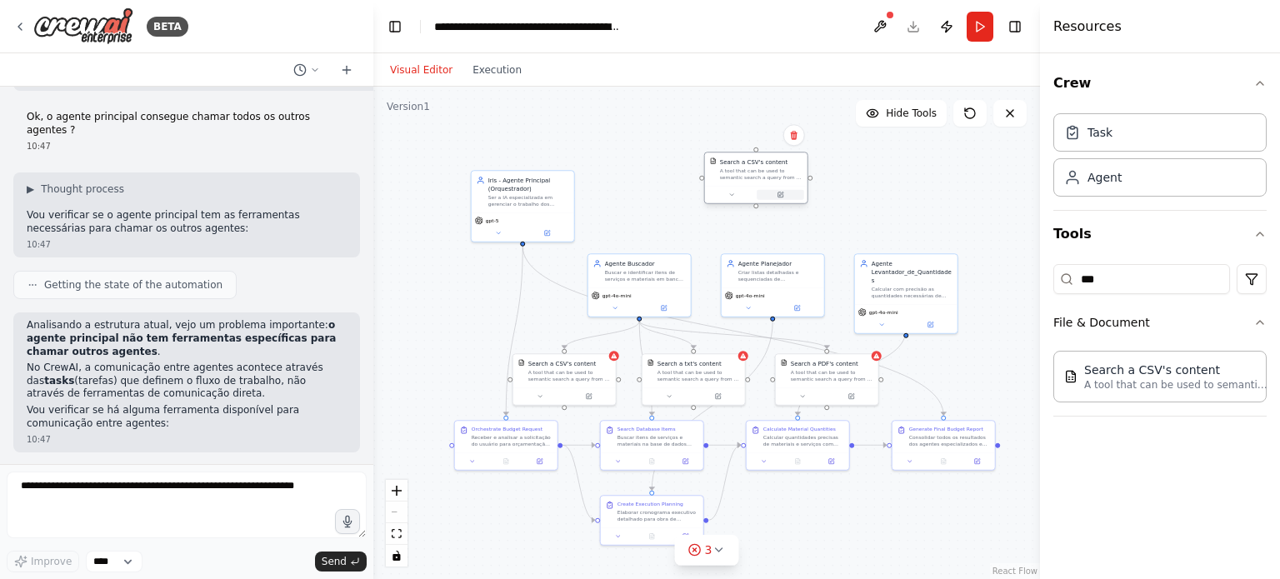
click at [780, 195] on icon at bounding box center [781, 194] width 4 height 4
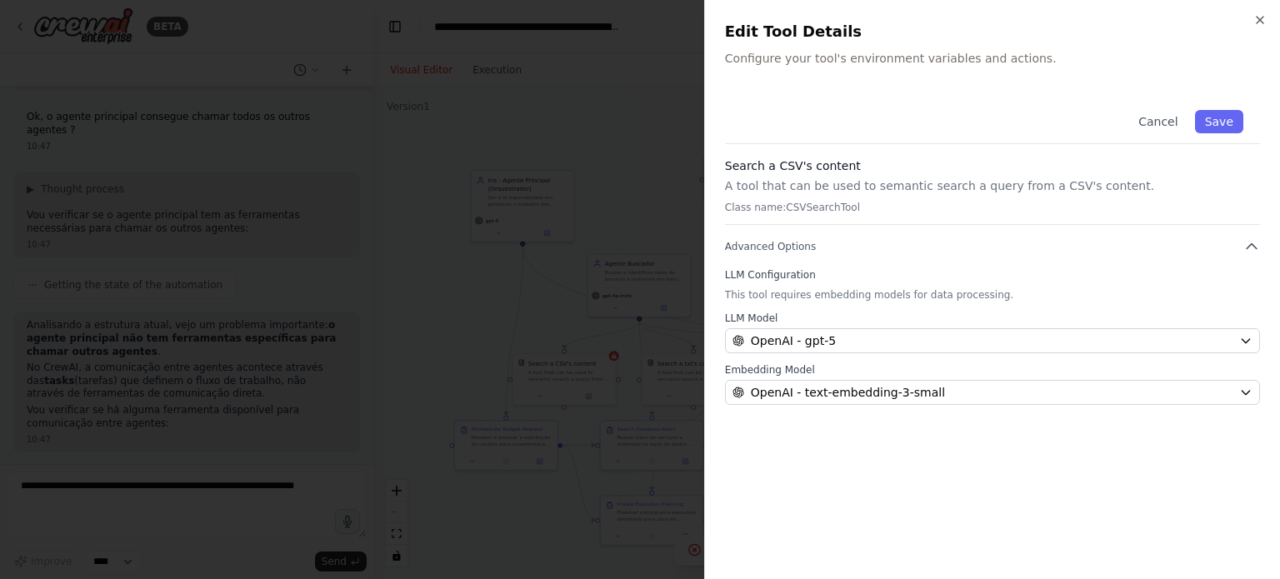
click at [1100, 284] on div "LLM Configuration This tool requires embedding models for data processing. LLM …" at bounding box center [992, 336] width 535 height 137
drag, startPoint x: 992, startPoint y: 288, endPoint x: 955, endPoint y: 290, distance: 36.7
click at [963, 289] on p "This tool requires embedding models for data processing." at bounding box center [992, 294] width 535 height 13
click at [1256, 251] on icon "button" at bounding box center [1251, 246] width 17 height 17
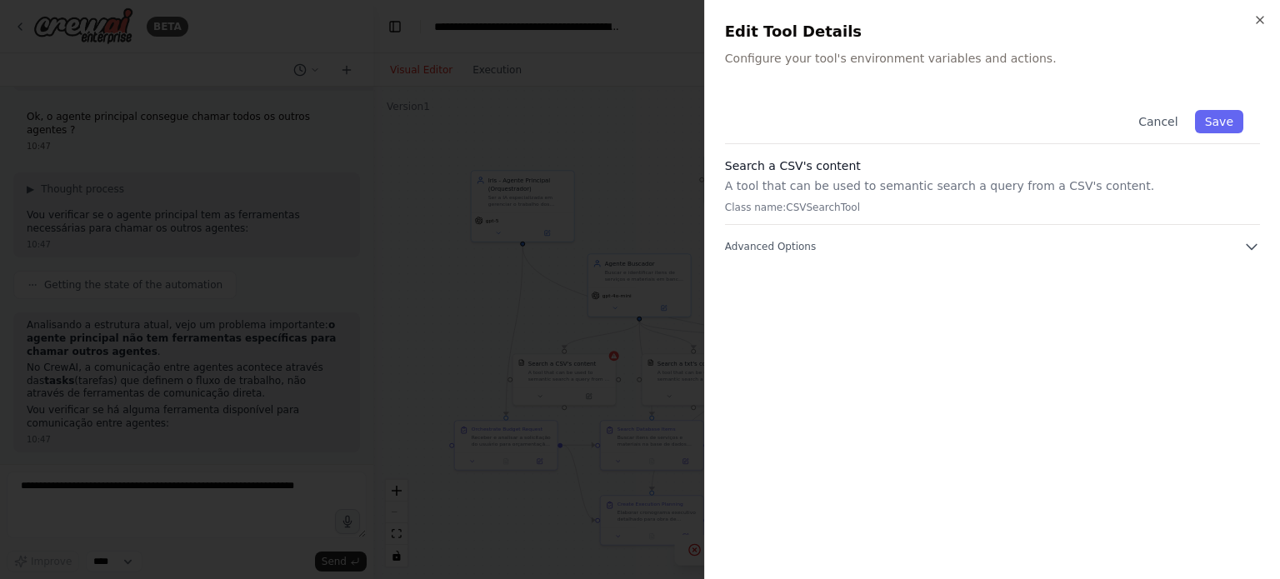
click at [1007, 89] on div "Close Edit Tool Details Configure your tool's environment variables and actions…" at bounding box center [992, 289] width 576 height 579
click at [982, 62] on p "Configure your tool's environment variables and actions." at bounding box center [992, 58] width 535 height 17
click at [1163, 122] on button "Cancel" at bounding box center [1157, 121] width 59 height 23
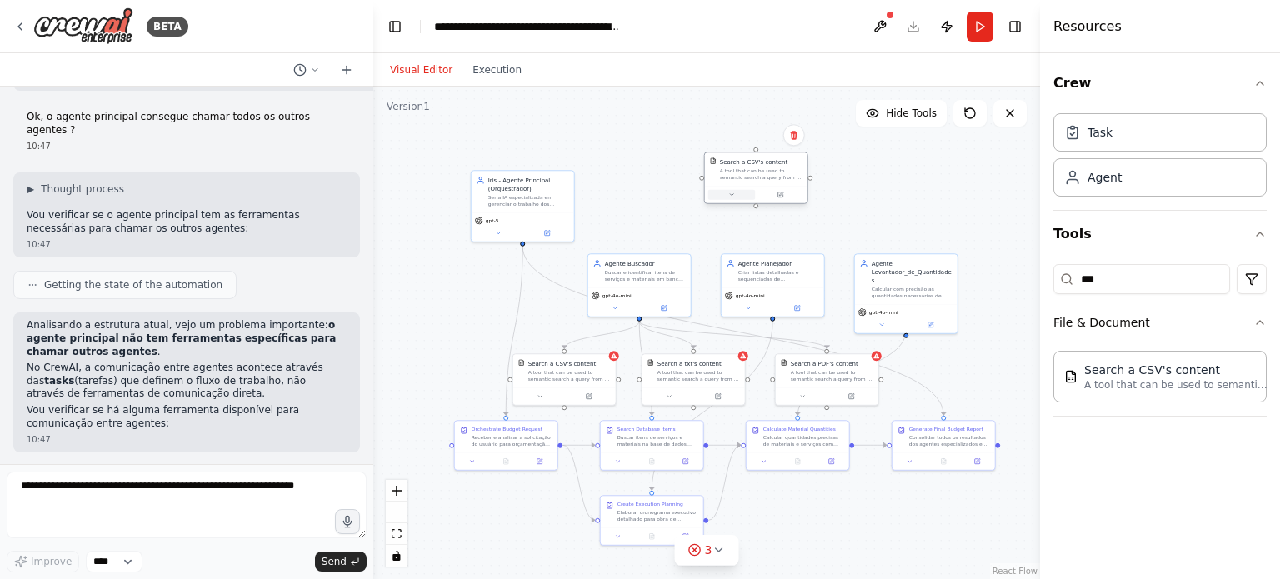
click at [727, 194] on button at bounding box center [731, 195] width 47 height 10
click at [850, 266] on button "Advanced Options" at bounding box center [788, 269] width 152 height 8
click at [795, 241] on p "A tool that can be used to semantic search a query from a CSV's content." at bounding box center [788, 235] width 152 height 17
click at [851, 282] on button "Save" at bounding box center [851, 286] width 24 height 12
click at [1151, 282] on input "***" at bounding box center [1141, 279] width 177 height 30
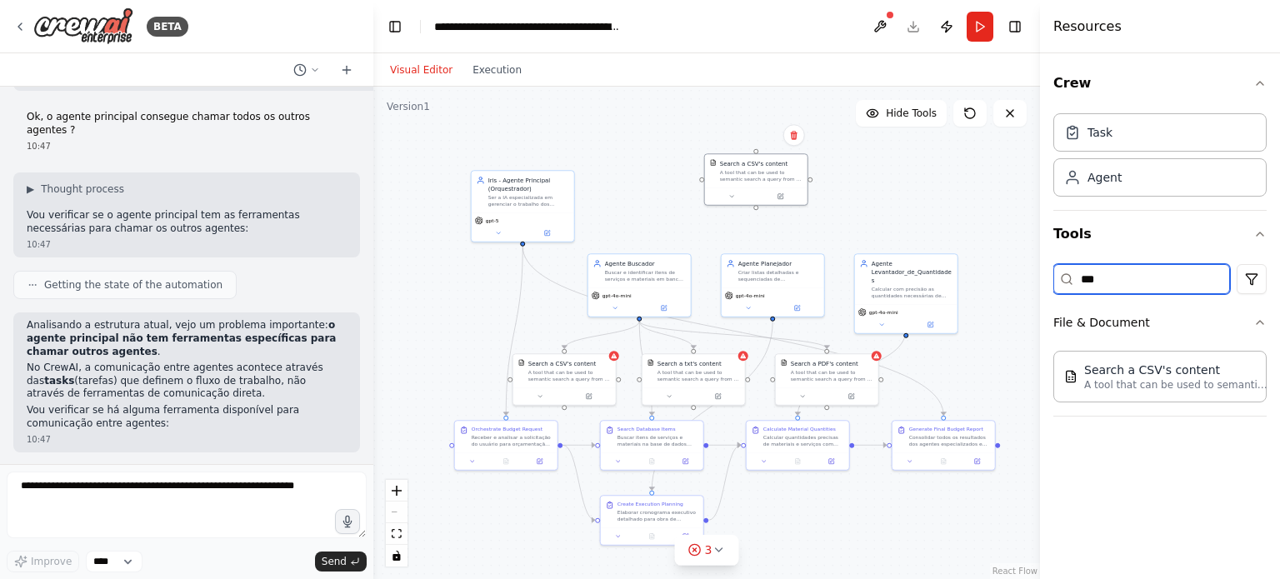
click at [1150, 282] on input "***" at bounding box center [1141, 279] width 177 height 30
type input "*"
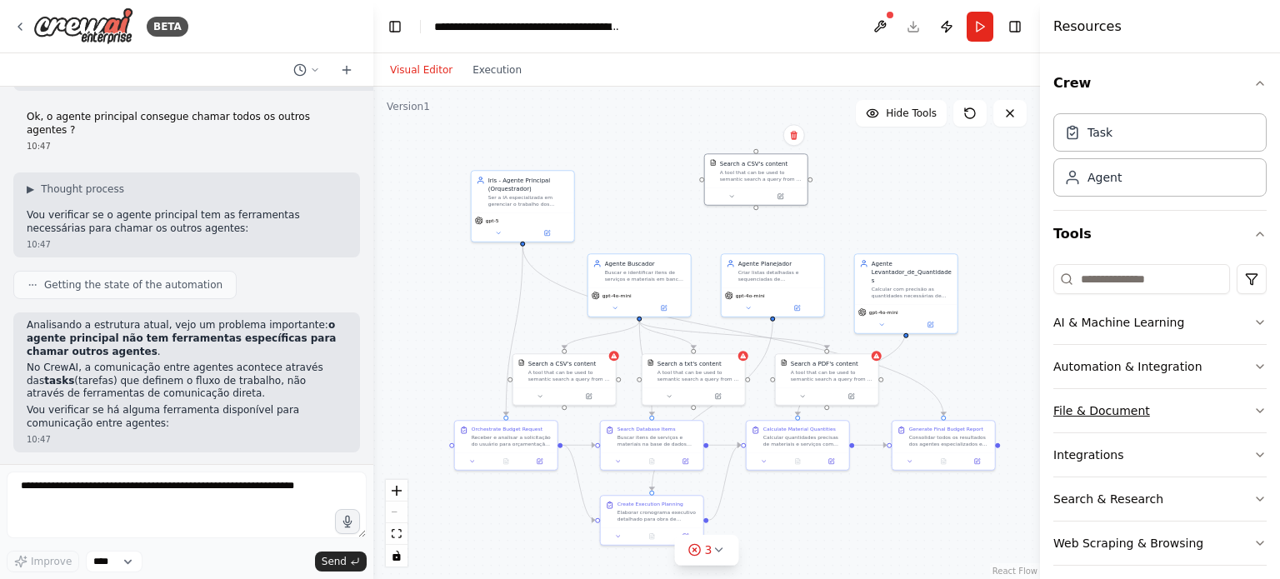
click at [1164, 424] on button "File & Document" at bounding box center [1159, 410] width 213 height 43
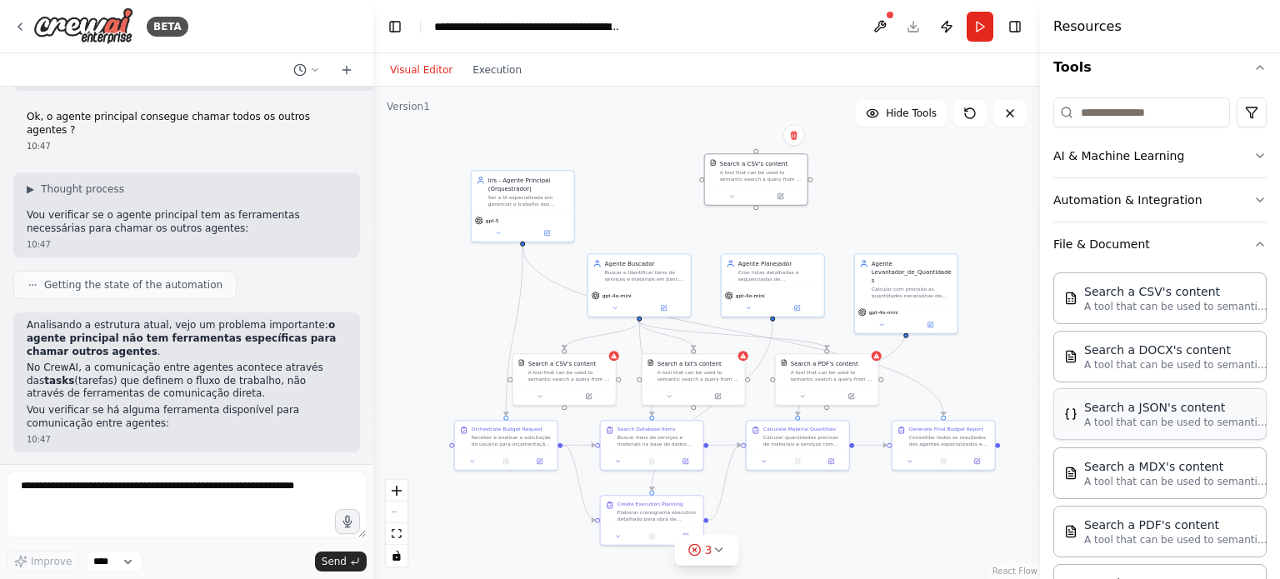
scroll to position [333, 0]
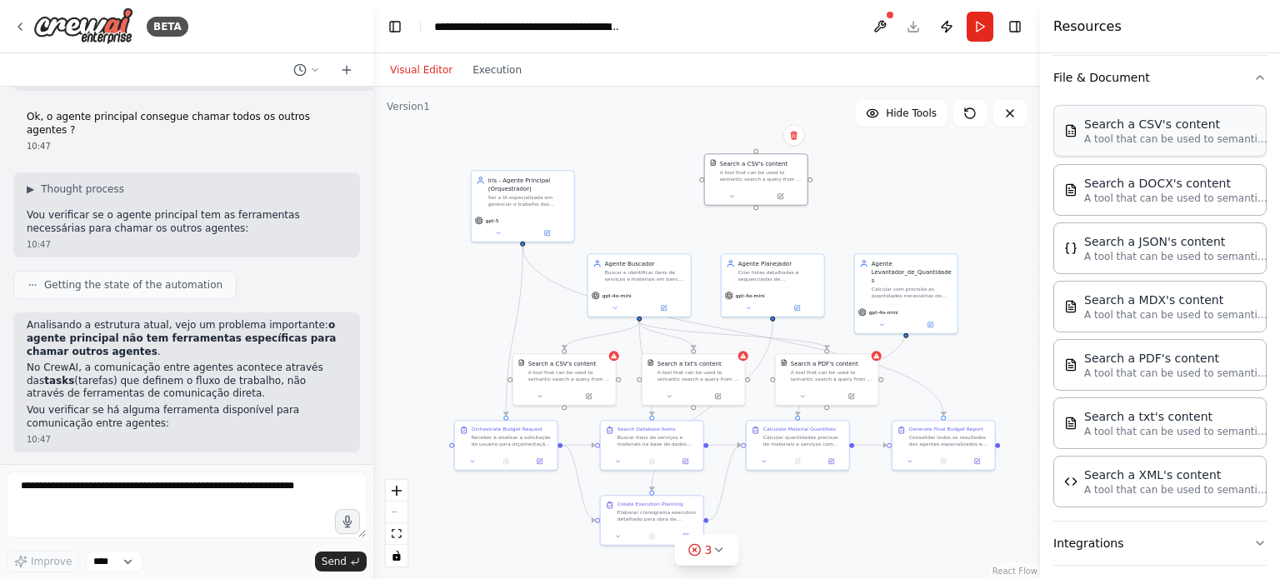
click at [1205, 132] on p "A tool that can be used to semantic search a query from a CSV's content." at bounding box center [1175, 138] width 183 height 13
click at [1193, 135] on p "A tool that can be used to semantic search a query from a CSV's content." at bounding box center [1175, 138] width 183 height 13
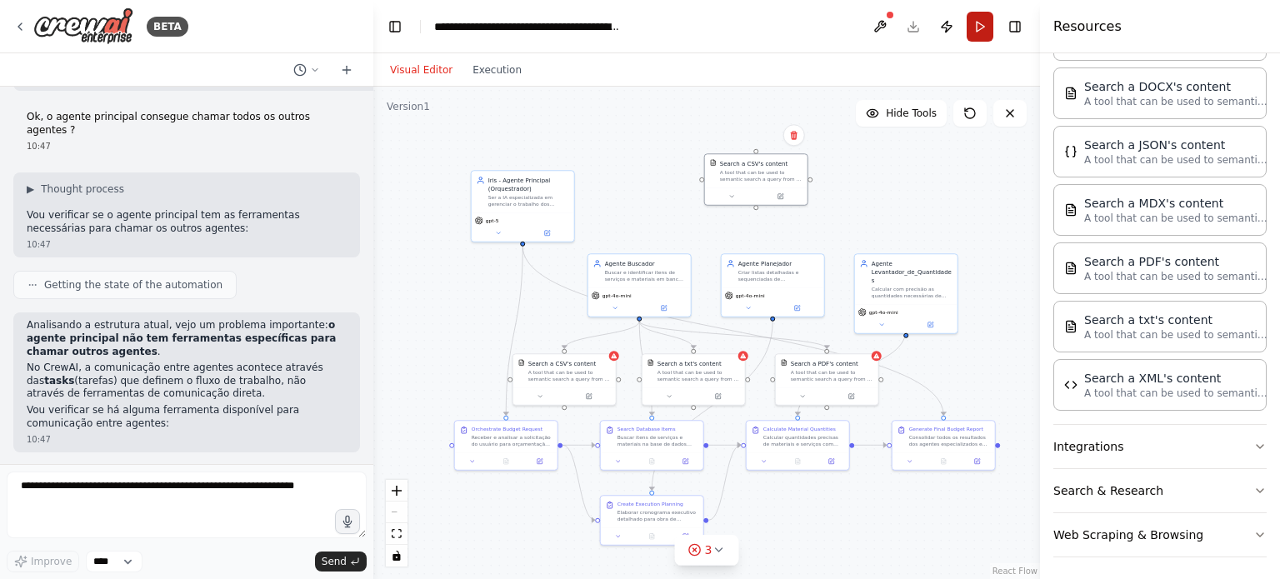
click at [970, 29] on button "Run" at bounding box center [980, 27] width 27 height 30
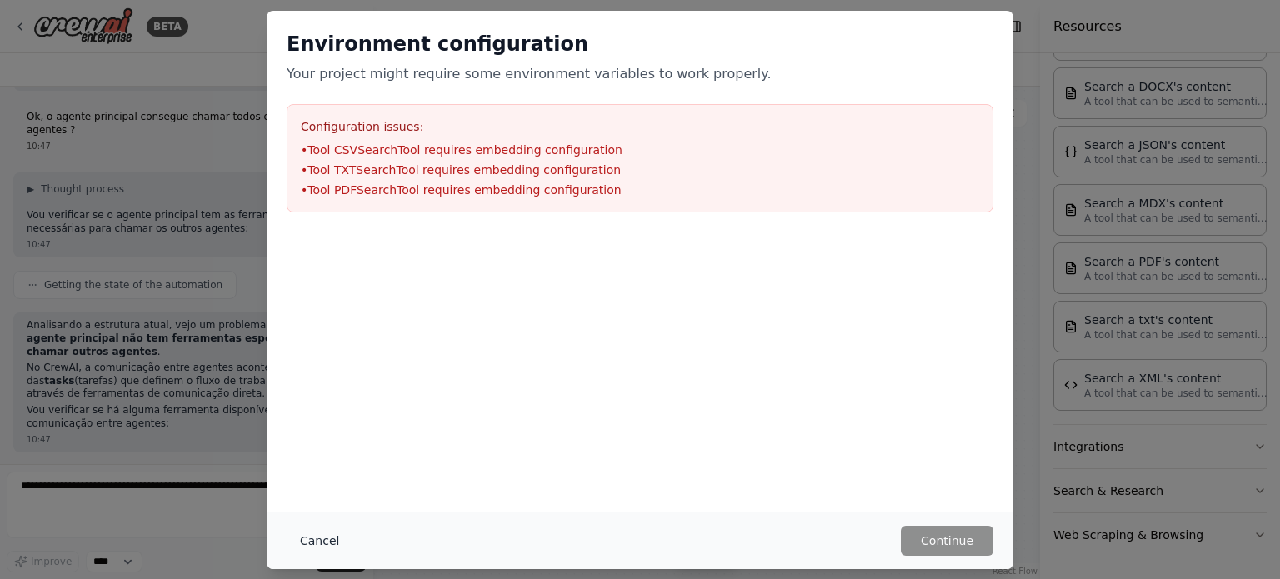
click at [306, 537] on button "Cancel" at bounding box center [320, 541] width 66 height 30
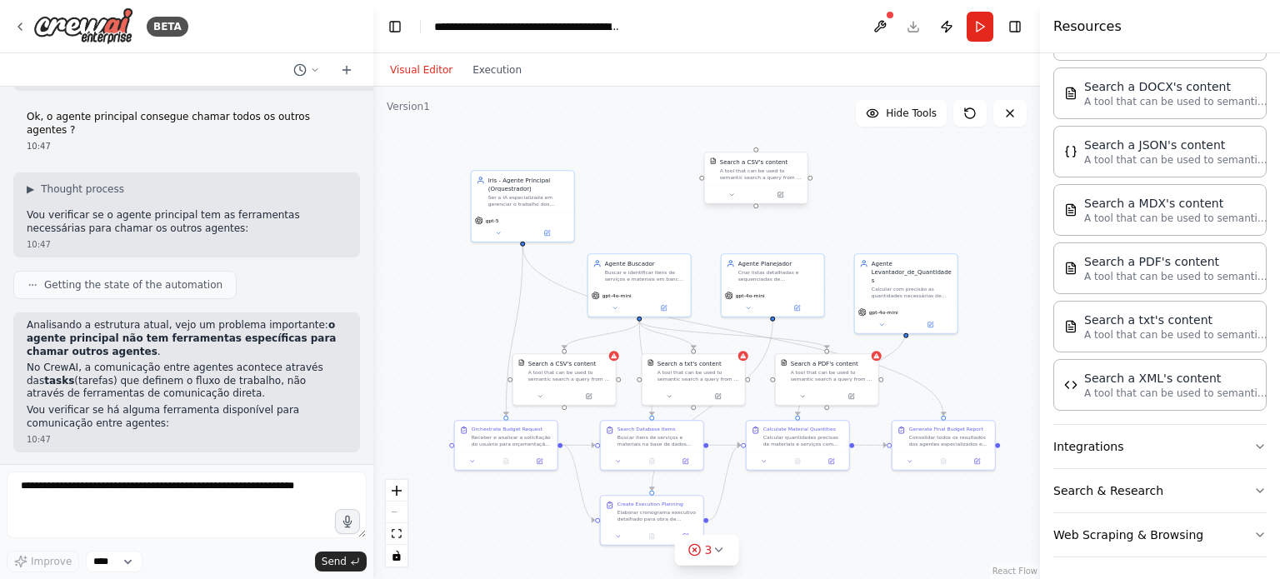
click at [734, 172] on div "A tool that can be used to semantic search a query from a CSV's content." at bounding box center [761, 173] width 82 height 13
drag, startPoint x: 740, startPoint y: 175, endPoint x: 658, endPoint y: 182, distance: 82.0
click at [658, 182] on div ".deletable-edge-delete-btn { width: 20px; height: 20px; border: 0px solid #ffff…" at bounding box center [706, 333] width 667 height 492
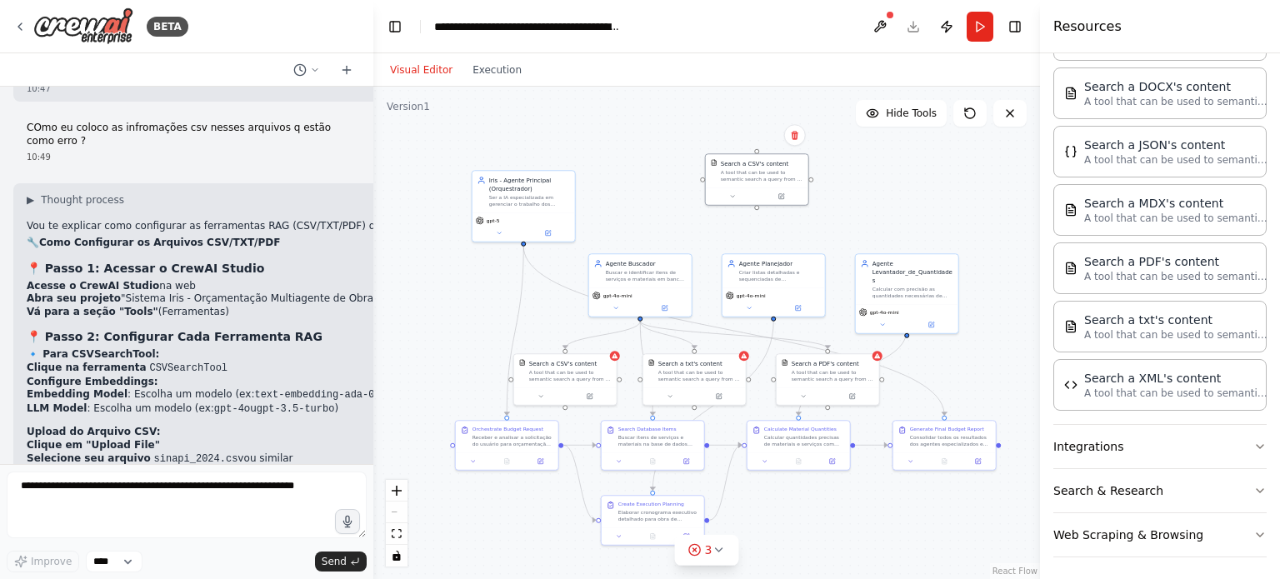
scroll to position [25750, 0]
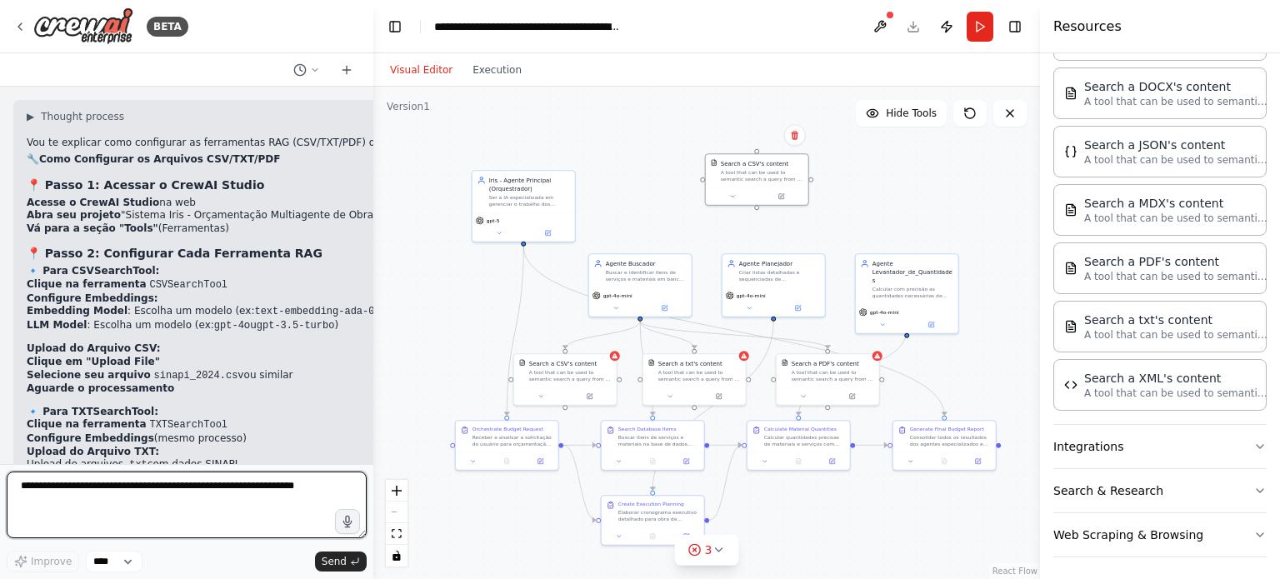
click at [212, 504] on textarea at bounding box center [187, 505] width 360 height 67
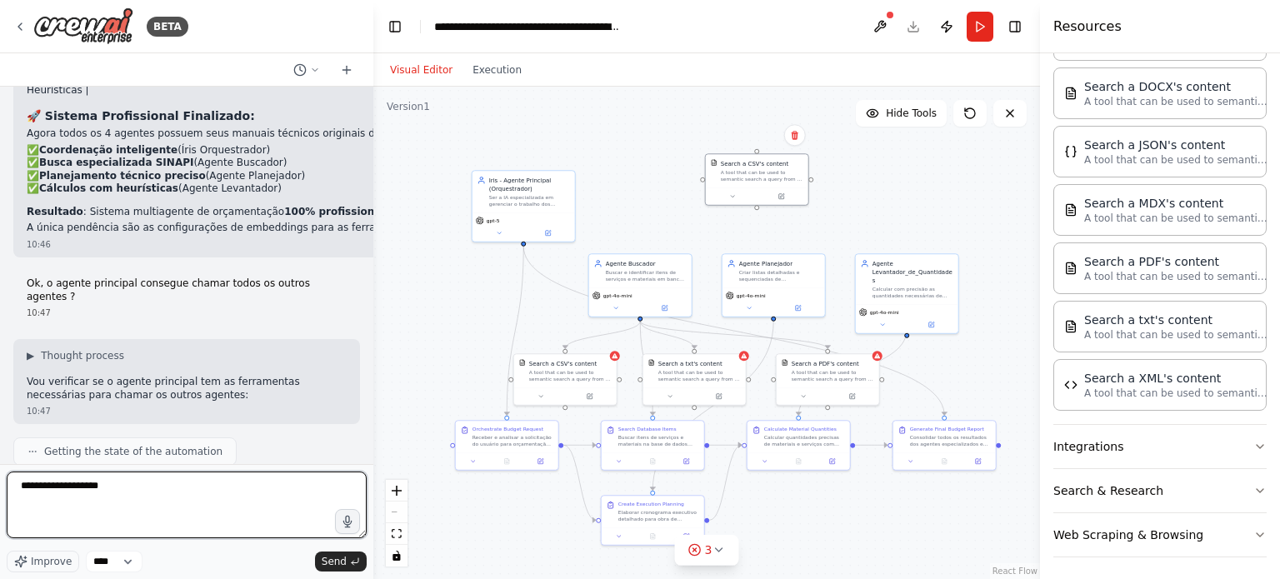
scroll to position [24833, 0]
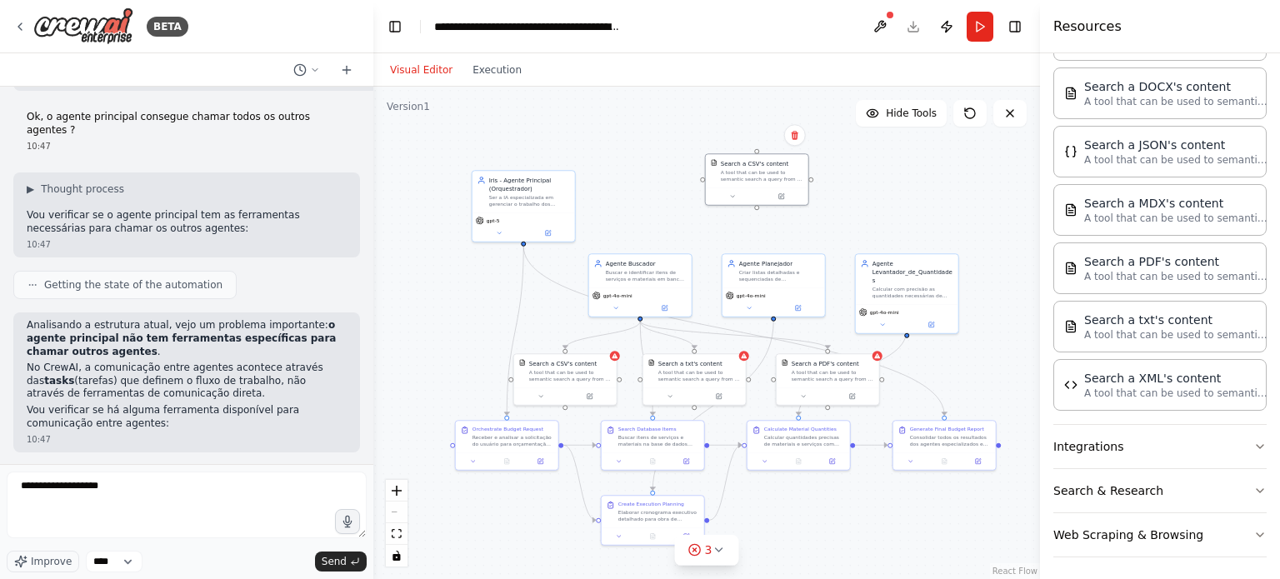
drag, startPoint x: 25, startPoint y: 328, endPoint x: 137, endPoint y: 325, distance: 111.7
copy strong "Upload do Arquivo CSV"
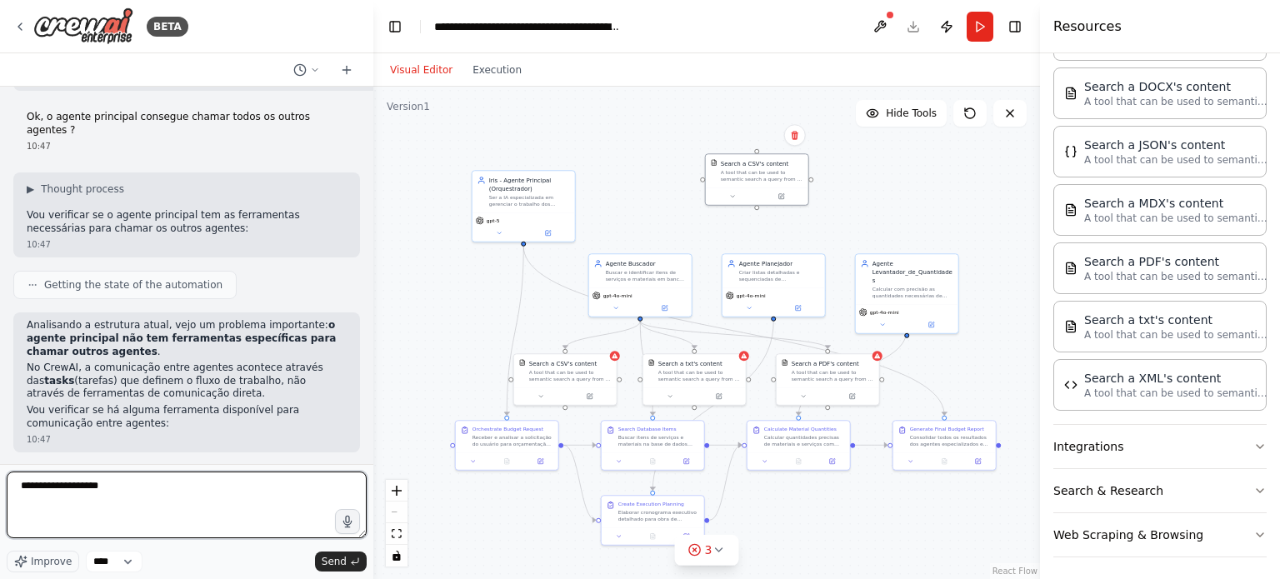
click at [150, 487] on textarea "**********" at bounding box center [187, 505] width 360 height 67
paste textarea "**********"
type textarea "**********"
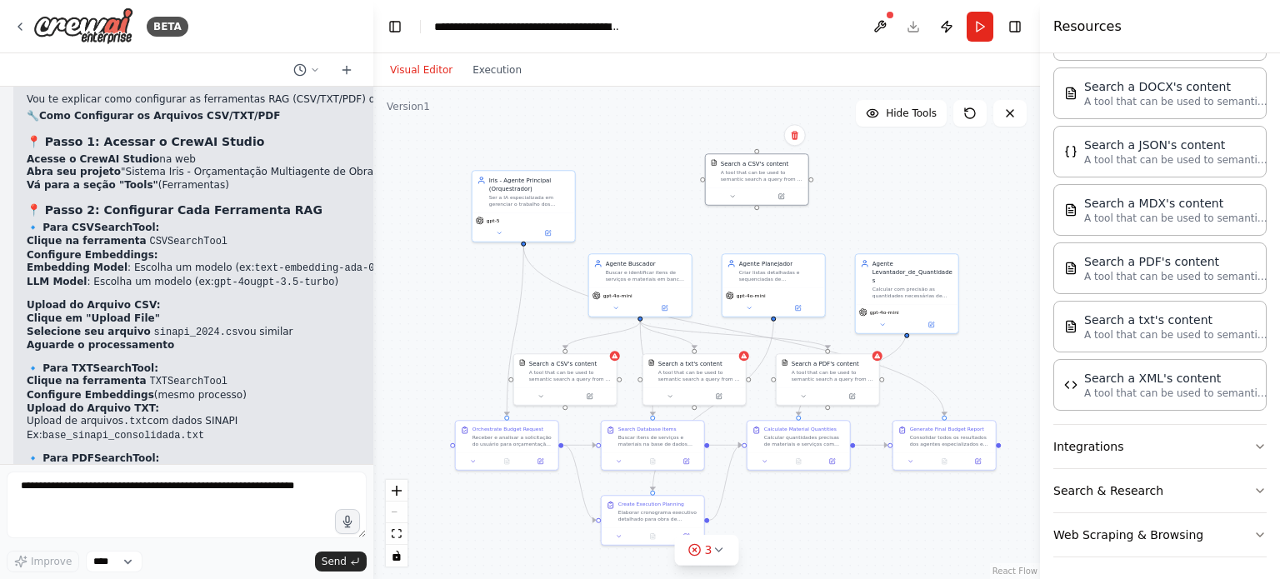
scroll to position [25849, 0]
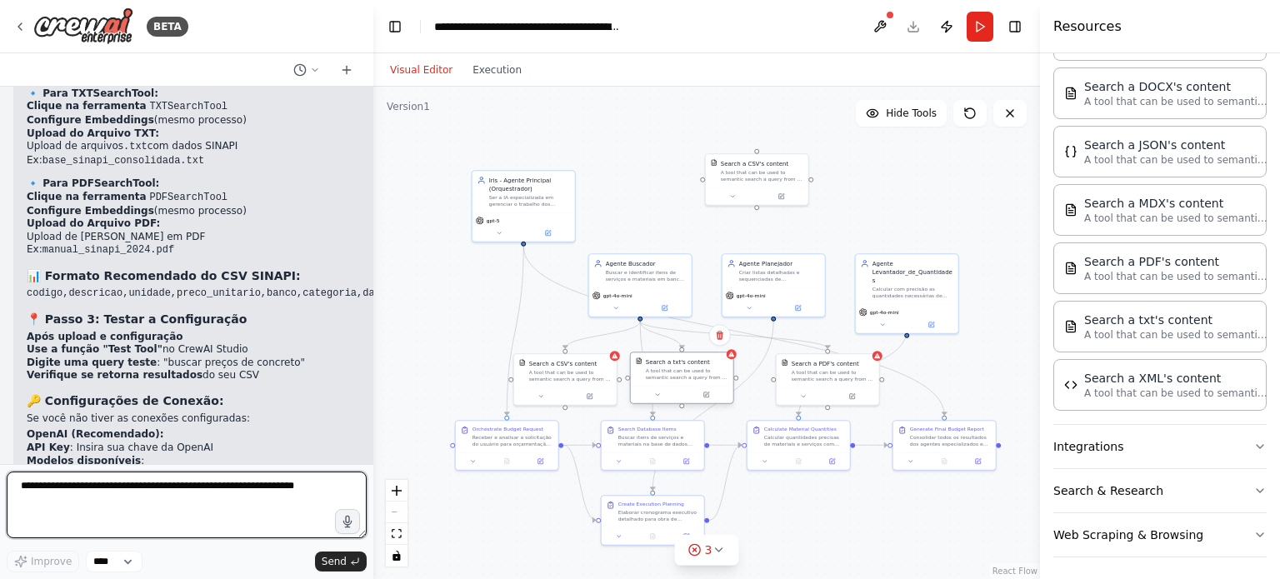
drag, startPoint x: 690, startPoint y: 371, endPoint x: 680, endPoint y: 372, distance: 10.1
click at [680, 372] on div "A tool that can be used to semantic search a query from a txt's content." at bounding box center [687, 373] width 82 height 13
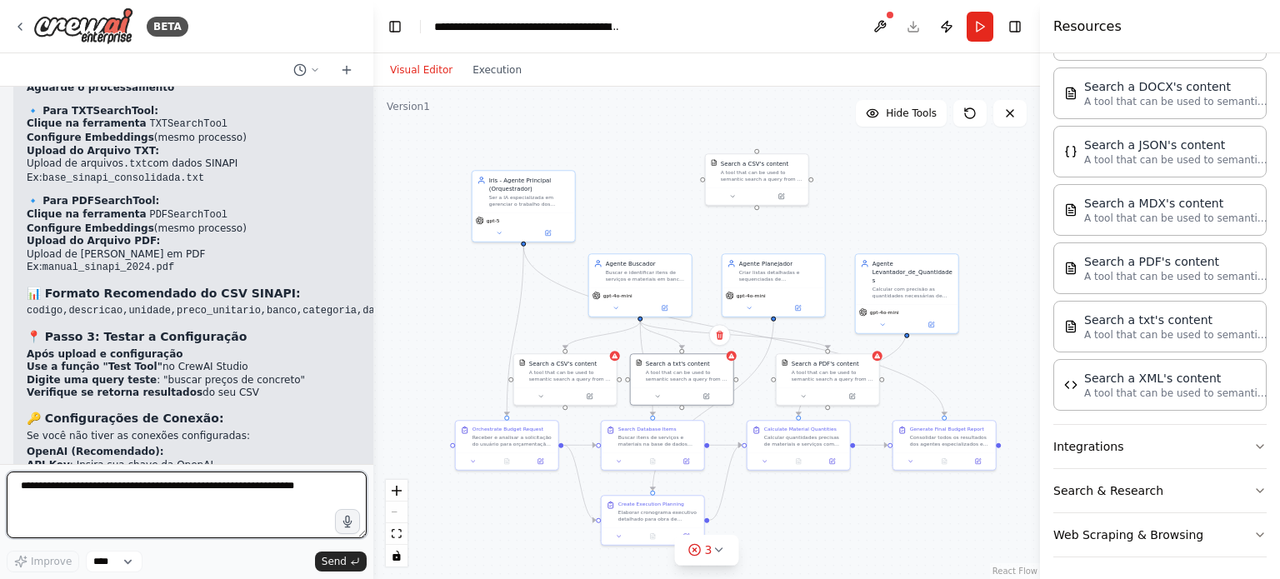
scroll to position [26217, 0]
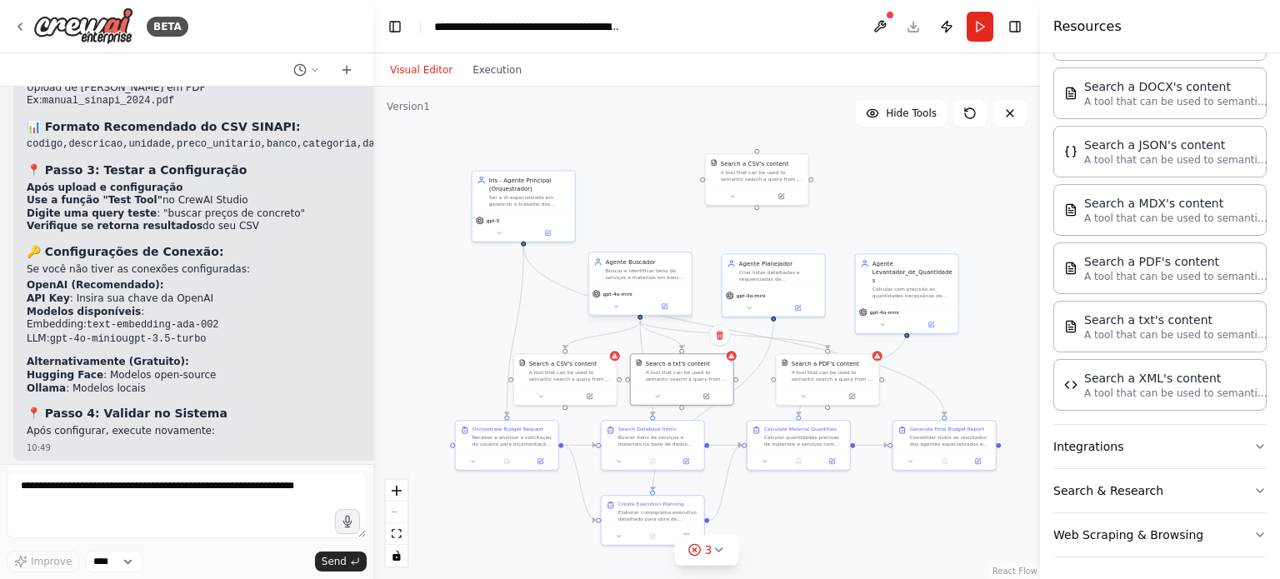
click at [662, 277] on div "Buscar e identificar itens de serviços e materiais em bancos de dados especiali…" at bounding box center [646, 273] width 81 height 13
click at [666, 304] on icon at bounding box center [665, 305] width 4 height 4
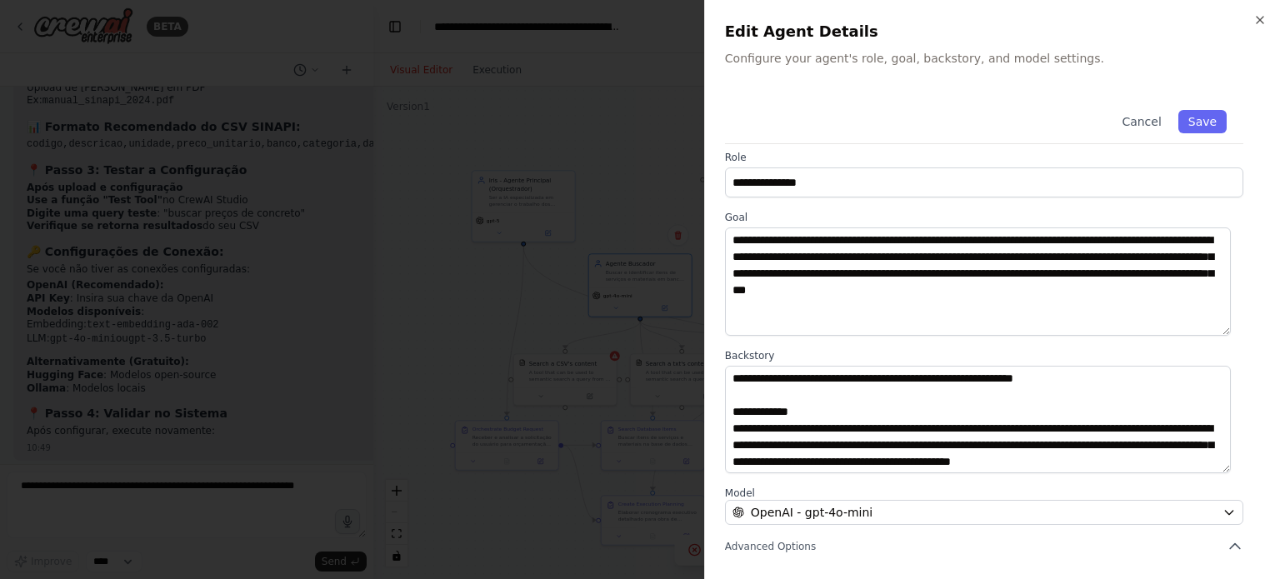
scroll to position [0, 0]
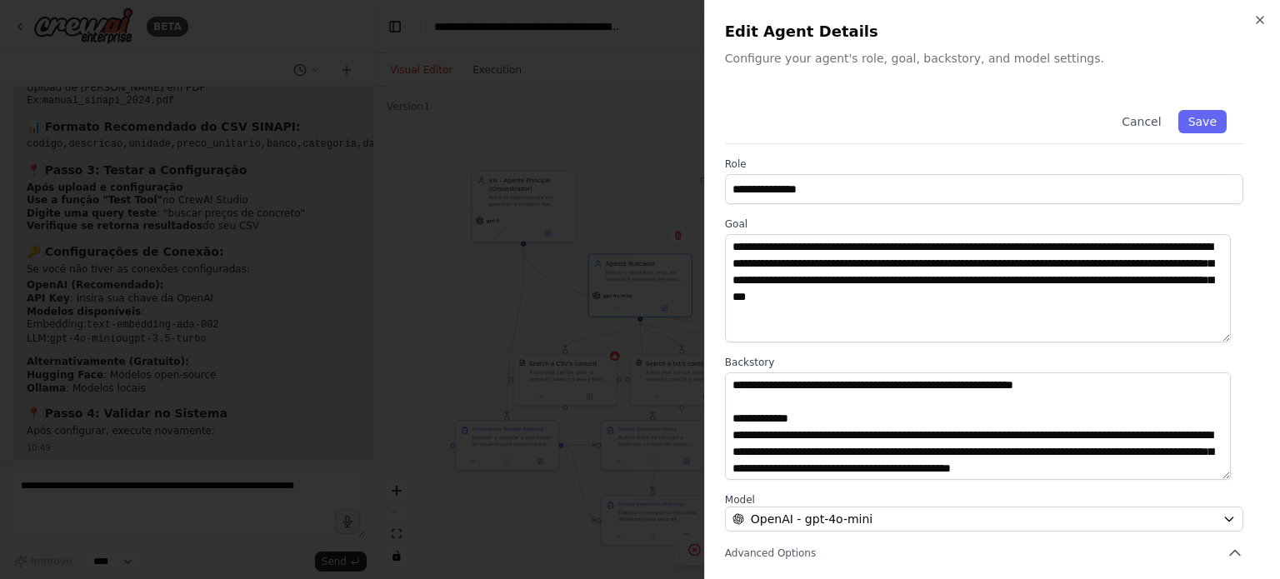
click at [537, 311] on div at bounding box center [640, 289] width 1280 height 579
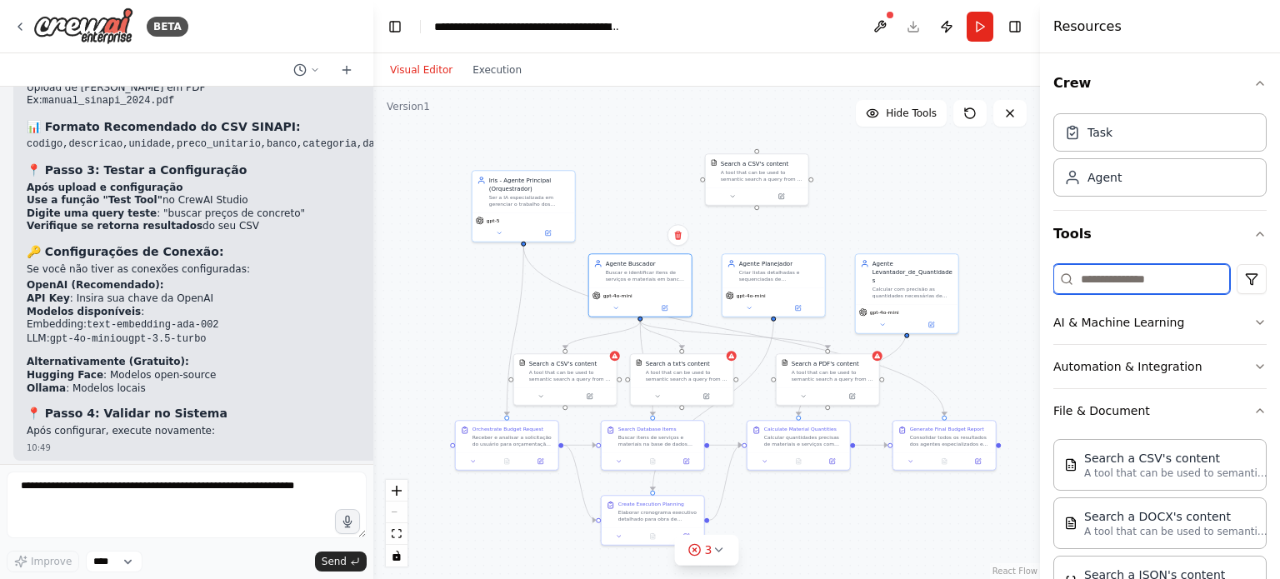
click at [1123, 279] on input at bounding box center [1141, 279] width 177 height 30
click at [1137, 411] on button "File & Document" at bounding box center [1159, 410] width 213 height 43
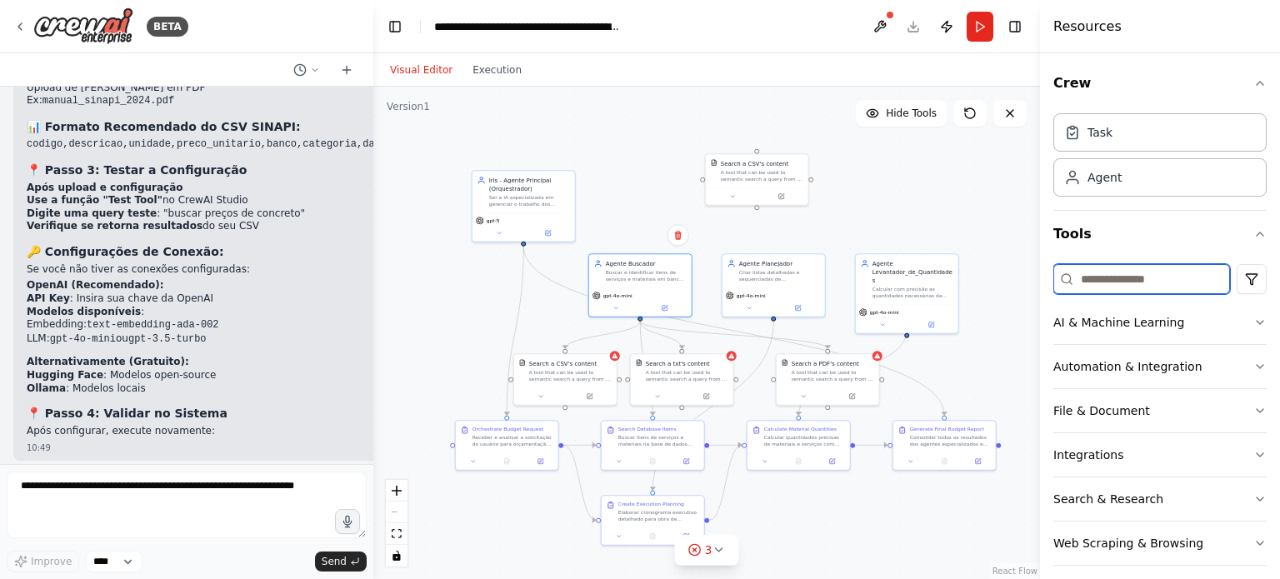
click at [1107, 277] on input at bounding box center [1141, 279] width 177 height 30
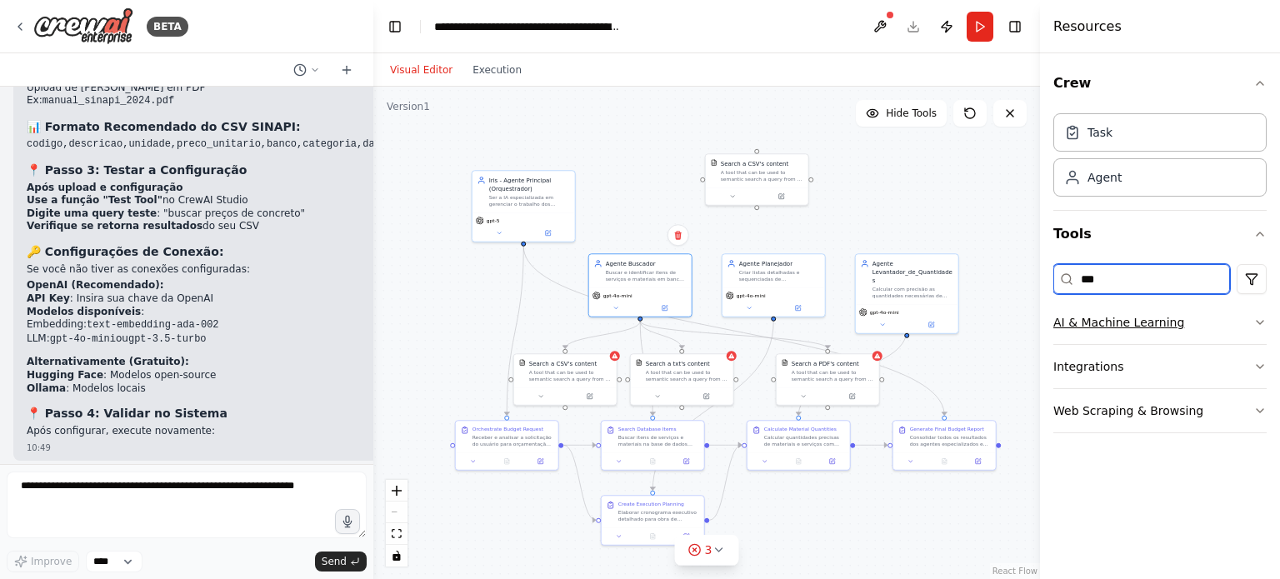
type input "***"
click at [1151, 306] on button "AI & Machine Learning" at bounding box center [1159, 322] width 213 height 43
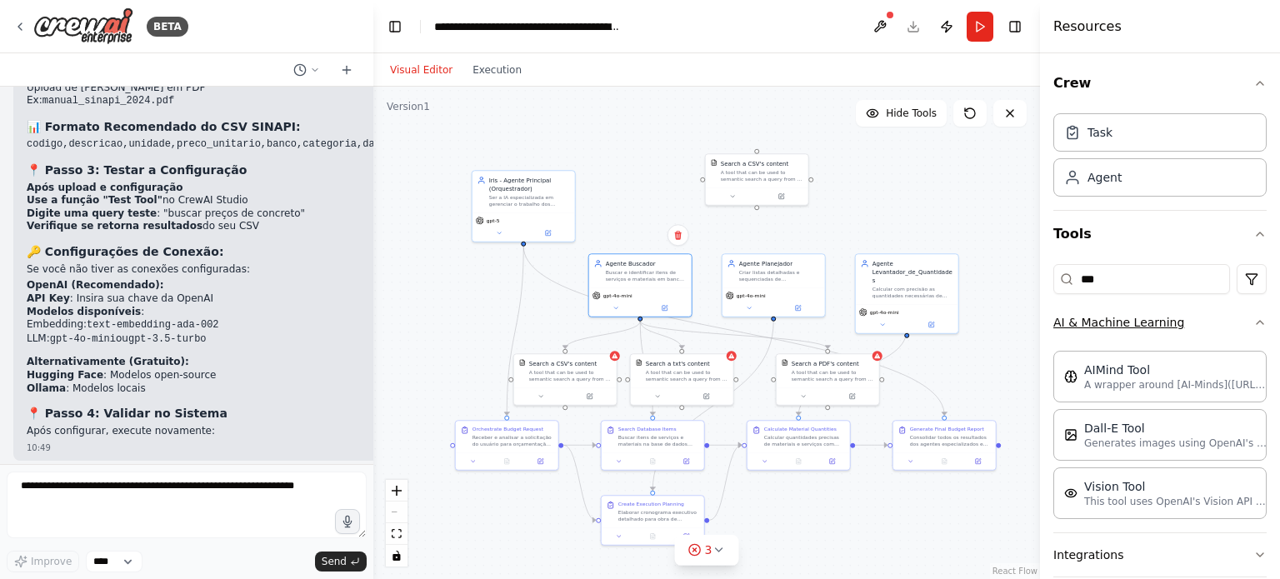
click at [1161, 339] on button "AI & Machine Learning" at bounding box center [1159, 322] width 213 height 43
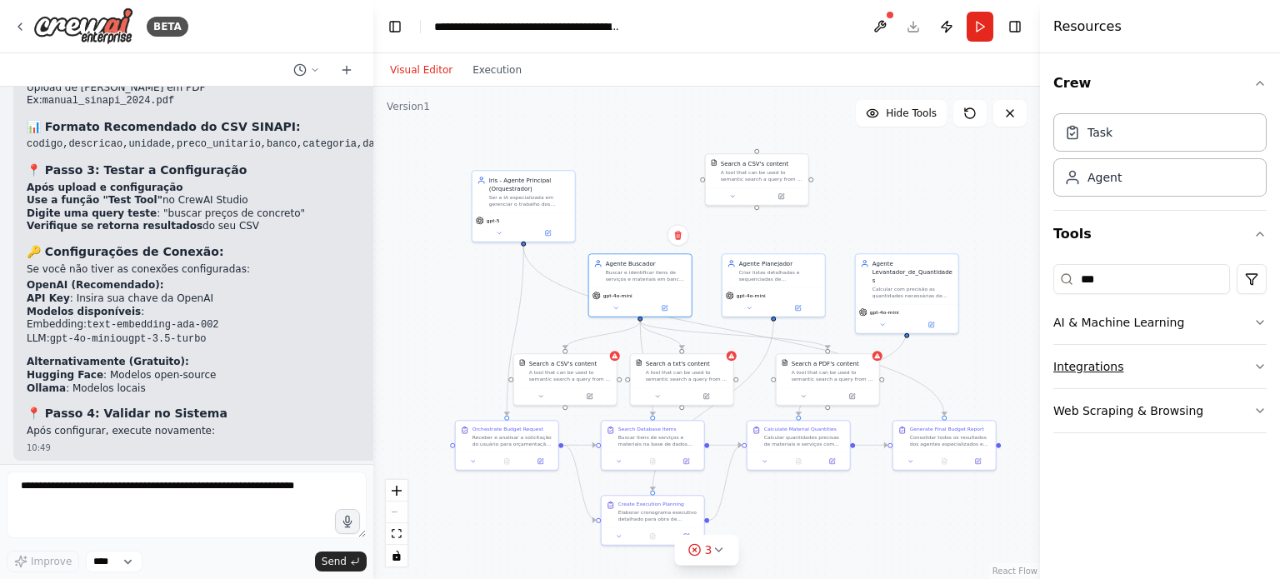
click at [1160, 364] on button "Integrations" at bounding box center [1159, 366] width 213 height 43
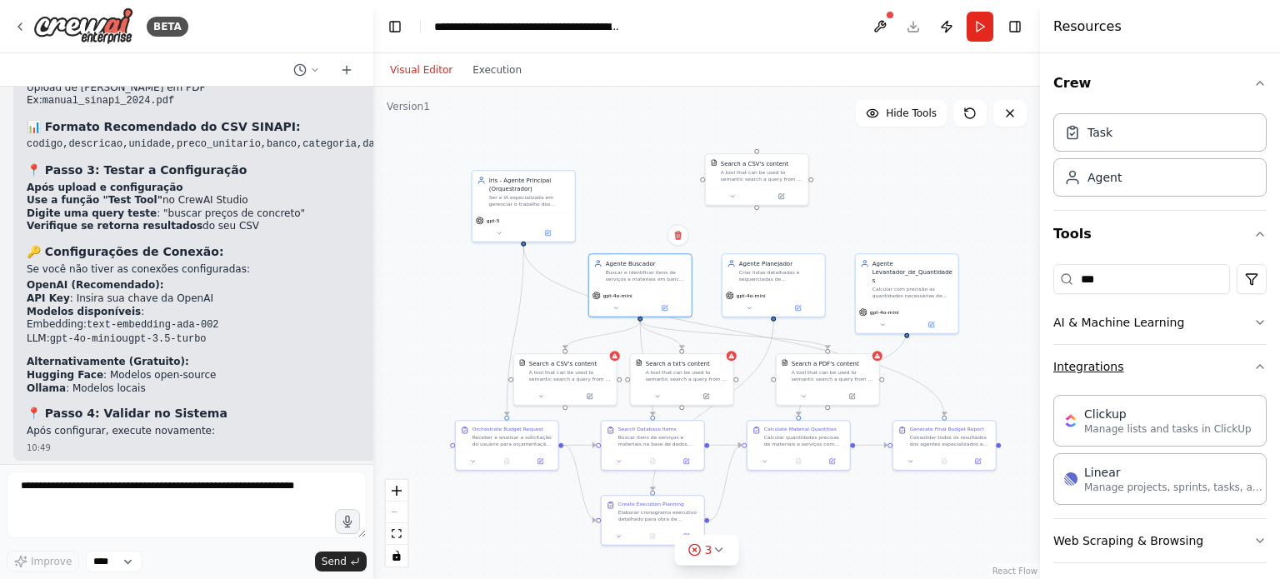
scroll to position [8, 0]
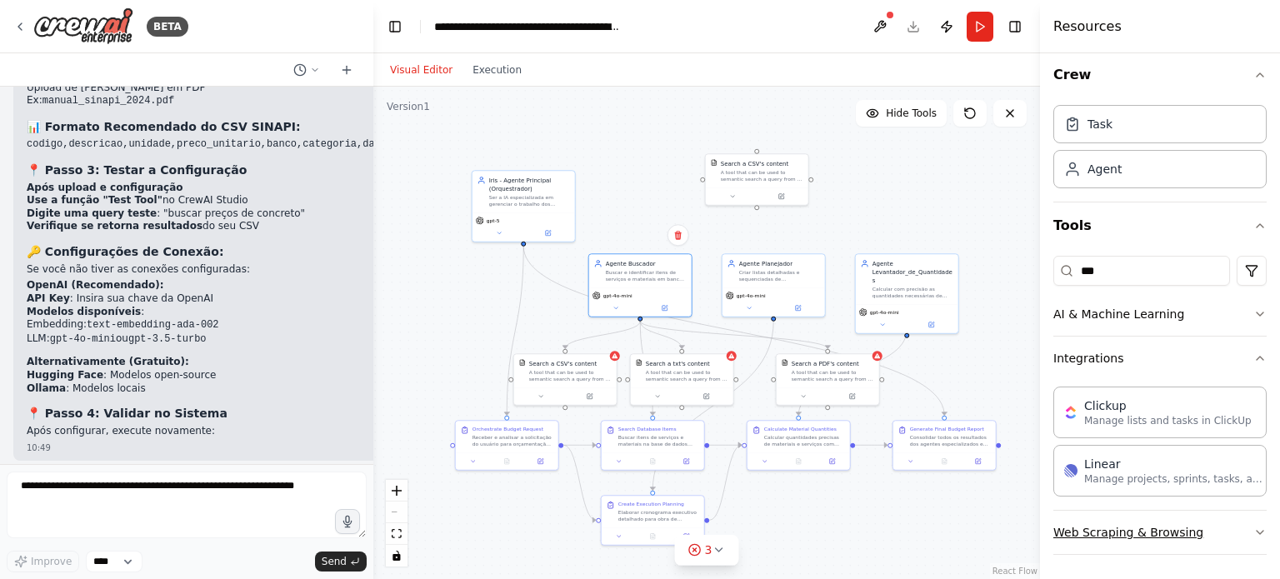
click at [1176, 526] on button "Web Scraping & Browsing" at bounding box center [1159, 532] width 213 height 43
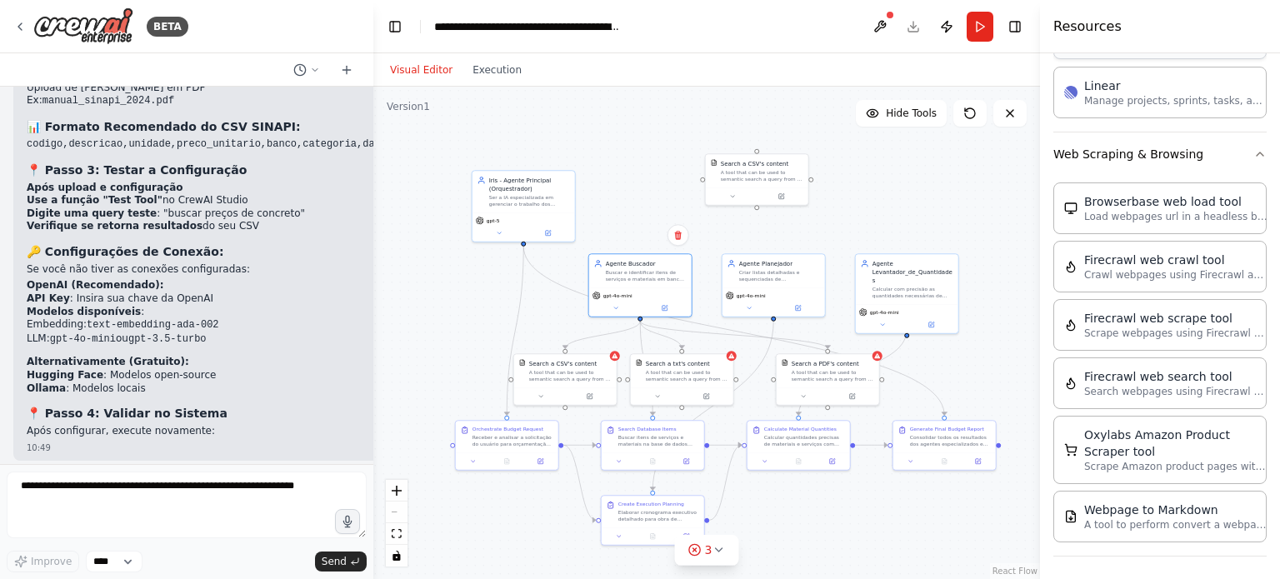
scroll to position [0, 0]
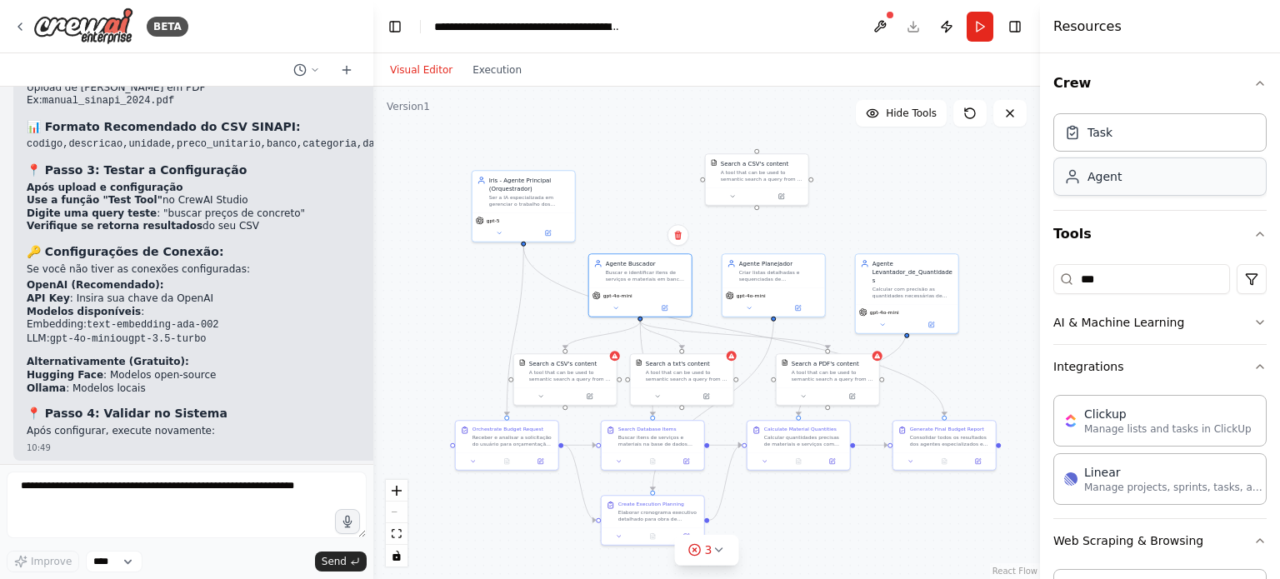
click at [1146, 180] on div "Agent" at bounding box center [1159, 176] width 213 height 38
drag, startPoint x: 1146, startPoint y: 180, endPoint x: 1206, endPoint y: 186, distance: 60.3
click at [1206, 186] on div "Agent" at bounding box center [1159, 176] width 213 height 38
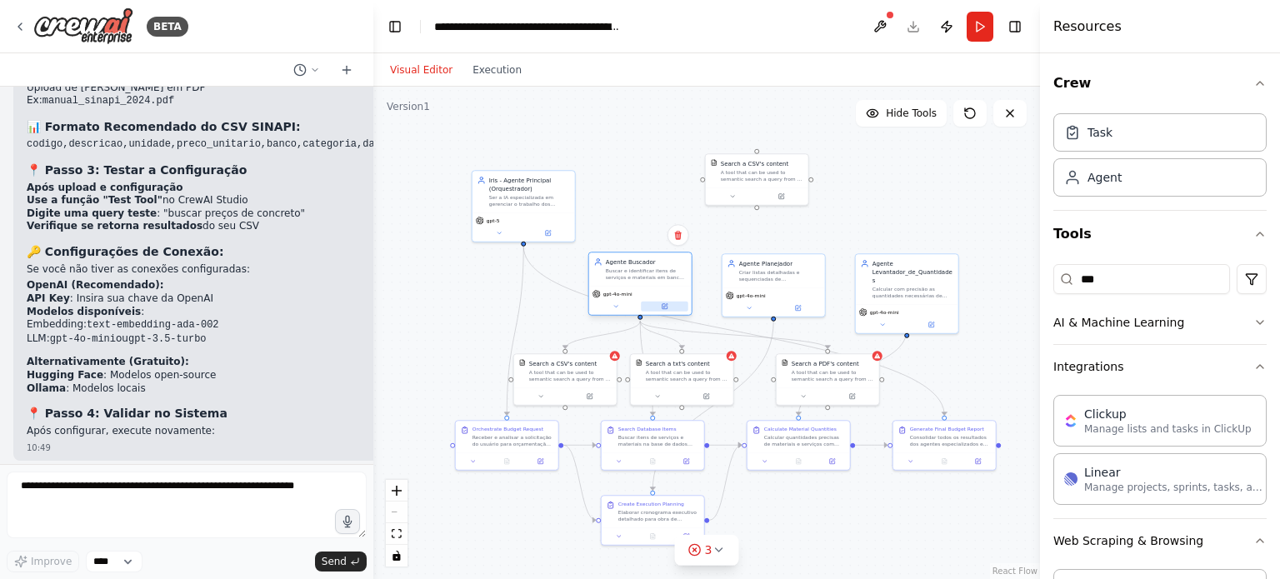
click at [667, 303] on icon at bounding box center [665, 305] width 4 height 4
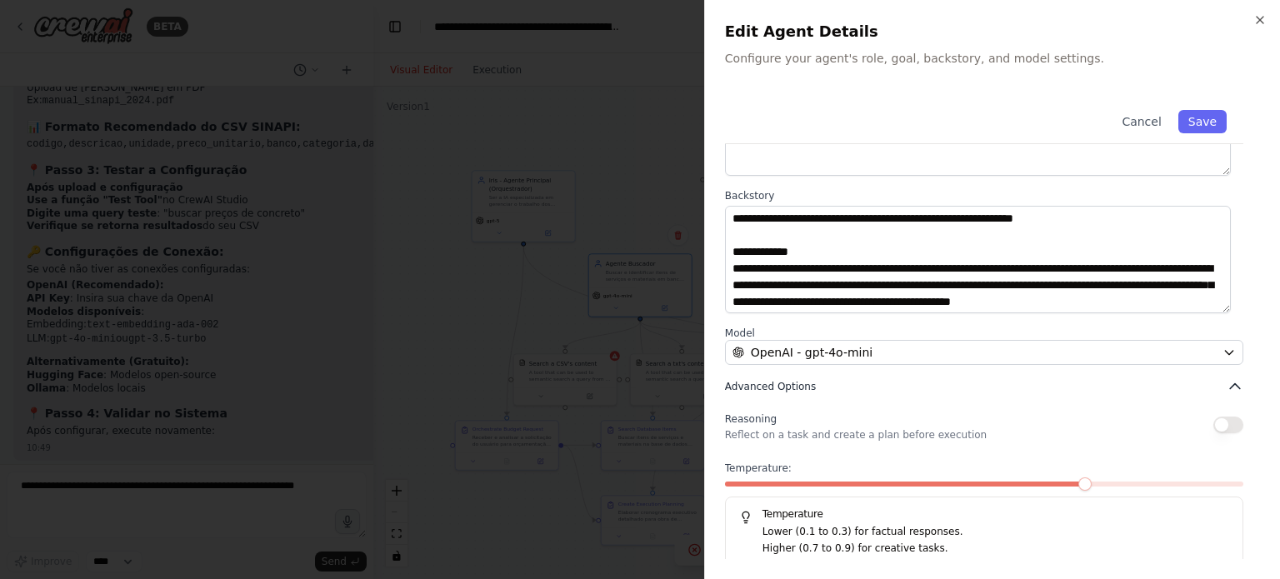
scroll to position [173, 0]
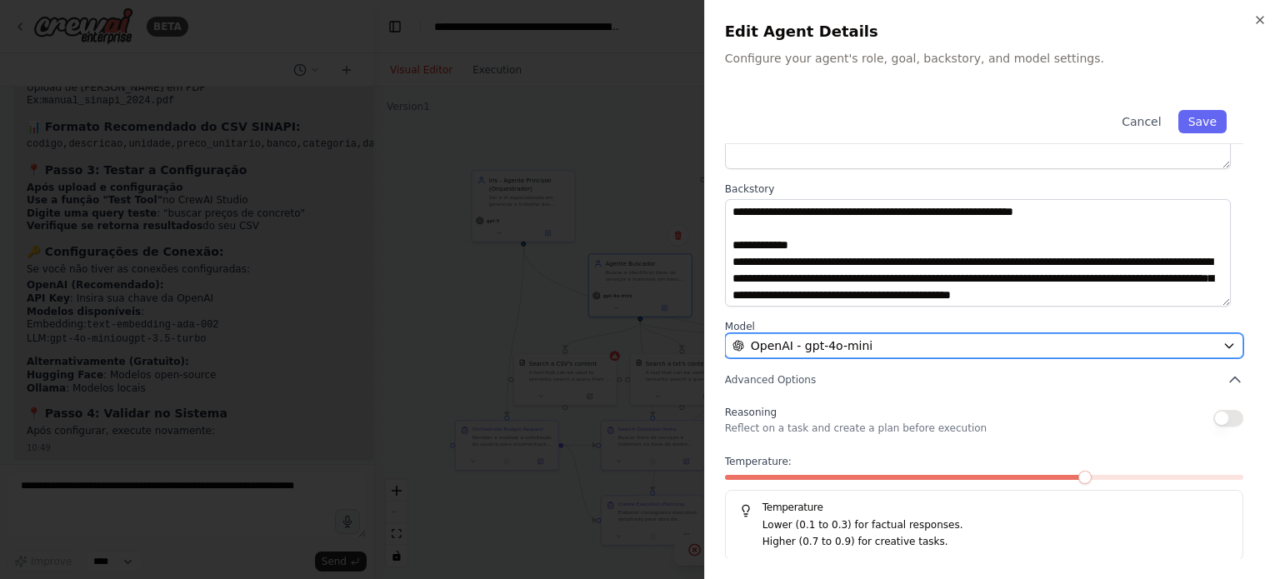
click at [870, 352] on div "OpenAI - gpt-4o-mini" at bounding box center [973, 345] width 483 height 17
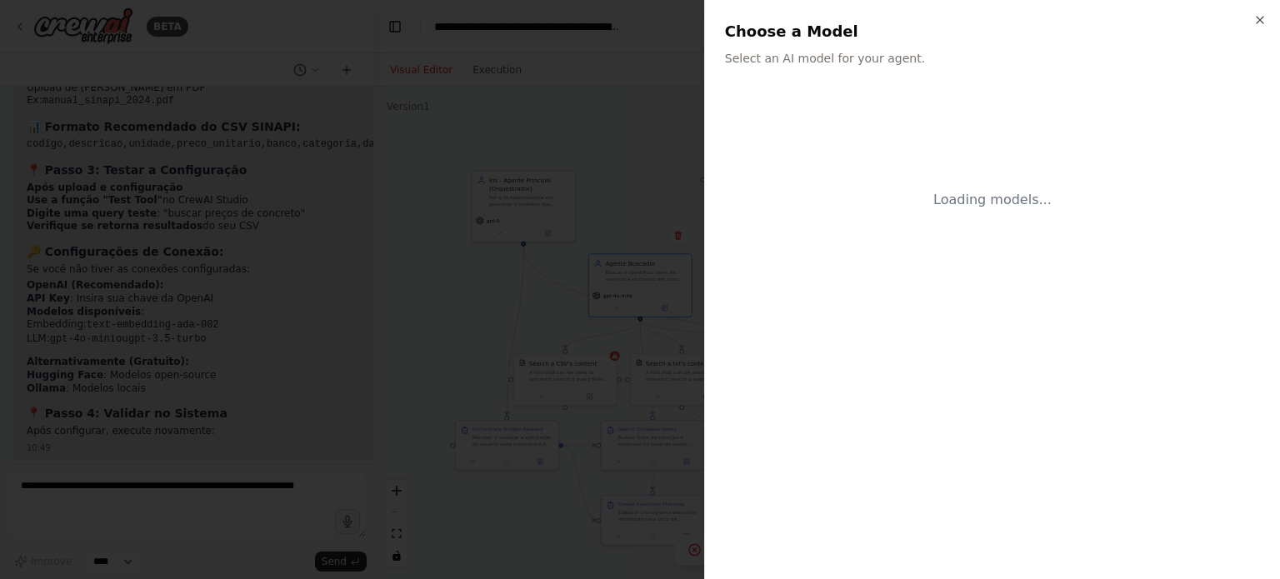
scroll to position [0, 0]
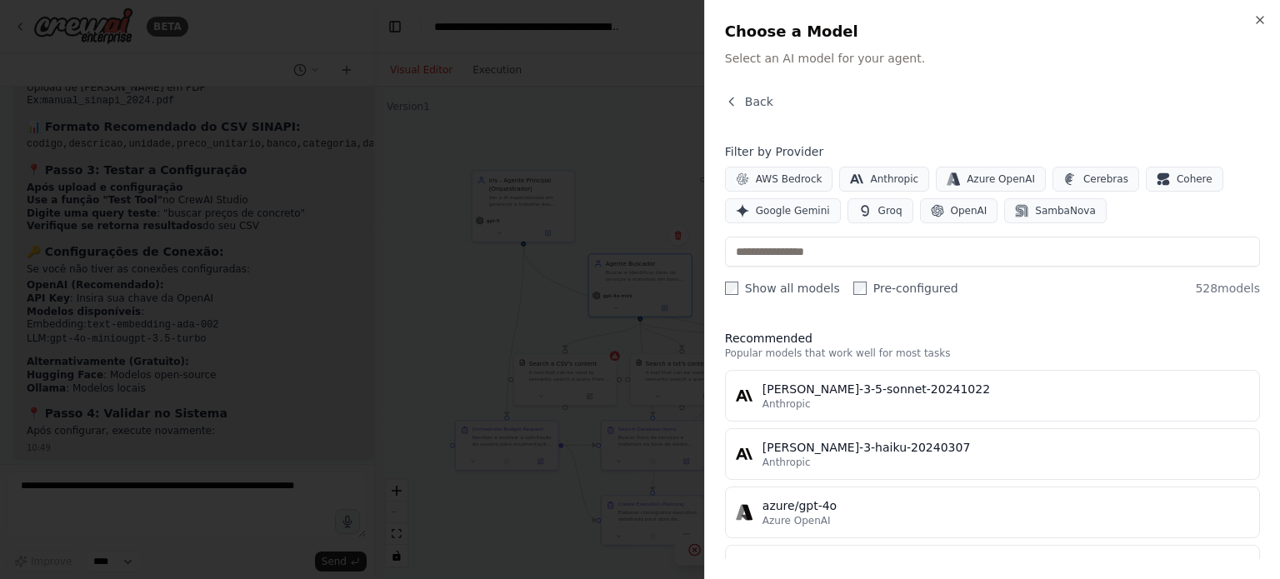
click at [573, 358] on div at bounding box center [640, 289] width 1280 height 579
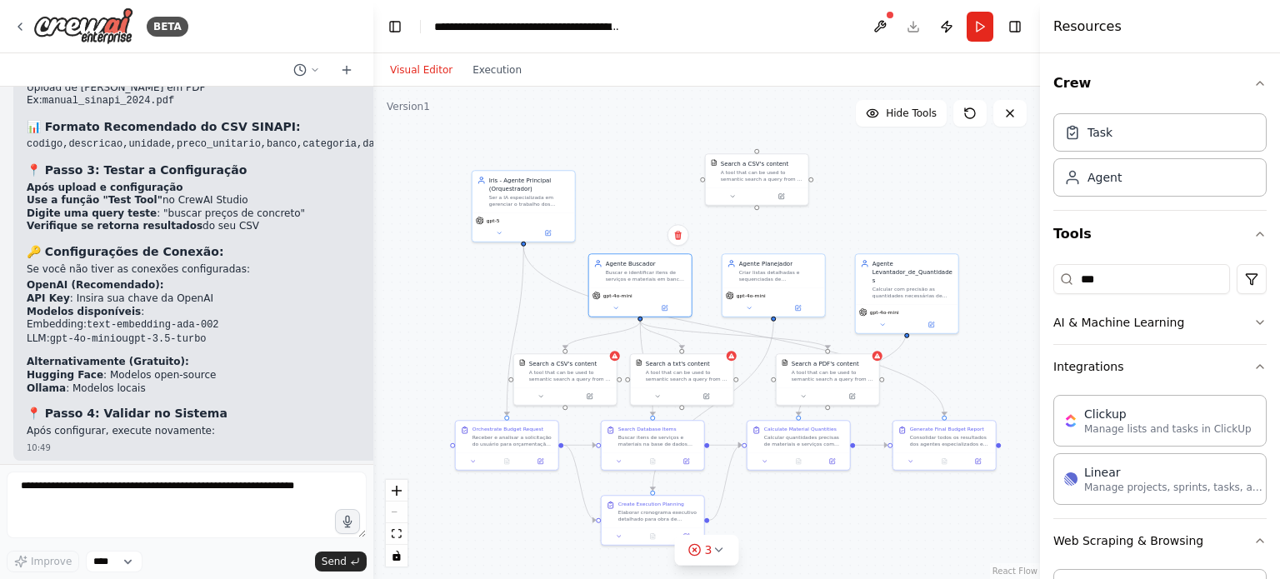
scroll to position [26300, 0]
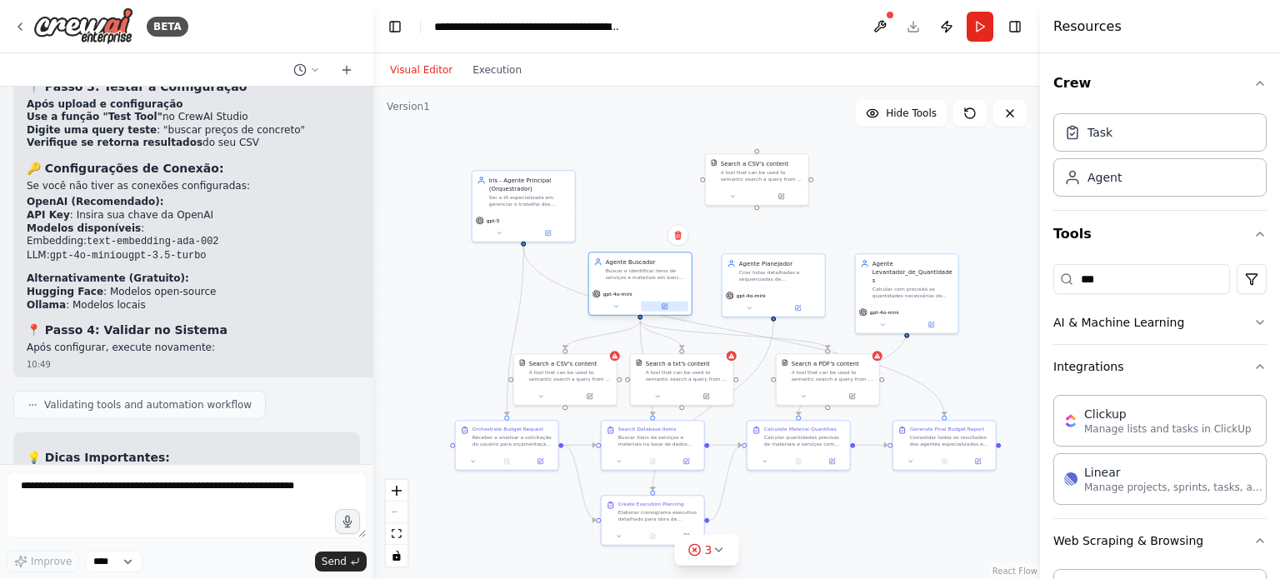
click at [667, 305] on icon at bounding box center [665, 305] width 4 height 4
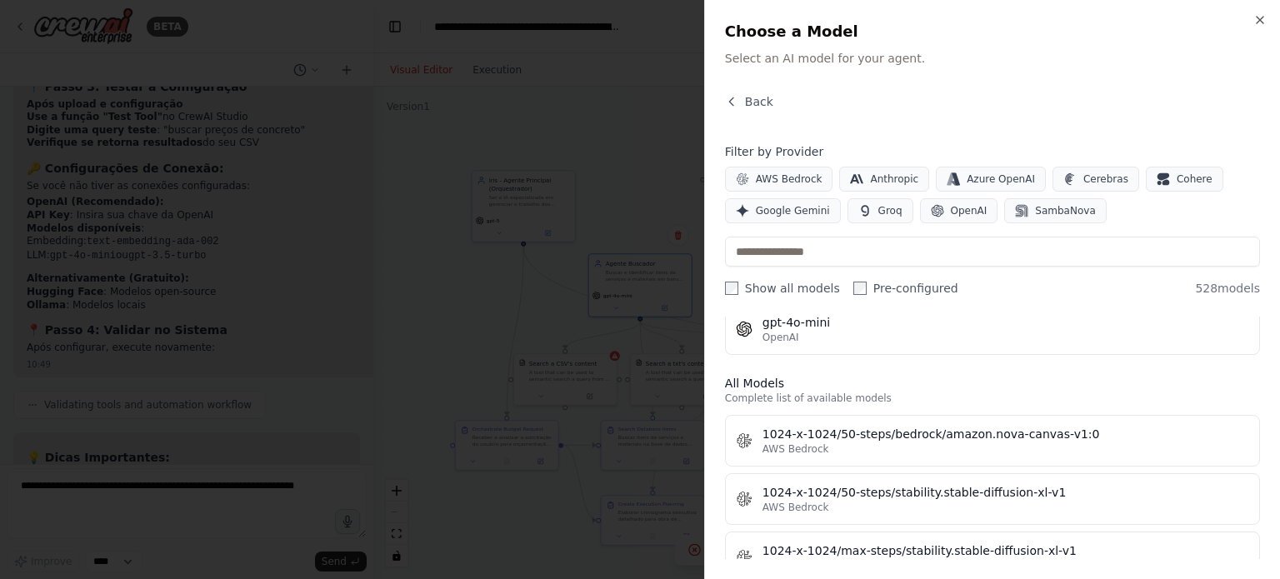
scroll to position [0, 0]
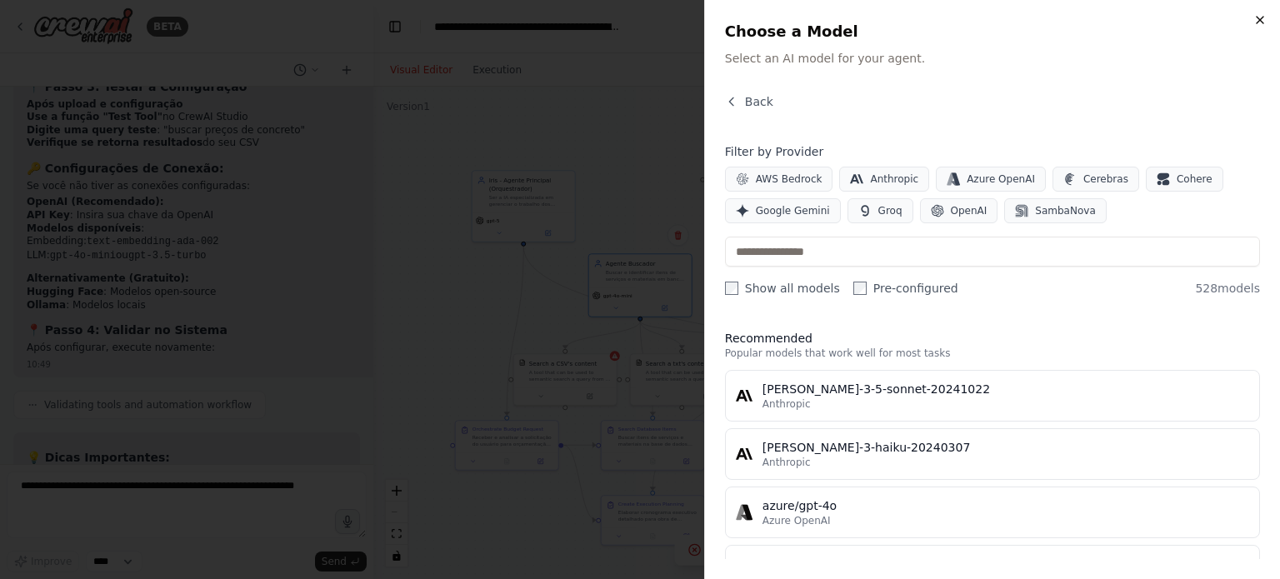
click at [1257, 20] on icon "button" at bounding box center [1259, 19] width 13 height 13
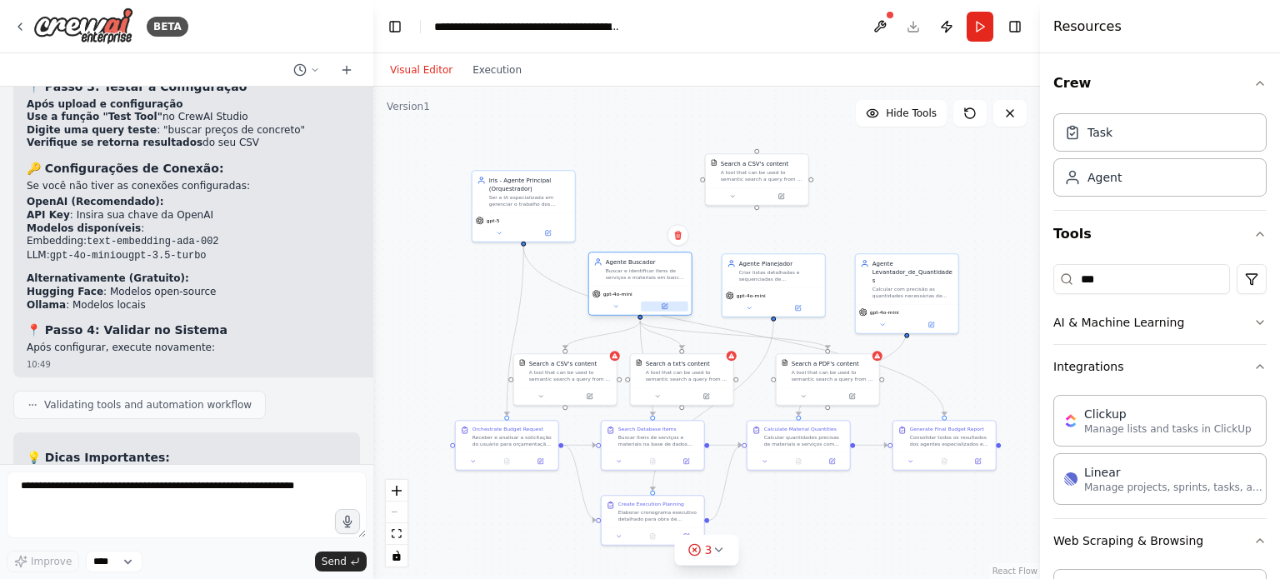
click at [667, 302] on button at bounding box center [664, 307] width 47 height 10
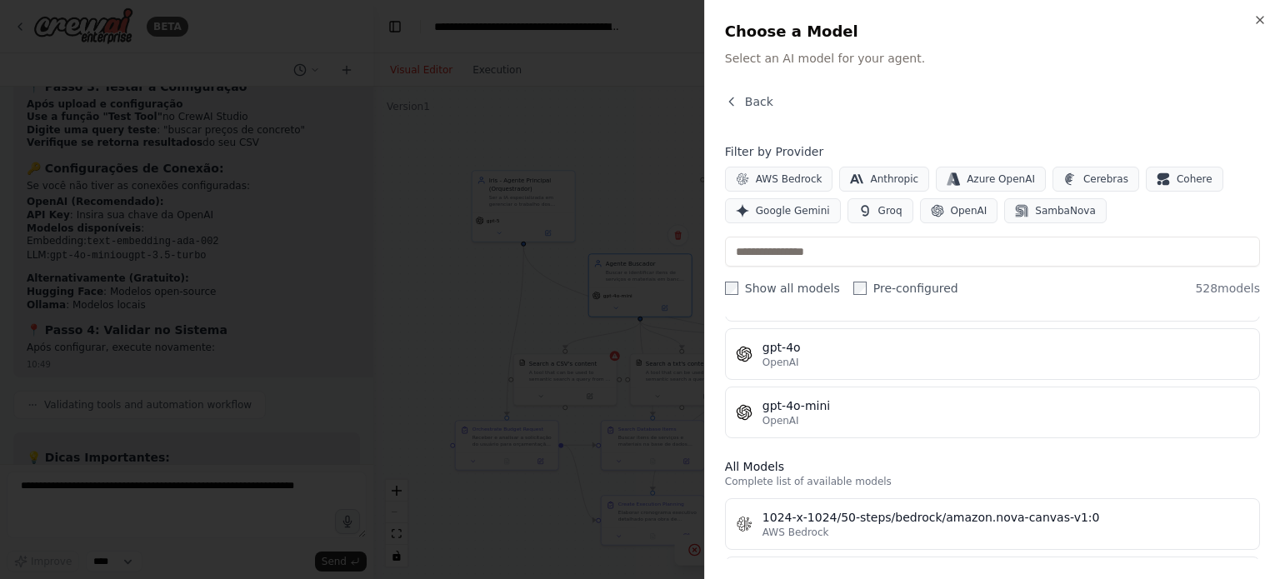
scroll to position [250, 0]
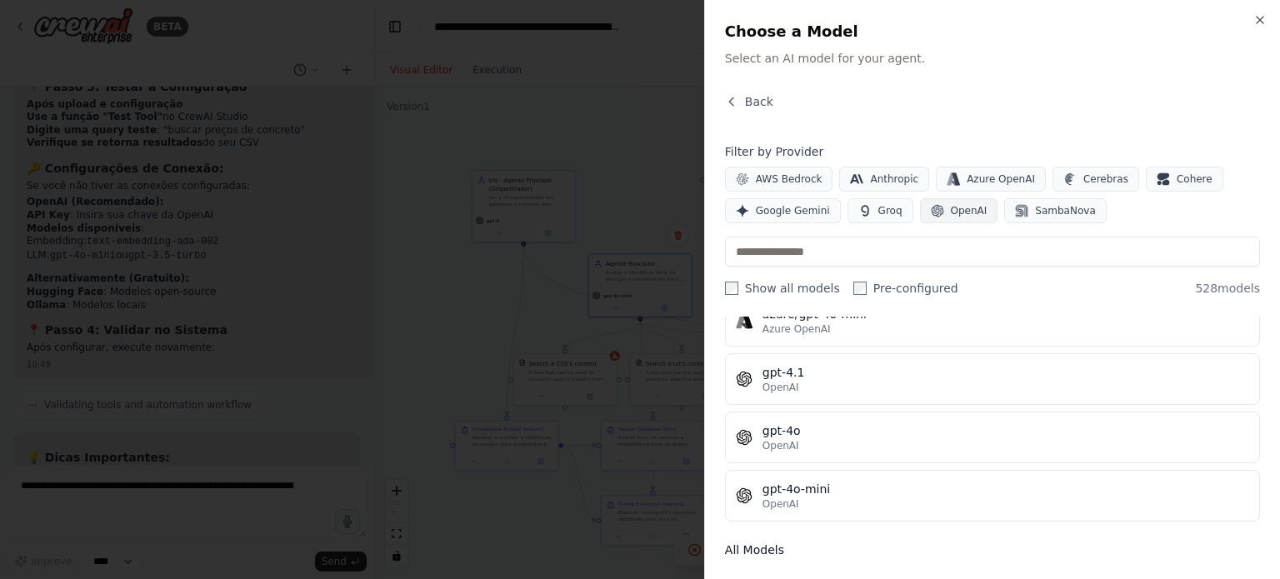
click at [952, 204] on span "OpenAI" at bounding box center [969, 210] width 37 height 13
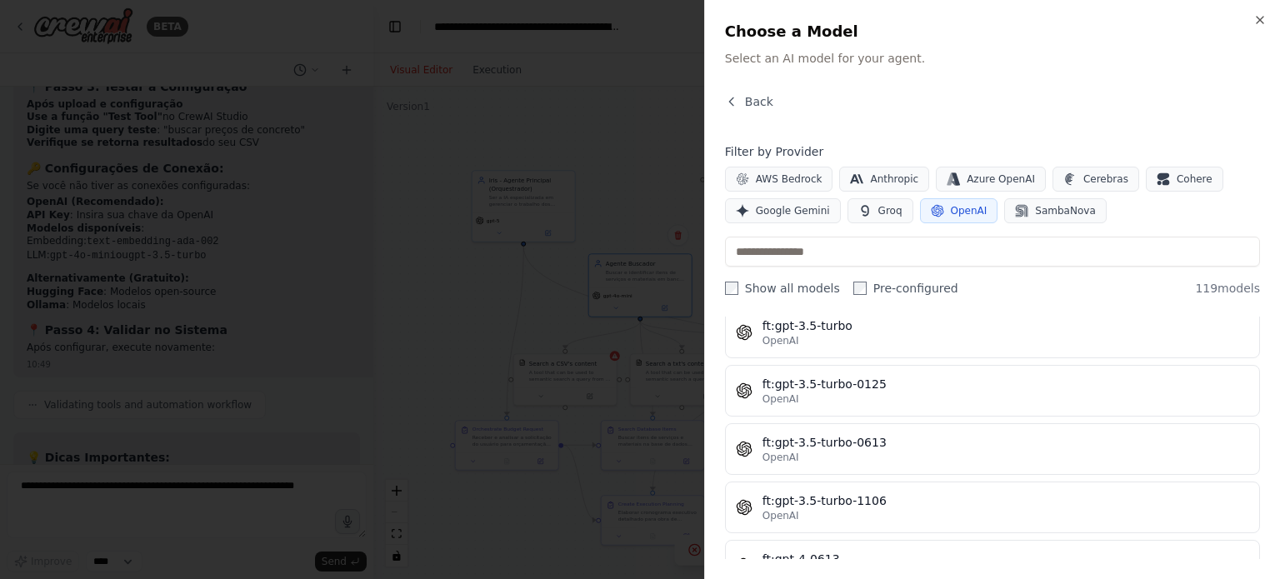
scroll to position [667, 0]
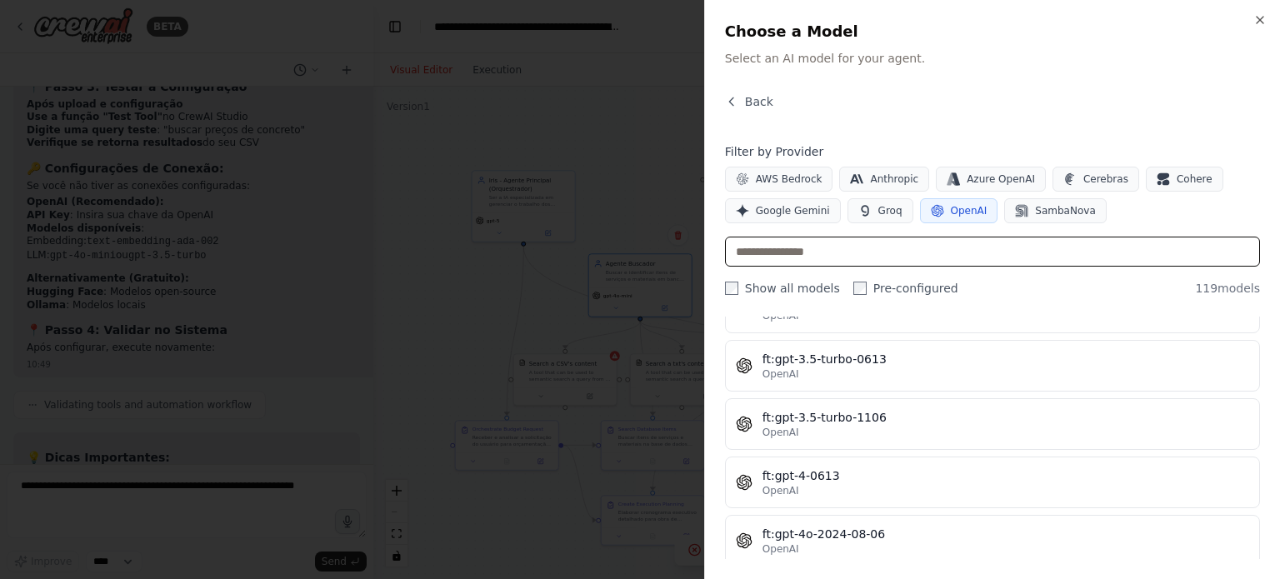
click at [863, 257] on input "text" at bounding box center [992, 252] width 535 height 30
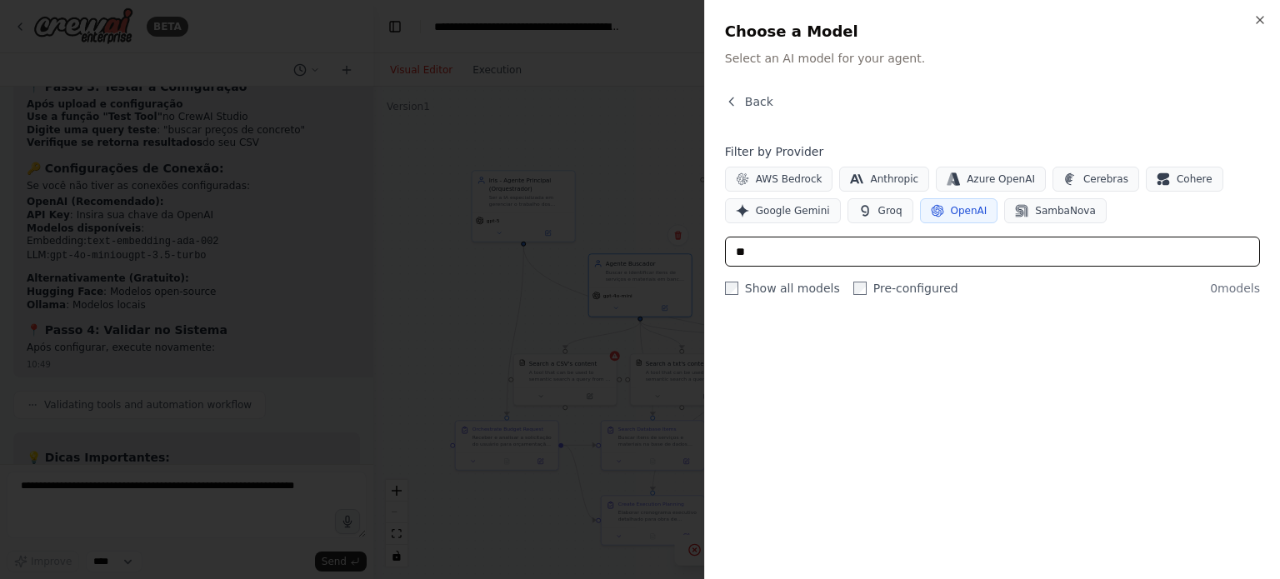
scroll to position [0, 0]
type input "*"
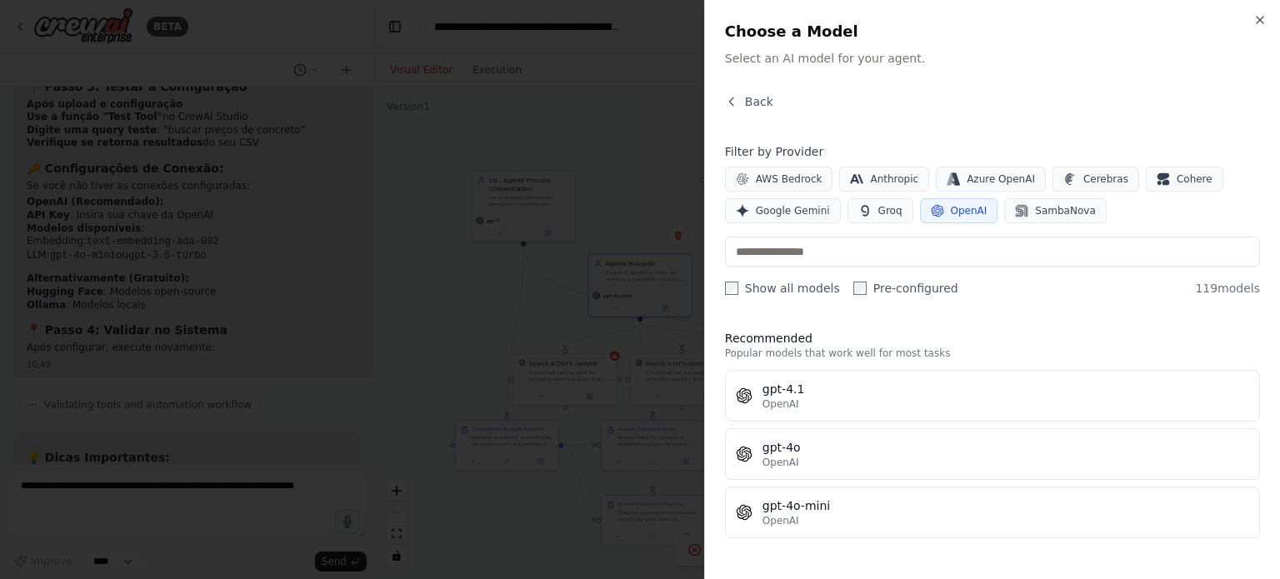
click at [934, 212] on button "OpenAI" at bounding box center [959, 210] width 78 height 25
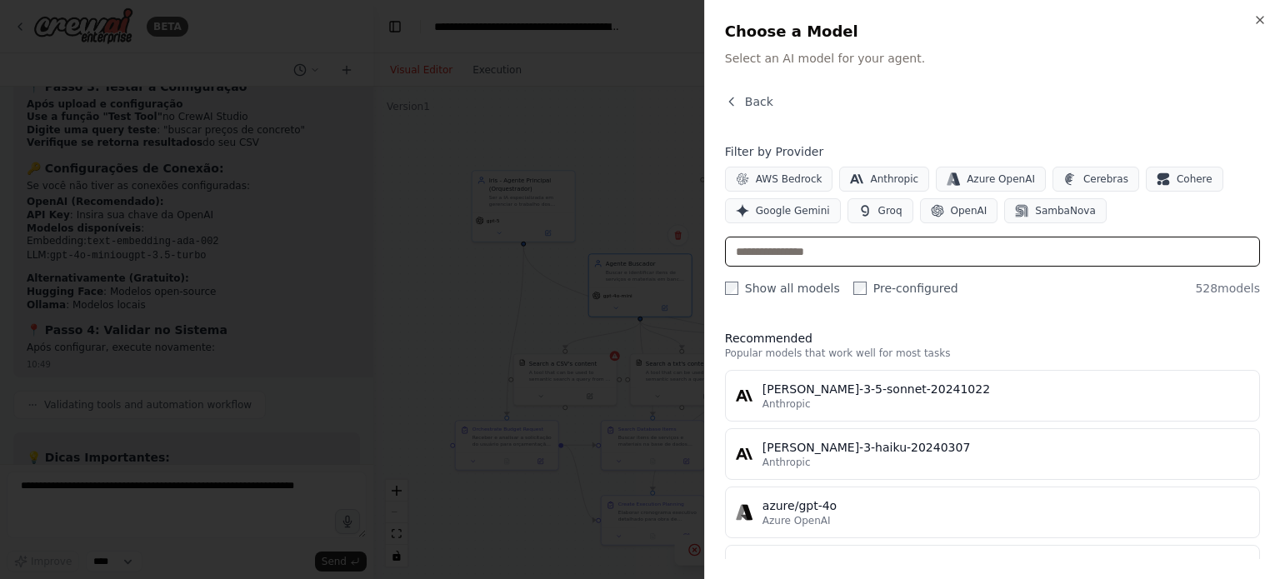
click at [857, 259] on input "text" at bounding box center [992, 252] width 535 height 30
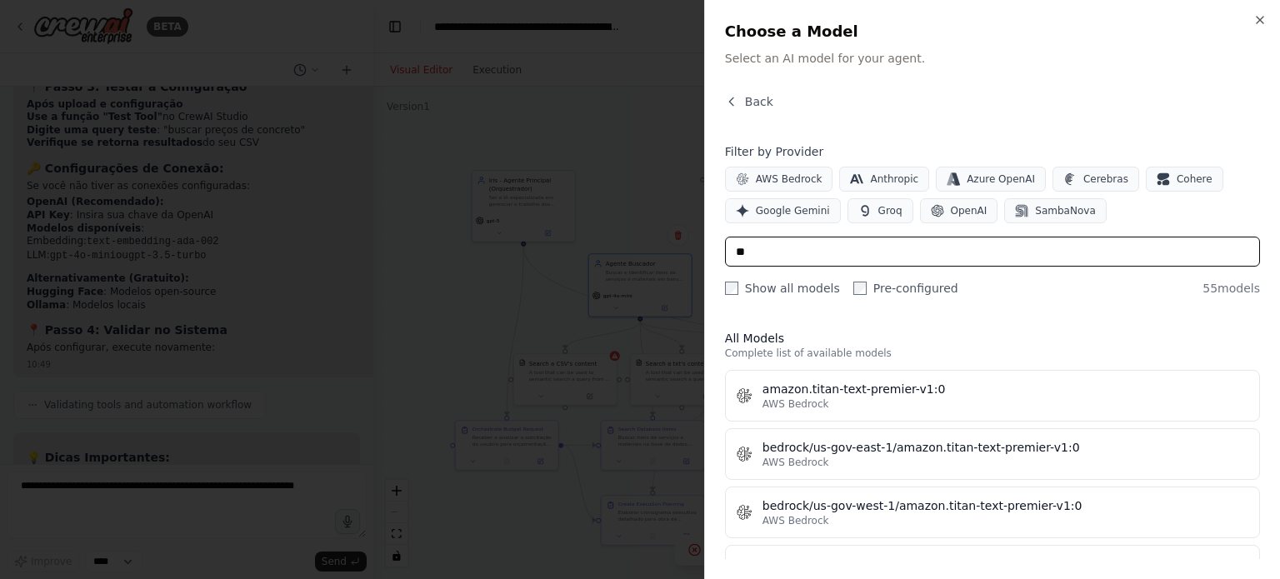
type input "*"
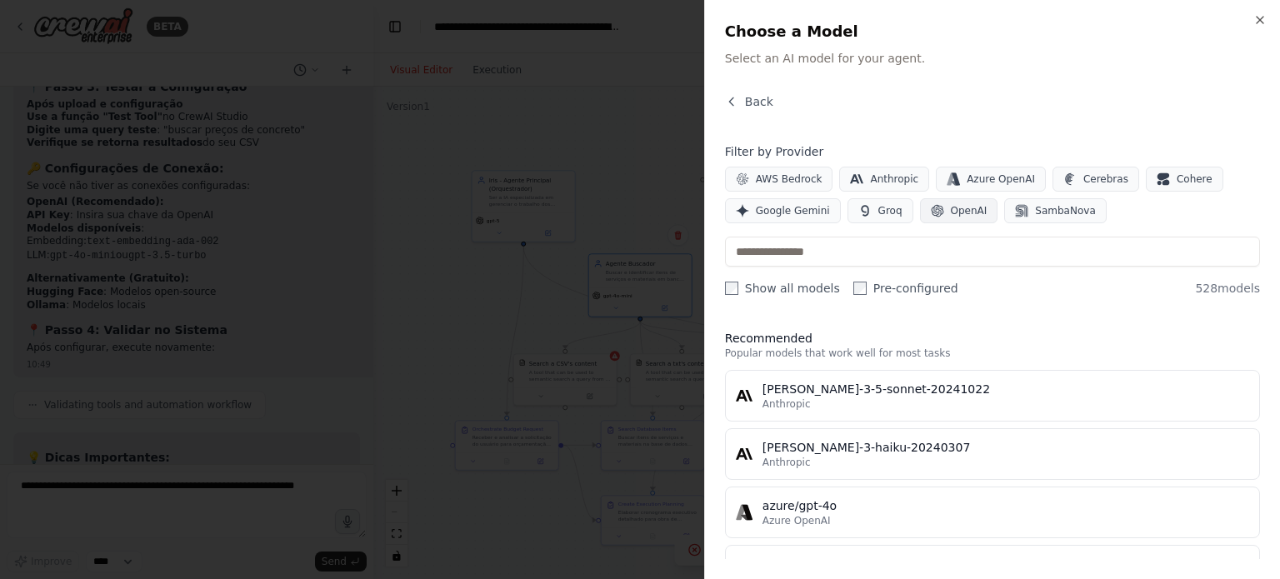
click at [962, 218] on button "OpenAI" at bounding box center [959, 210] width 78 height 25
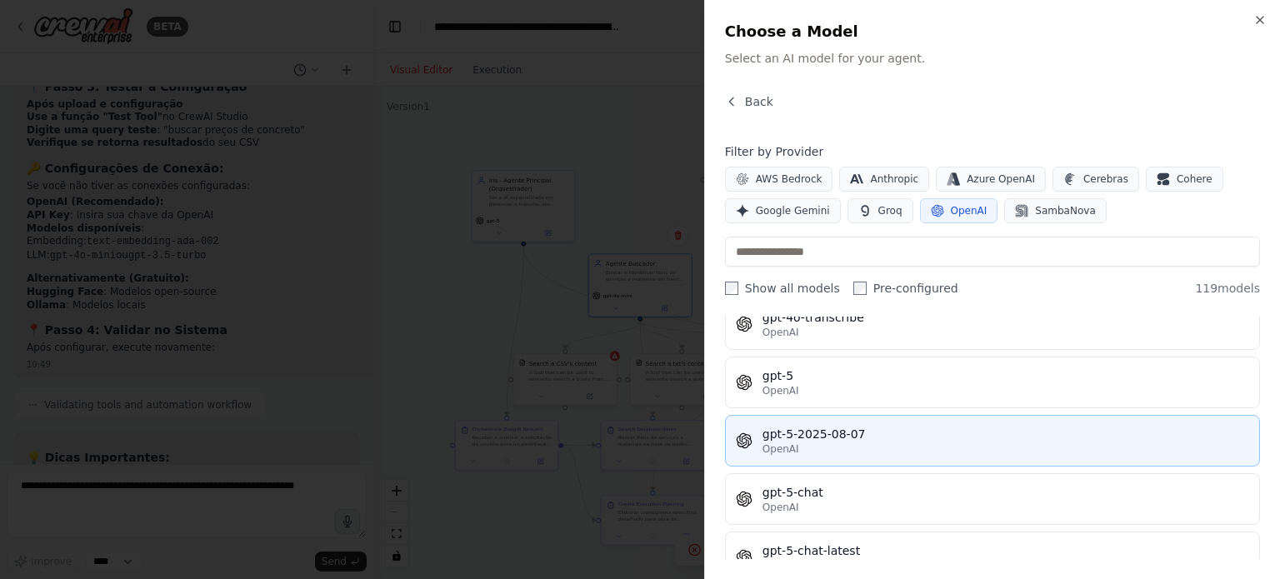
scroll to position [3833, 0]
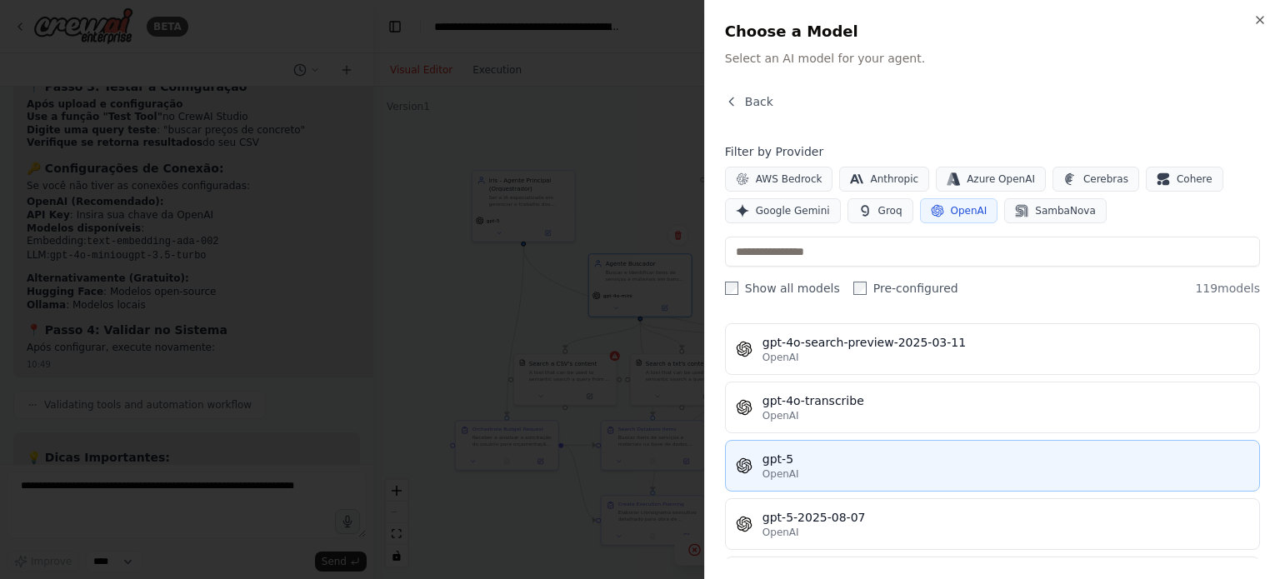
click at [871, 451] on div "gpt-5" at bounding box center [1005, 459] width 487 height 17
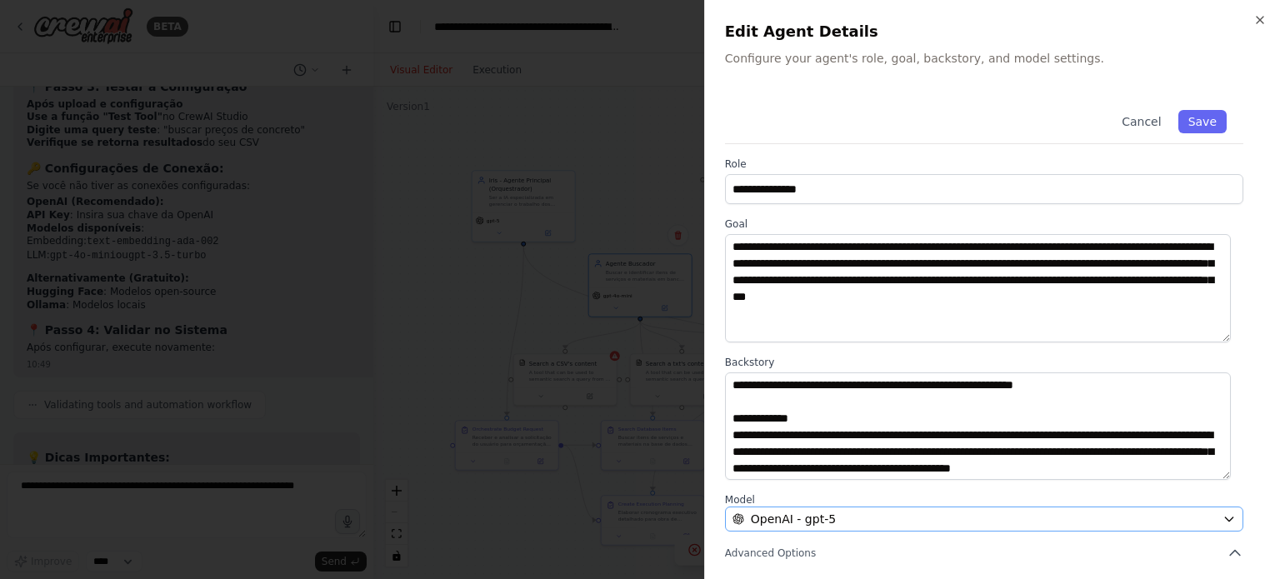
scroll to position [173, 0]
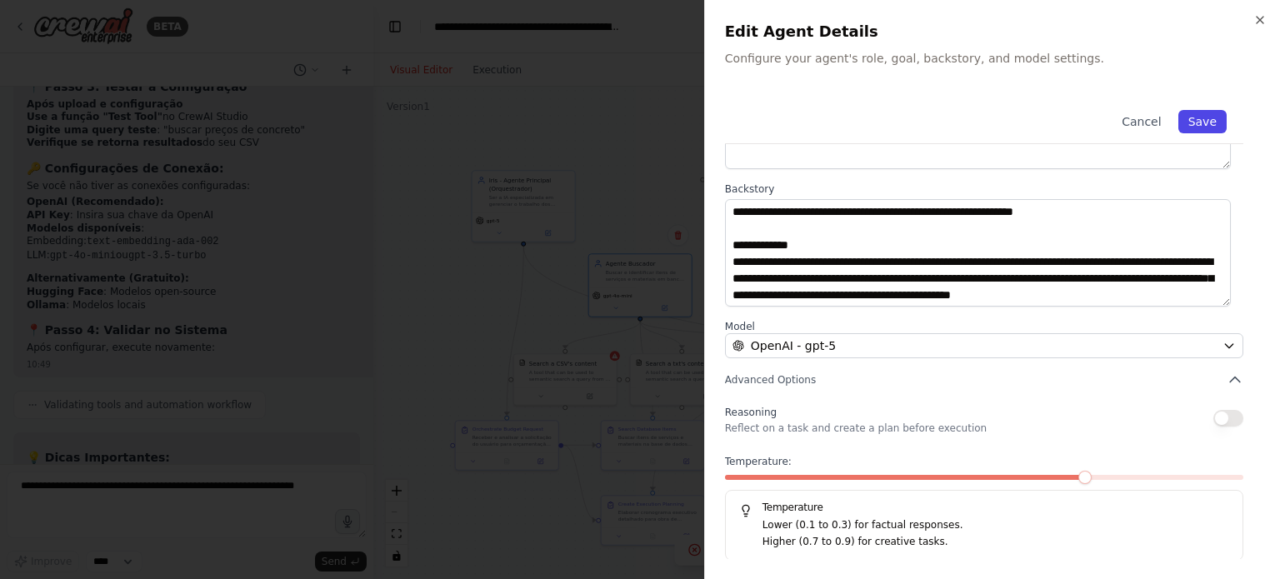
click at [1190, 129] on button "Save" at bounding box center [1202, 121] width 48 height 23
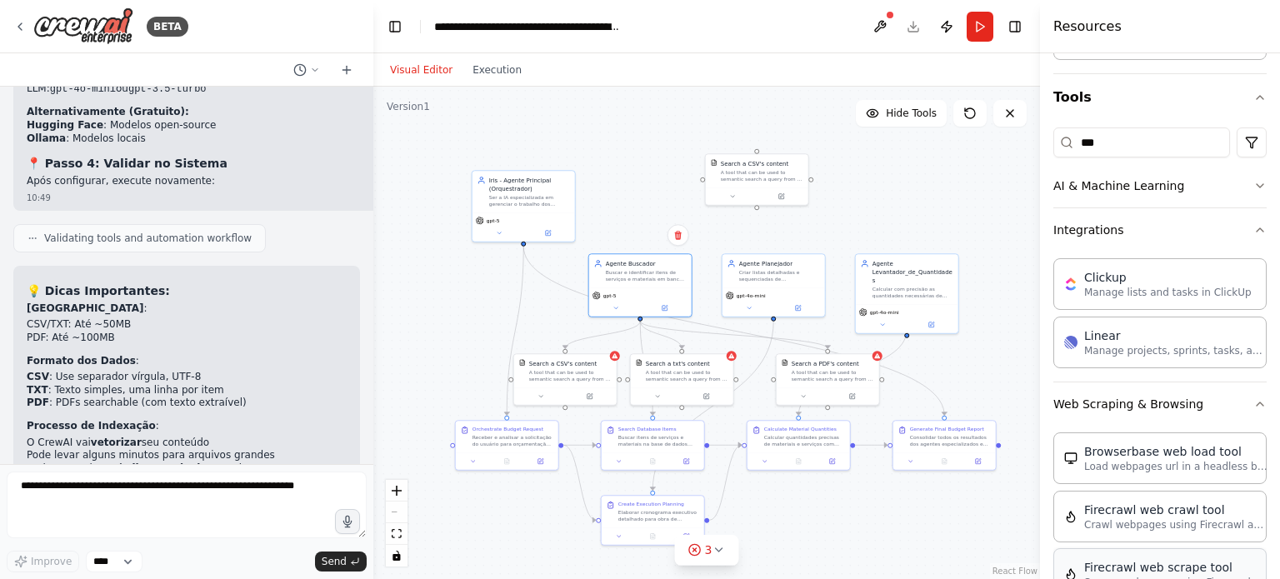
scroll to position [0, 0]
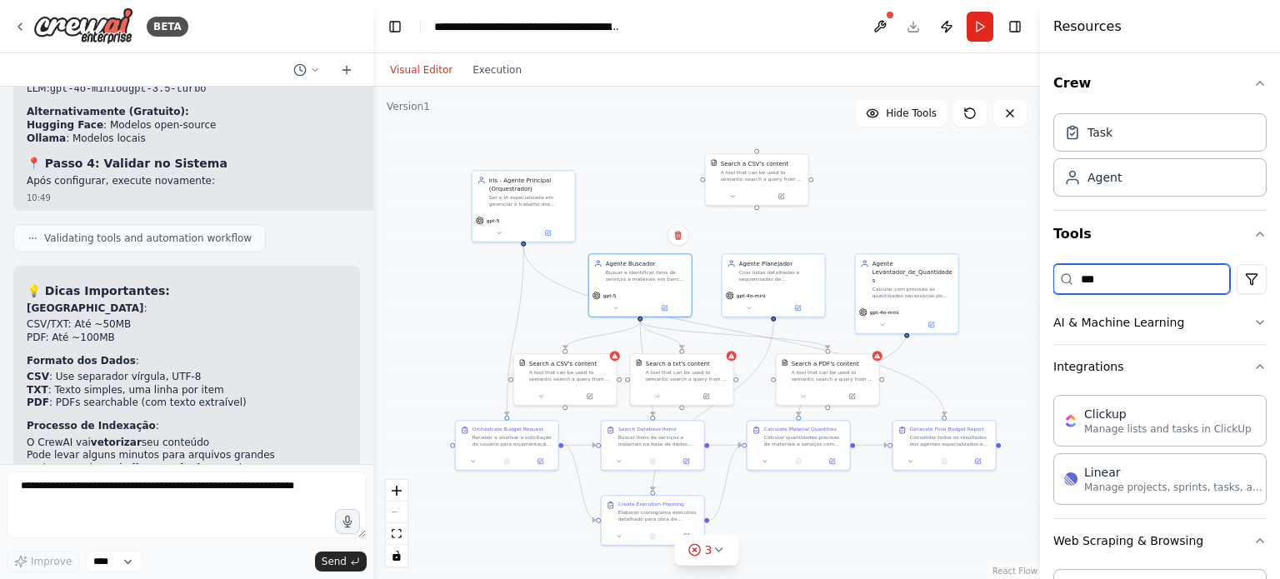
click at [1137, 282] on input "***" at bounding box center [1141, 279] width 177 height 30
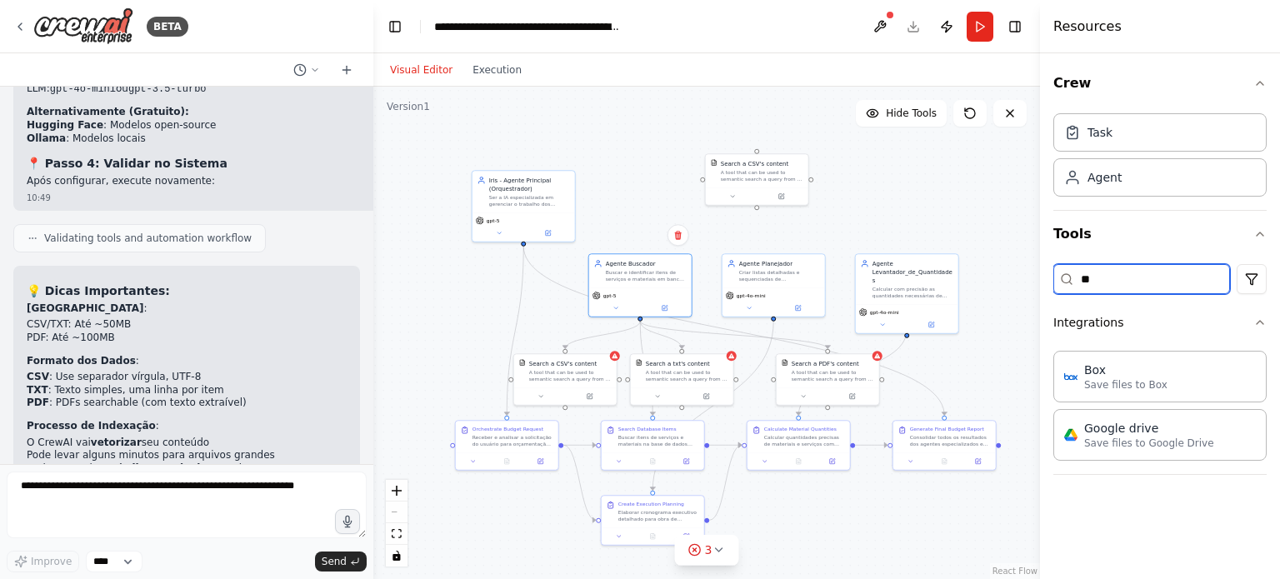
type input "*"
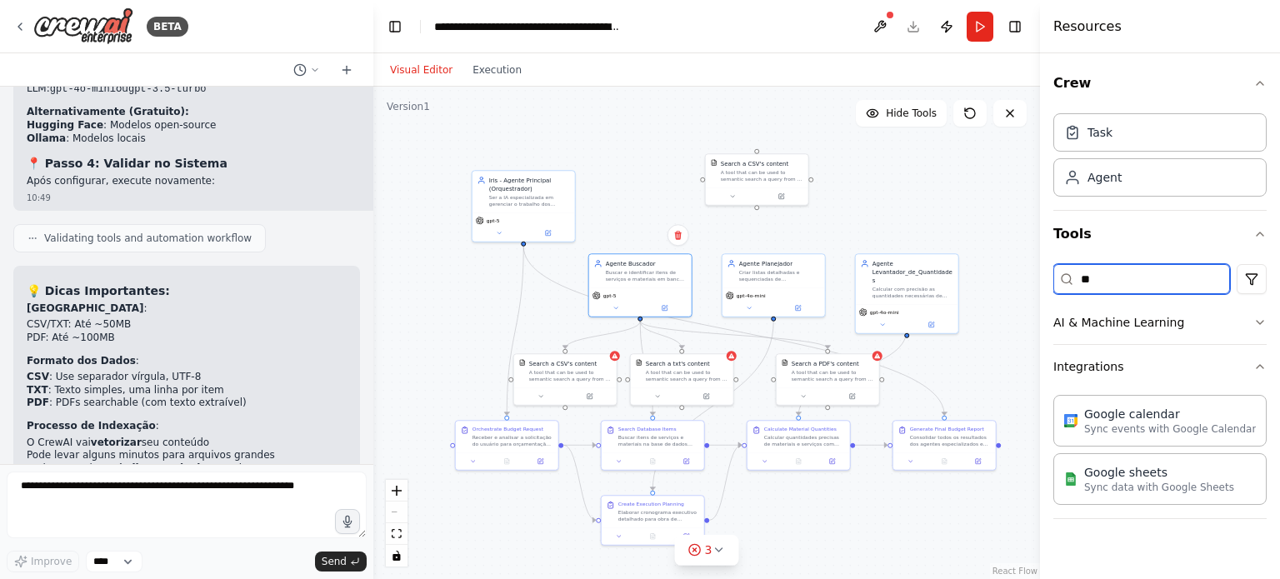
type input "*"
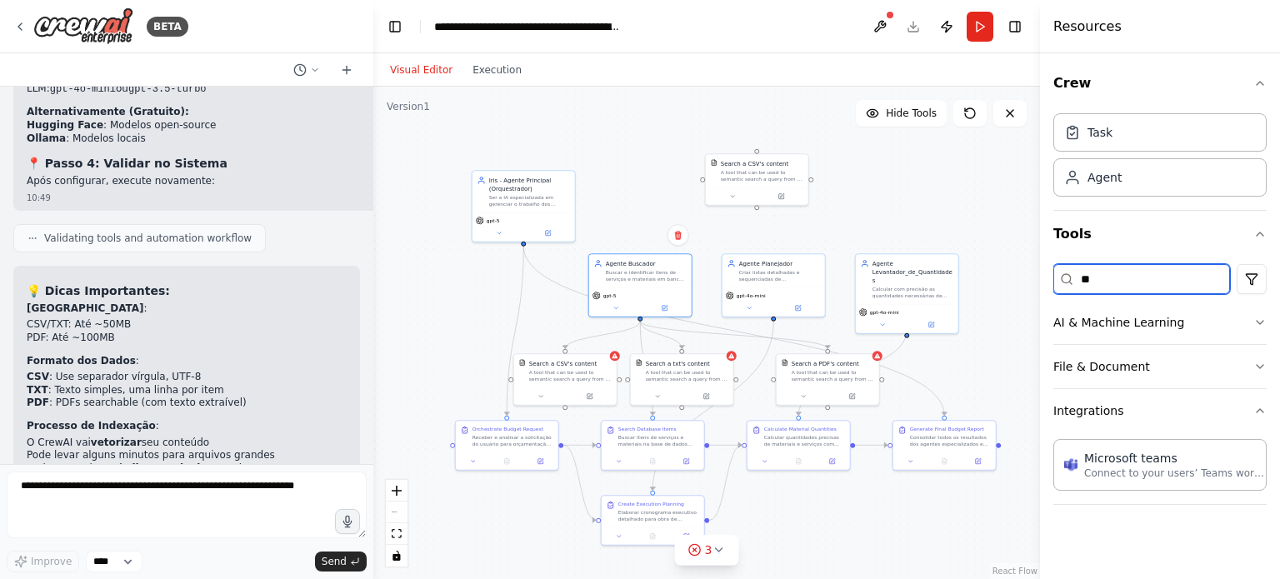
type input "*"
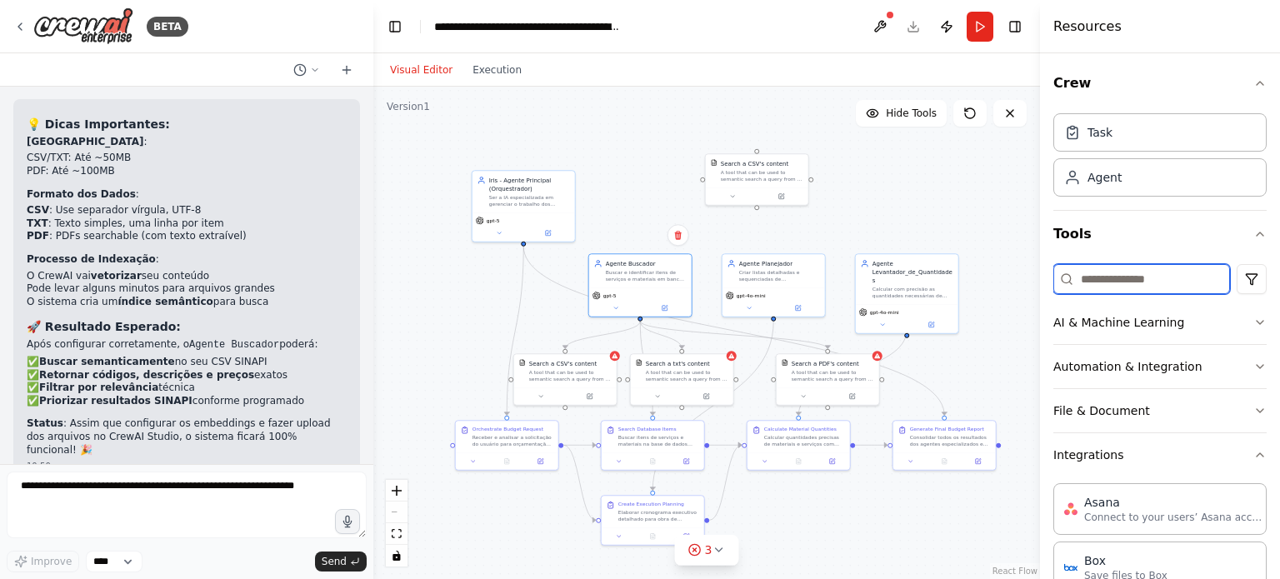
scroll to position [26467, 0]
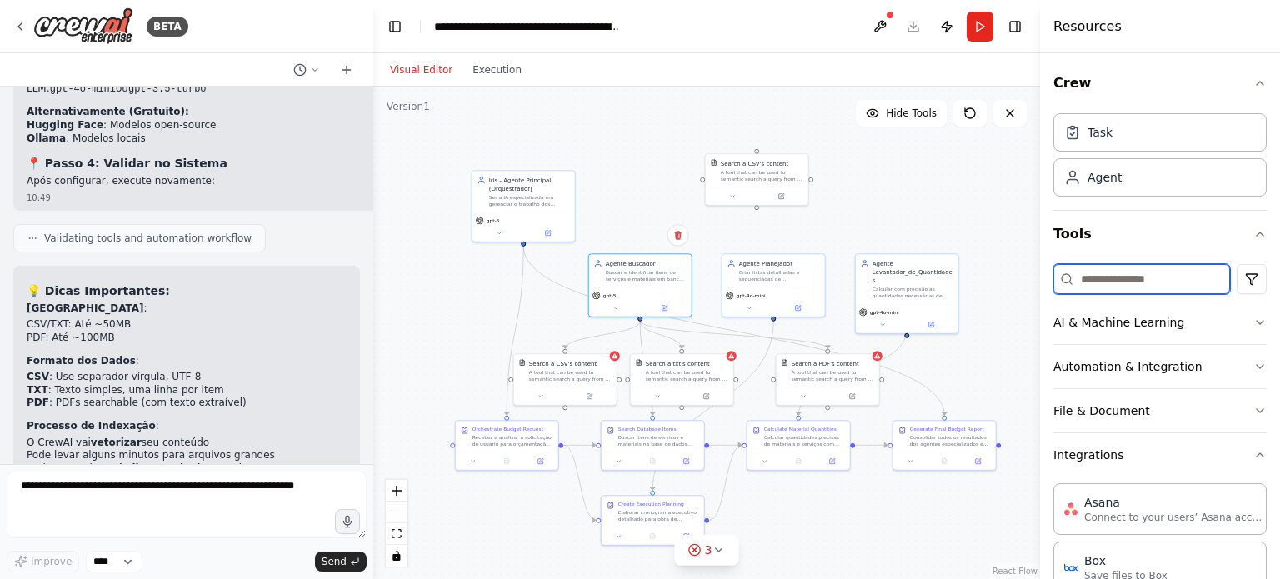
click at [1128, 285] on input at bounding box center [1141, 279] width 177 height 30
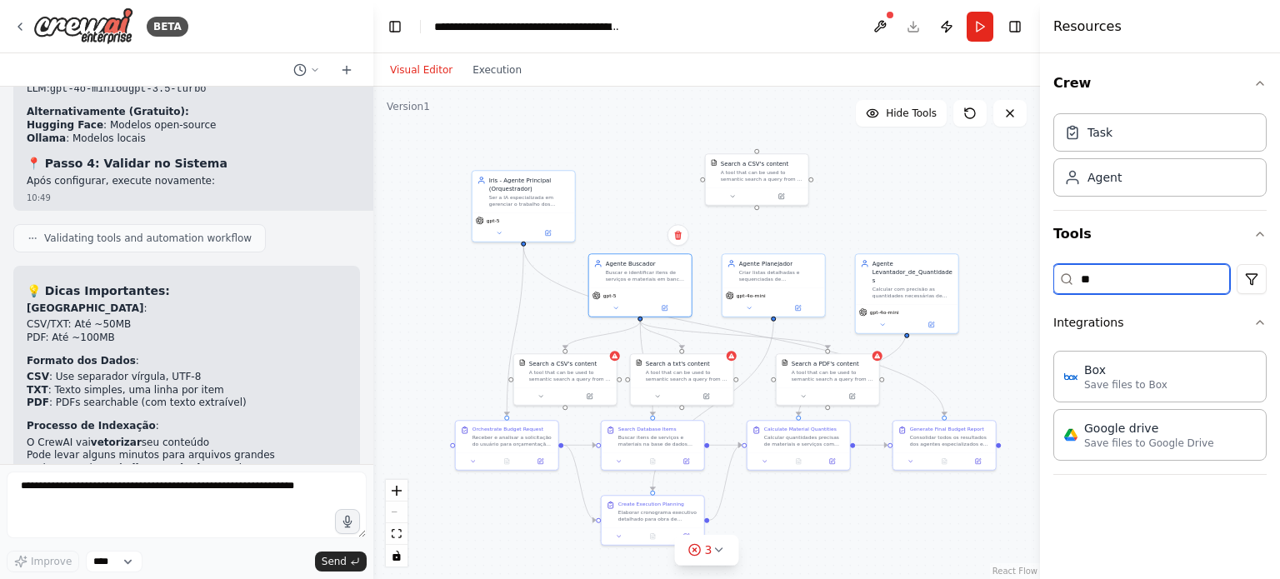
type input "*"
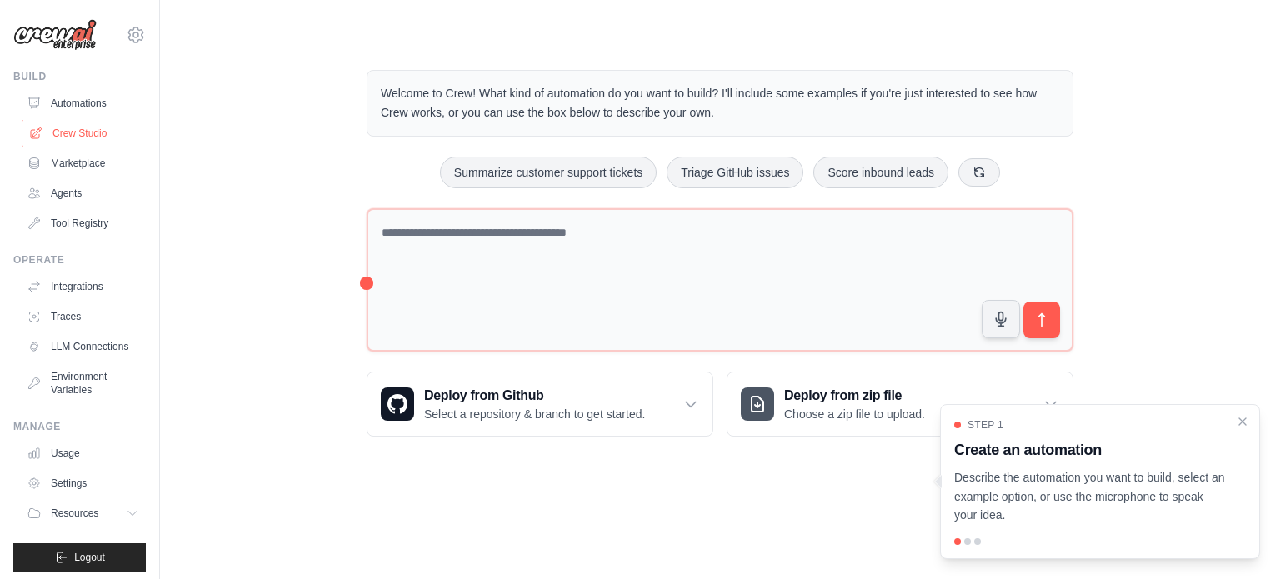
click at [93, 117] on ul "Automations Crew Studio Marketplace Agents Tool Registry" at bounding box center [83, 163] width 126 height 147
click at [94, 131] on link "Crew Studio" at bounding box center [85, 133] width 126 height 27
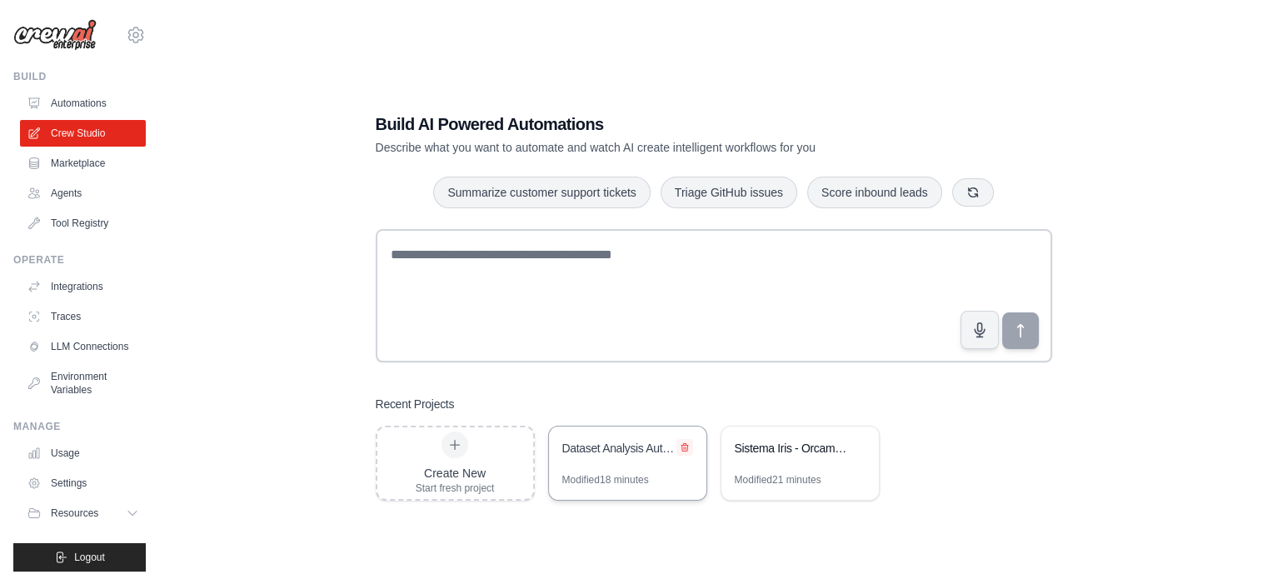
click at [686, 446] on icon at bounding box center [685, 447] width 10 height 10
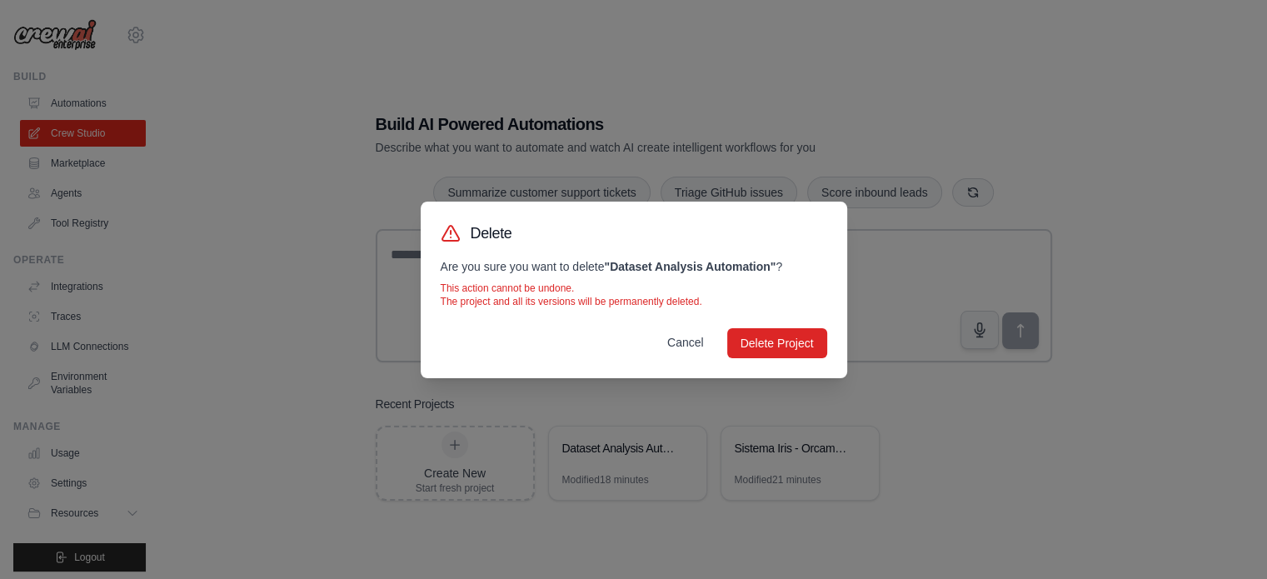
click at [686, 339] on button "Cancel" at bounding box center [685, 342] width 63 height 30
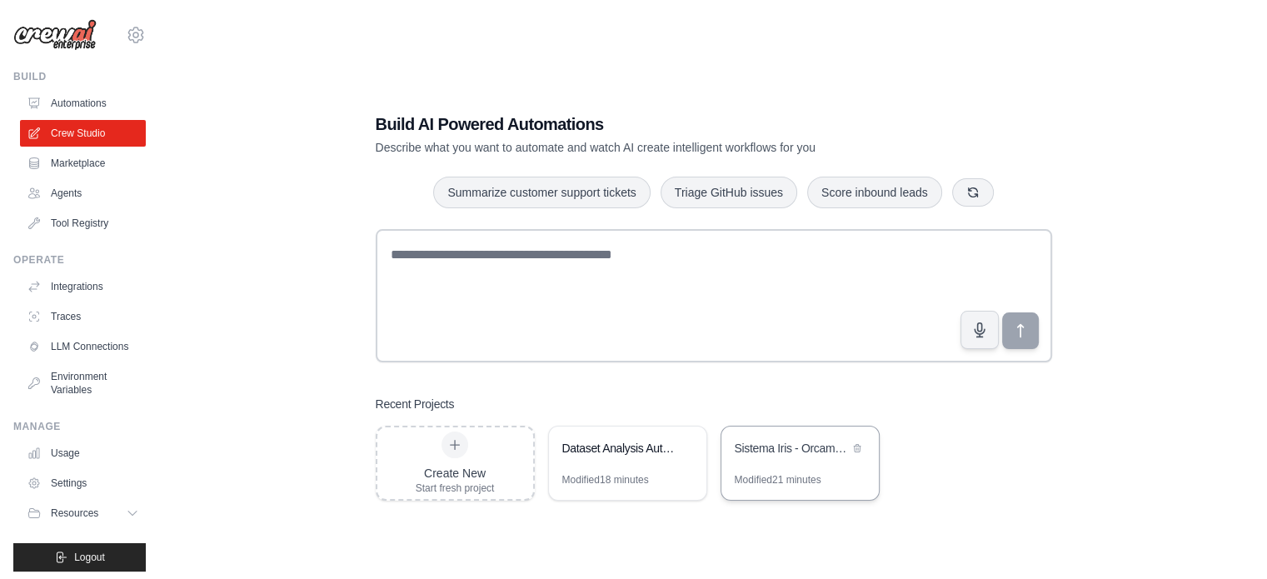
click at [763, 468] on div "Sistema Iris - Orcamentacao Multiagente de Obras" at bounding box center [800, 450] width 157 height 47
click at [630, 487] on div "Modified 18 minutes" at bounding box center [627, 486] width 157 height 27
click at [690, 446] on button at bounding box center [685, 447] width 17 height 17
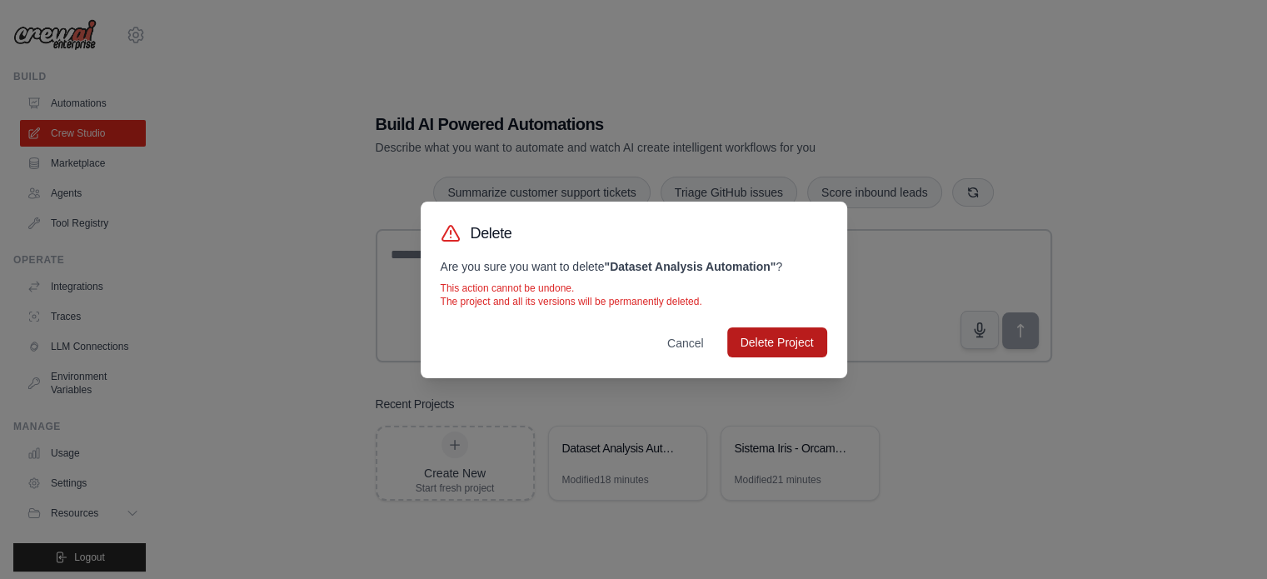
click at [790, 348] on button "Delete Project" at bounding box center [777, 342] width 100 height 30
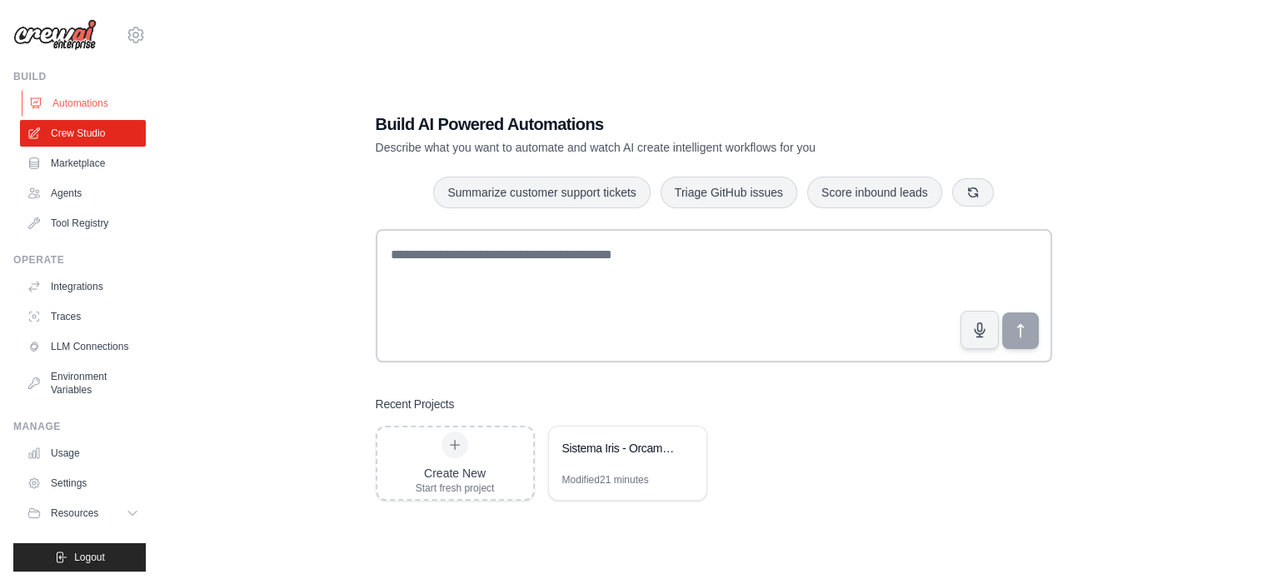
click at [76, 102] on link "Automations" at bounding box center [85, 103] width 126 height 27
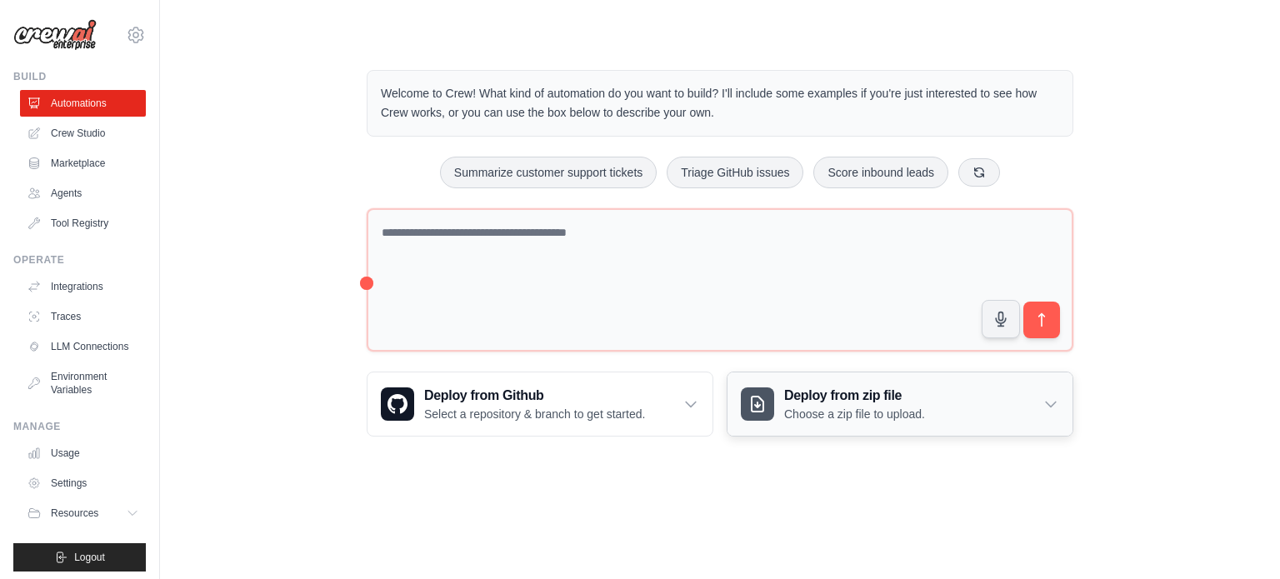
click at [1049, 405] on icon at bounding box center [1050, 404] width 17 height 17
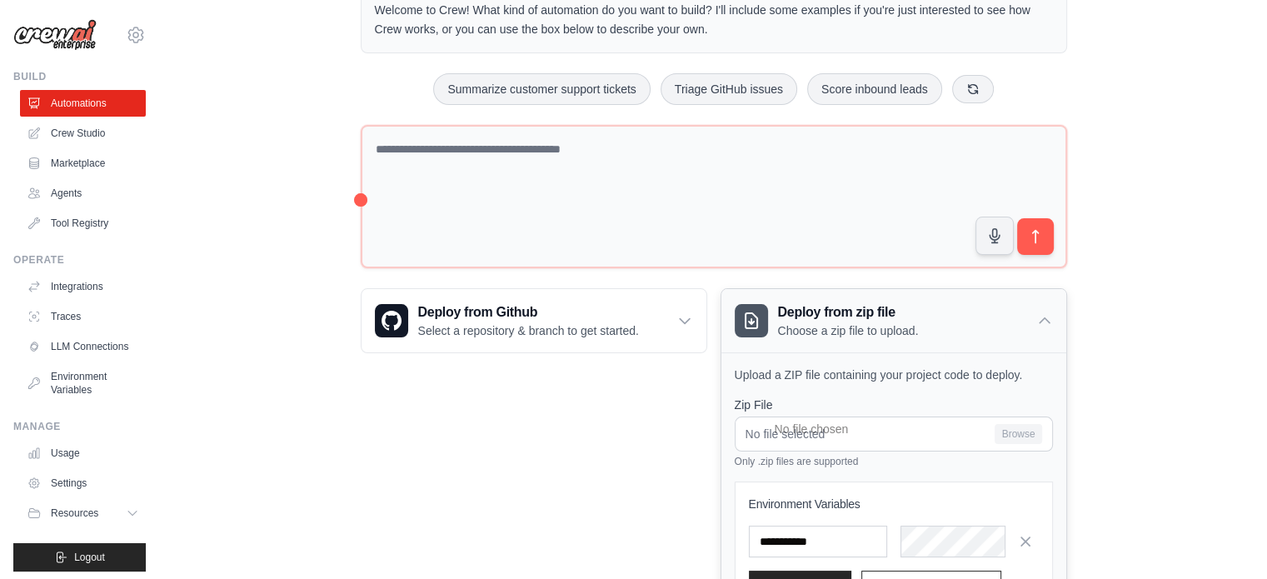
scroll to position [167, 0]
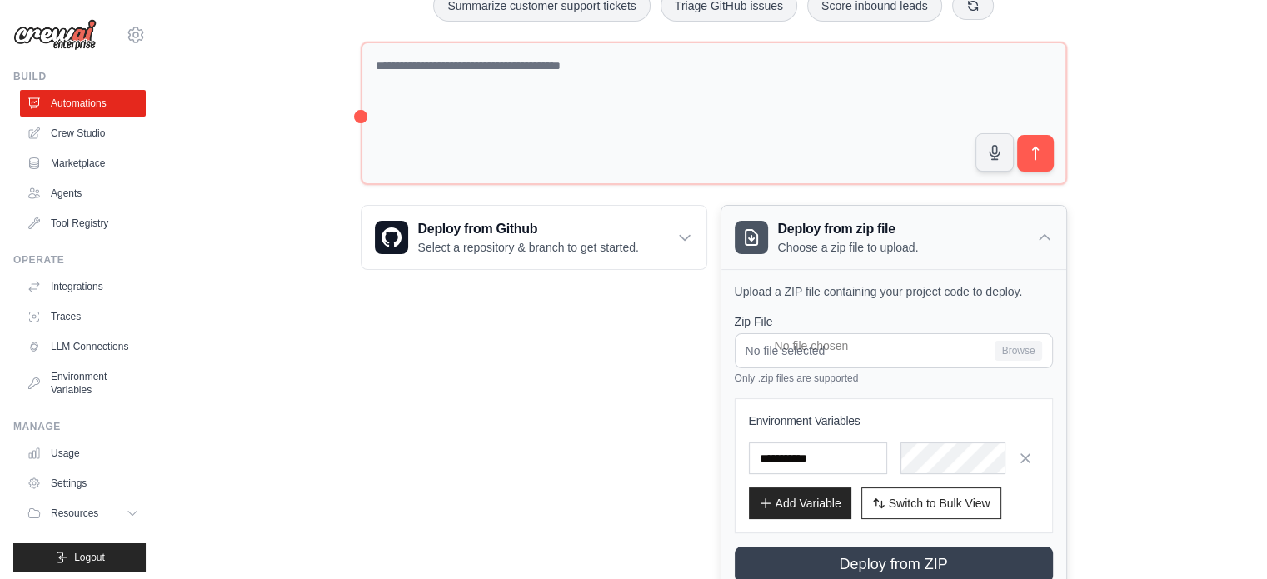
click at [1003, 233] on div "Deploy from zip file Choose a zip file to upload." at bounding box center [894, 237] width 345 height 63
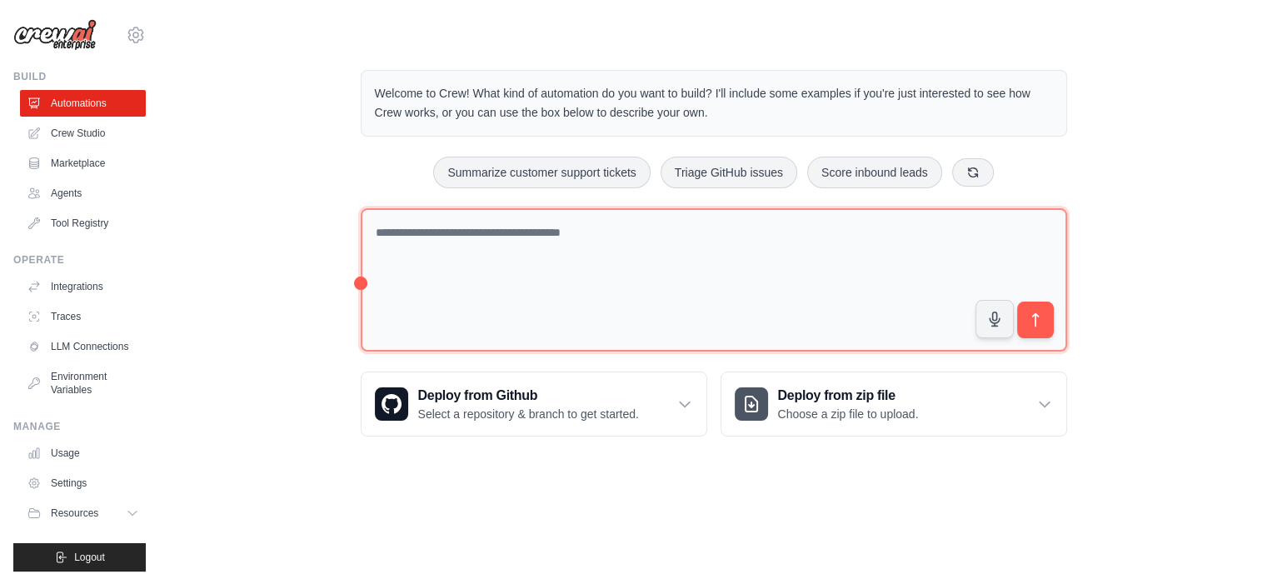
scroll to position [0, 0]
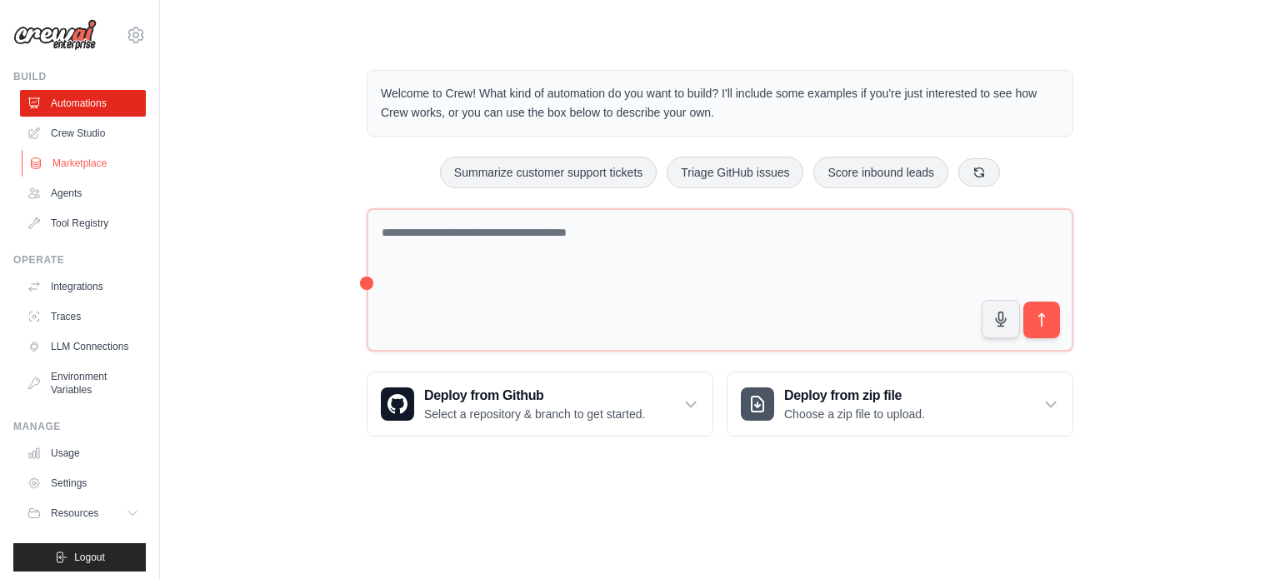
click at [87, 151] on link "Marketplace" at bounding box center [85, 163] width 126 height 27
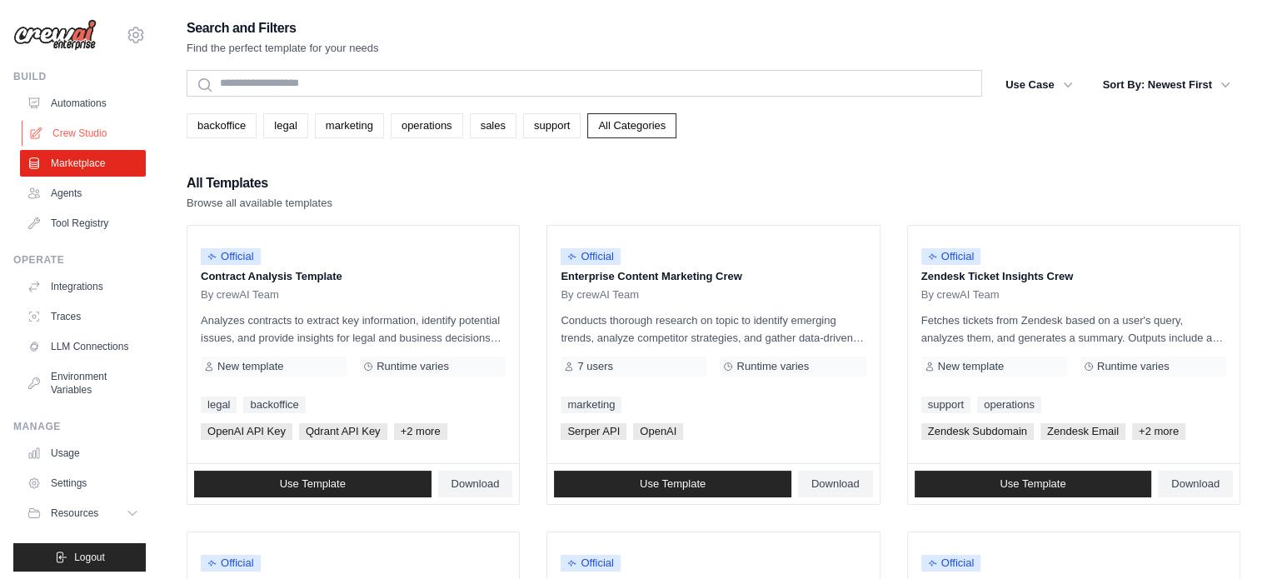
click at [82, 127] on link "Crew Studio" at bounding box center [85, 133] width 126 height 27
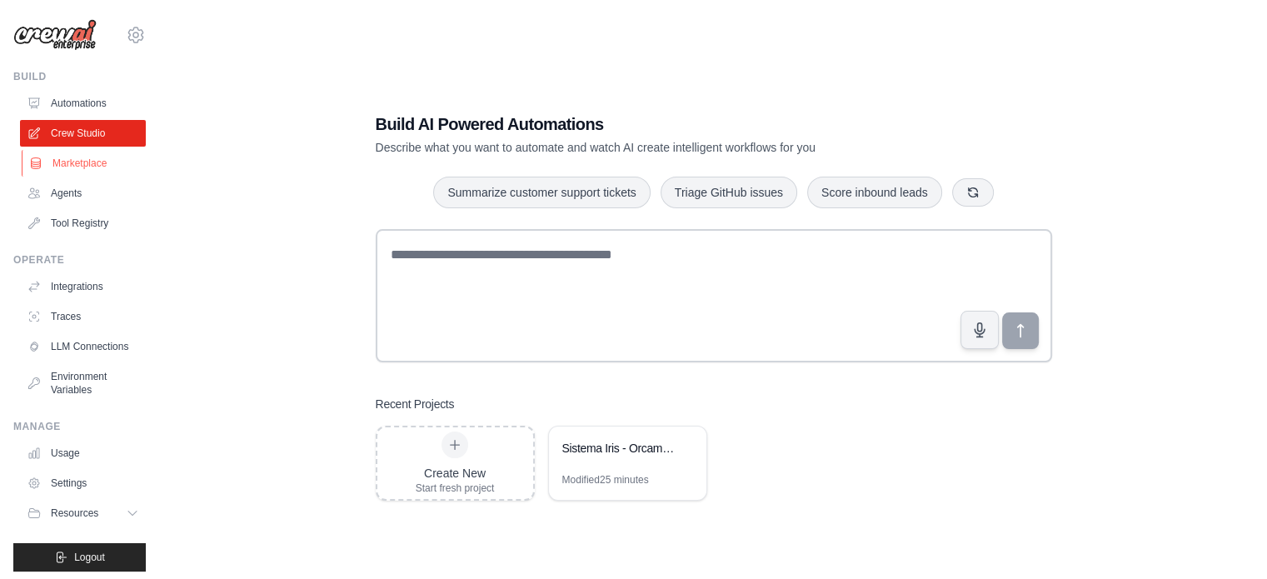
click at [98, 160] on link "Marketplace" at bounding box center [85, 163] width 126 height 27
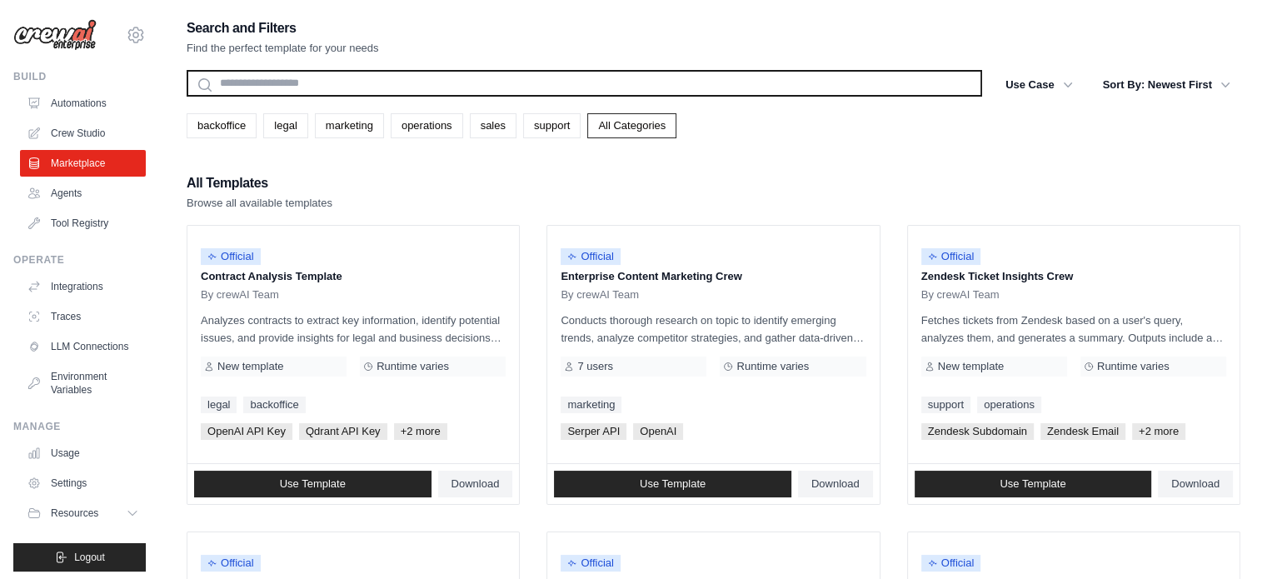
click at [315, 76] on input "text" at bounding box center [585, 83] width 796 height 27
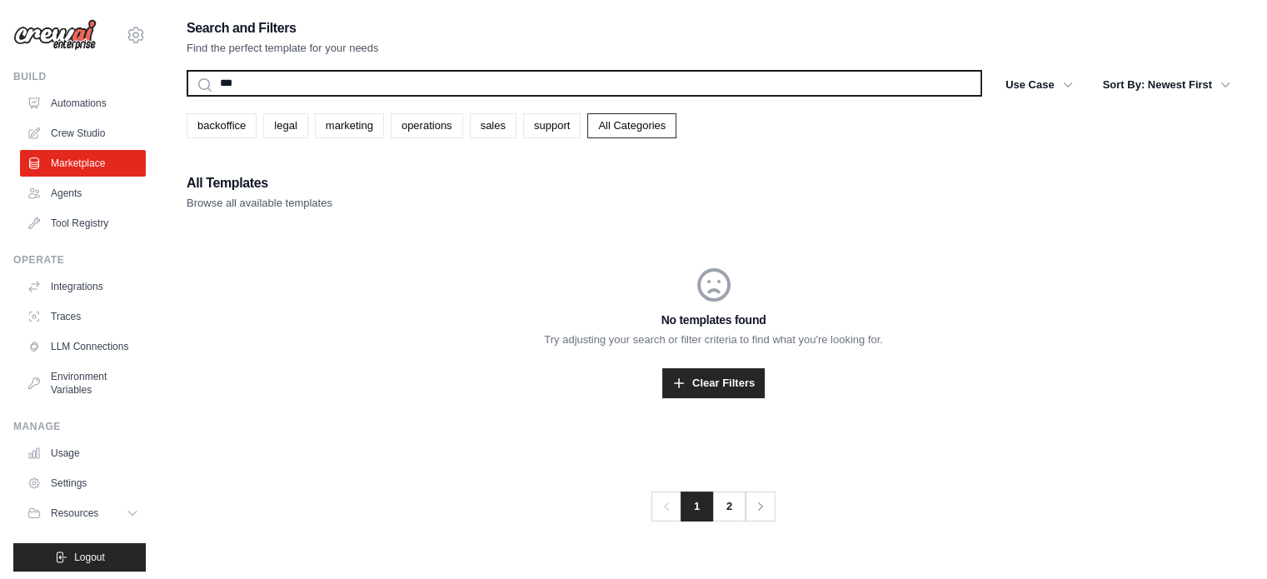
type input "***"
click at [186, 96] on button "Search" at bounding box center [186, 96] width 1 height 1
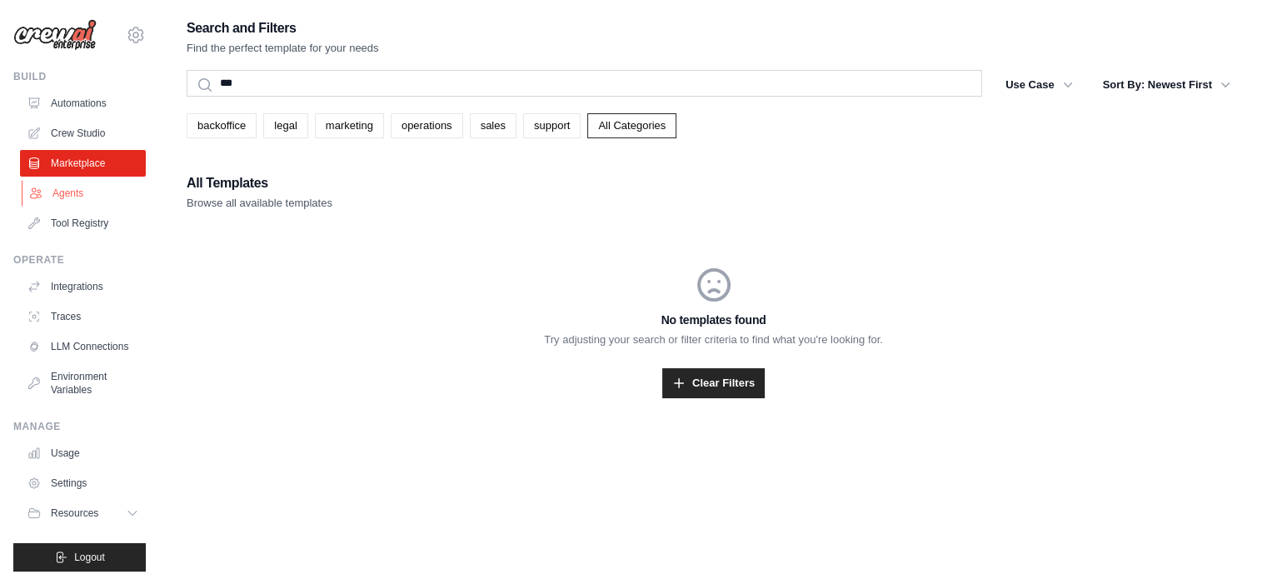
click at [77, 191] on link "Agents" at bounding box center [85, 193] width 126 height 27
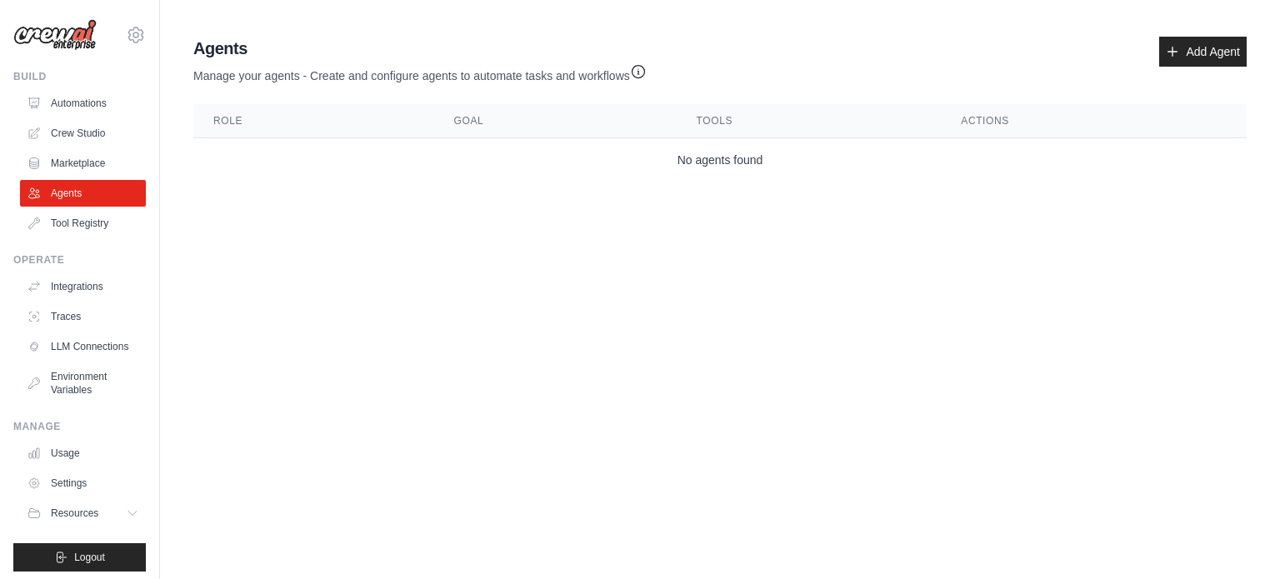
click at [657, 259] on body "alexarq.projetos@gmail.com Settings Build Automations Crew Studio" at bounding box center [640, 289] width 1280 height 579
click at [90, 217] on link "Tool Registry" at bounding box center [85, 223] width 126 height 27
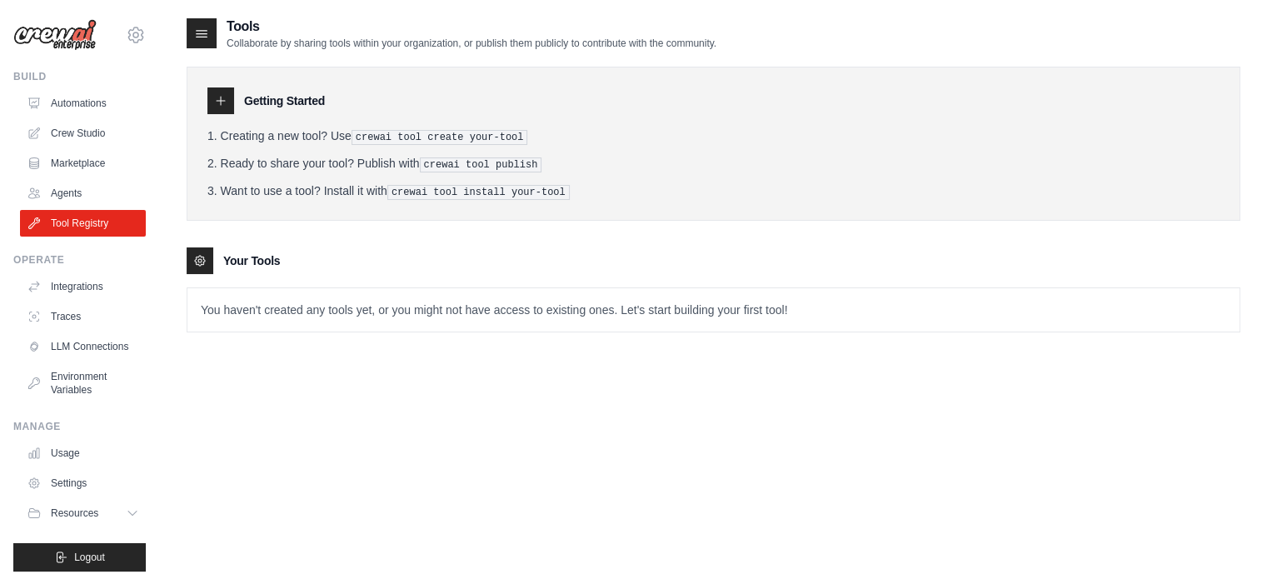
drag, startPoint x: 246, startPoint y: 344, endPoint x: 243, endPoint y: 333, distance: 11.1
click at [245, 344] on div "Tools Collaborate by sharing tools within your organization, or publish them pu…" at bounding box center [714, 188] width 1054 height 342
click at [243, 322] on p "You haven't created any tools yet, or you might not have access to existing one…" at bounding box center [713, 309] width 1052 height 43
click at [81, 282] on link "Integrations" at bounding box center [85, 286] width 126 height 27
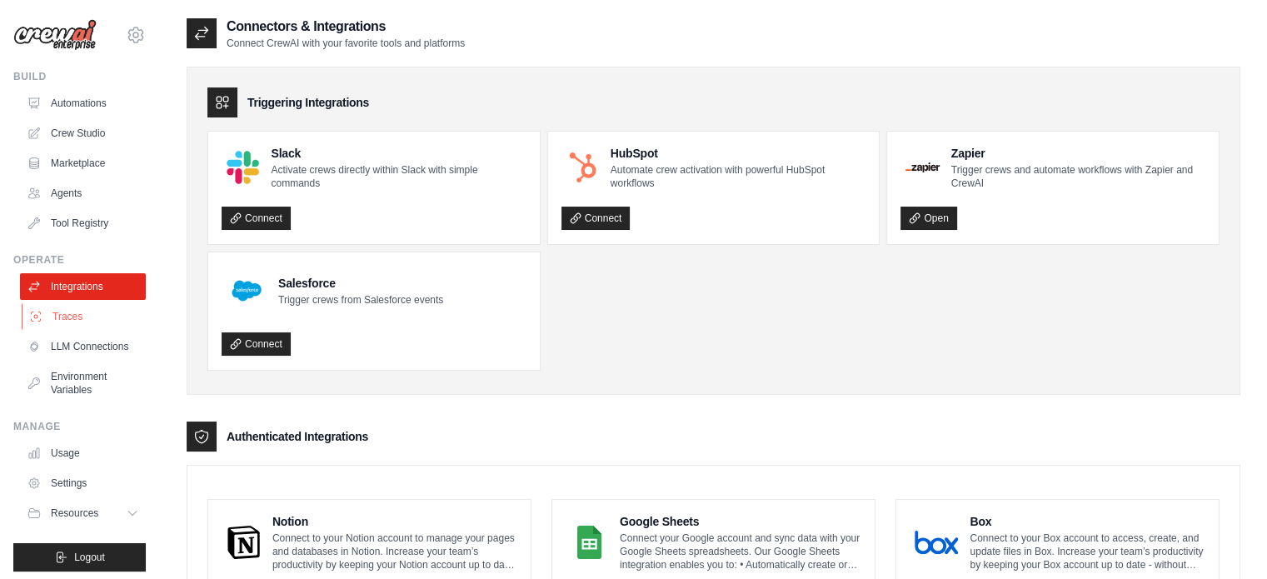
click at [77, 318] on link "Traces" at bounding box center [85, 316] width 126 height 27
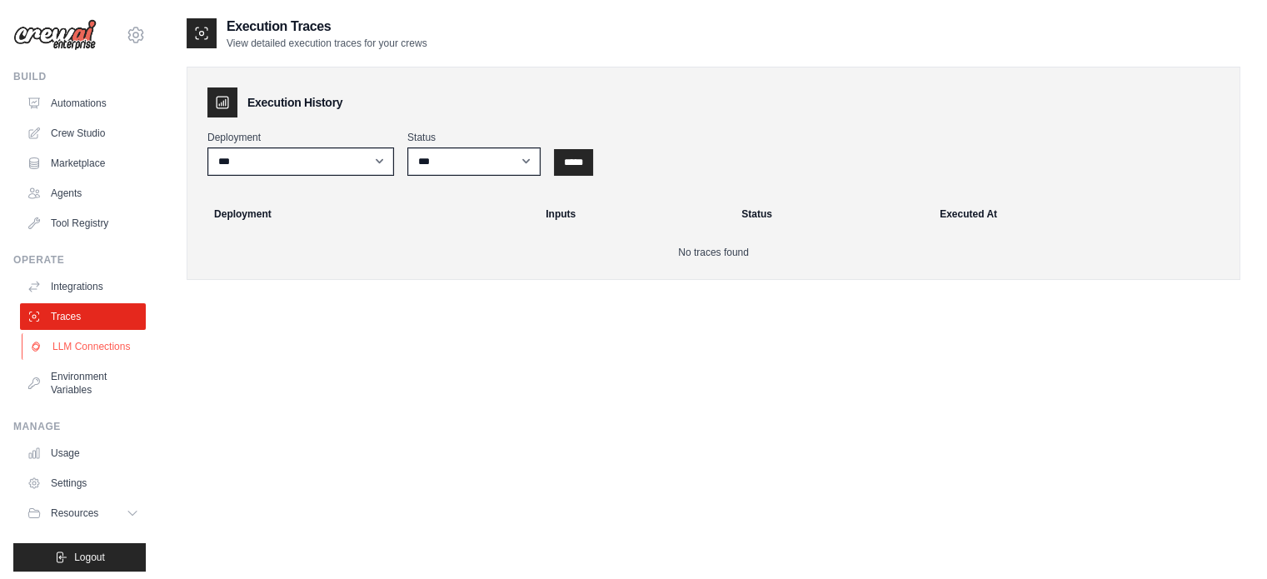
click at [88, 352] on link "LLM Connections" at bounding box center [85, 346] width 126 height 27
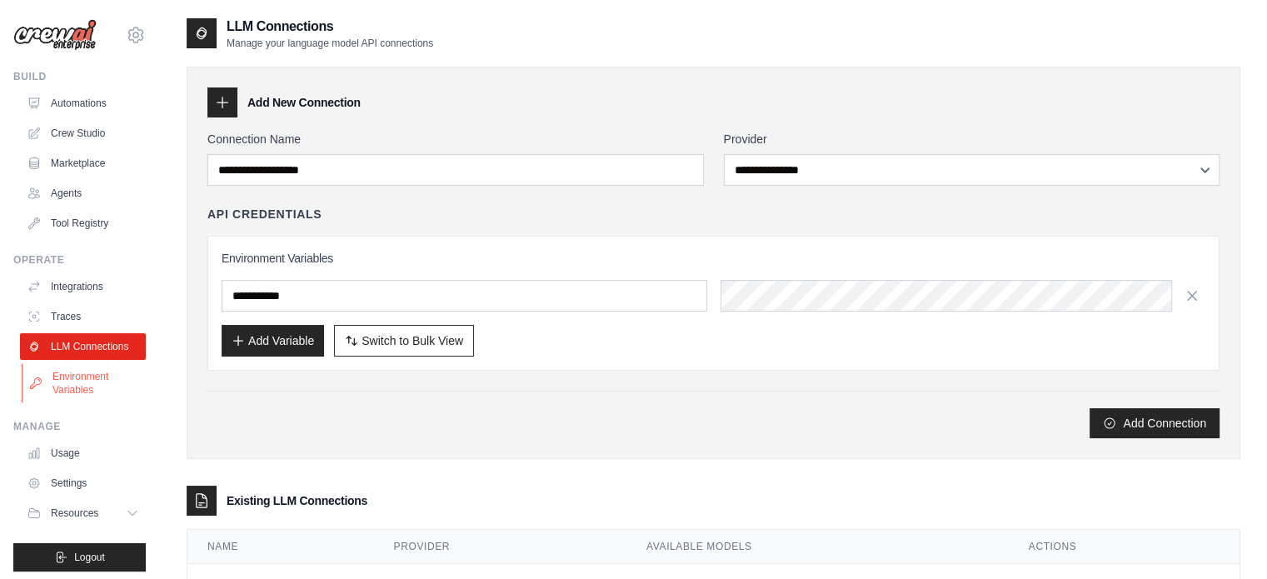
click at [87, 384] on link "Environment Variables" at bounding box center [85, 383] width 126 height 40
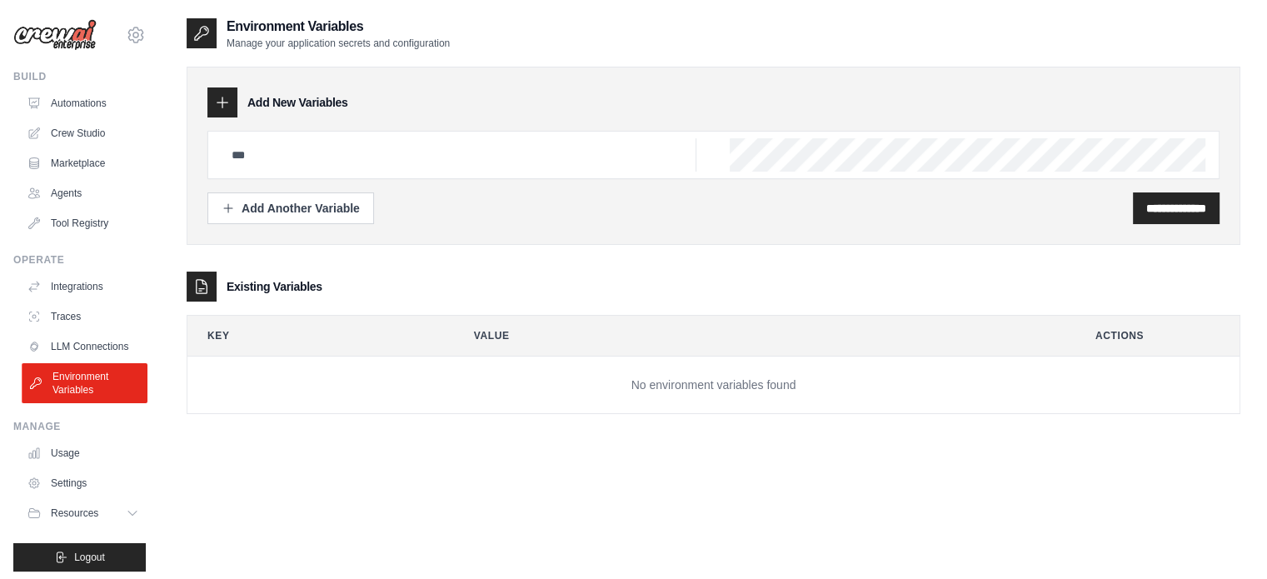
scroll to position [18, 0]
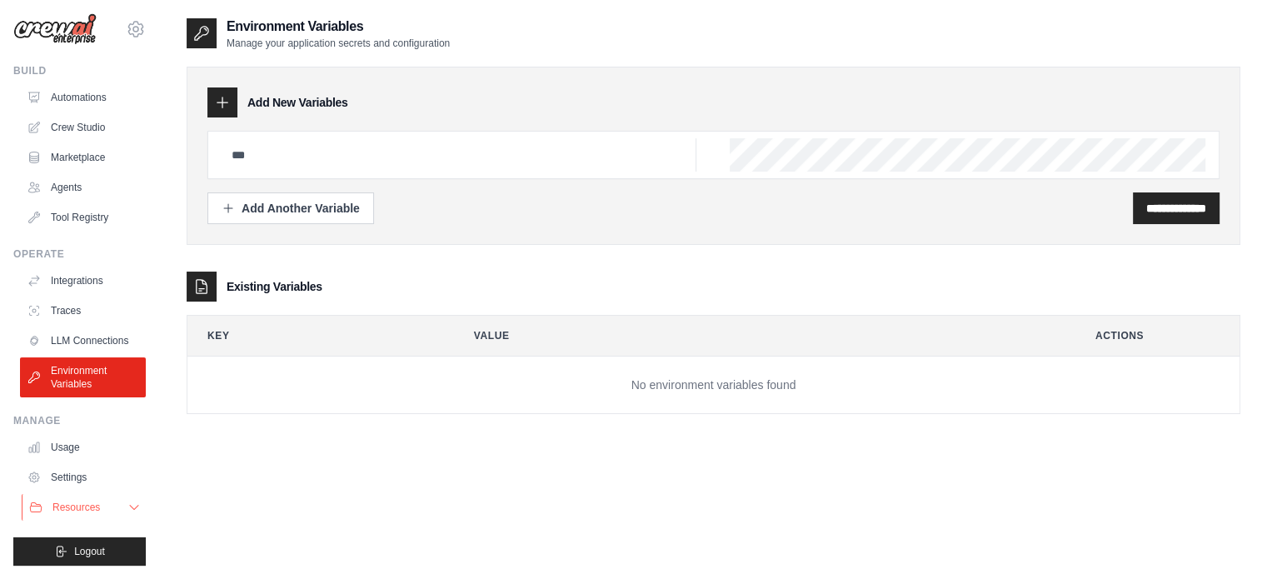
click at [86, 504] on span "Resources" at bounding box center [75, 507] width 47 height 13
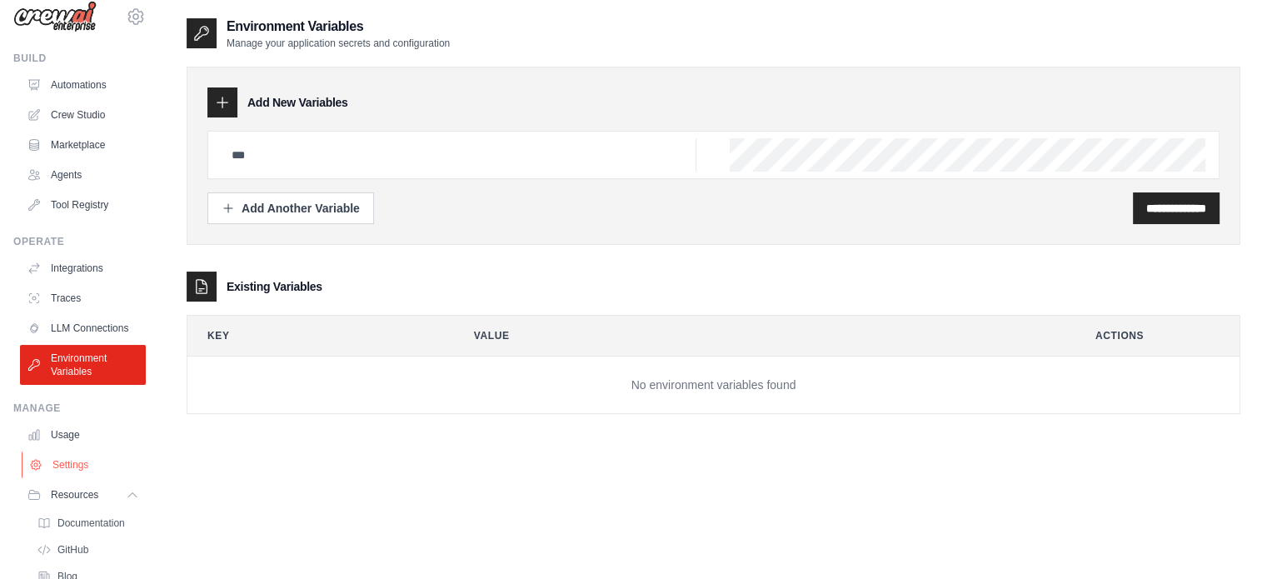
scroll to position [125, 0]
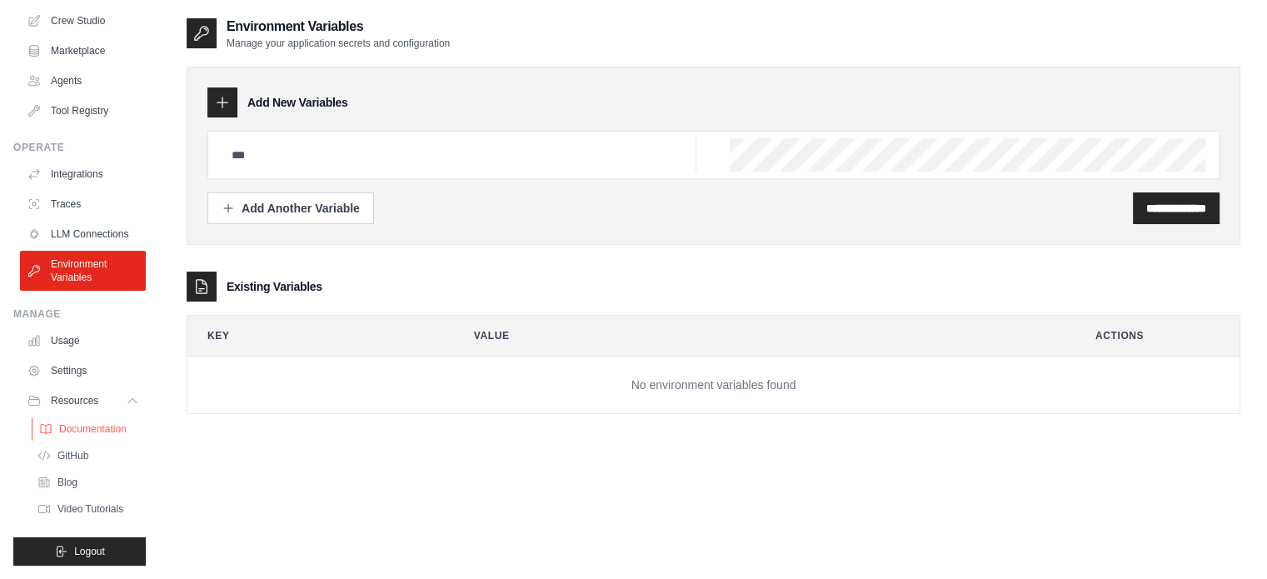
click at [105, 439] on link "Documentation" at bounding box center [90, 428] width 116 height 23
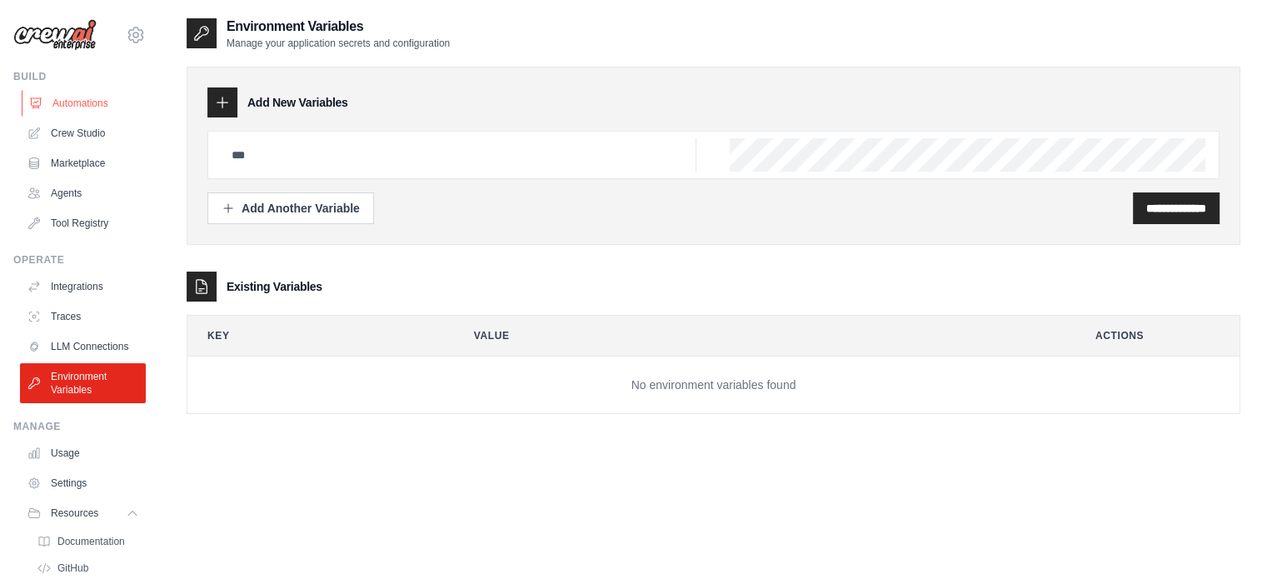
click at [87, 95] on link "Automations" at bounding box center [85, 103] width 126 height 27
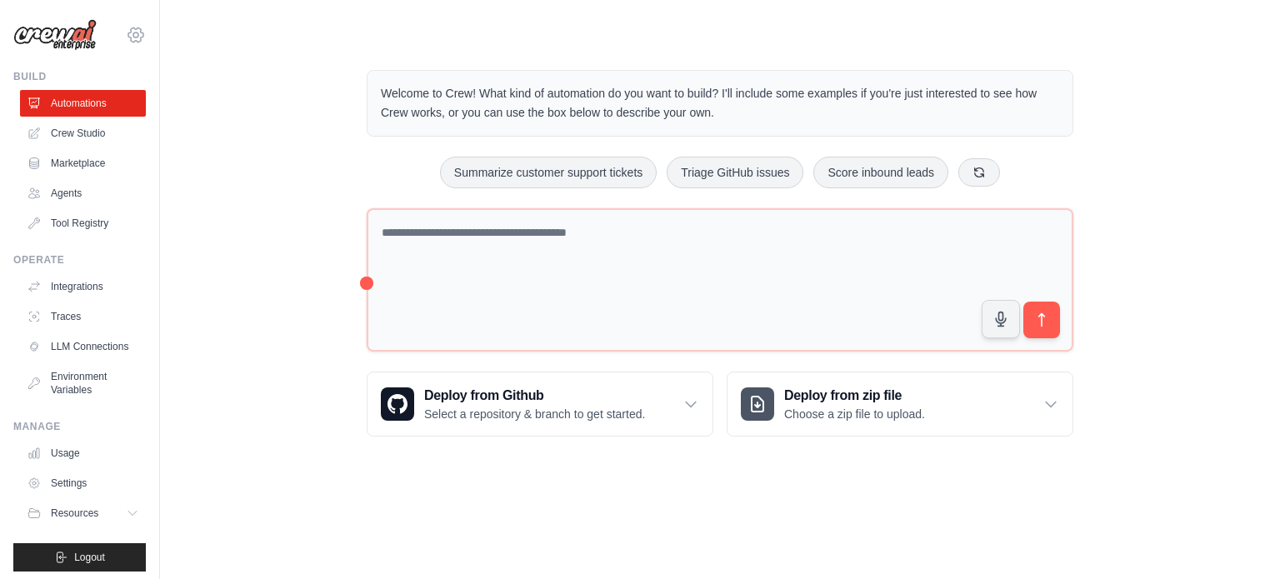
click at [126, 38] on icon at bounding box center [136, 35] width 20 height 20
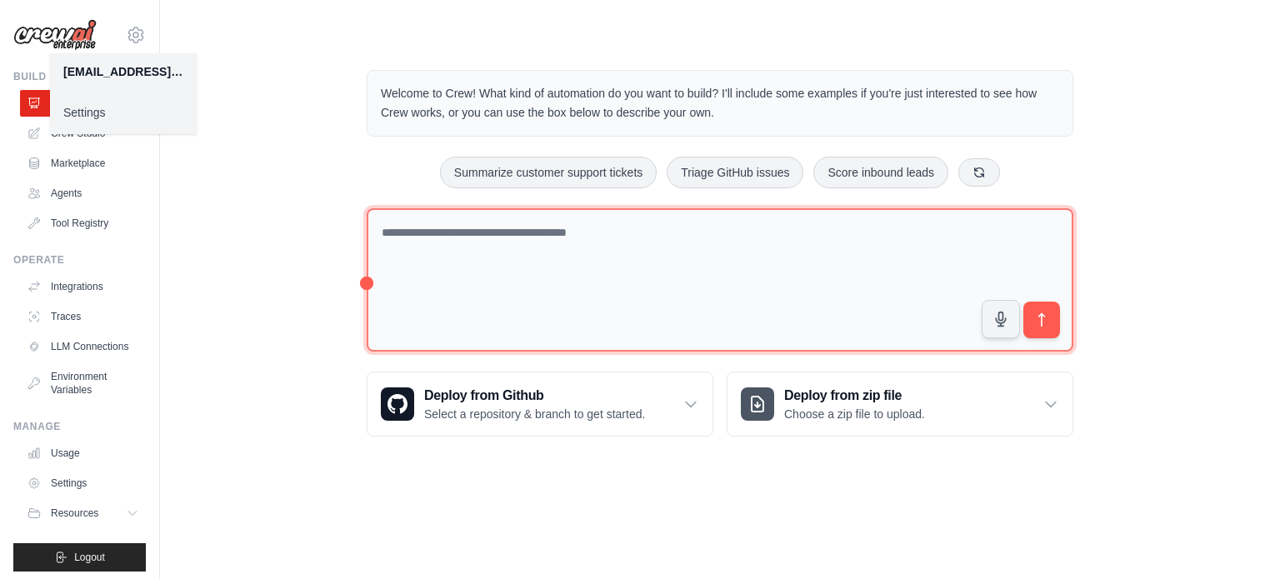
click at [523, 254] on textarea at bounding box center [720, 280] width 707 height 144
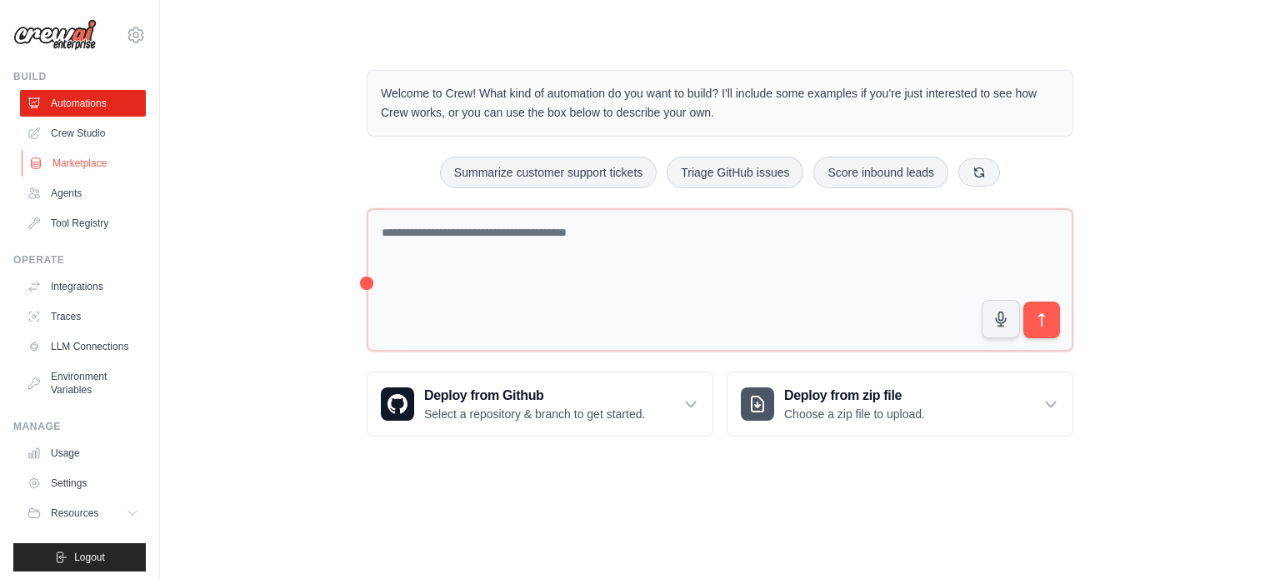
click at [87, 172] on link "Marketplace" at bounding box center [85, 163] width 126 height 27
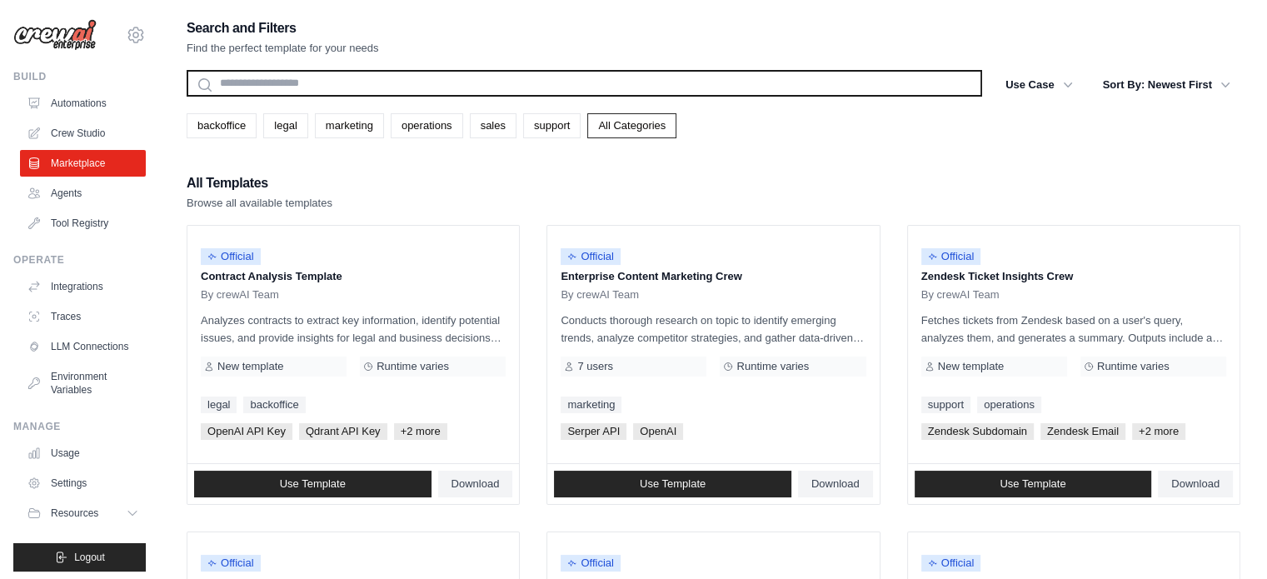
click at [322, 87] on input "text" at bounding box center [585, 83] width 796 height 27
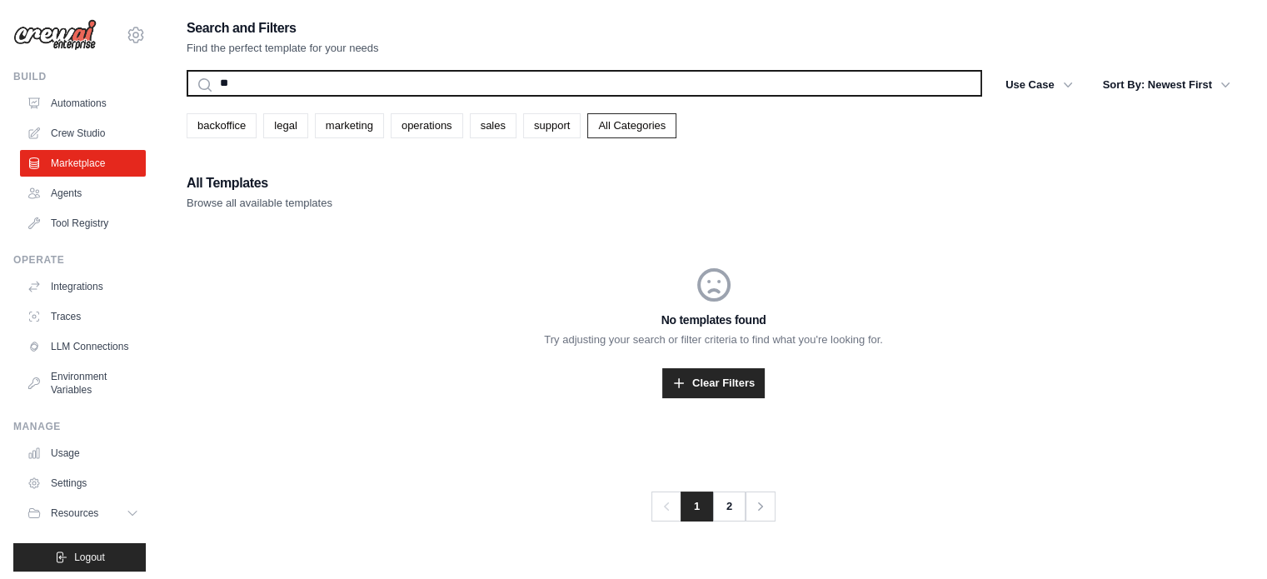
type input "*"
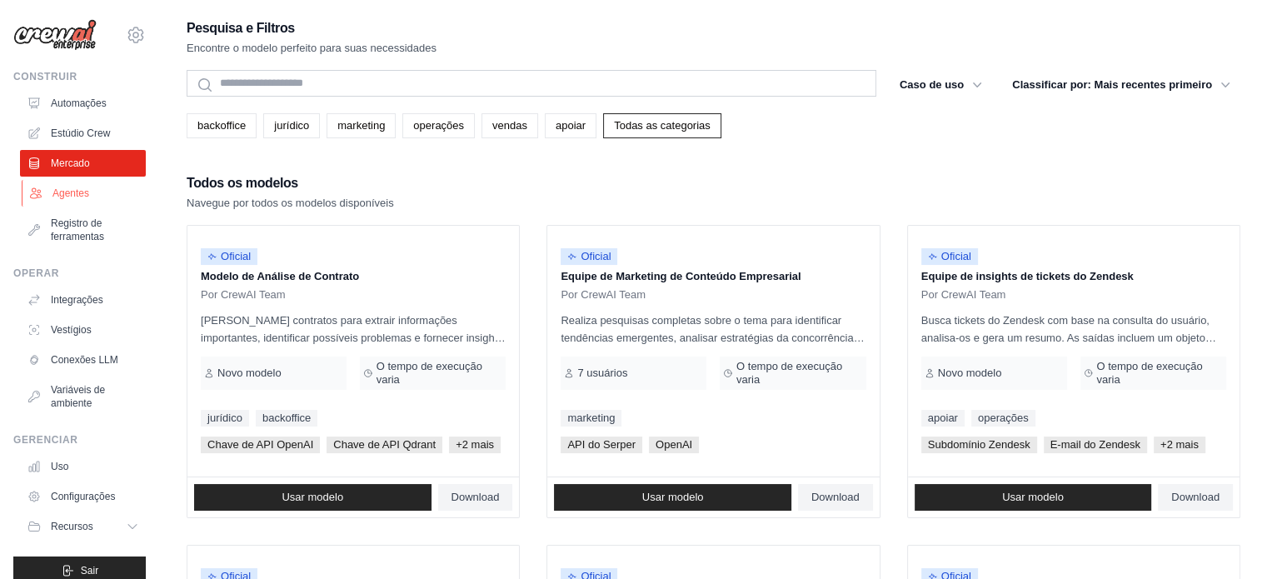
click at [73, 202] on link "Agentes" at bounding box center [85, 193] width 126 height 27
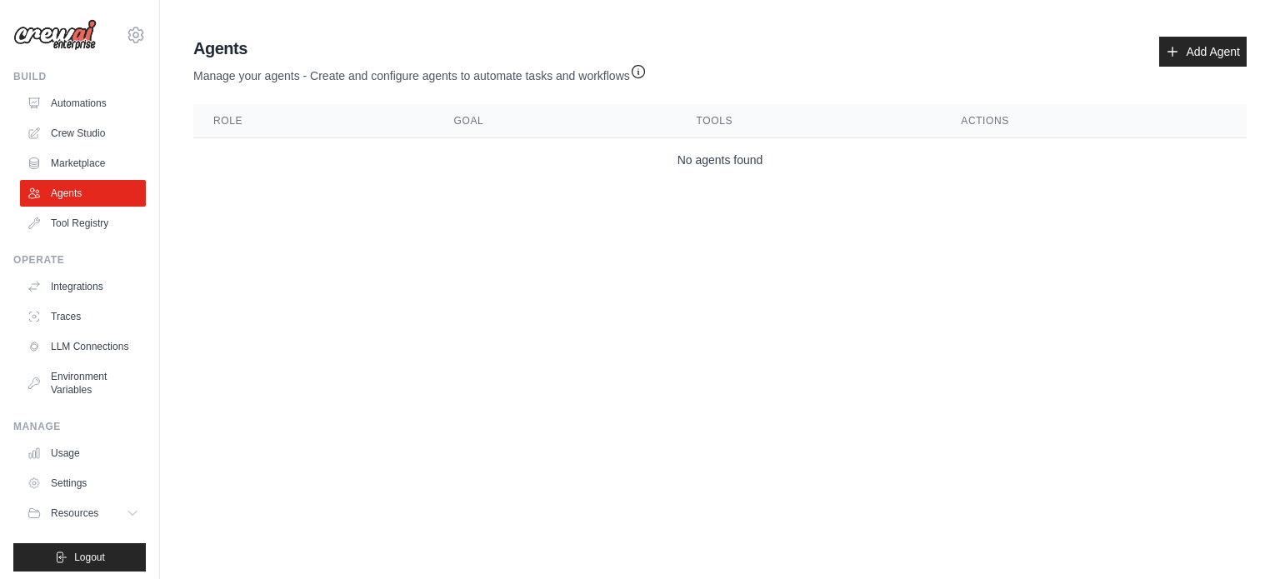
click at [813, 178] on td "No agents found" at bounding box center [719, 160] width 1053 height 44
click at [98, 125] on link "Crew Studio" at bounding box center [85, 133] width 126 height 27
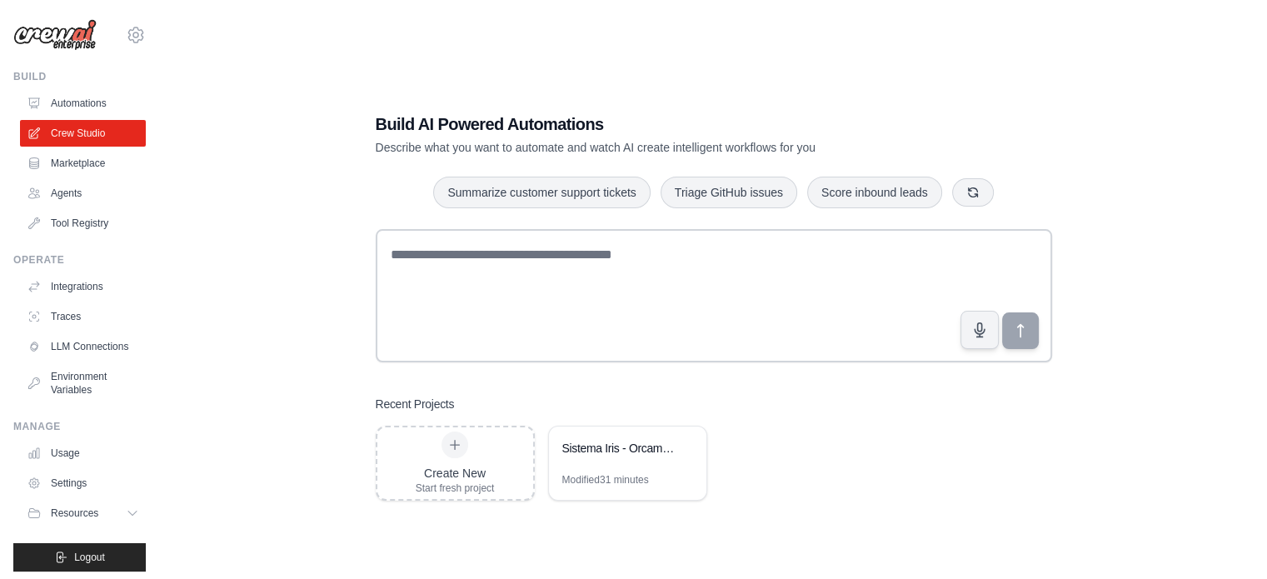
click at [81, 95] on link "Automations" at bounding box center [83, 103] width 126 height 27
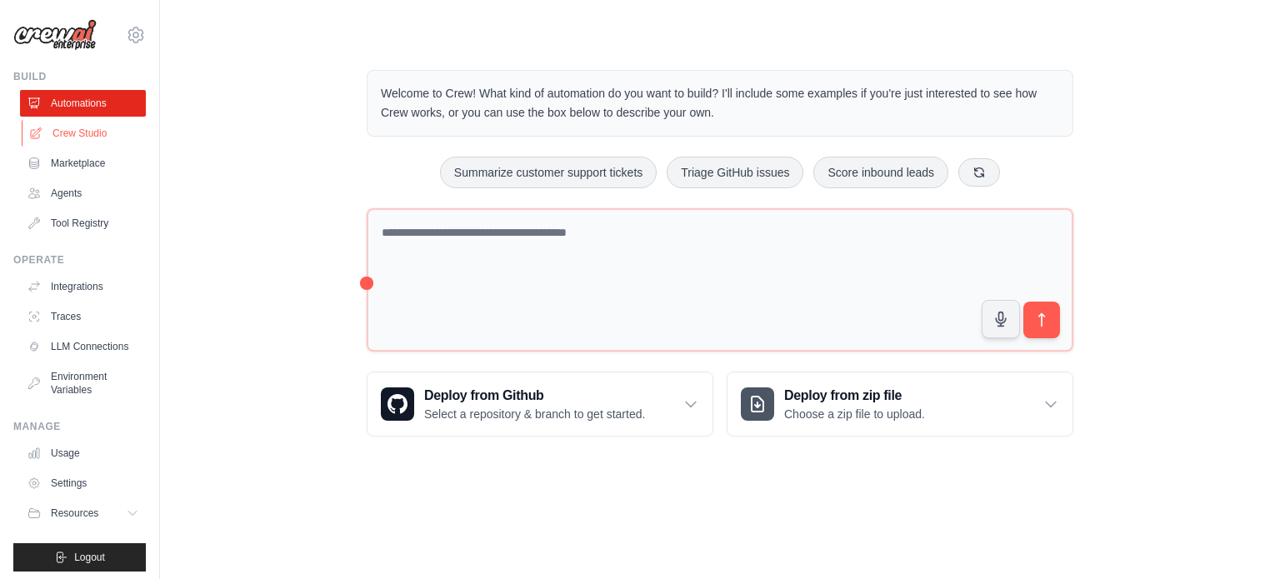
click at [65, 142] on link "Crew Studio" at bounding box center [85, 133] width 126 height 27
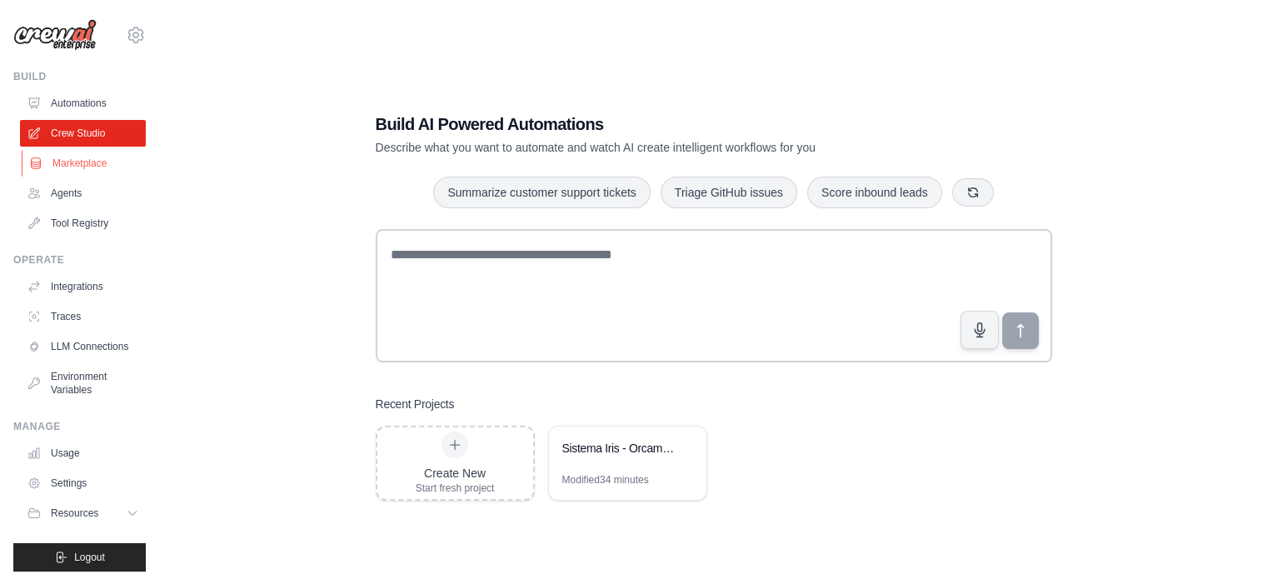
click at [62, 159] on link "Marketplace" at bounding box center [85, 163] width 126 height 27
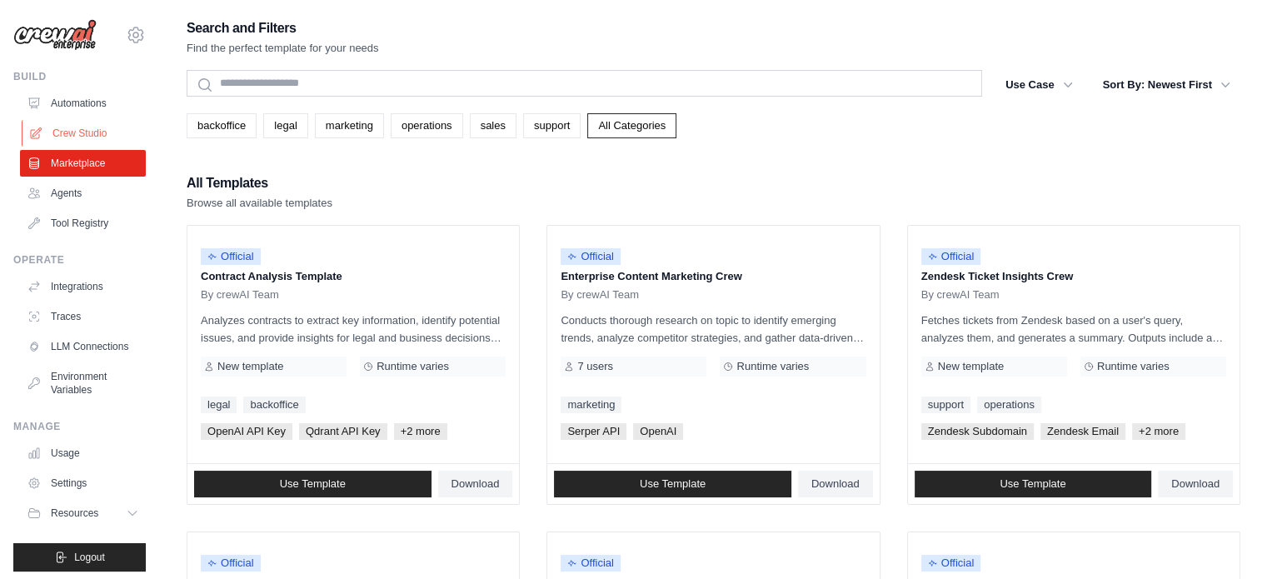
click at [64, 134] on link "Crew Studio" at bounding box center [85, 133] width 126 height 27
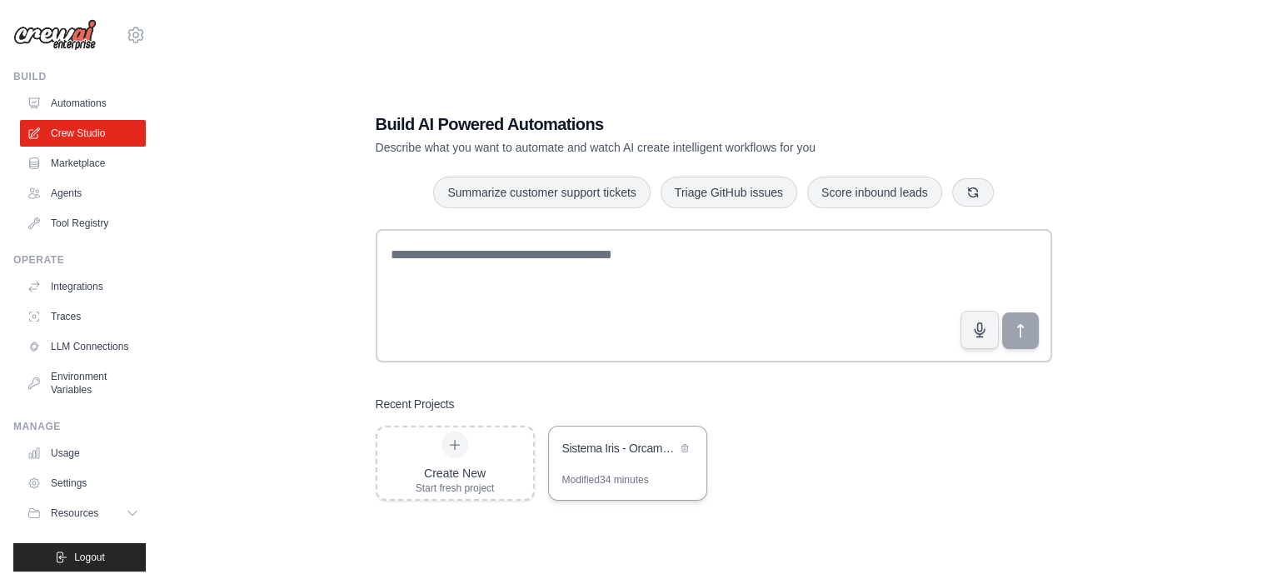
click at [600, 455] on div "Sistema Iris - Orcamentacao Multiagente de Obras" at bounding box center [619, 448] width 114 height 17
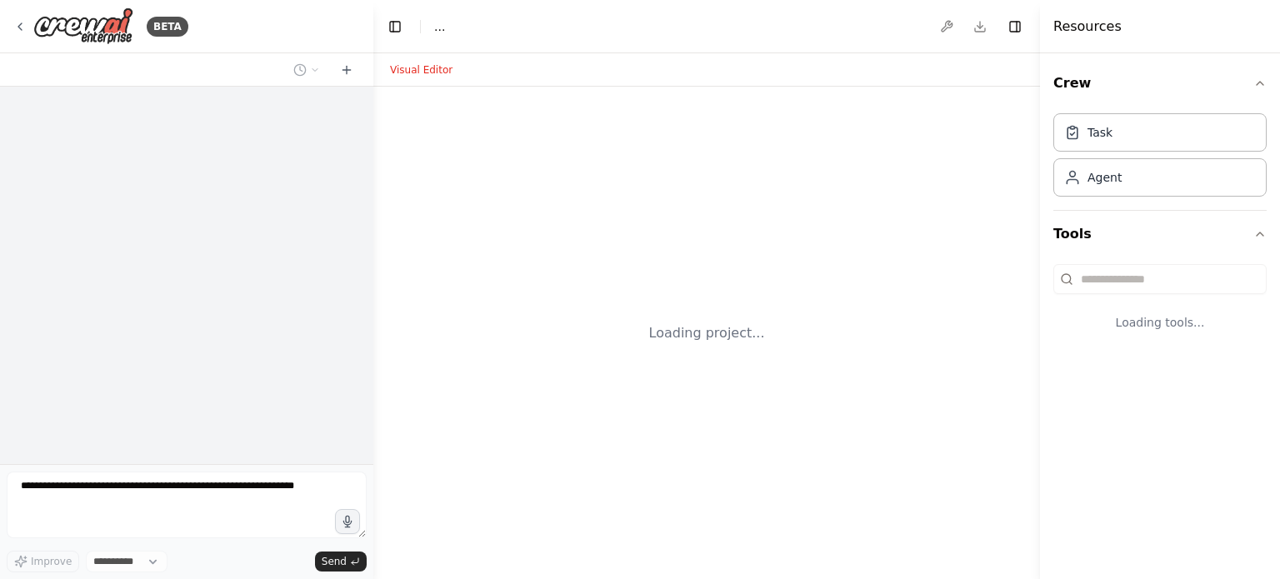
select select "****"
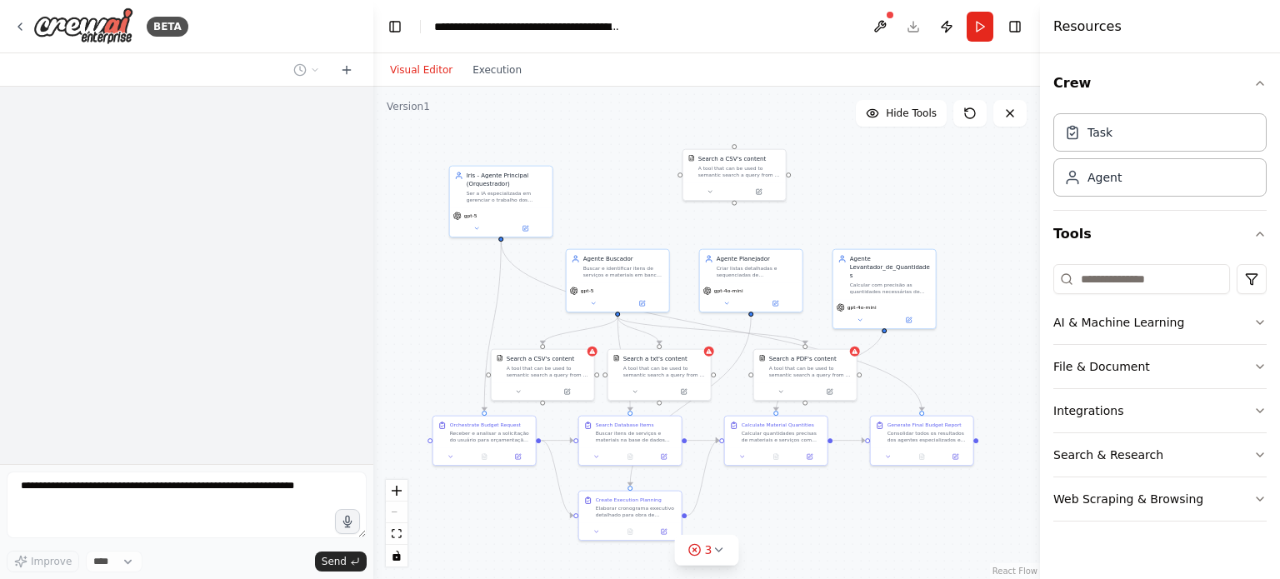
drag, startPoint x: 562, startPoint y: 281, endPoint x: 449, endPoint y: 287, distance: 113.5
click at [449, 287] on div ".deletable-edge-delete-btn { width: 20px; height: 20px; border: 0px solid #ffff…" at bounding box center [706, 333] width 667 height 492
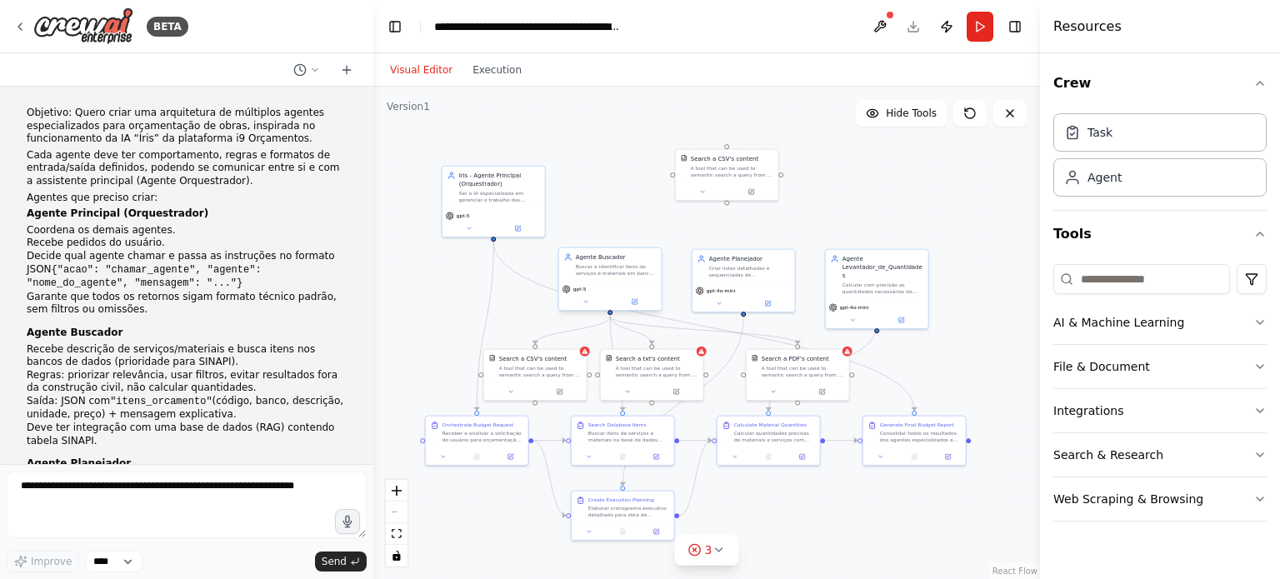
scroll to position [26967, 0]
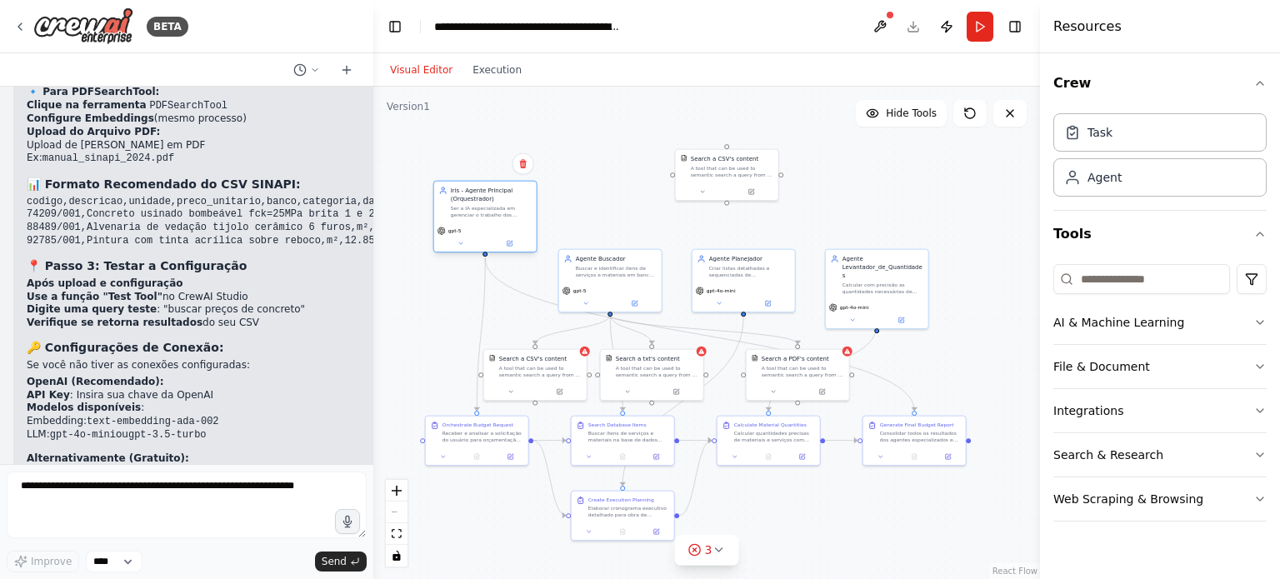
drag, startPoint x: 495, startPoint y: 199, endPoint x: 478, endPoint y: 262, distance: 64.7
click at [478, 218] on div "Ser a IA especializada em gerenciar o trabalho dos demais agentes da plataforma…" at bounding box center [491, 211] width 81 height 13
click at [532, 376] on div "Search a CSV's content A tool that can be used to semantic search a query from …" at bounding box center [535, 364] width 102 height 33
drag, startPoint x: 532, startPoint y: 376, endPoint x: 519, endPoint y: 364, distance: 17.7
click at [520, 364] on div "A tool that can be used to semantic search a query from a CSV's content." at bounding box center [540, 369] width 82 height 13
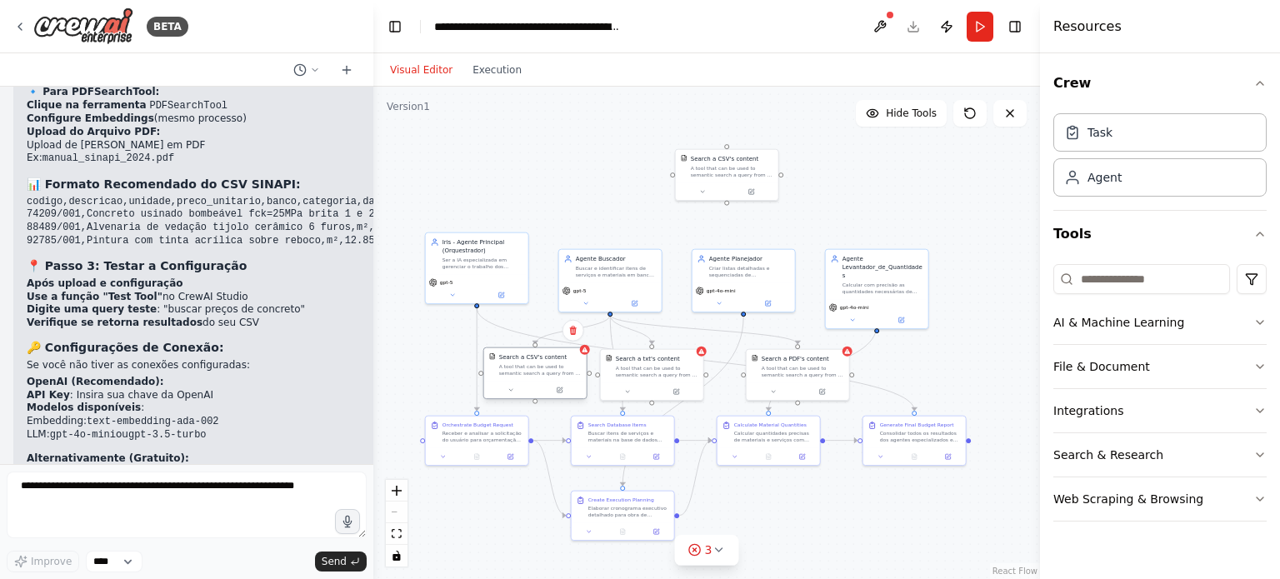
click at [511, 356] on div "Search a CSV's content" at bounding box center [533, 357] width 68 height 8
click at [509, 349] on div "Search a CSV's content A tool that can be used to semantic search a query from …" at bounding box center [535, 364] width 102 height 33
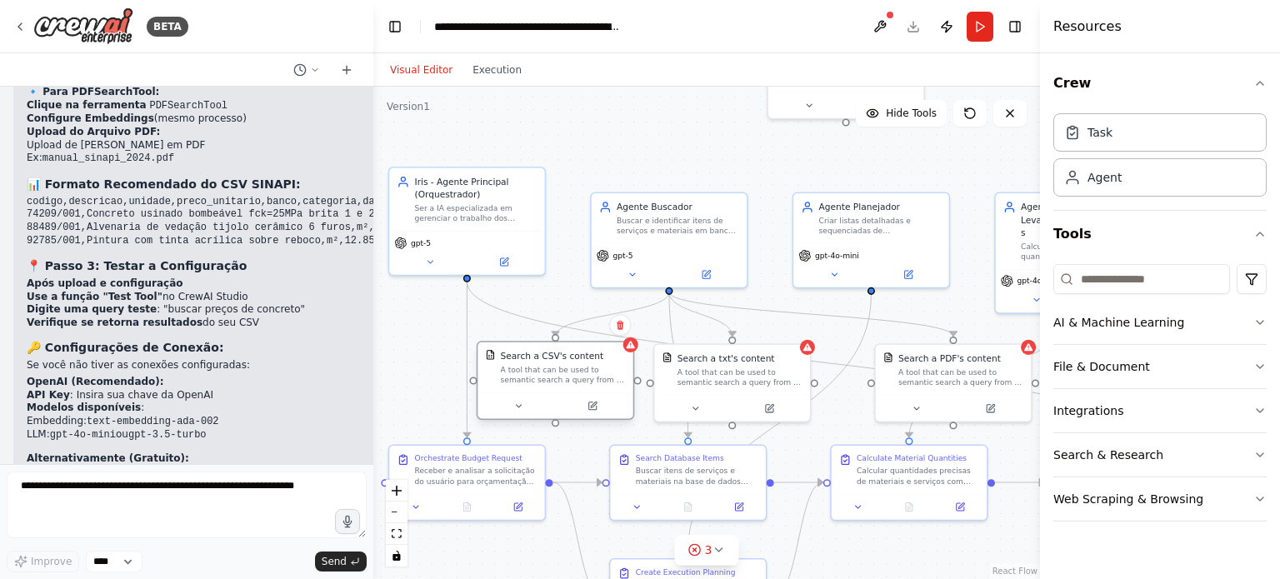
click at [527, 369] on div "A tool that can be used to semantic search a query from a CSV's content." at bounding box center [563, 375] width 125 height 20
click at [527, 368] on div "A tool that can be used to semantic search a query from a CSV's content." at bounding box center [563, 375] width 125 height 20
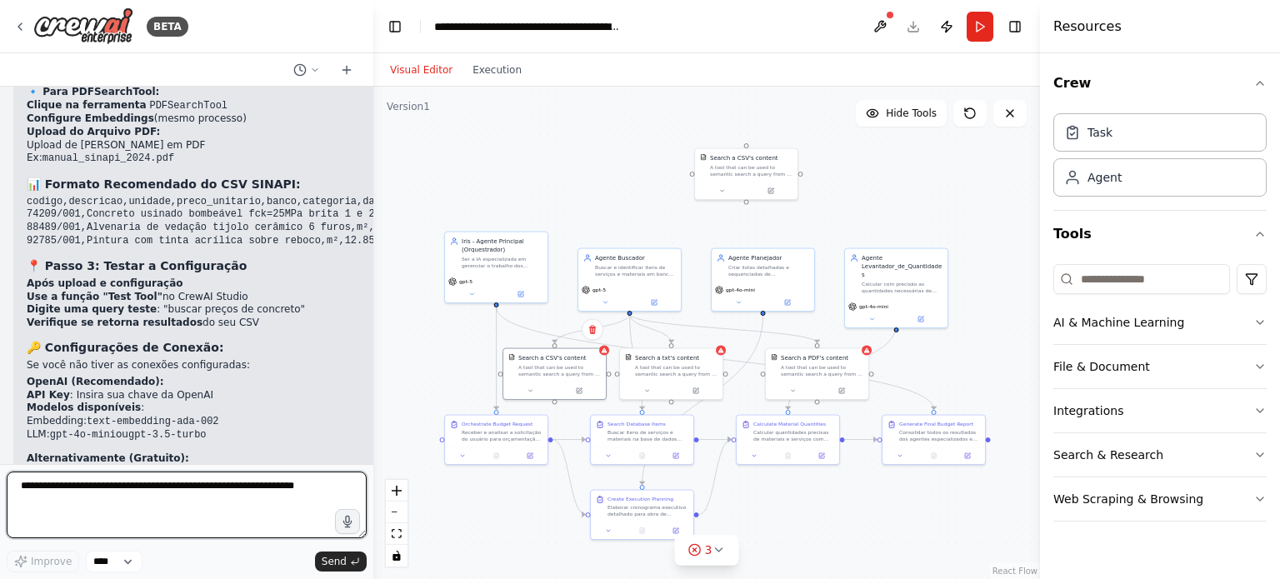
click at [152, 507] on textarea at bounding box center [187, 505] width 360 height 67
type textarea "**********"
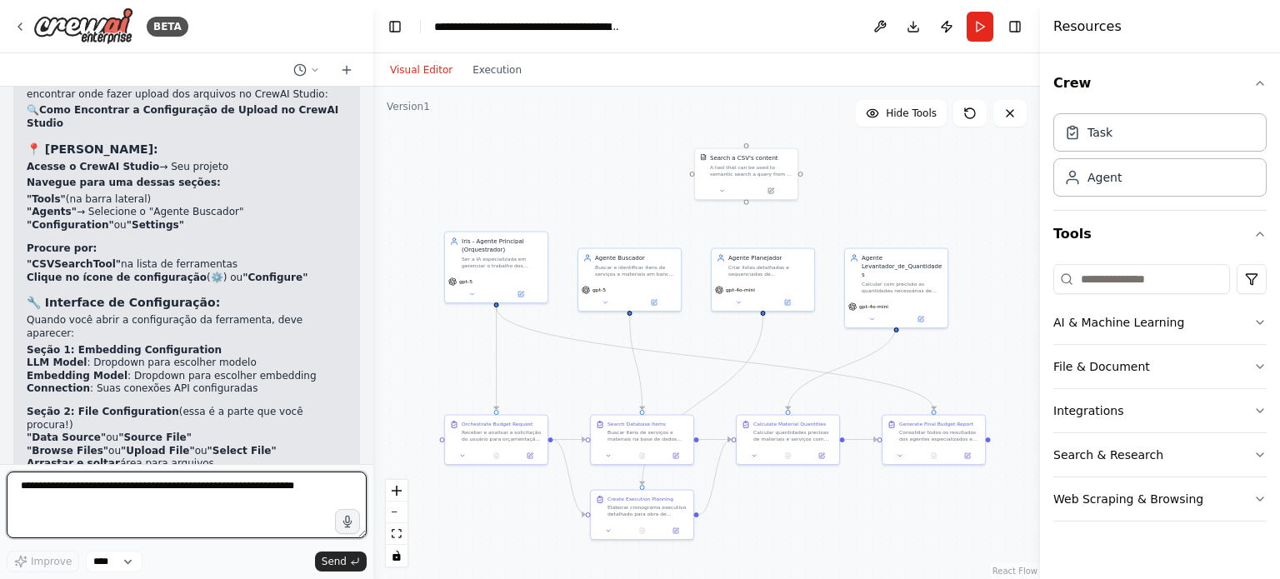
scroll to position [28003, 0]
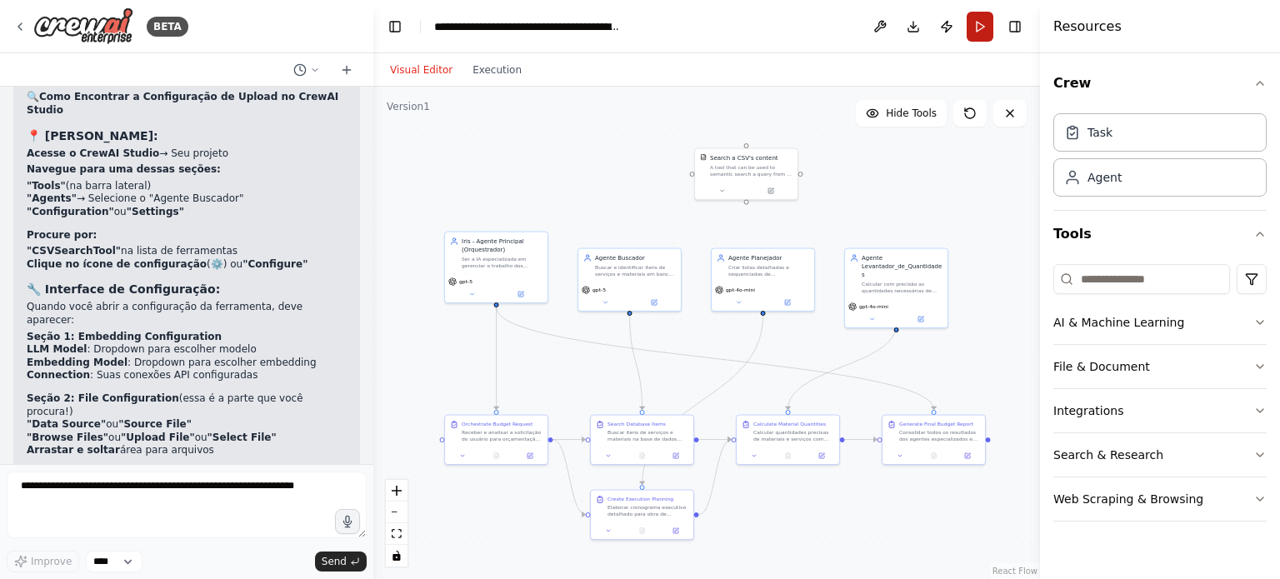
click at [977, 38] on button "Run" at bounding box center [980, 27] width 27 height 30
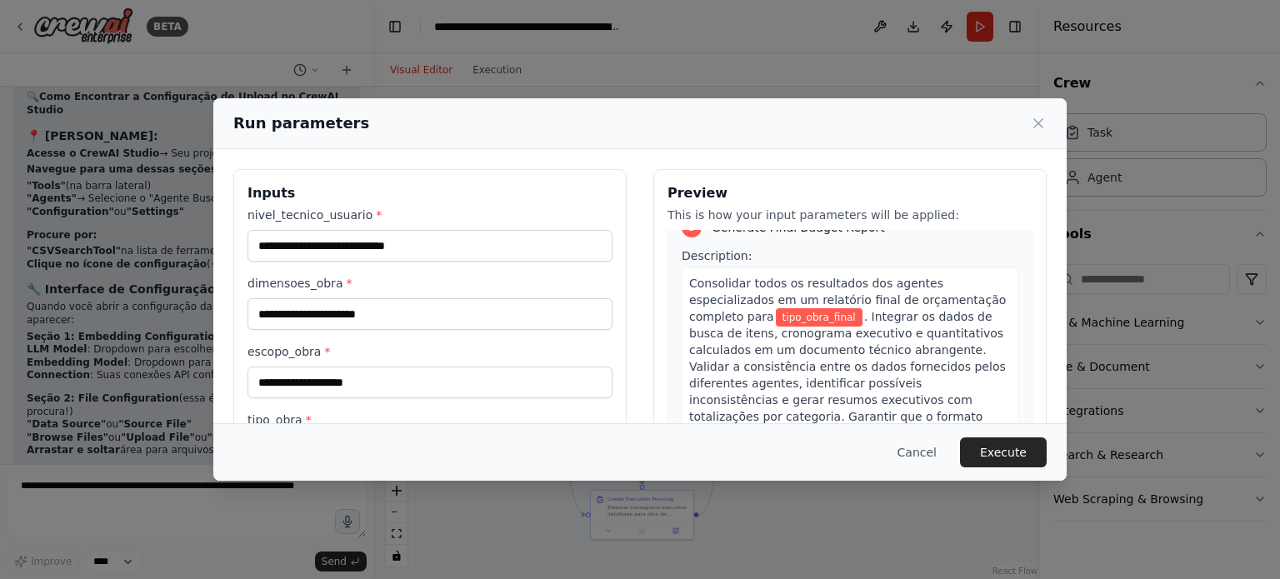
scroll to position [2003, 0]
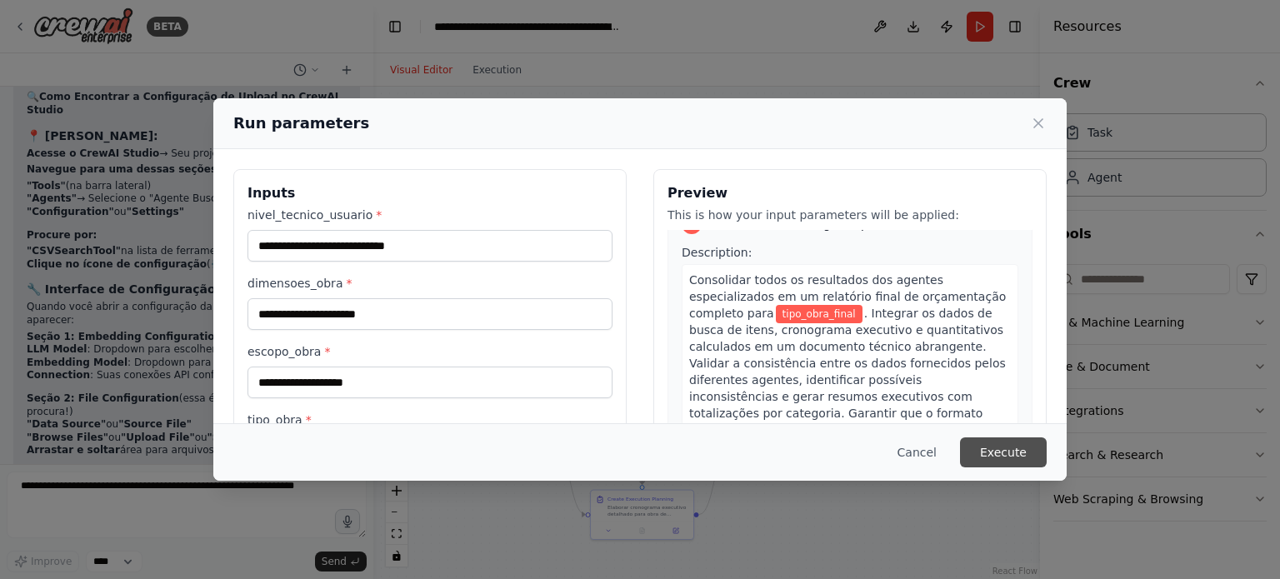
click at [1018, 447] on button "Execute" at bounding box center [1003, 452] width 87 height 30
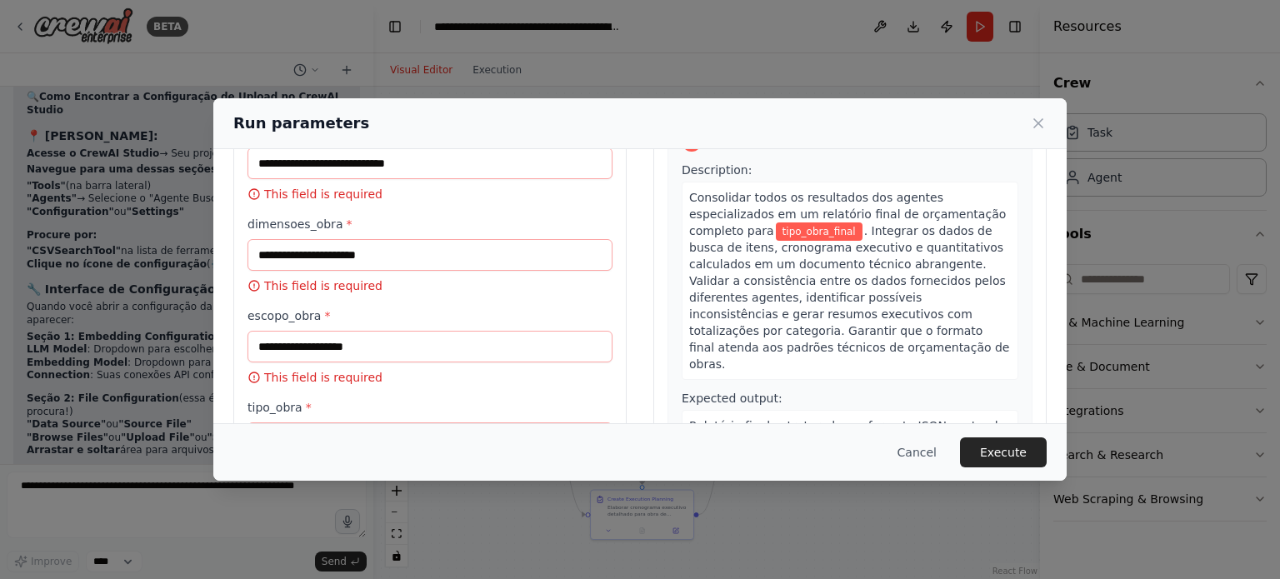
scroll to position [0, 0]
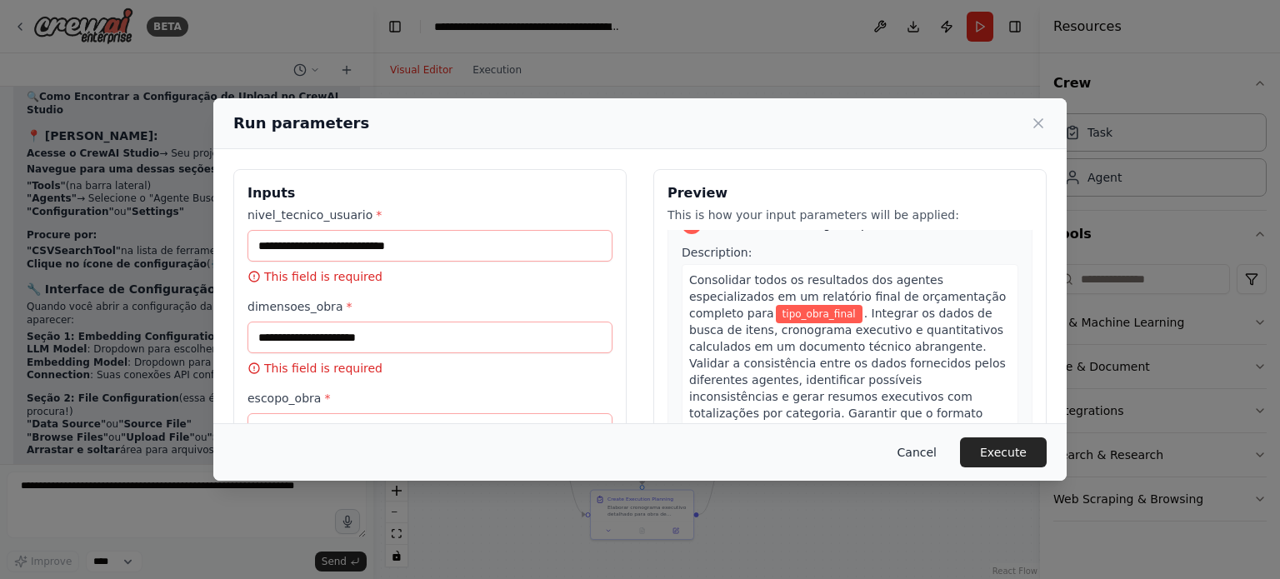
click at [919, 447] on button "Cancel" at bounding box center [917, 452] width 66 height 30
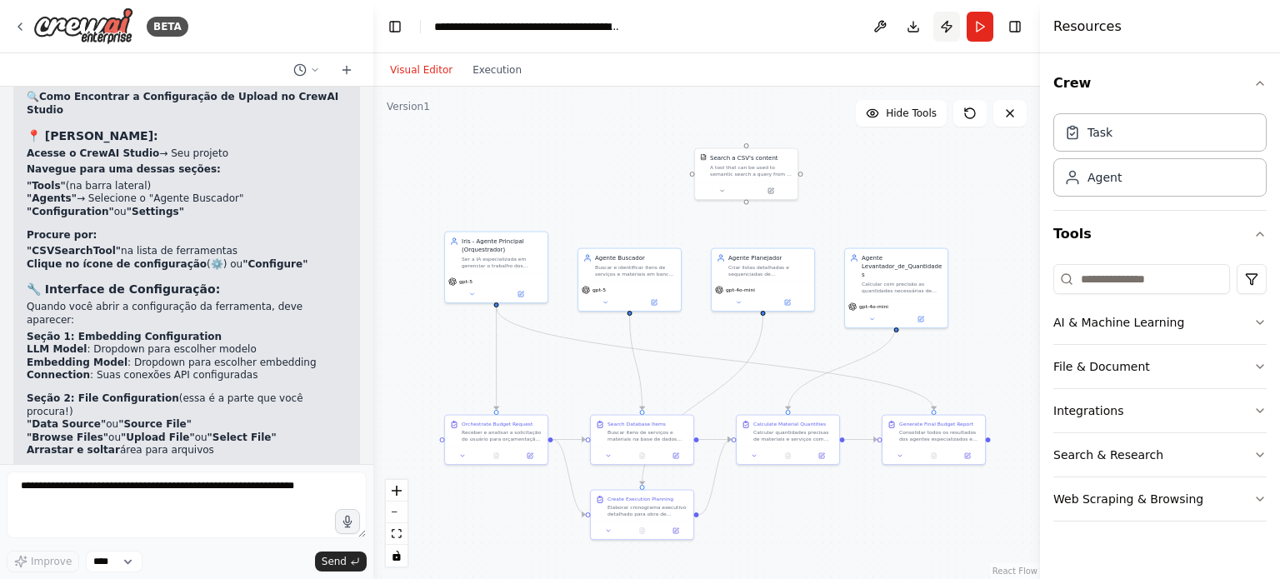
click at [942, 32] on button "Publish" at bounding box center [946, 27] width 27 height 30
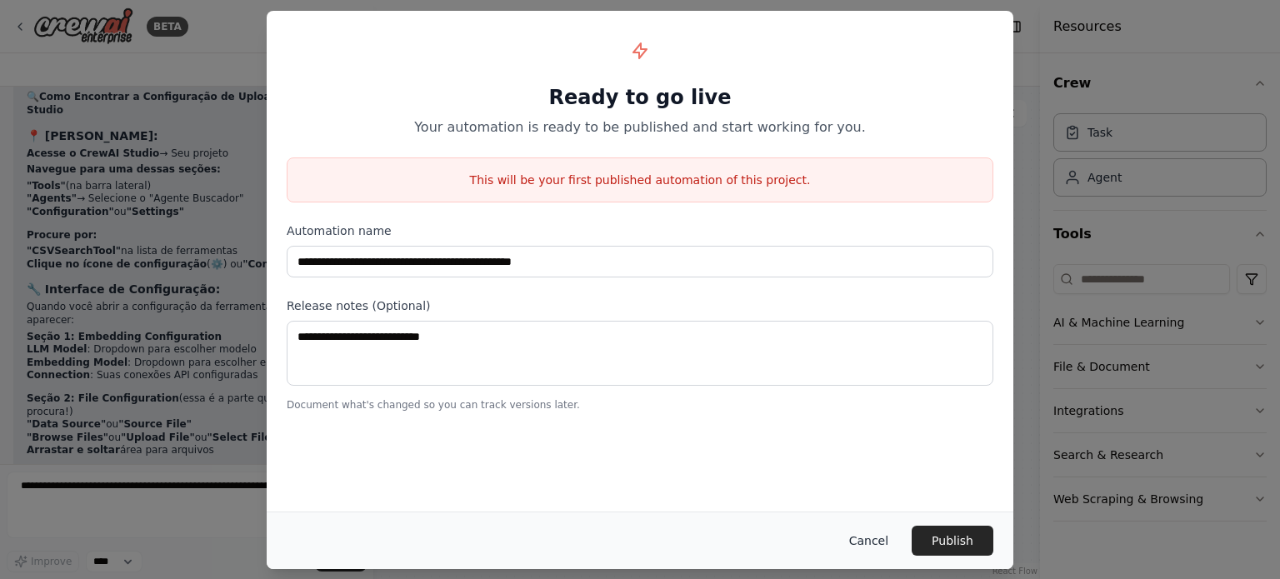
click at [871, 542] on button "Cancel" at bounding box center [869, 541] width 66 height 30
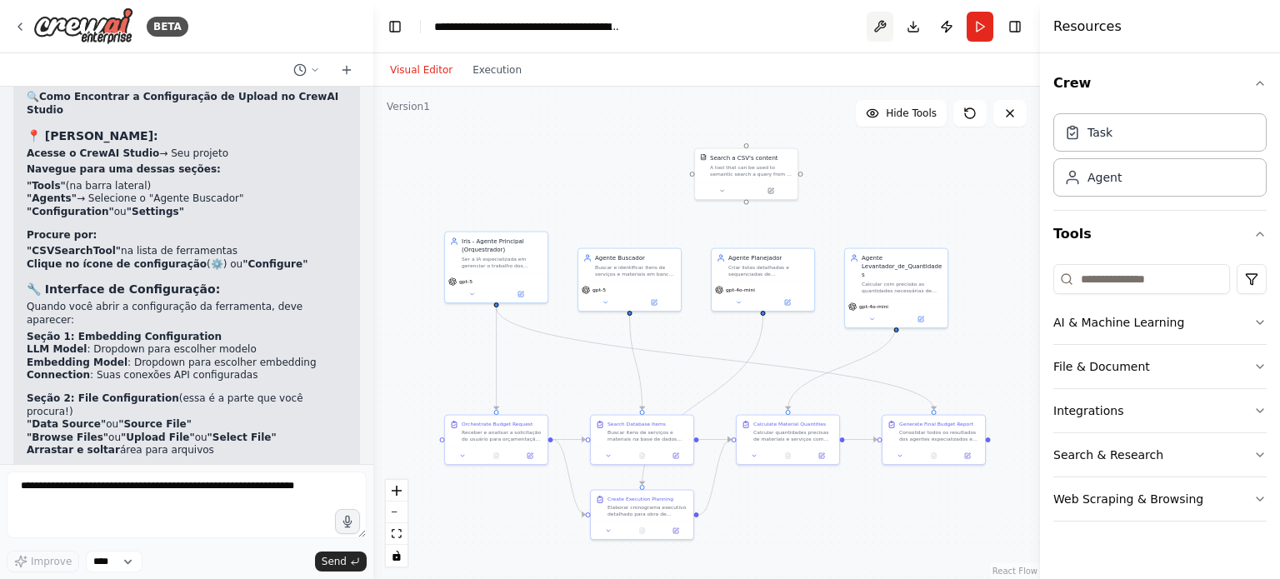
click at [872, 28] on button at bounding box center [880, 27] width 27 height 30
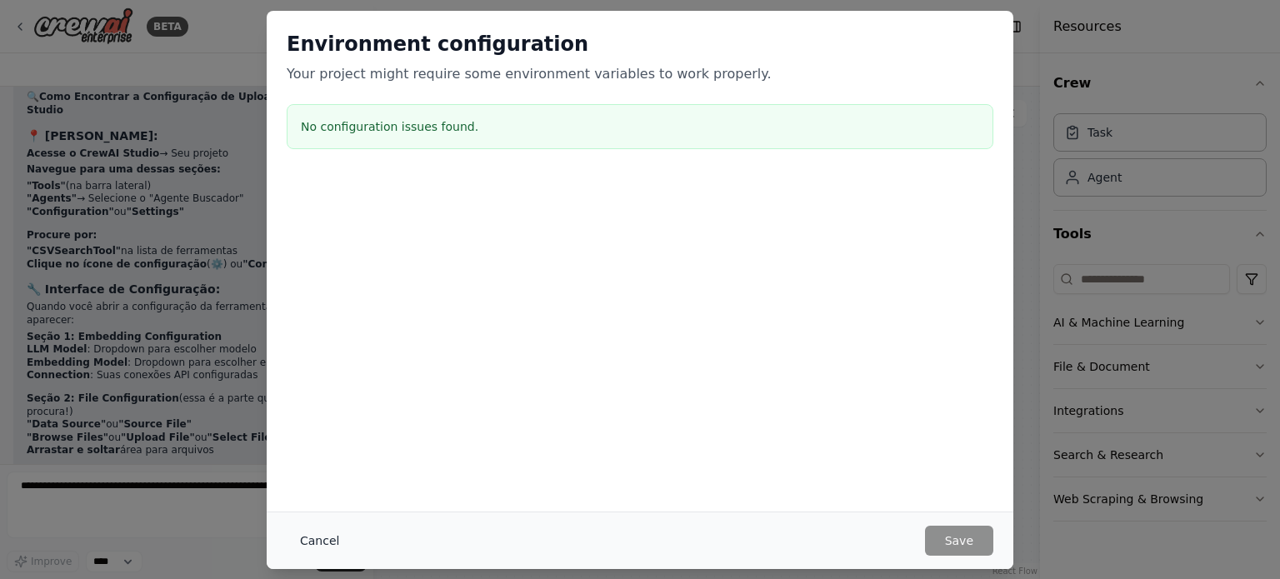
click at [317, 540] on button "Cancel" at bounding box center [320, 541] width 66 height 30
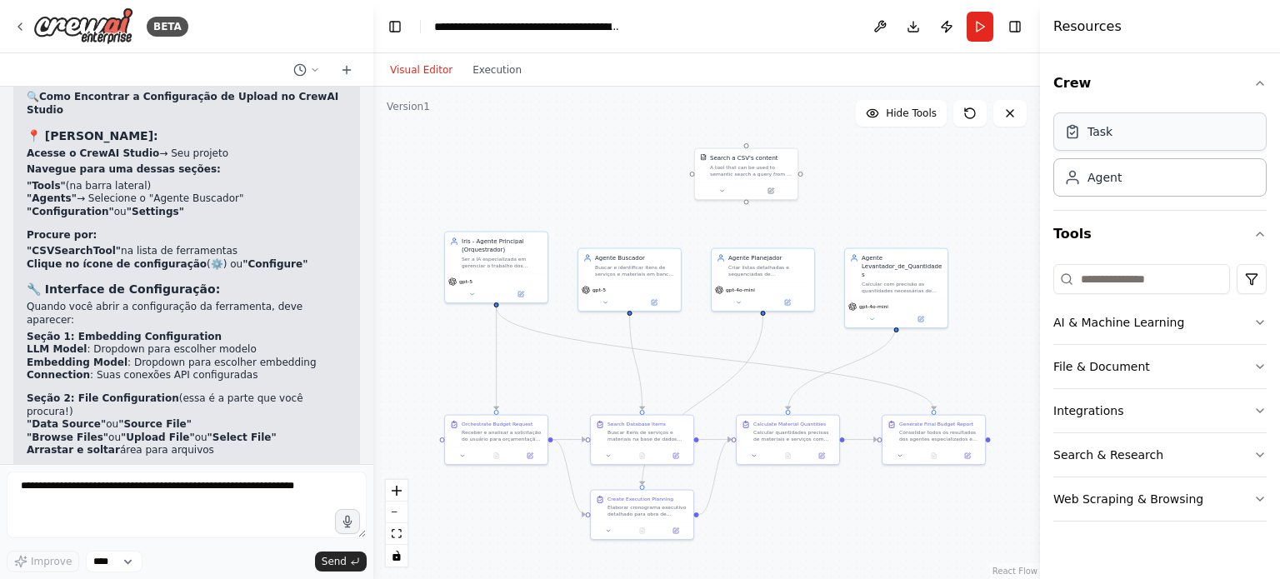
click at [1113, 136] on div "Task" at bounding box center [1159, 131] width 213 height 38
